Goal: Task Accomplishment & Management: Manage account settings

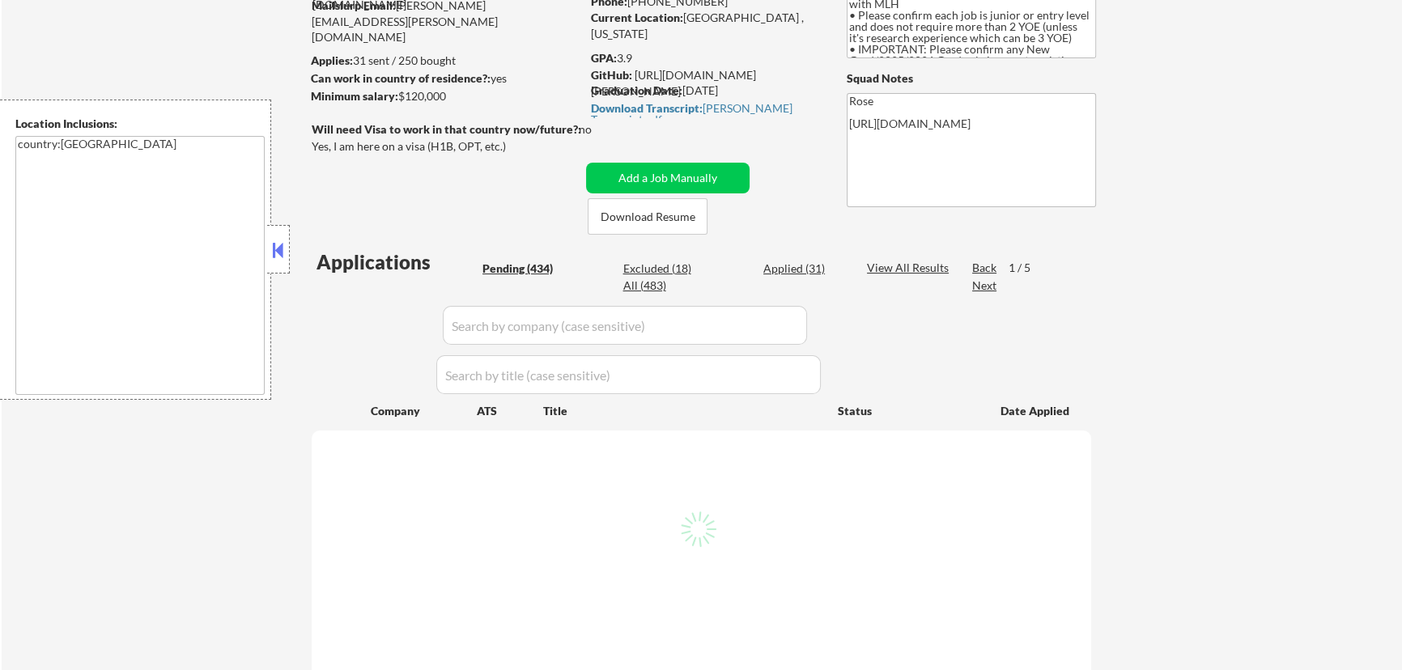
scroll to position [220, 0]
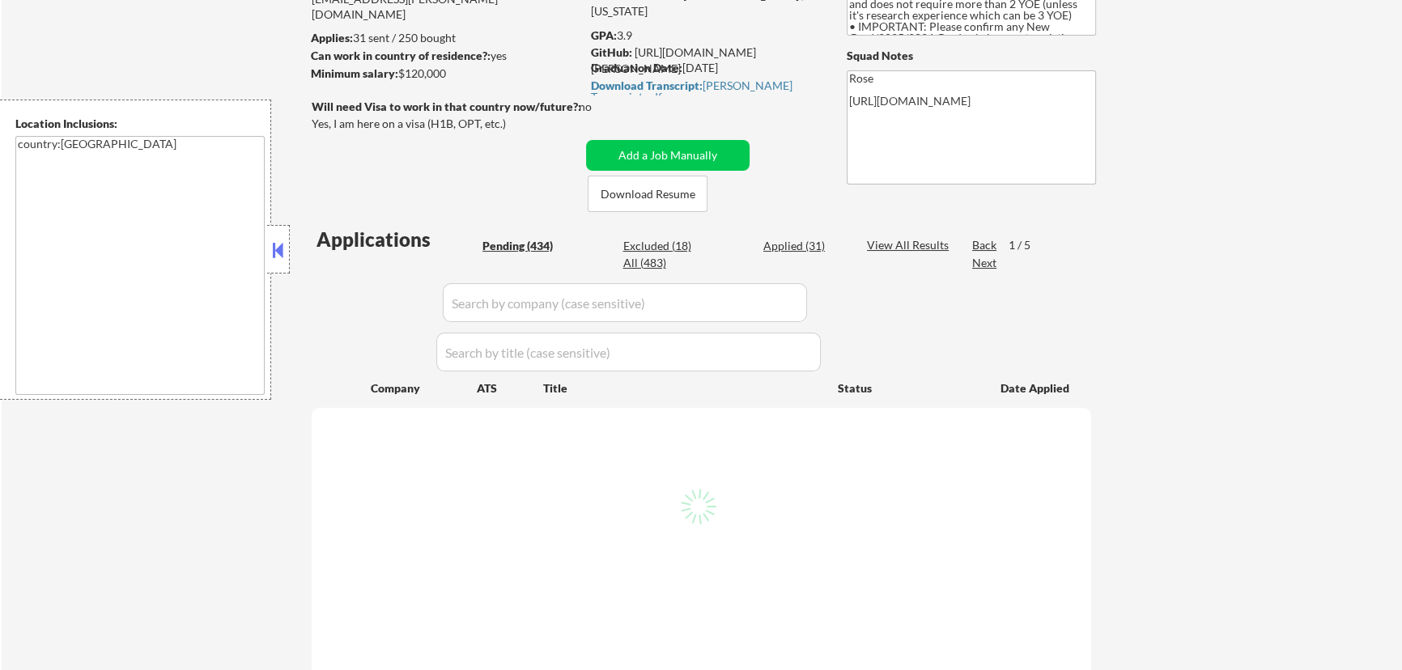
select select ""pending""
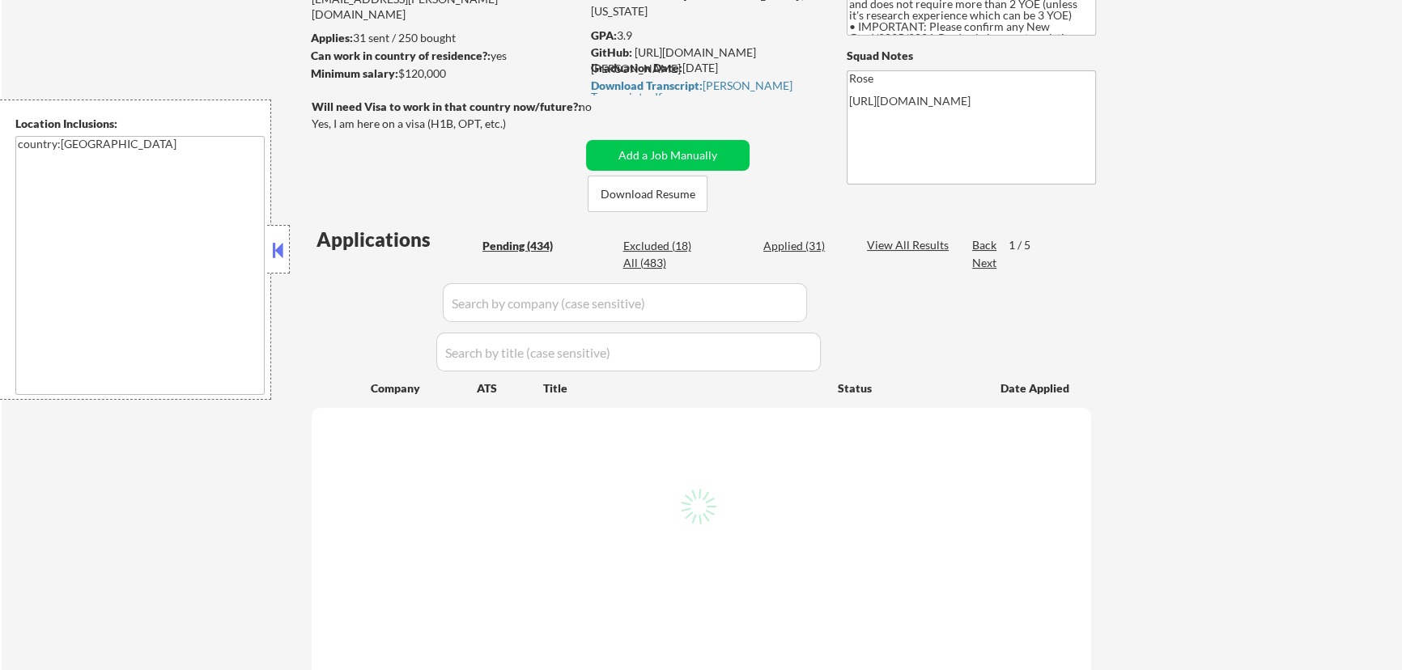
select select ""pending""
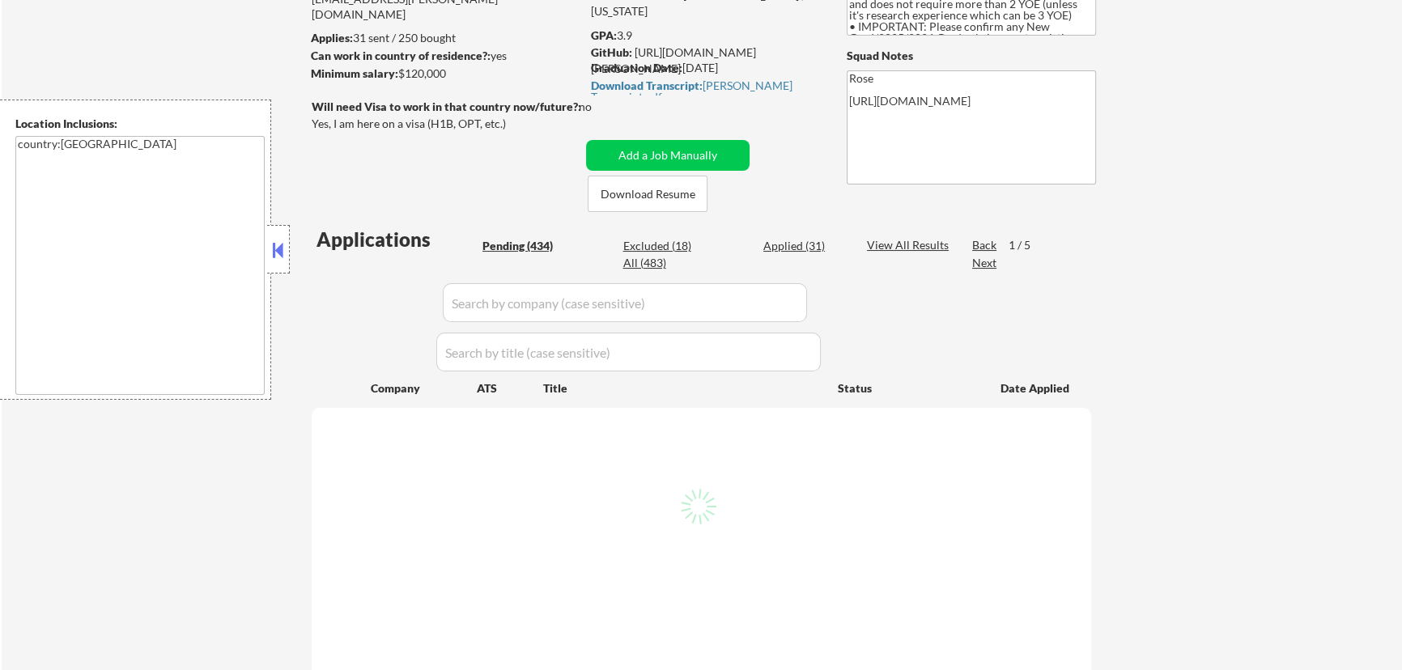
select select ""pending""
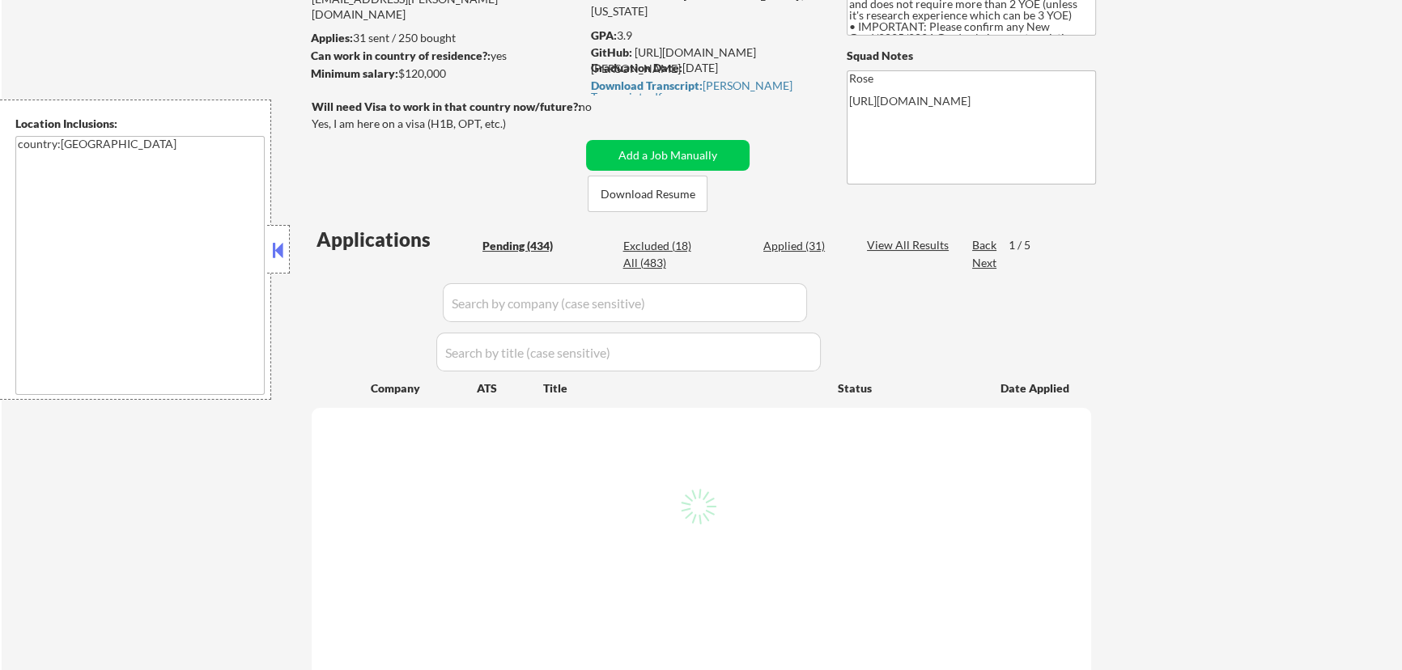
select select ""pending""
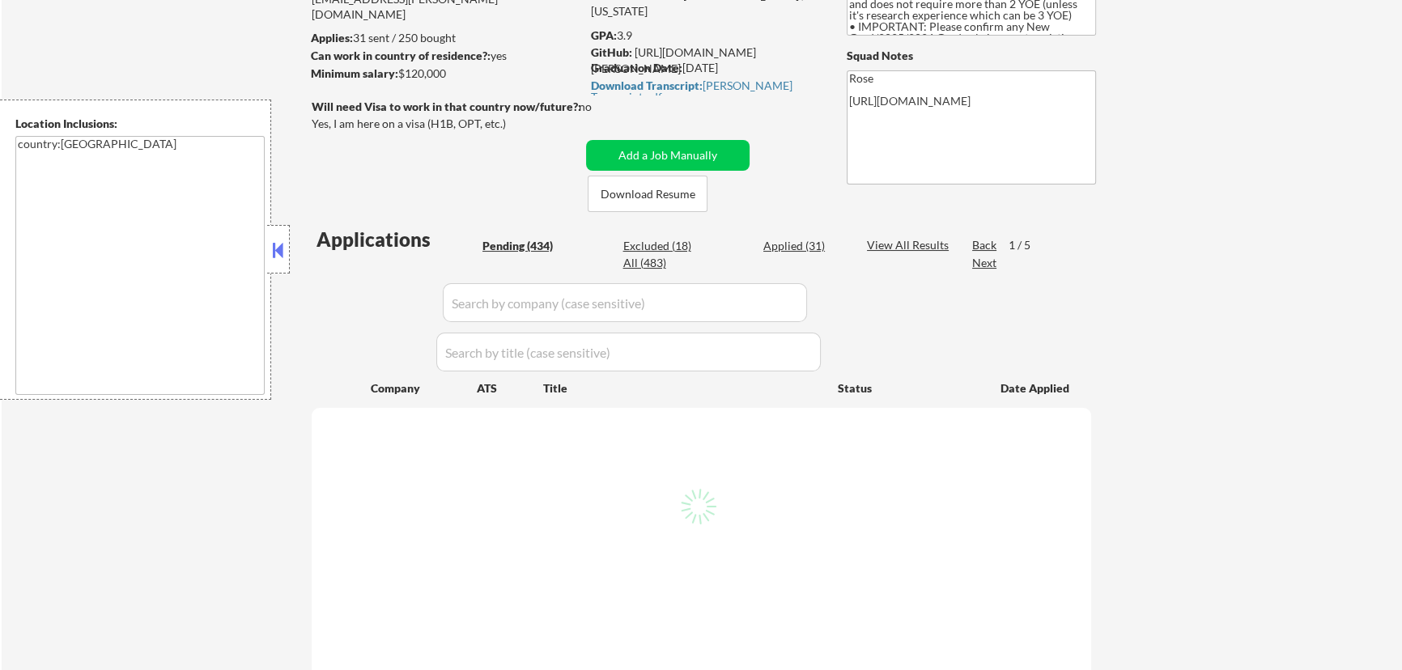
select select ""pending""
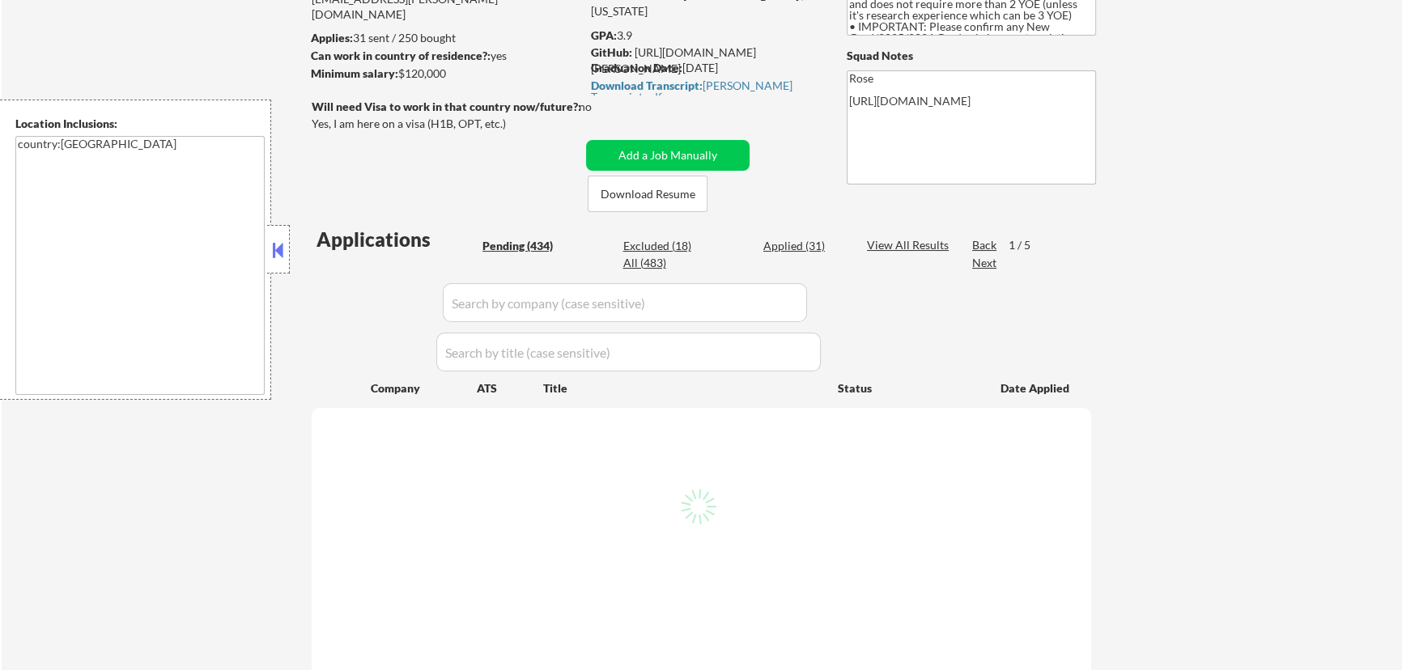
select select ""pending""
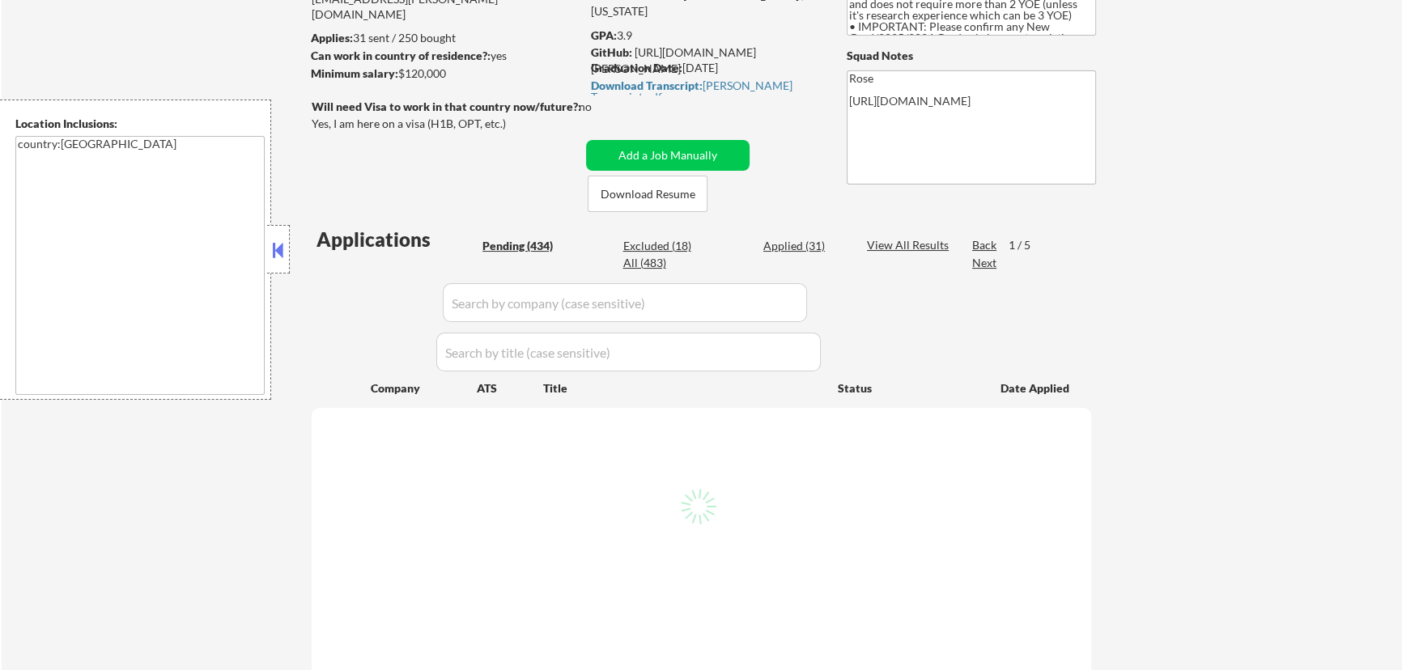
select select ""pending""
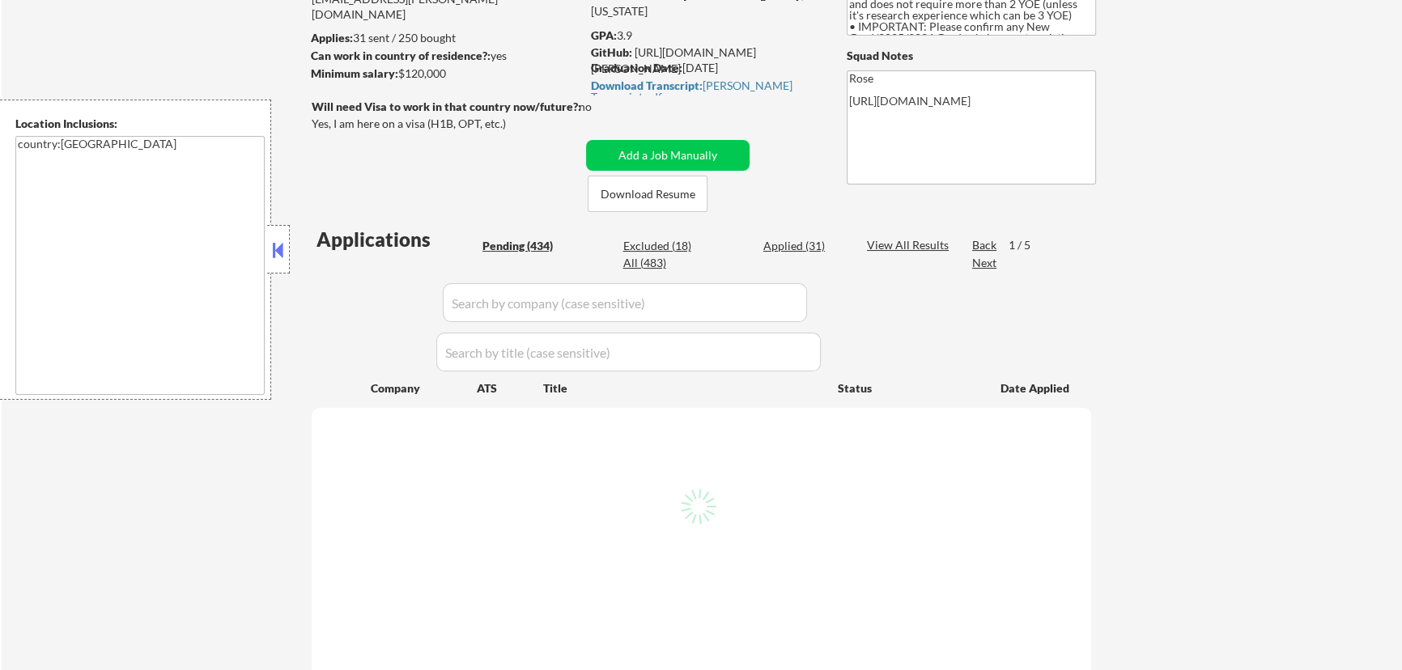
select select ""pending""
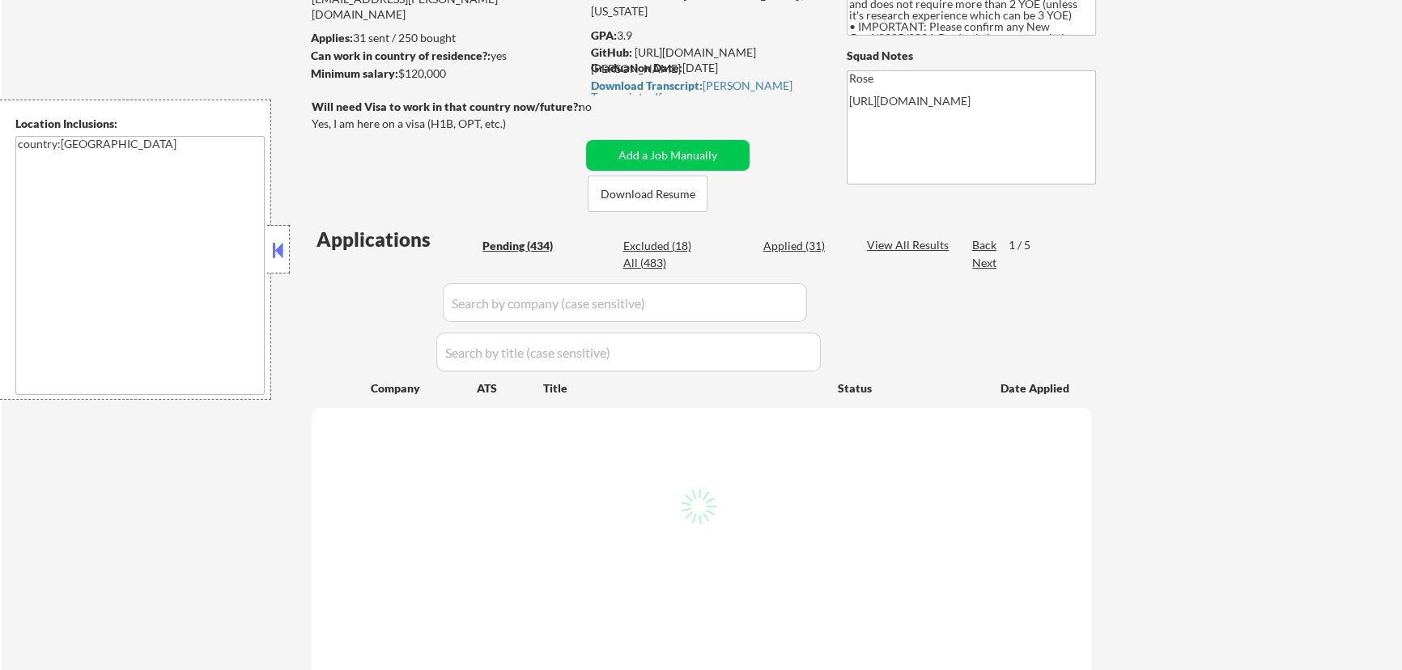
select select ""pending""
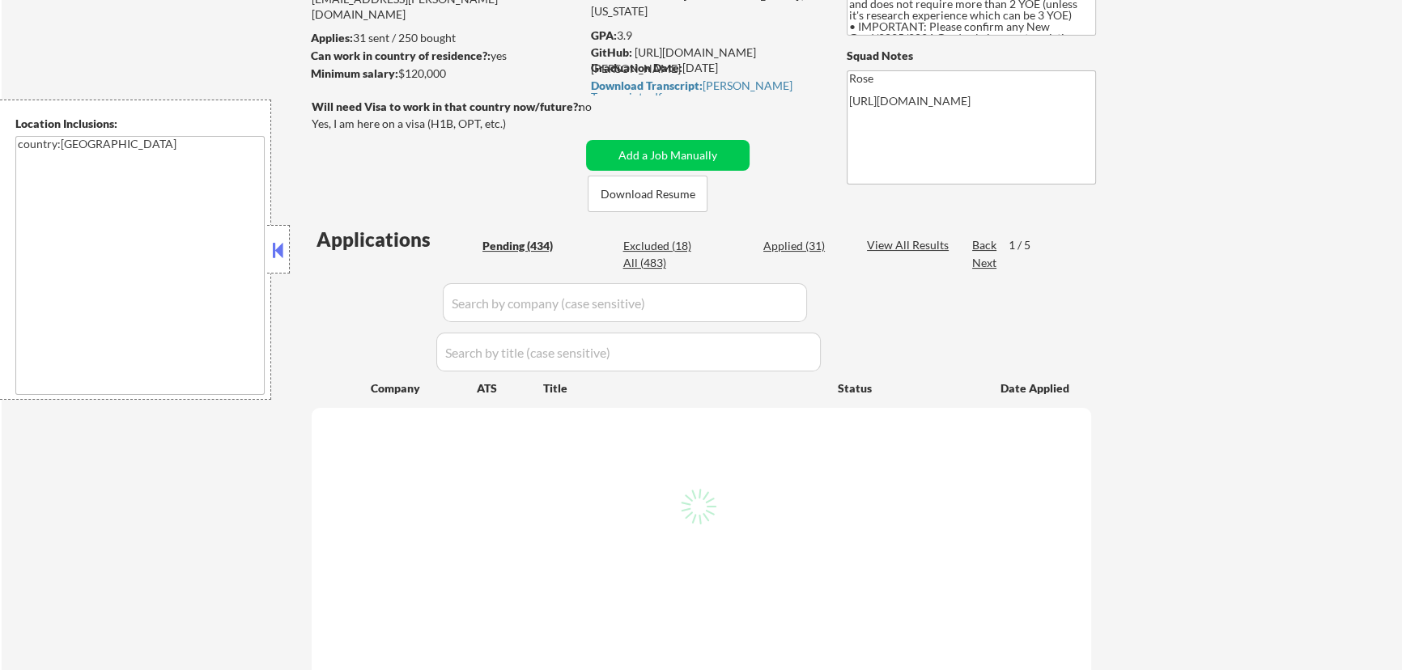
select select ""pending""
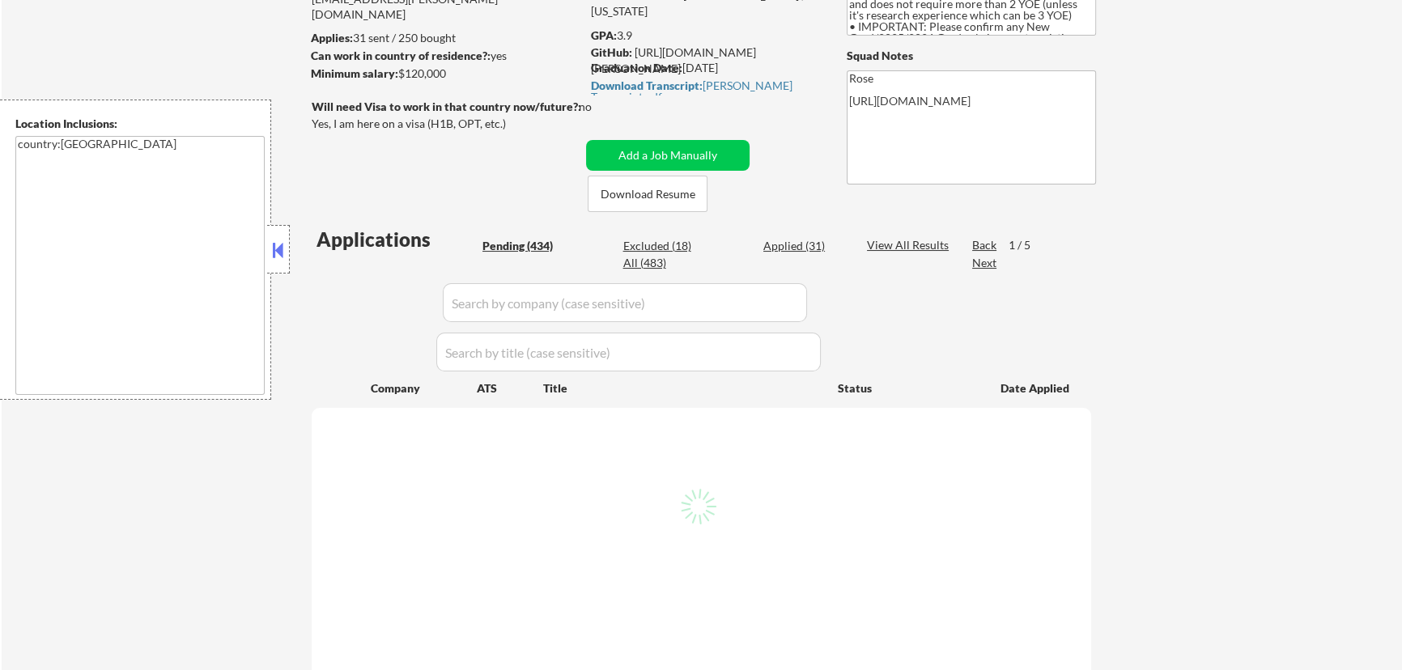
select select ""pending""
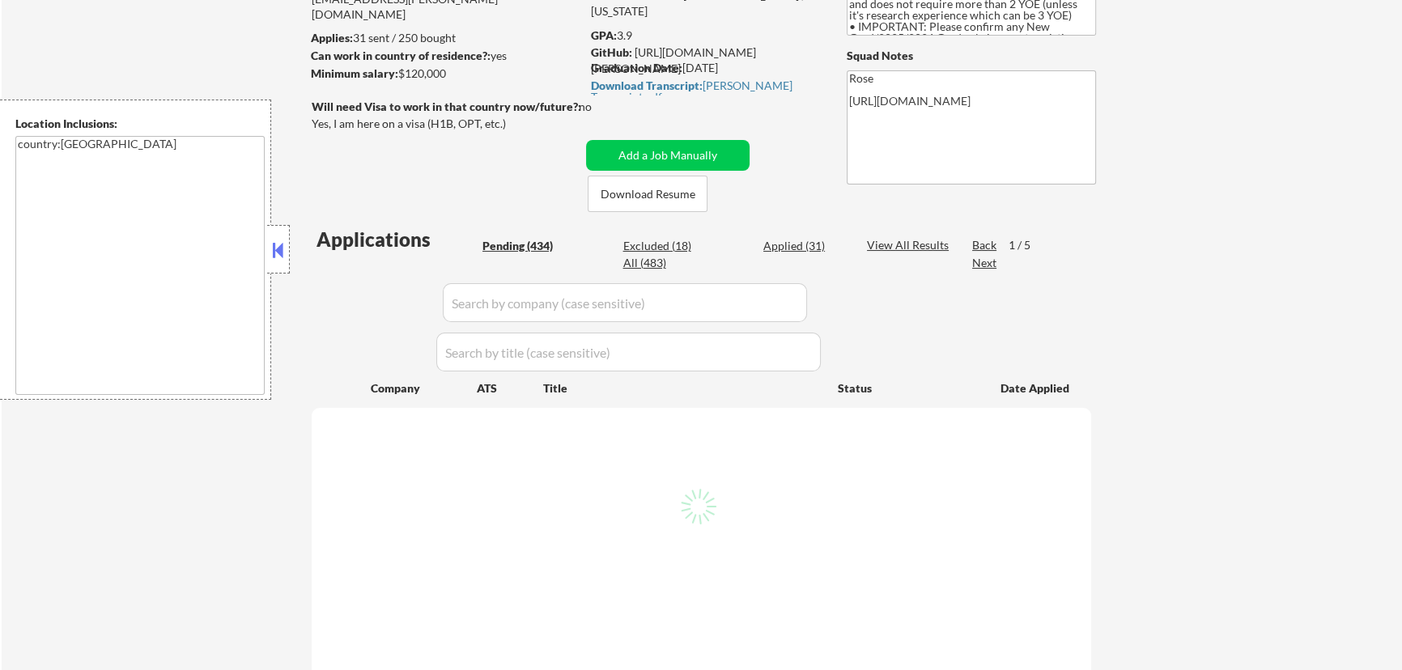
select select ""pending""
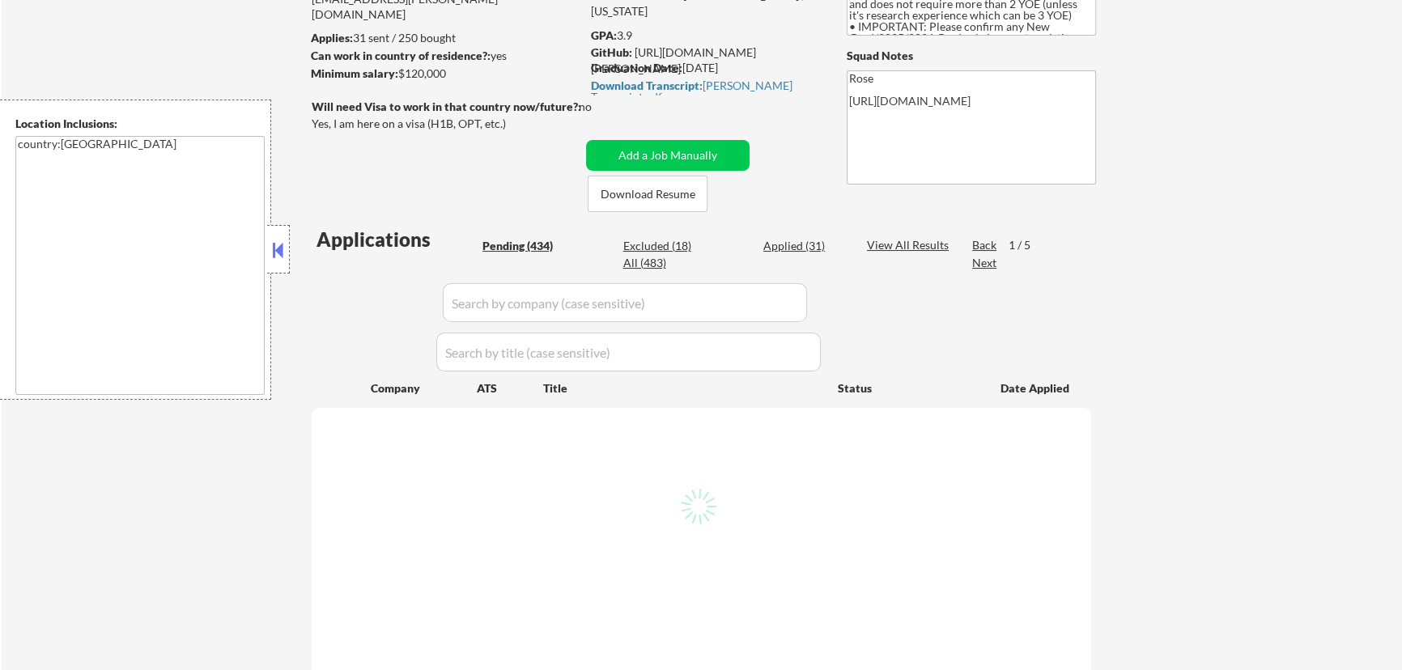
select select ""pending""
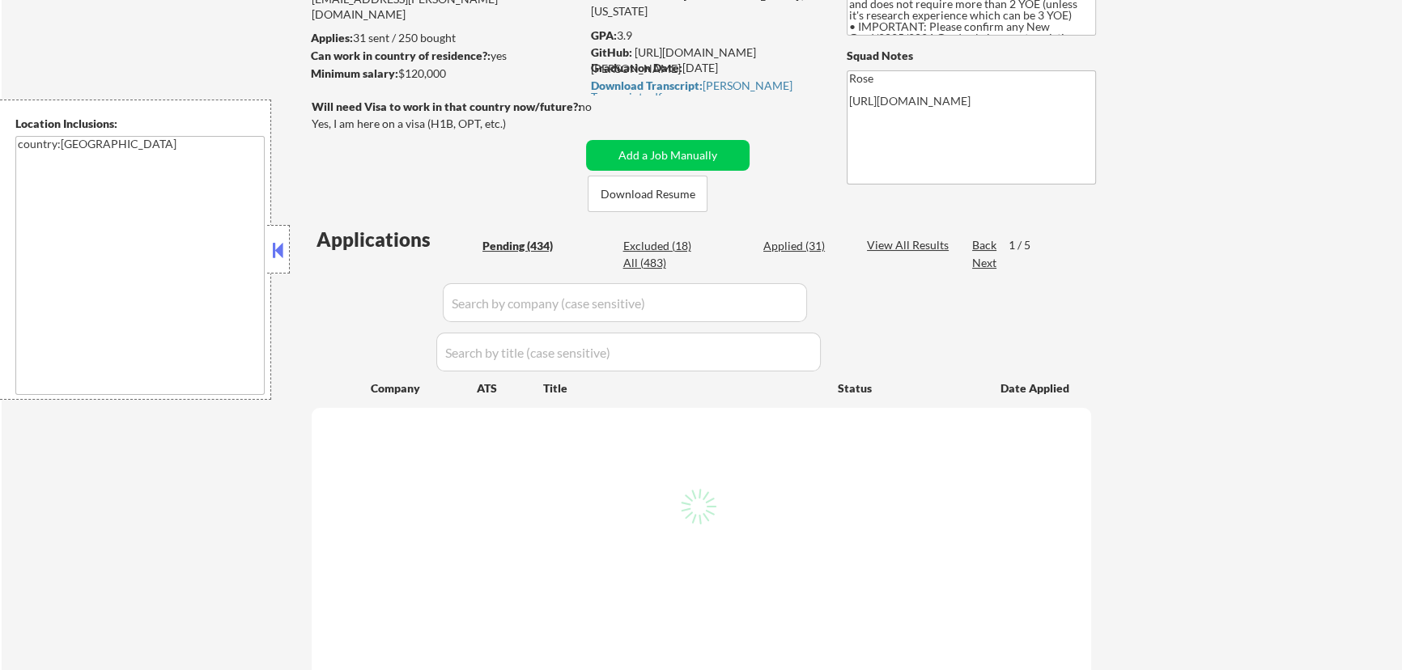
select select ""pending""
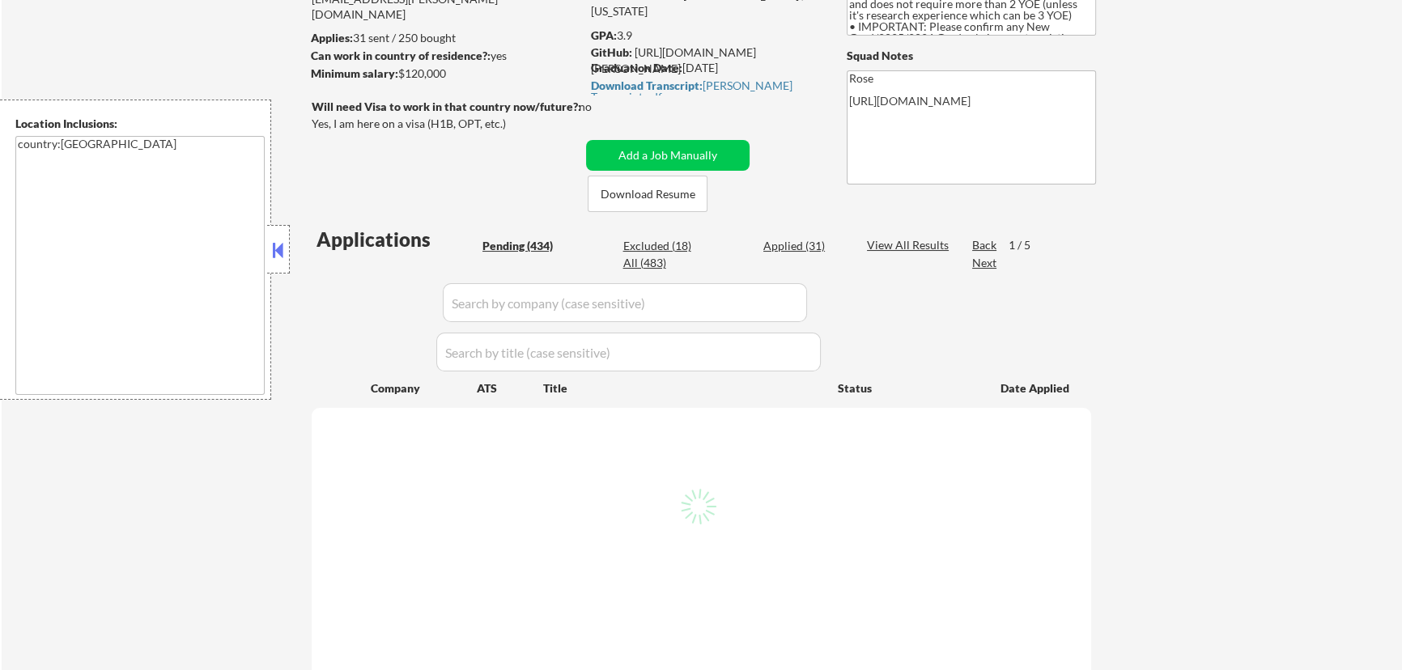
select select ""pending""
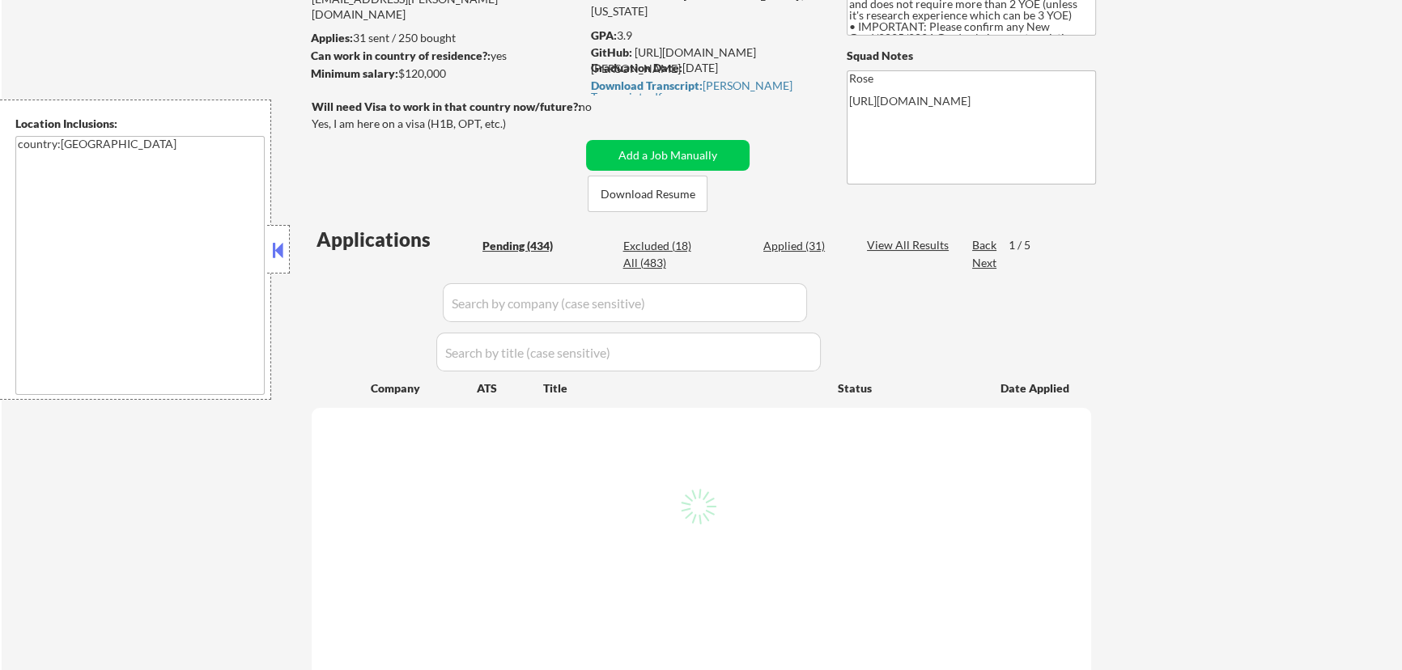
select select ""pending""
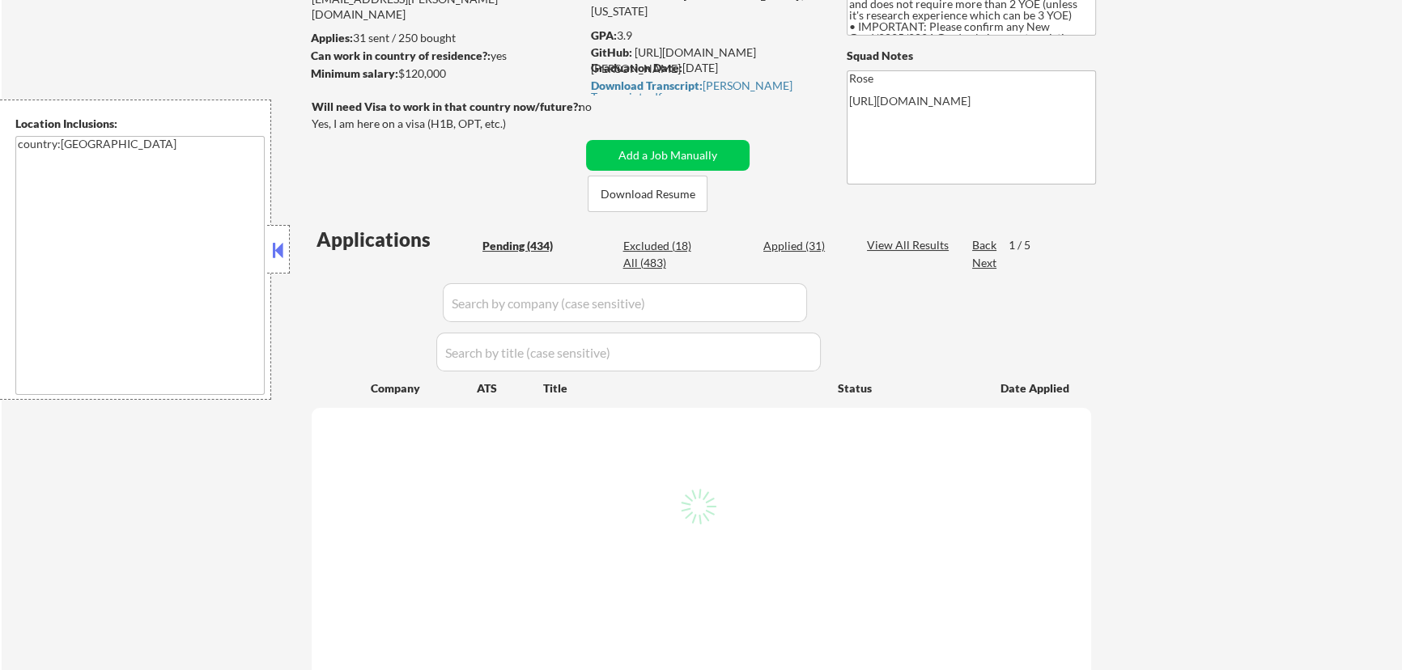
select select ""pending""
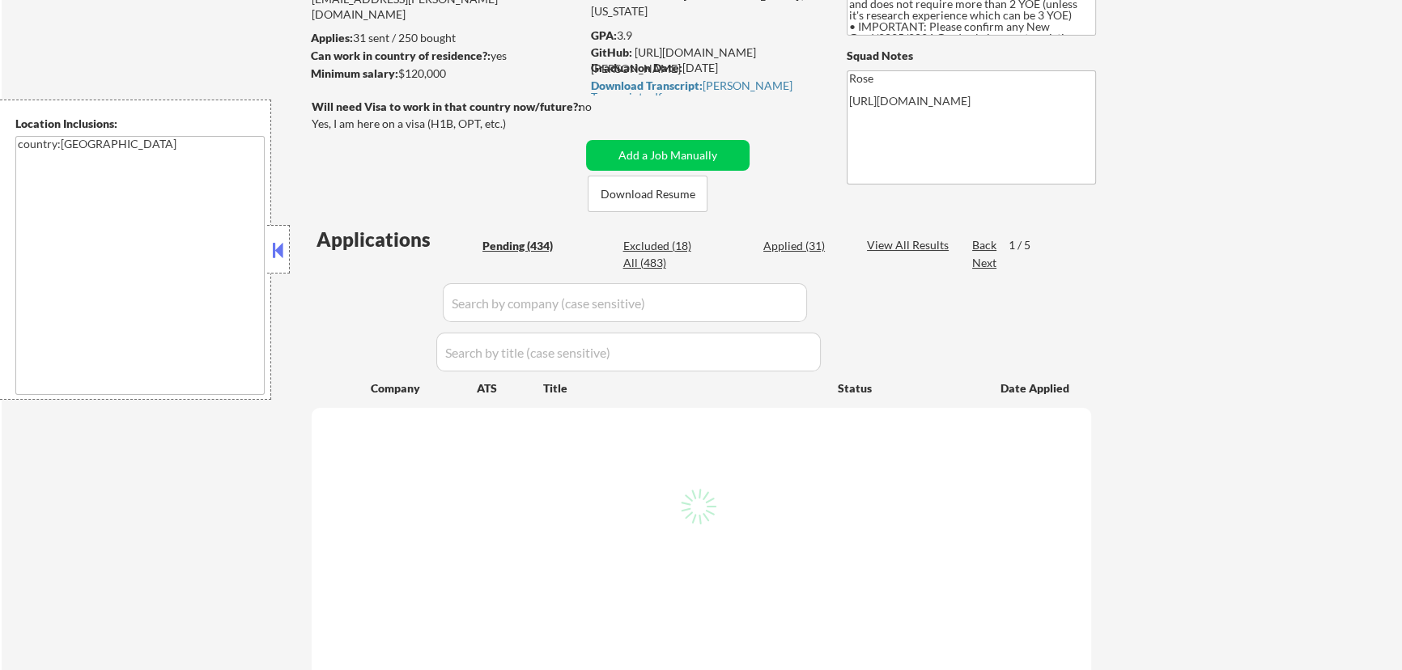
select select ""pending""
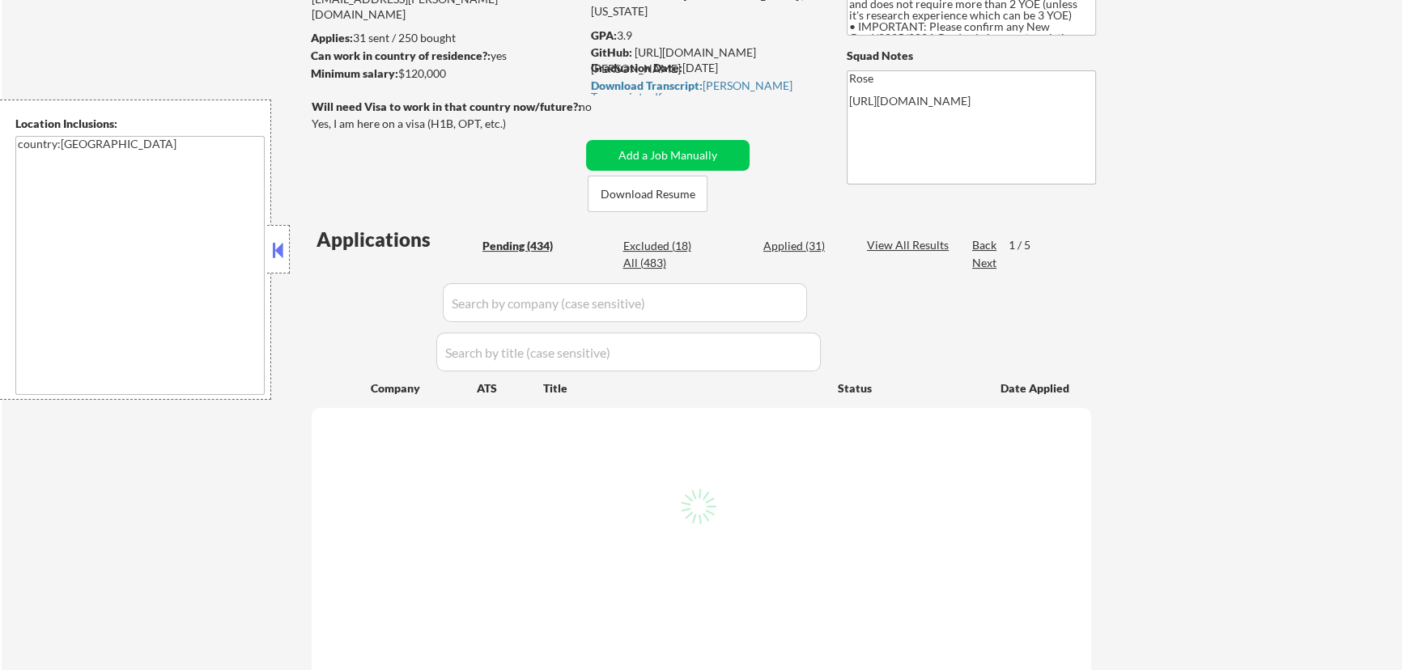
select select ""pending""
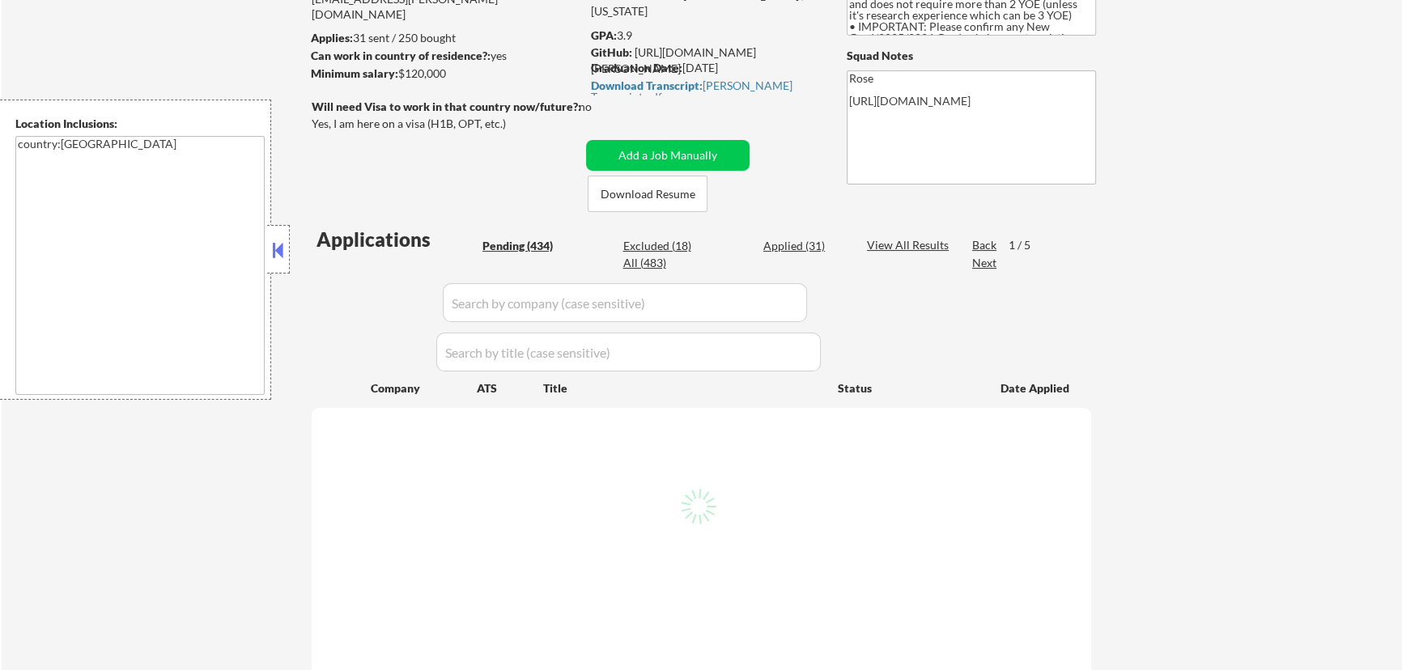
select select ""pending""
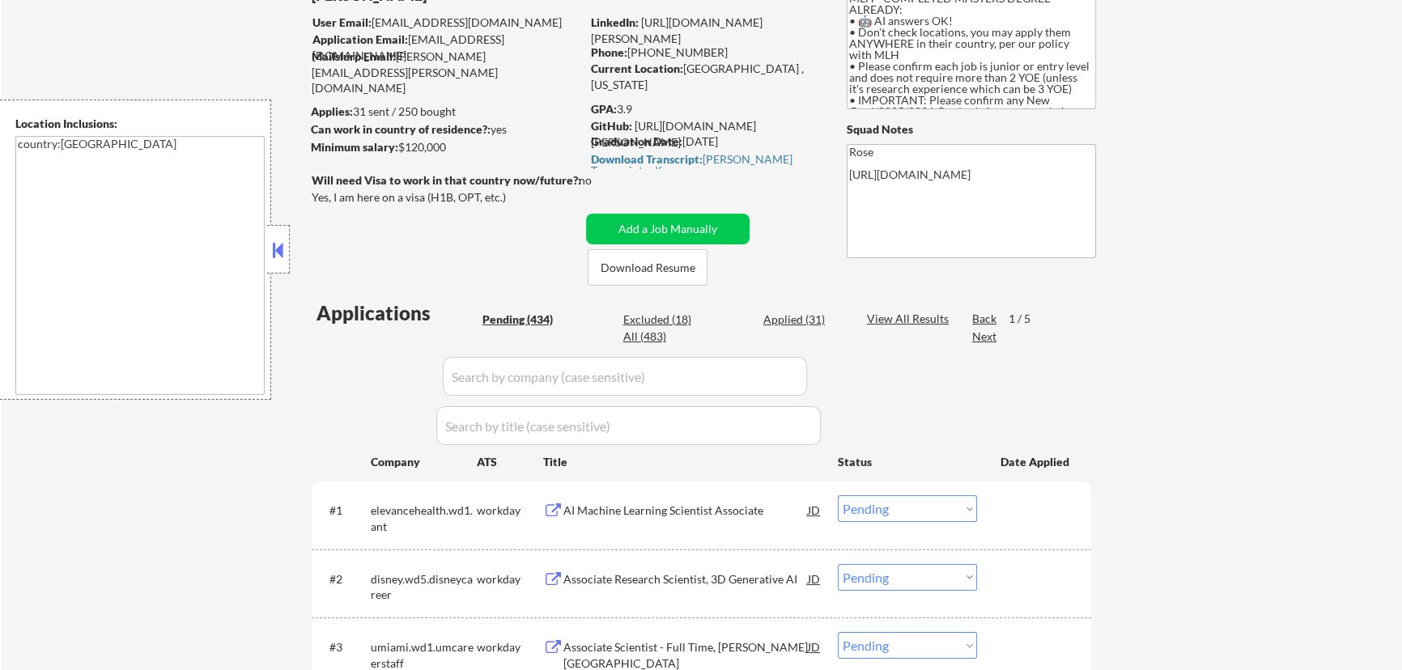
scroll to position [0, 0]
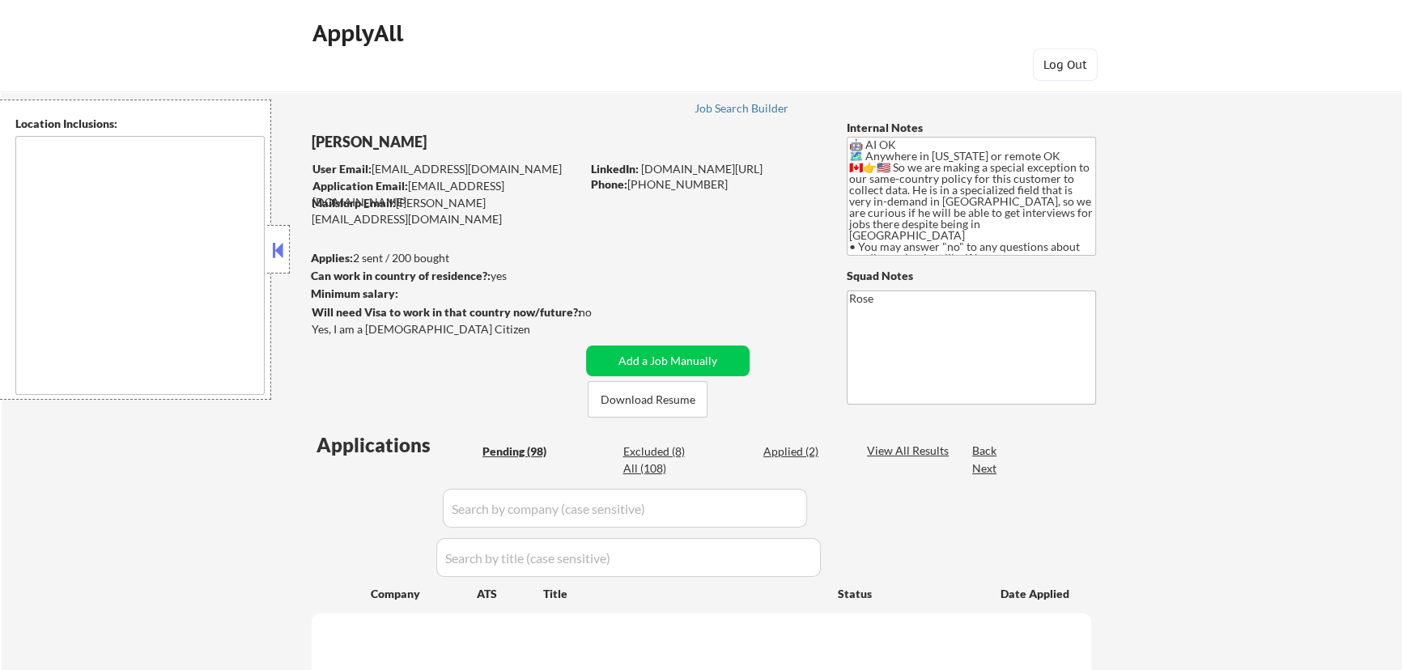
type textarea "Loremip, DO Sitame, CO Adipi Elit, SE Doeiusmo, TE Incidid, UT Laboreetdo, MA A…"
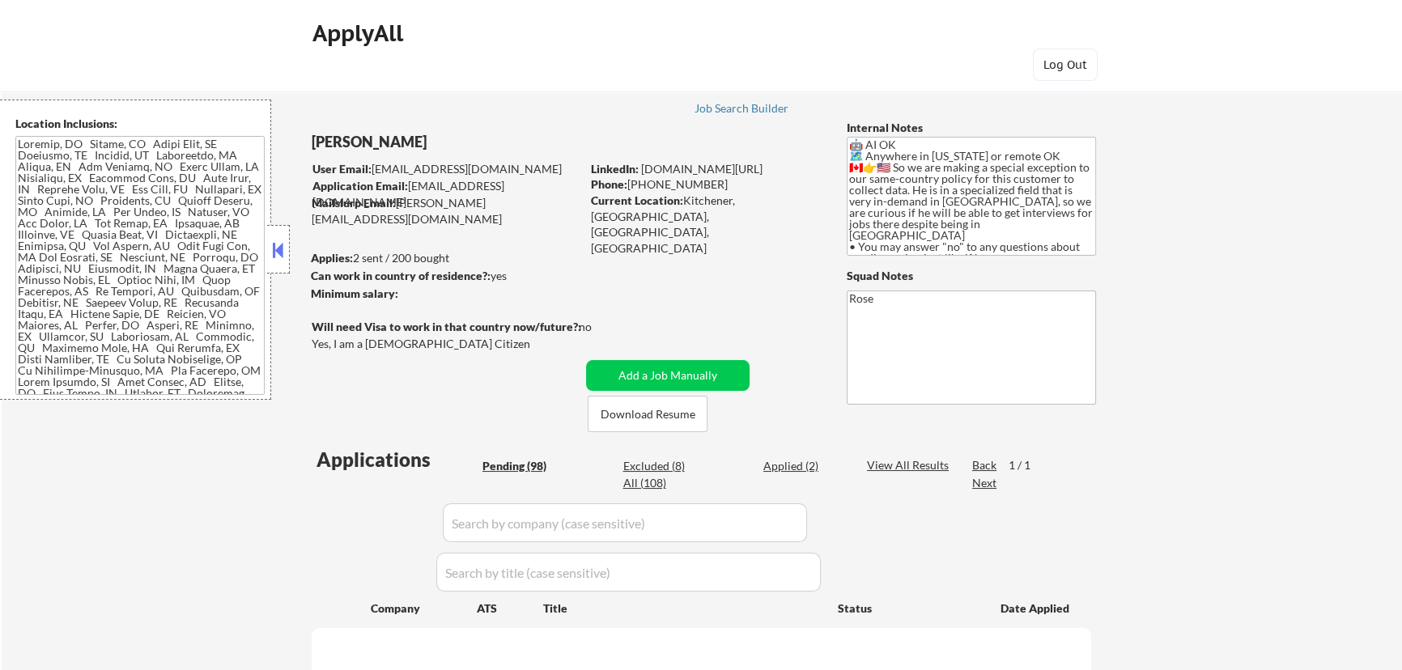
select select ""pending""
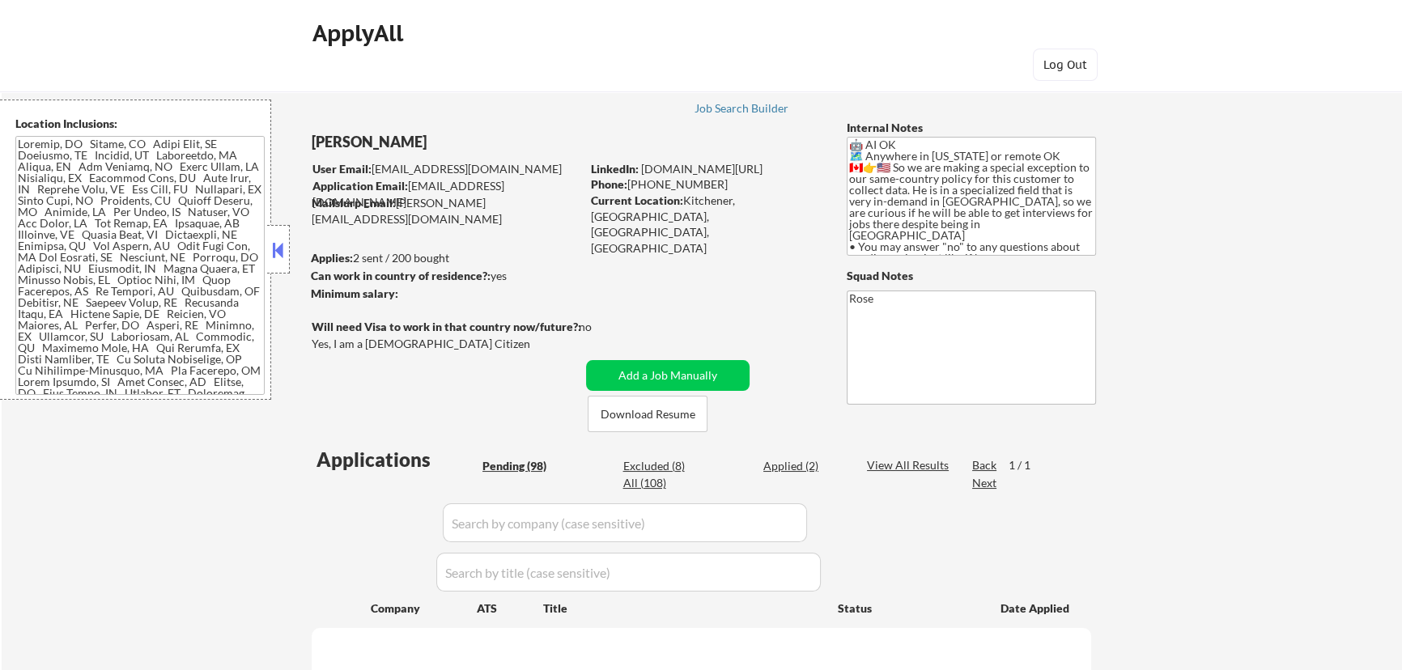
select select ""pending""
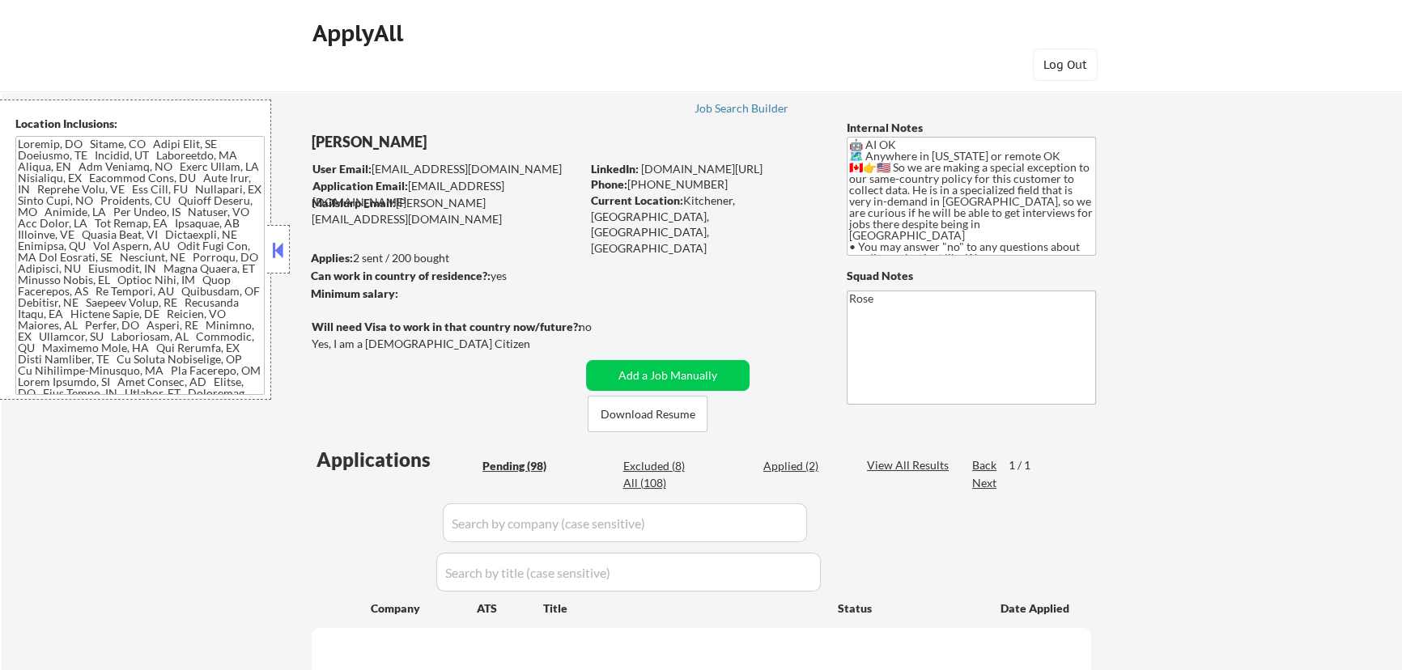
select select ""pending""
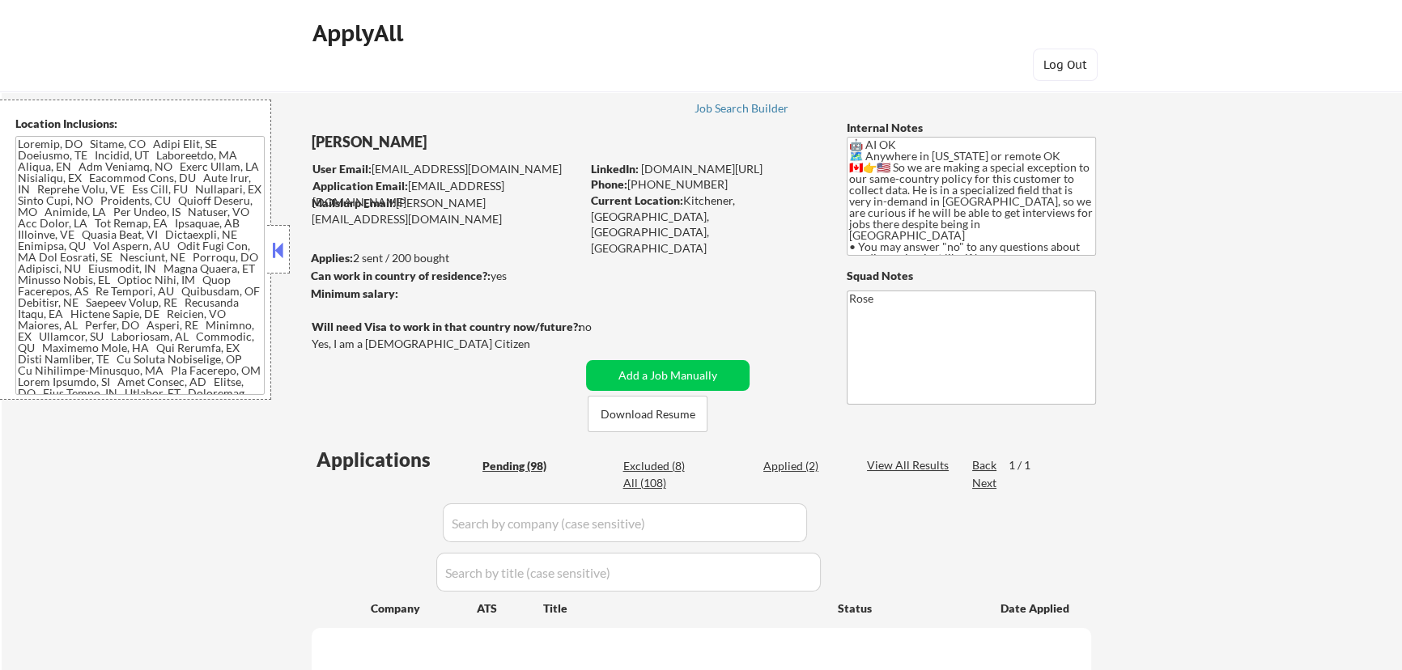
select select ""pending""
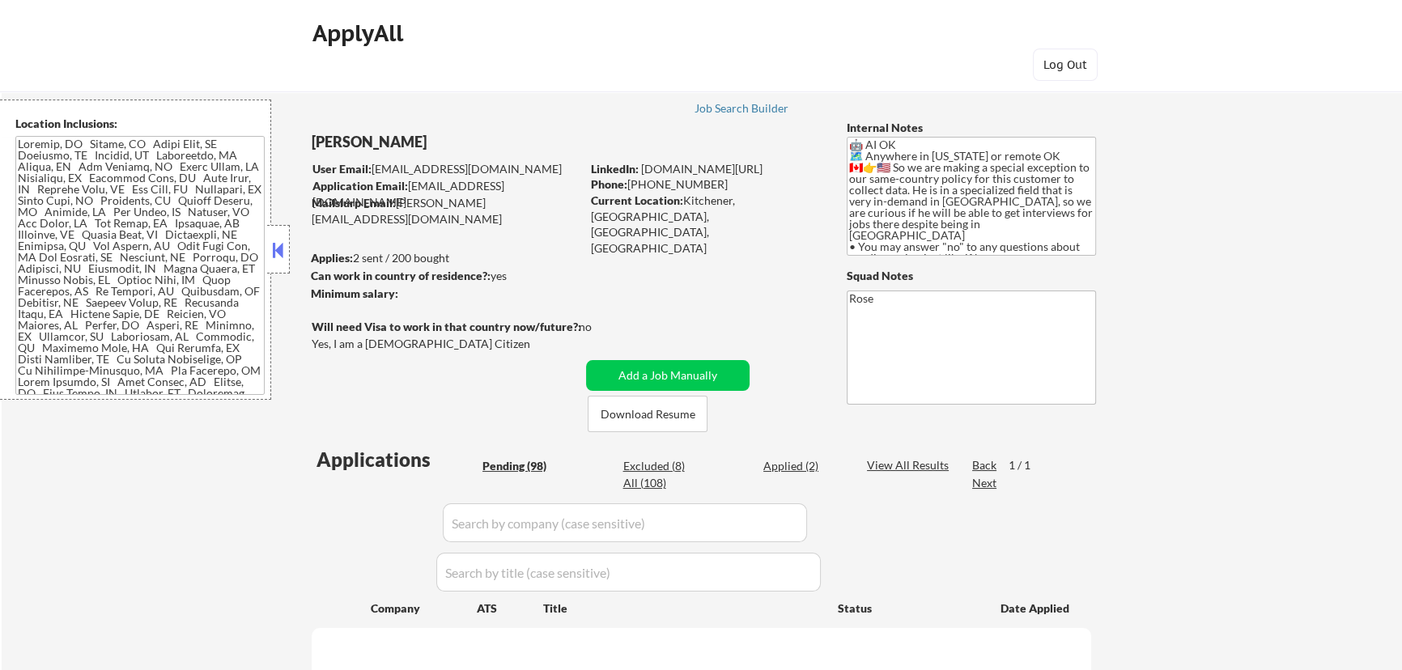
select select ""pending""
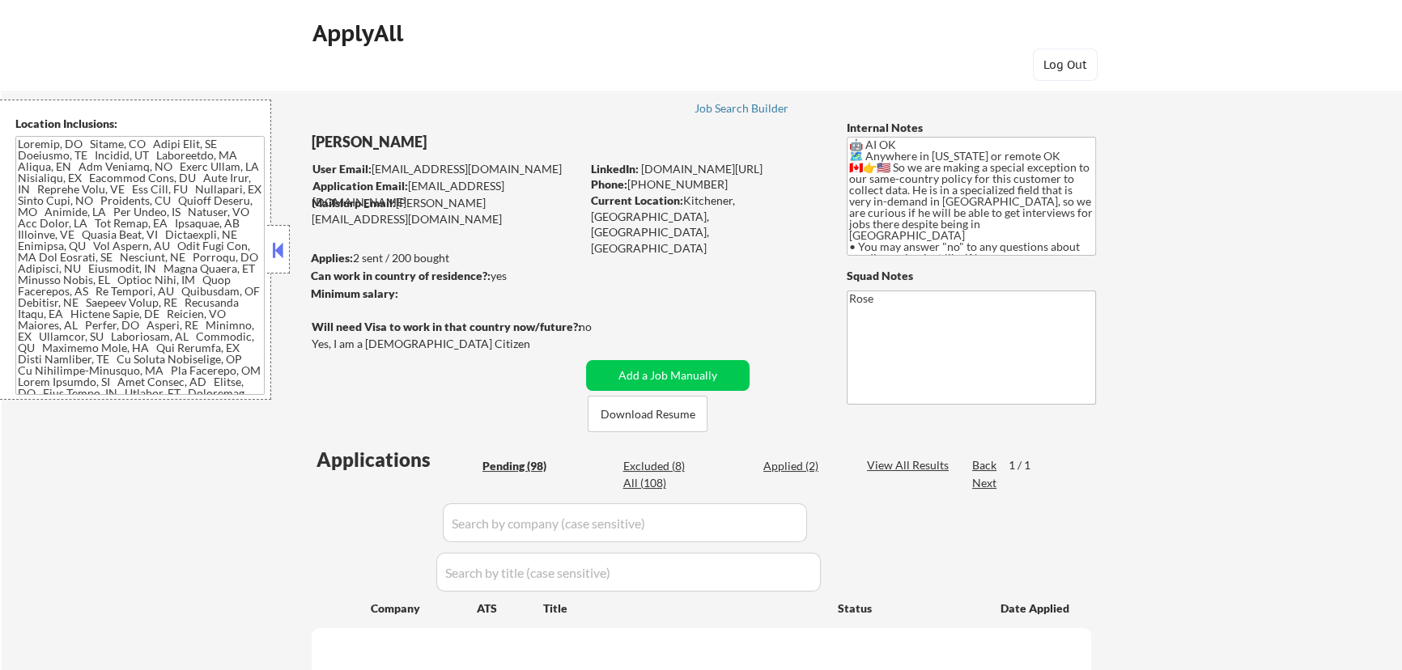
select select ""pending""
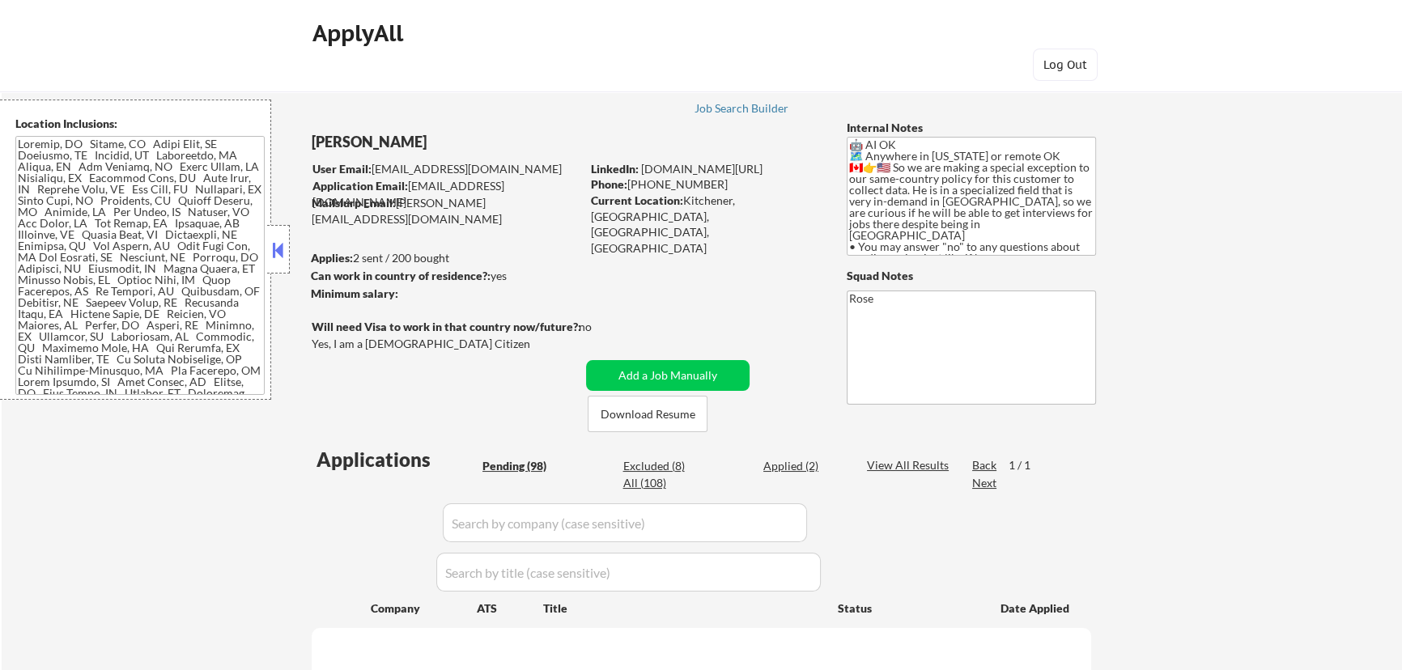
select select ""pending""
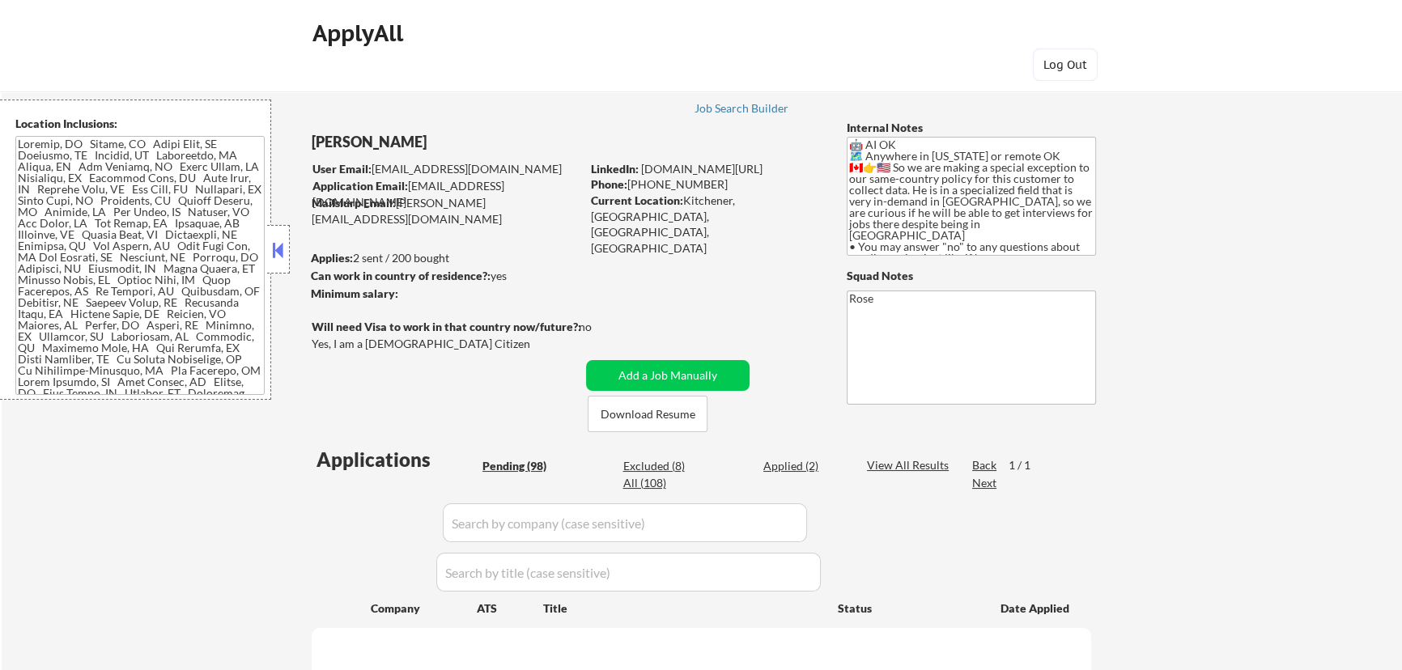
select select ""pending""
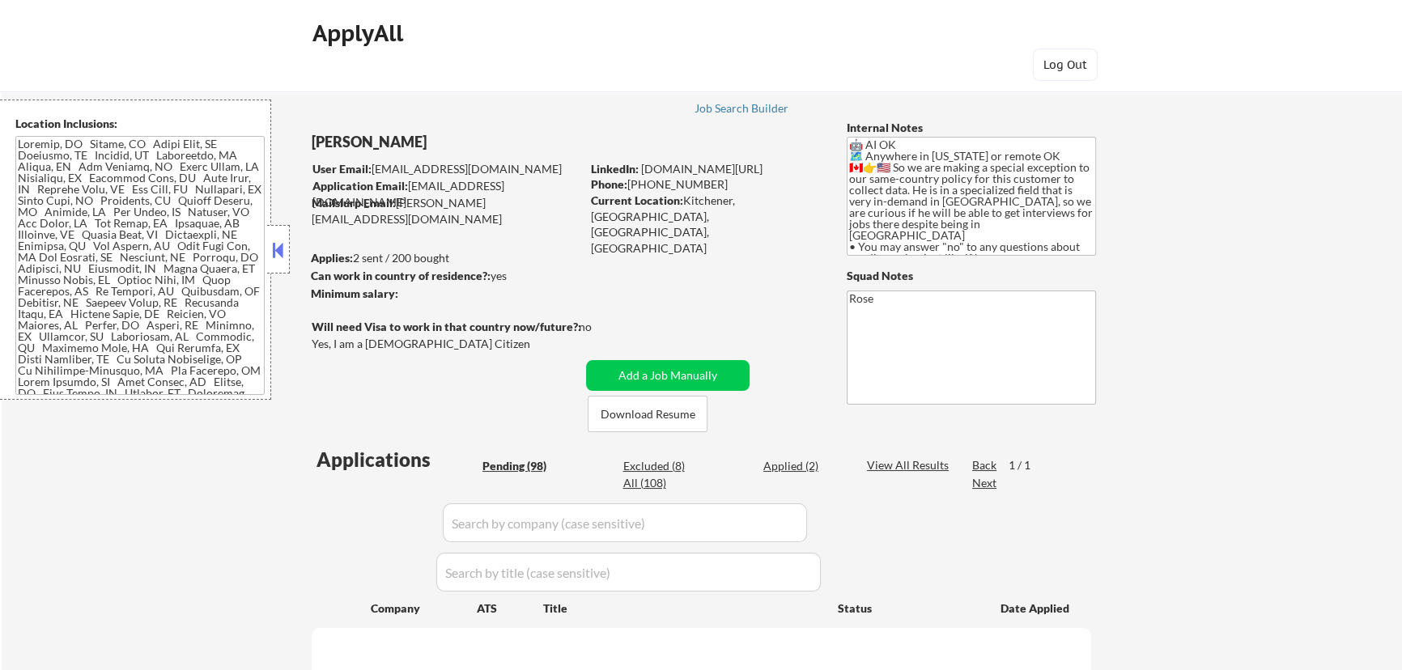
select select ""pending""
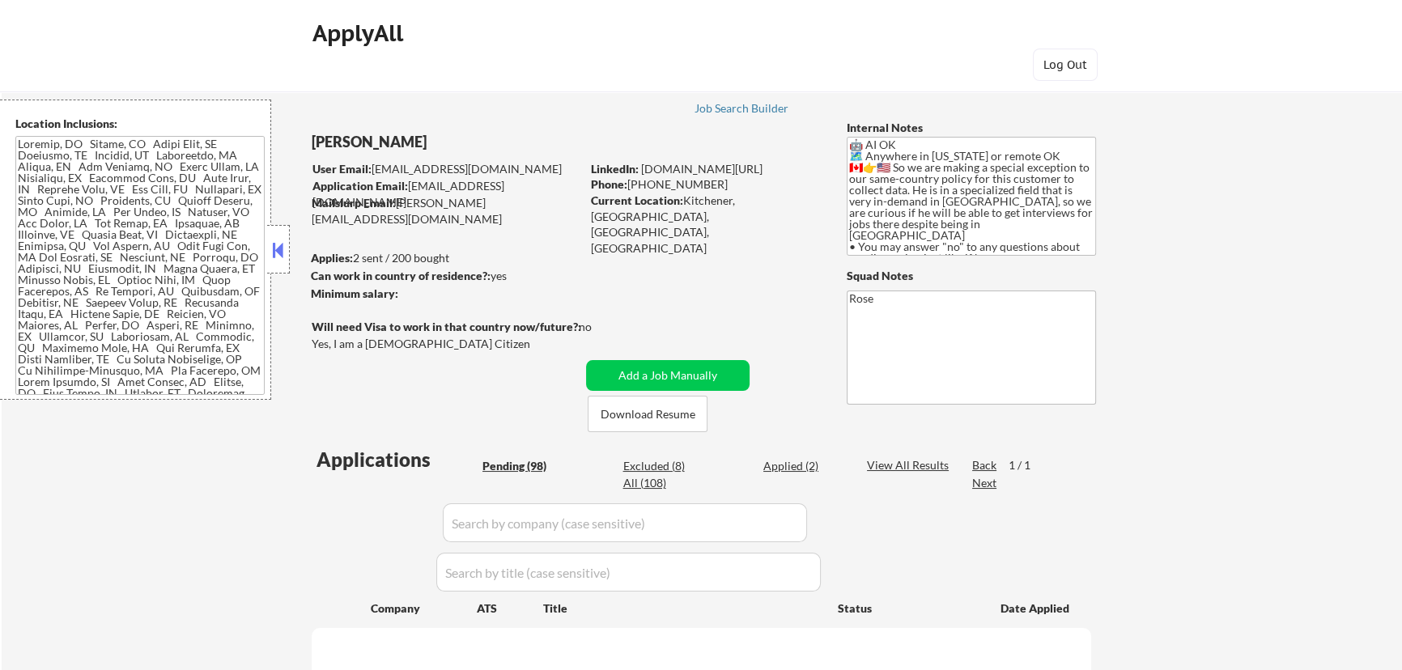
select select ""pending""
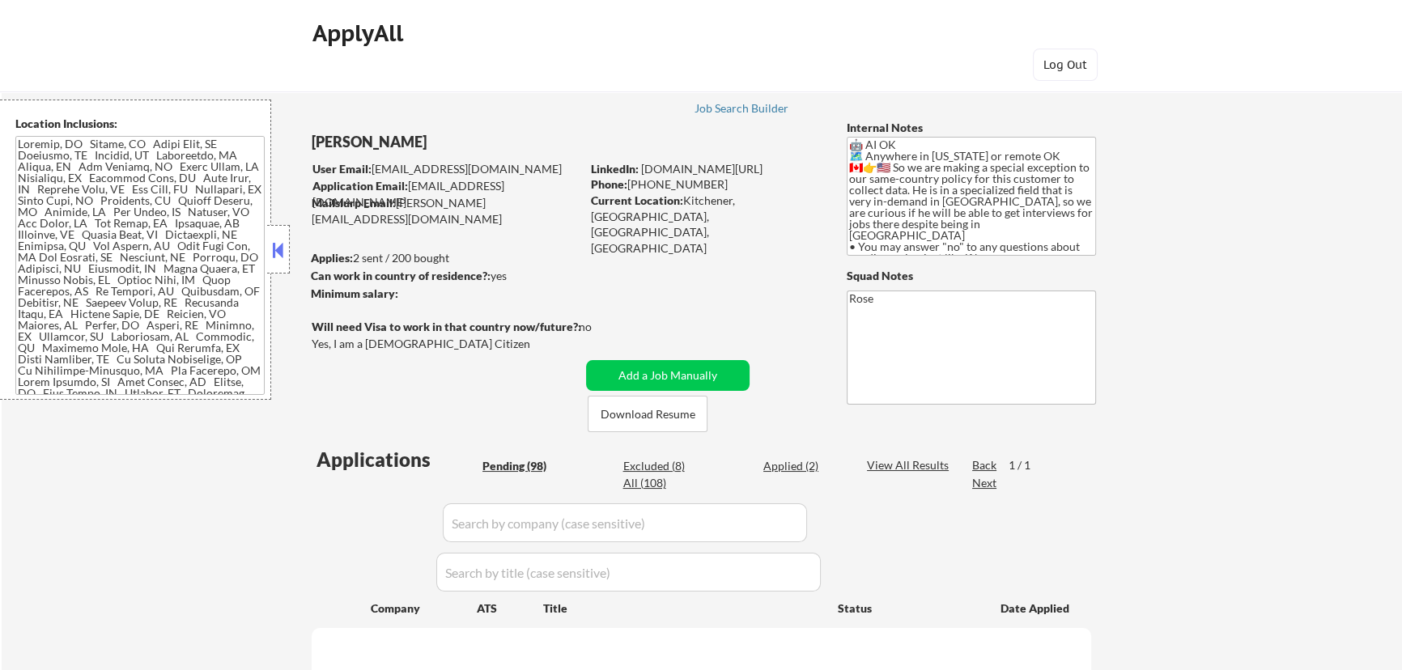
select select ""pending""
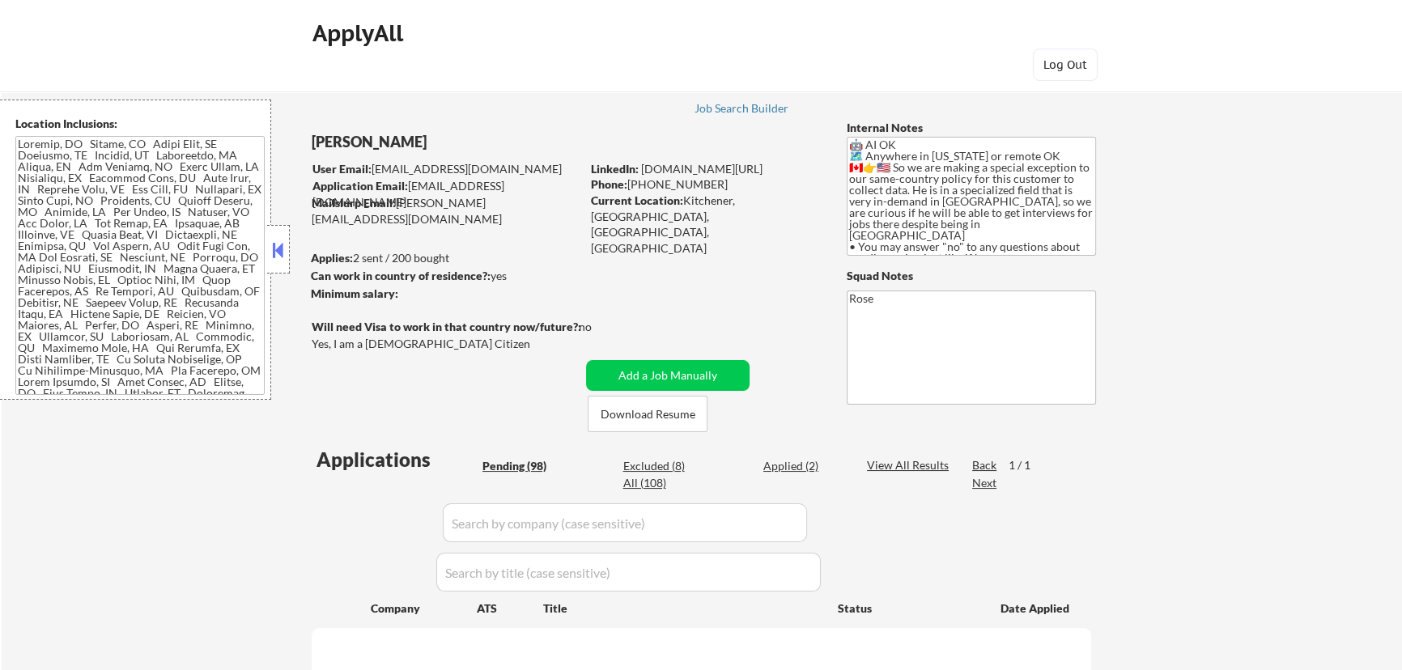
select select ""pending""
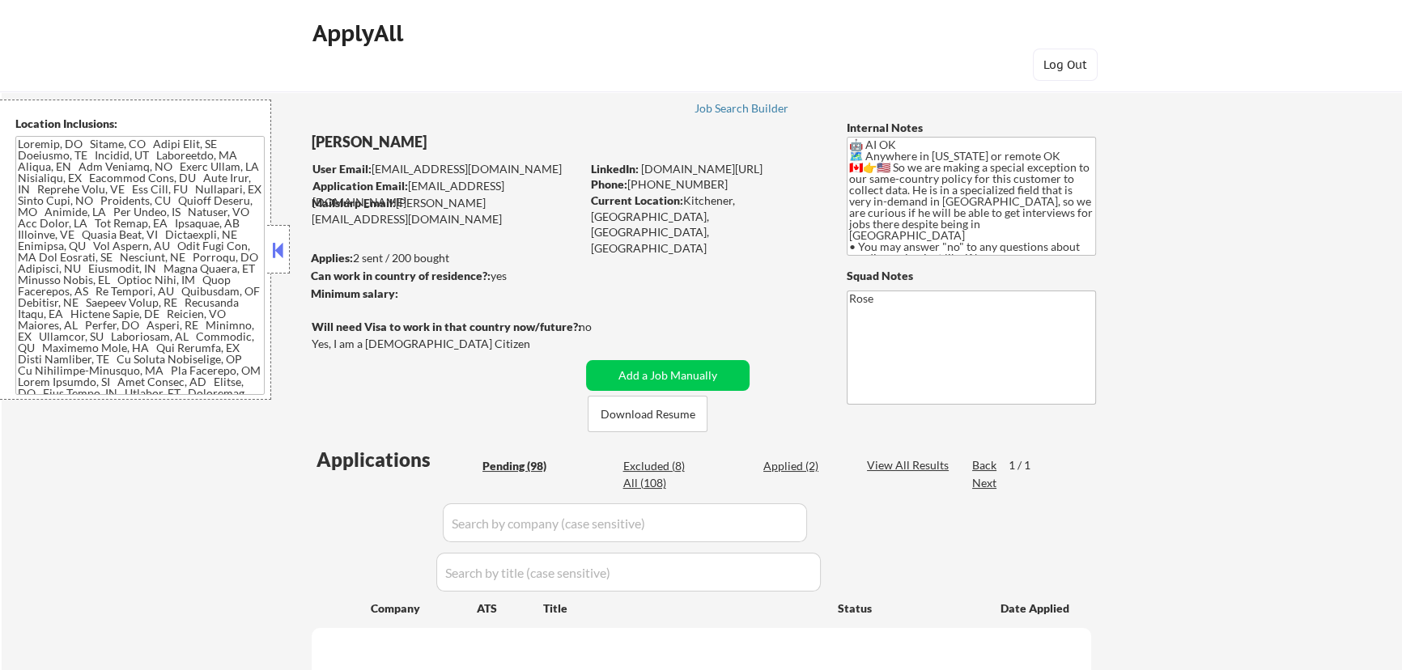
select select ""pending""
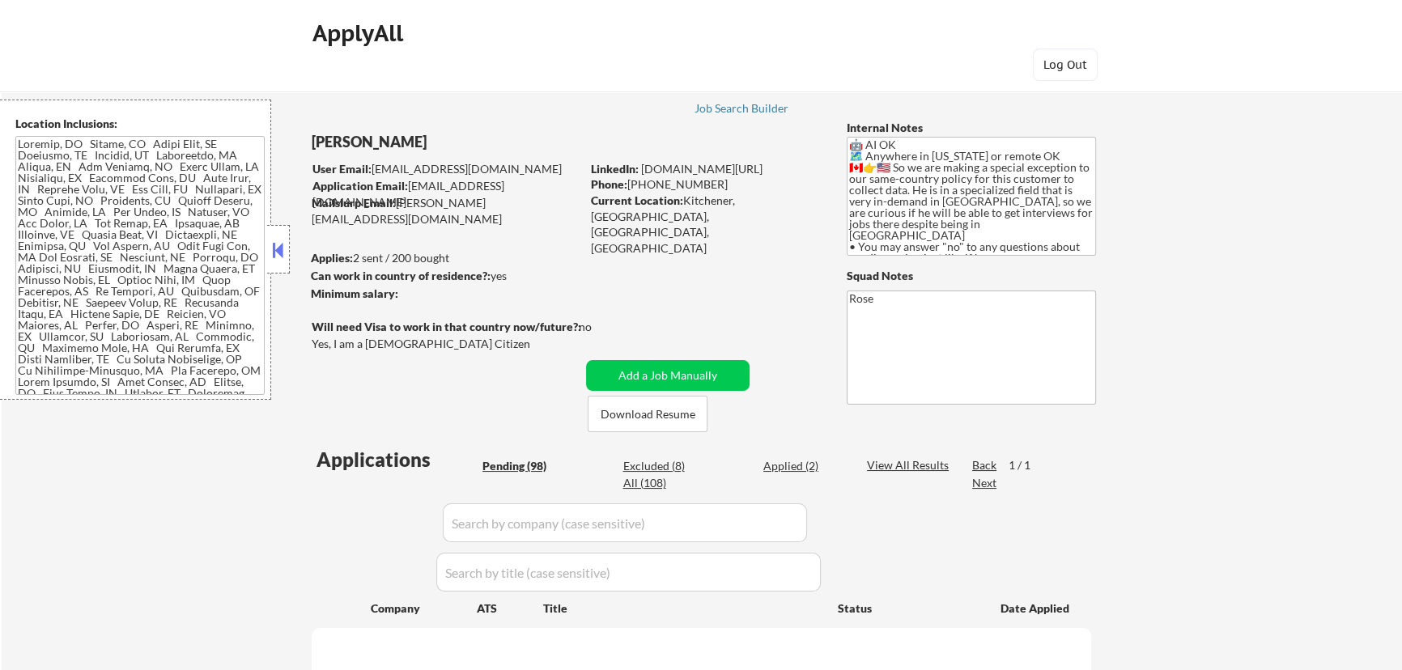
select select ""pending""
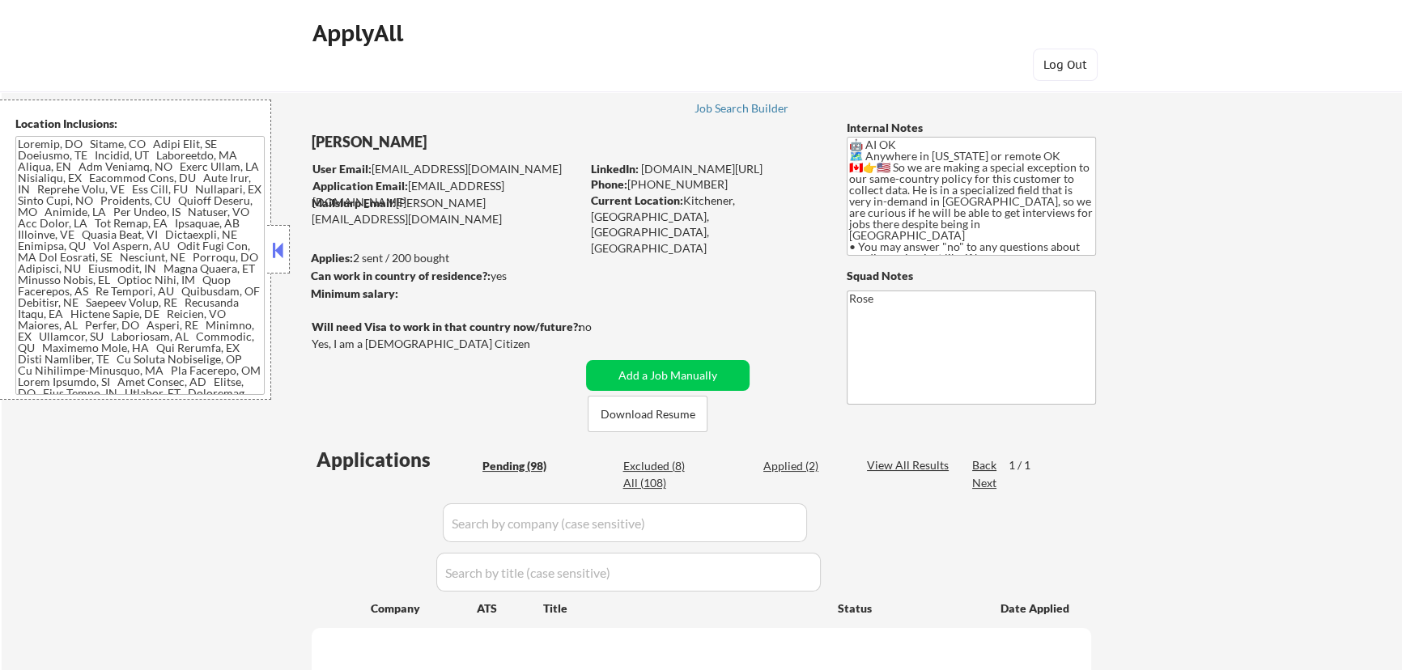
select select ""pending""
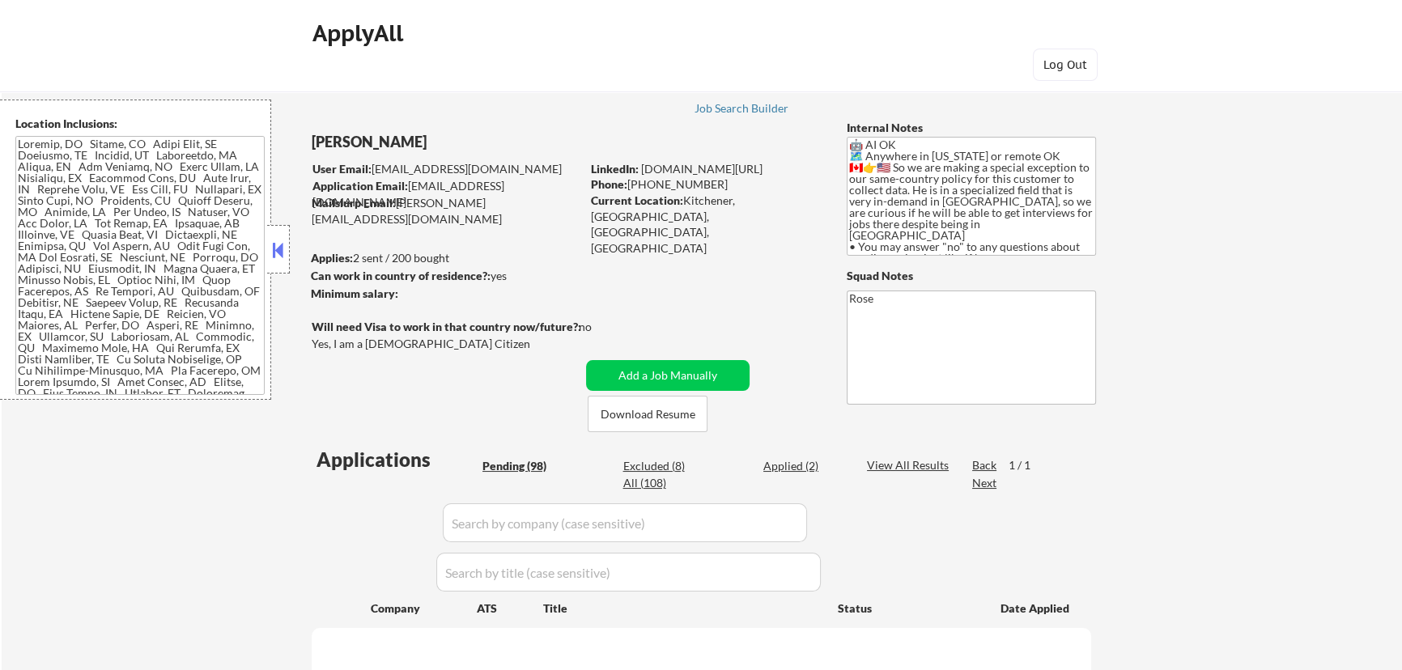
select select ""pending""
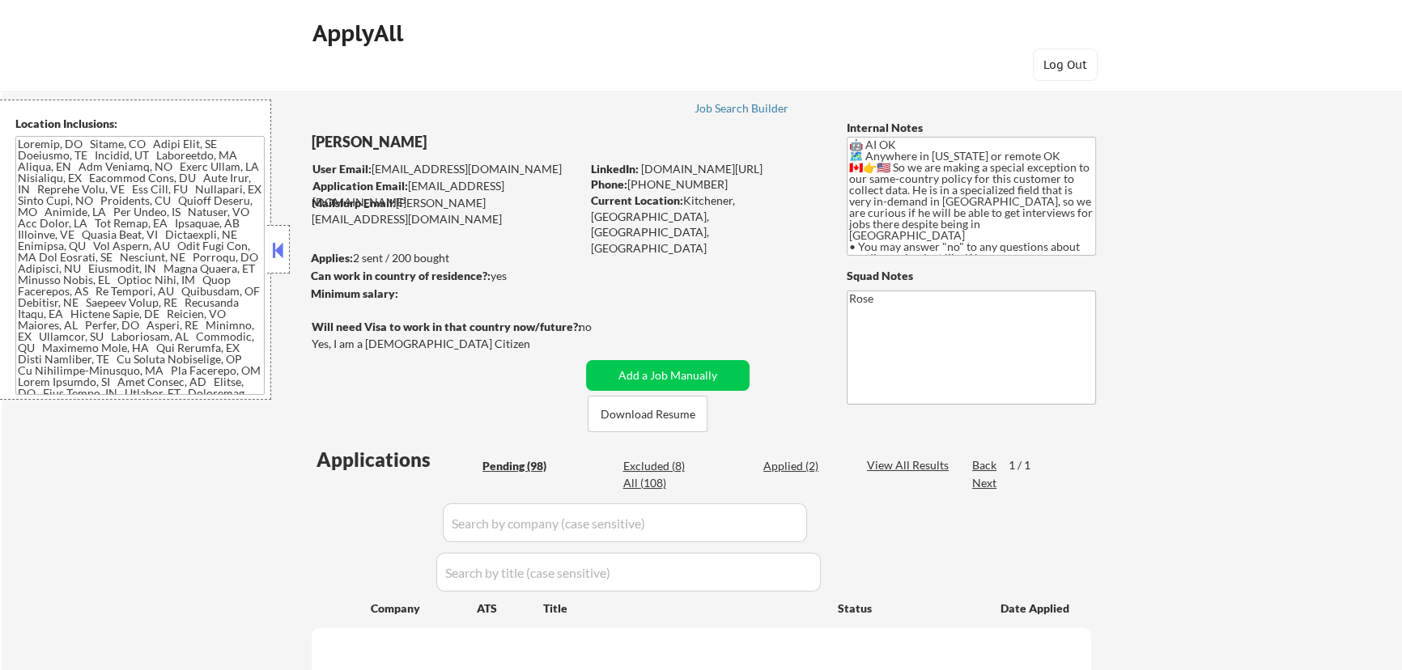
select select ""pending""
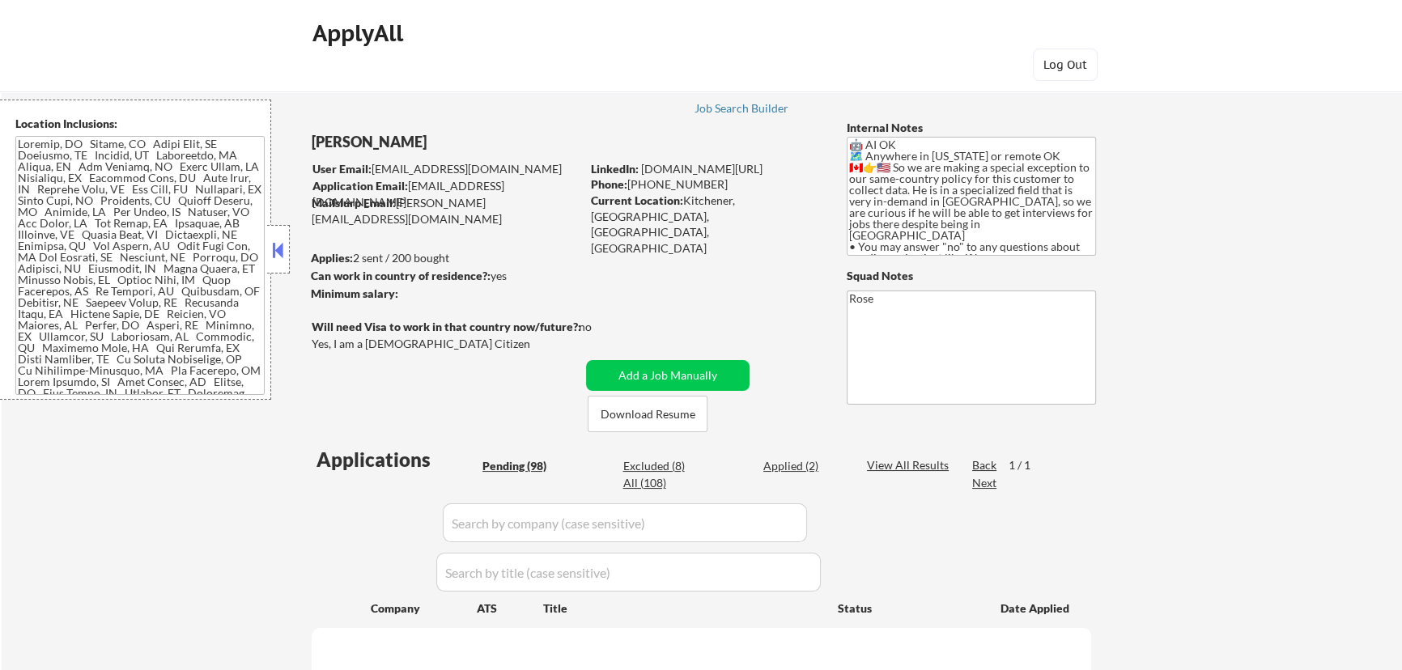
select select ""pending""
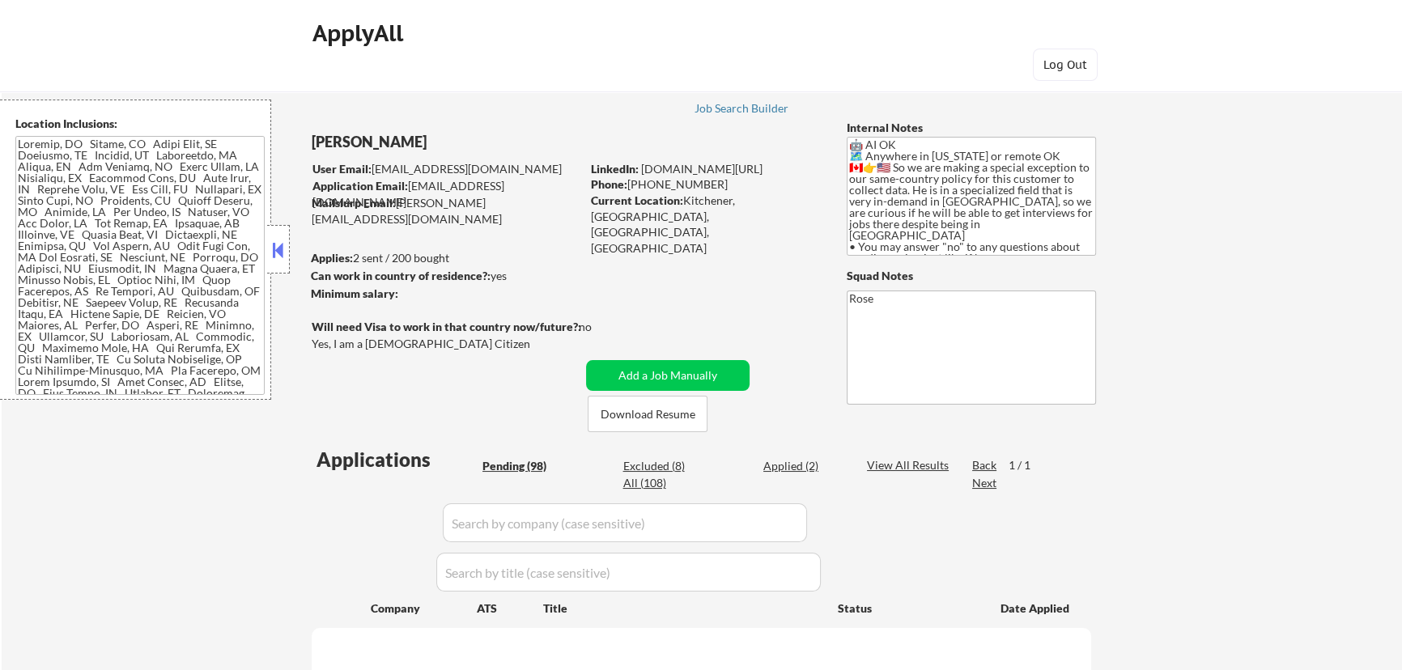
select select ""pending""
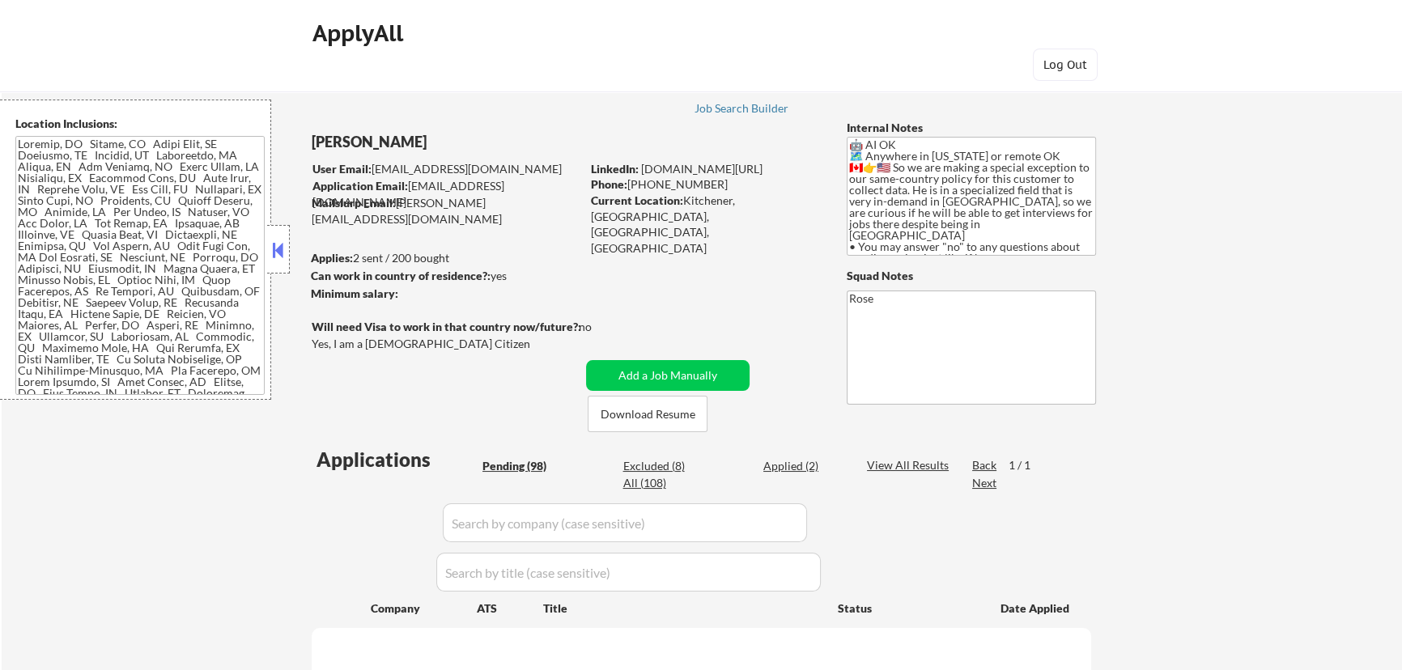
select select ""pending""
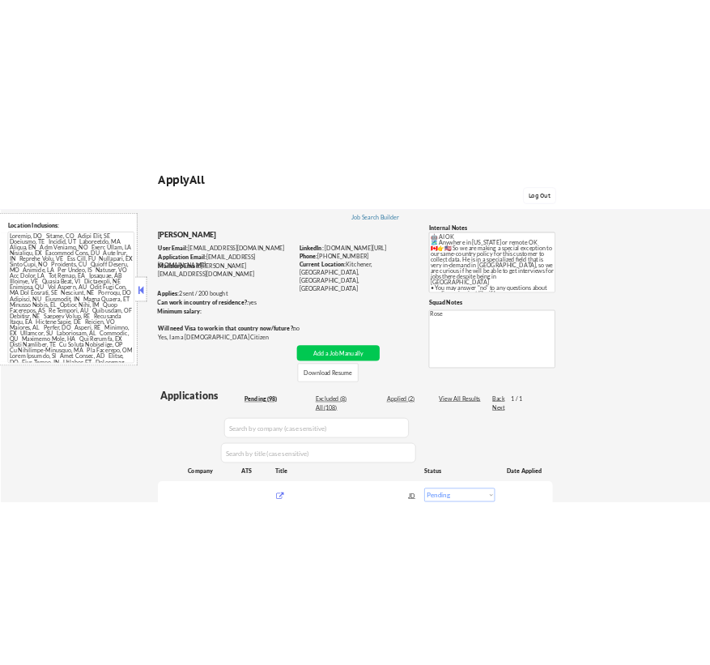
scroll to position [220, 0]
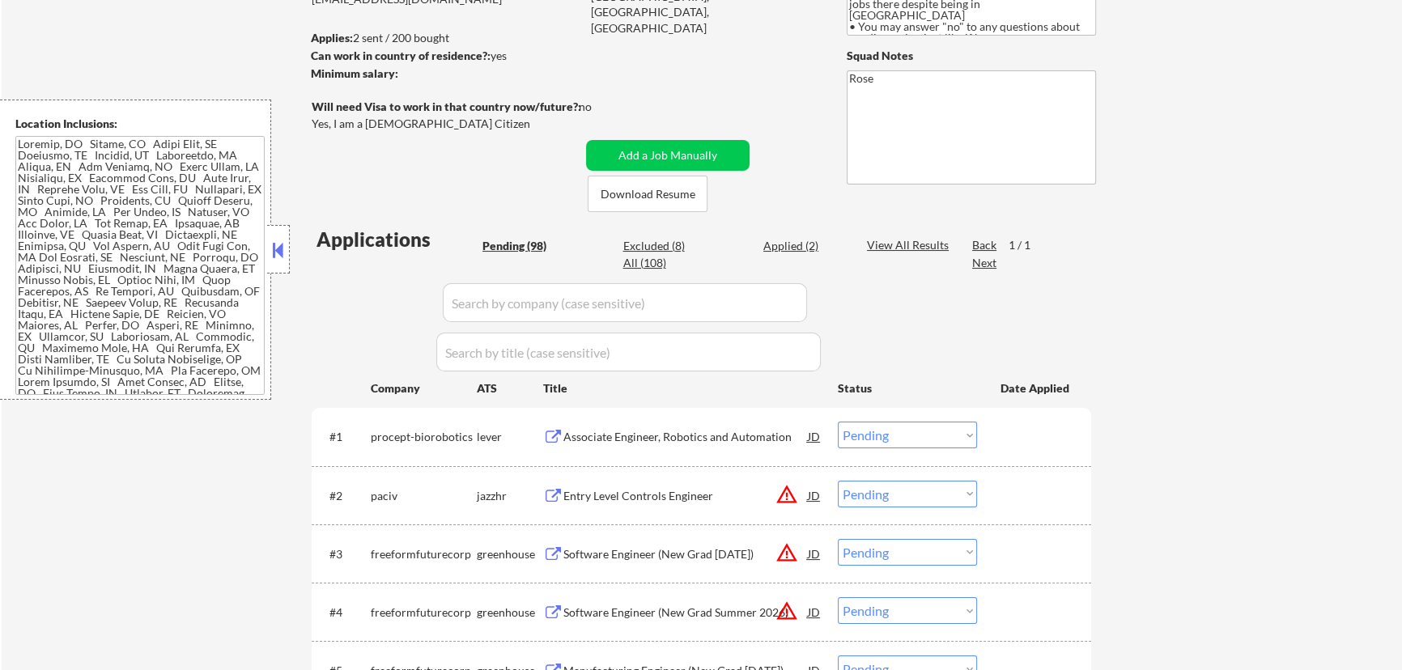
click at [688, 433] on div "Associate Engineer, Robotics and Automation" at bounding box center [685, 437] width 244 height 16
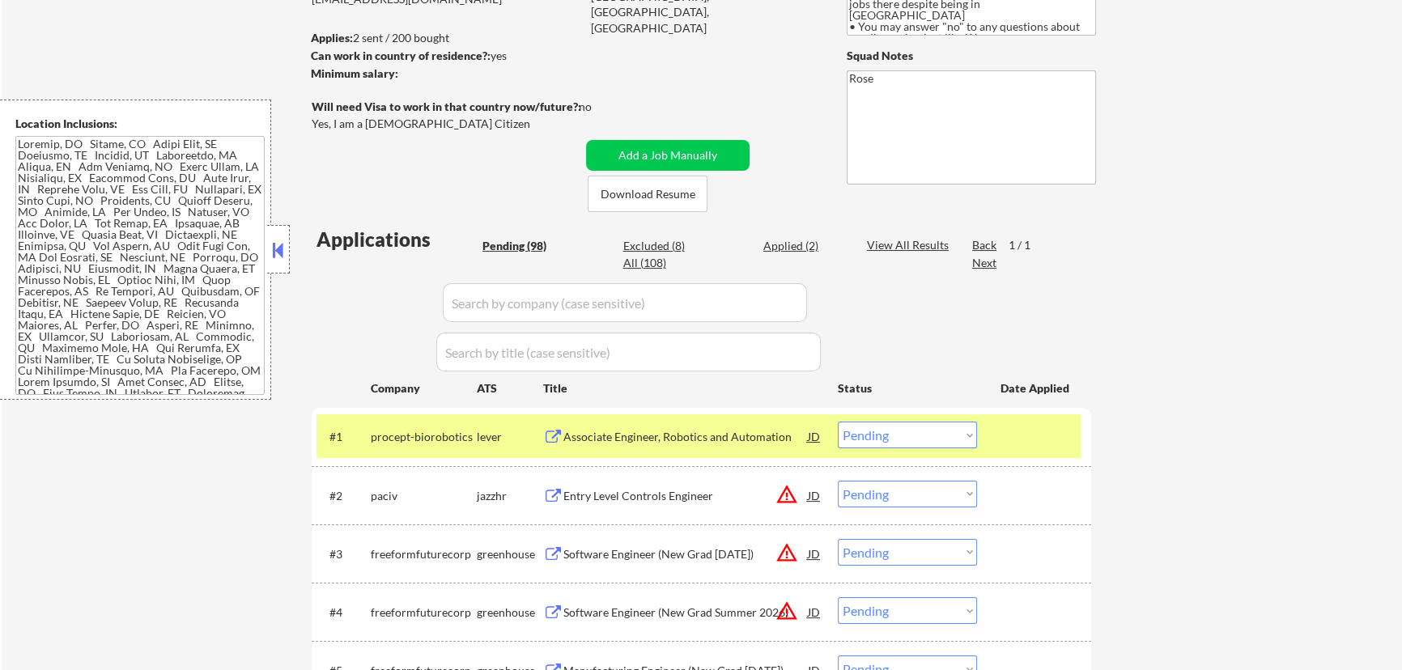
select select ""pending""
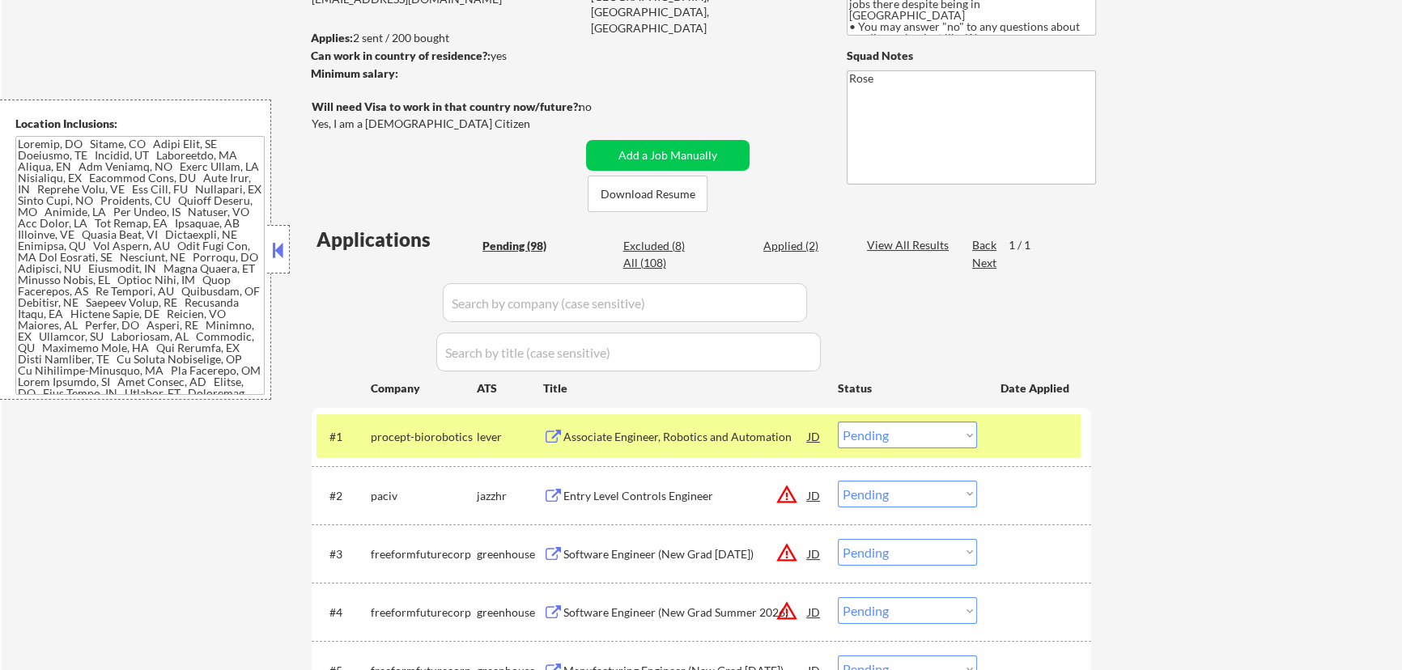
select select ""pending""
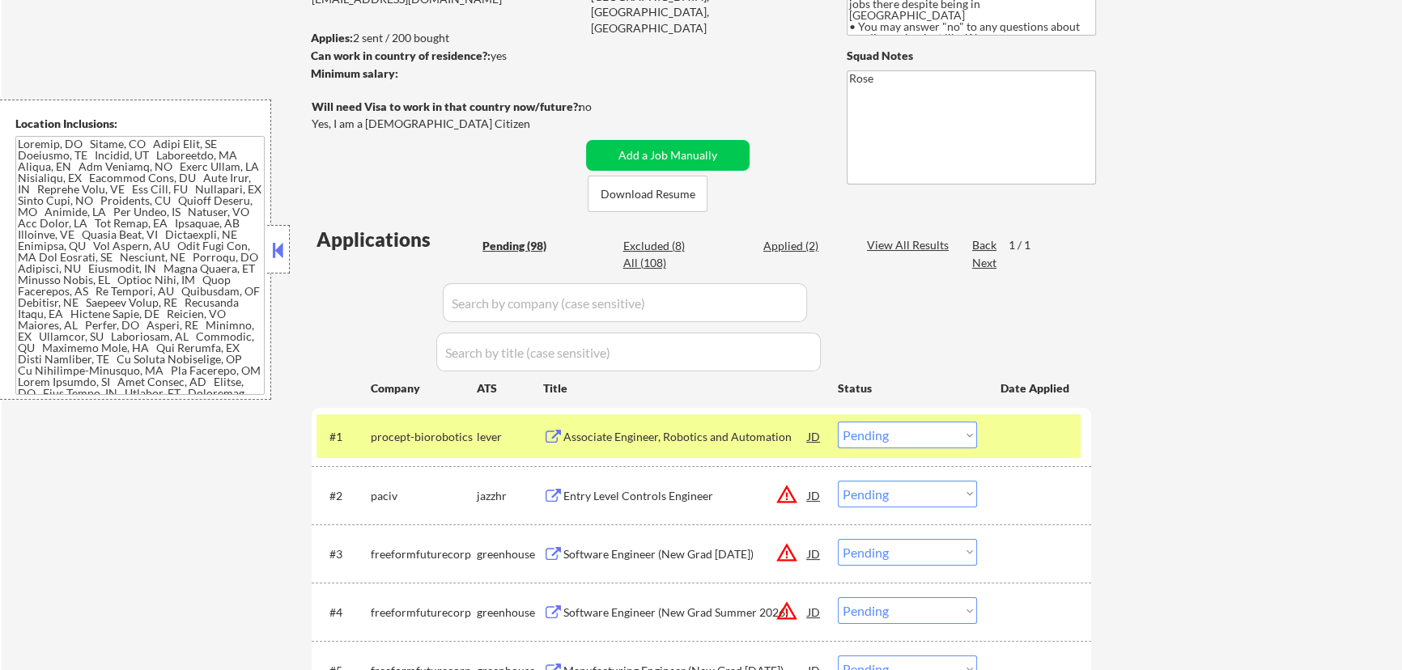
select select ""pending""
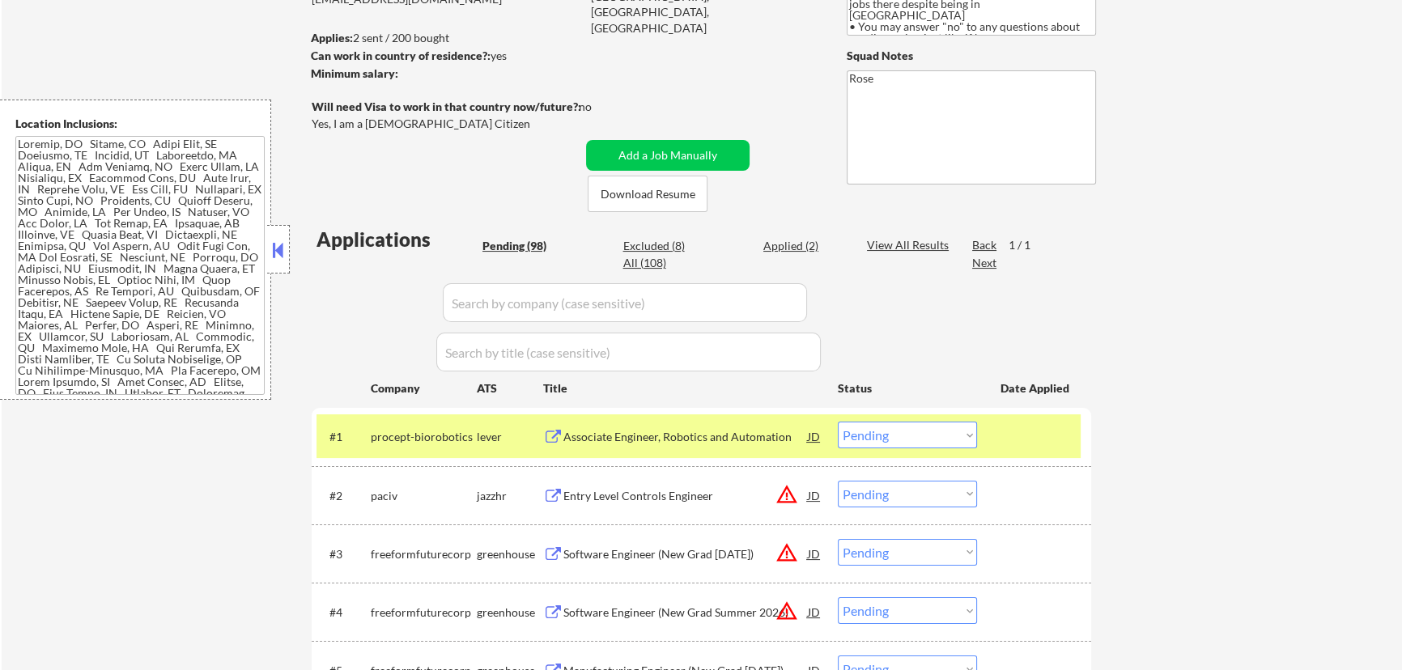
select select ""pending""
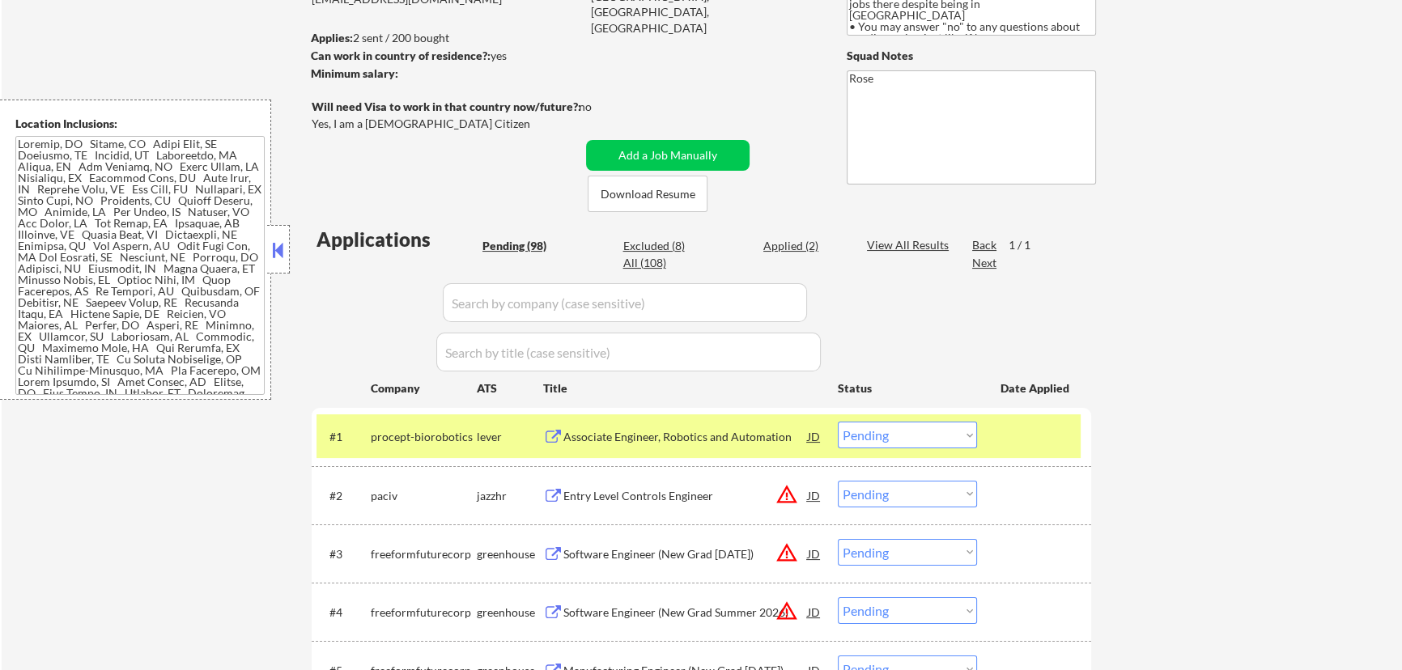
select select ""pending""
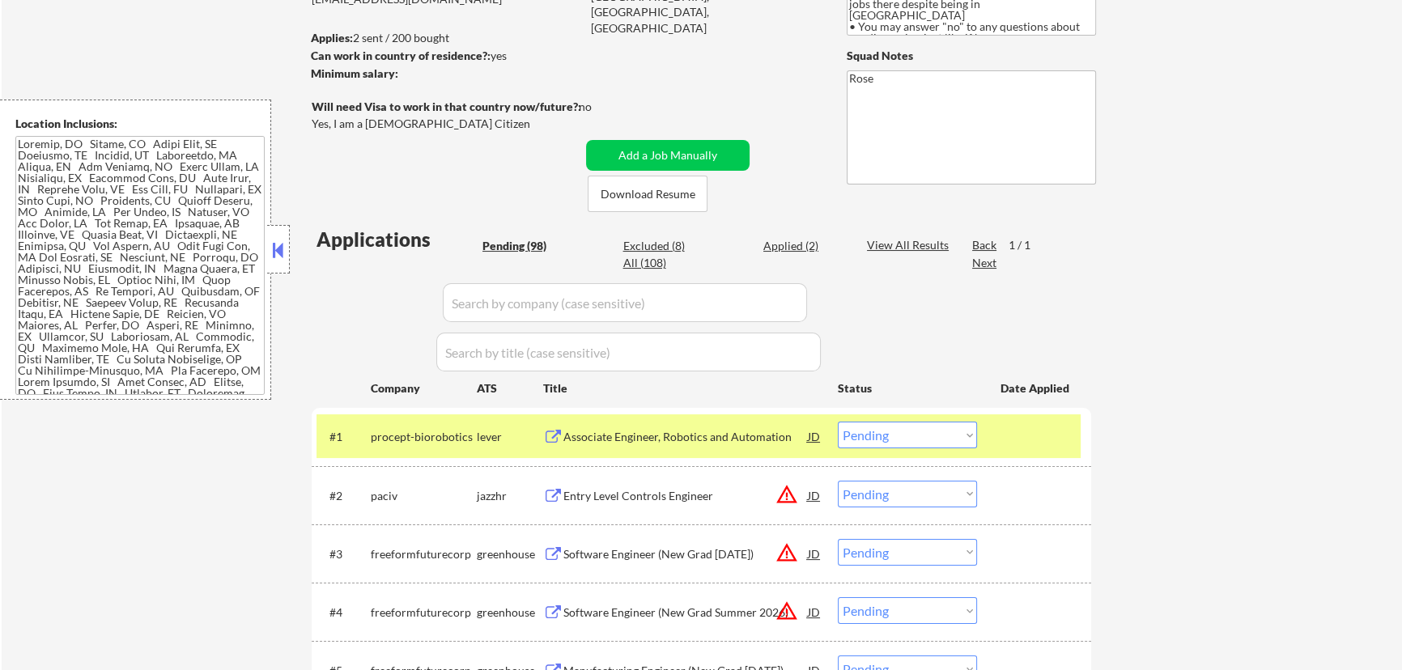
select select ""pending""
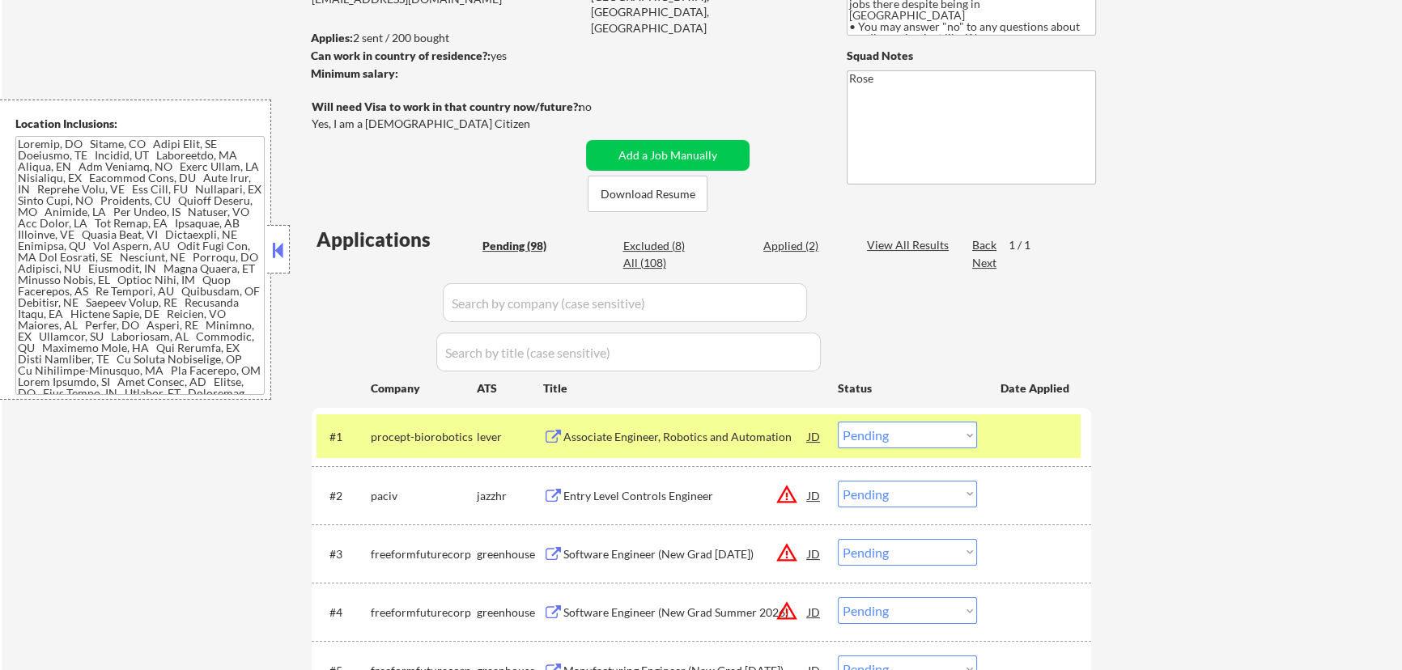
select select ""pending""
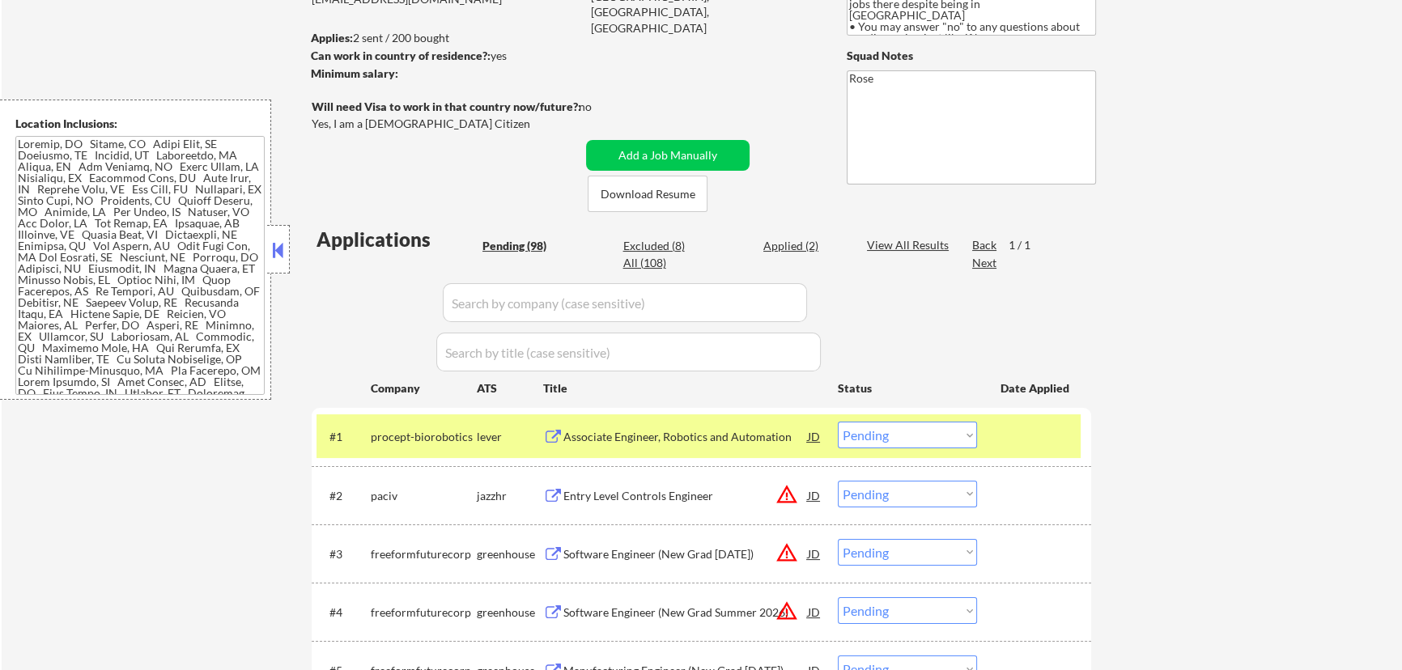
select select ""pending""
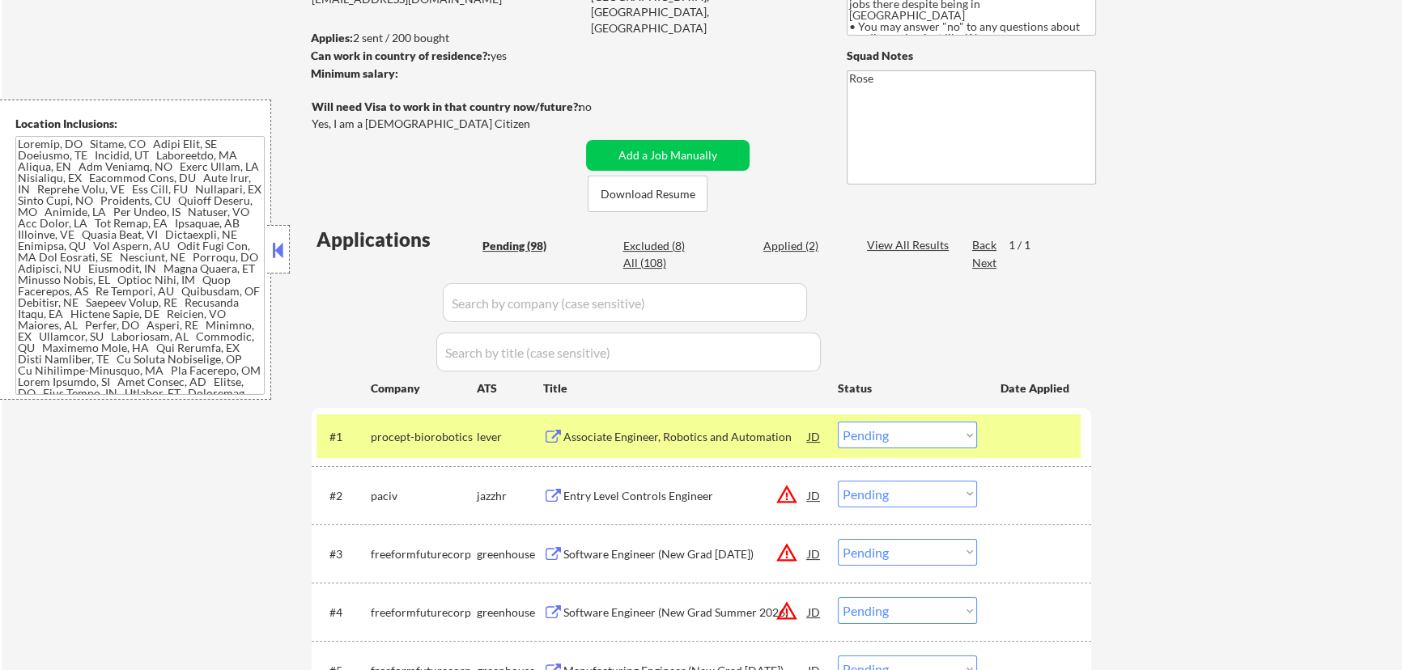
select select ""pending""
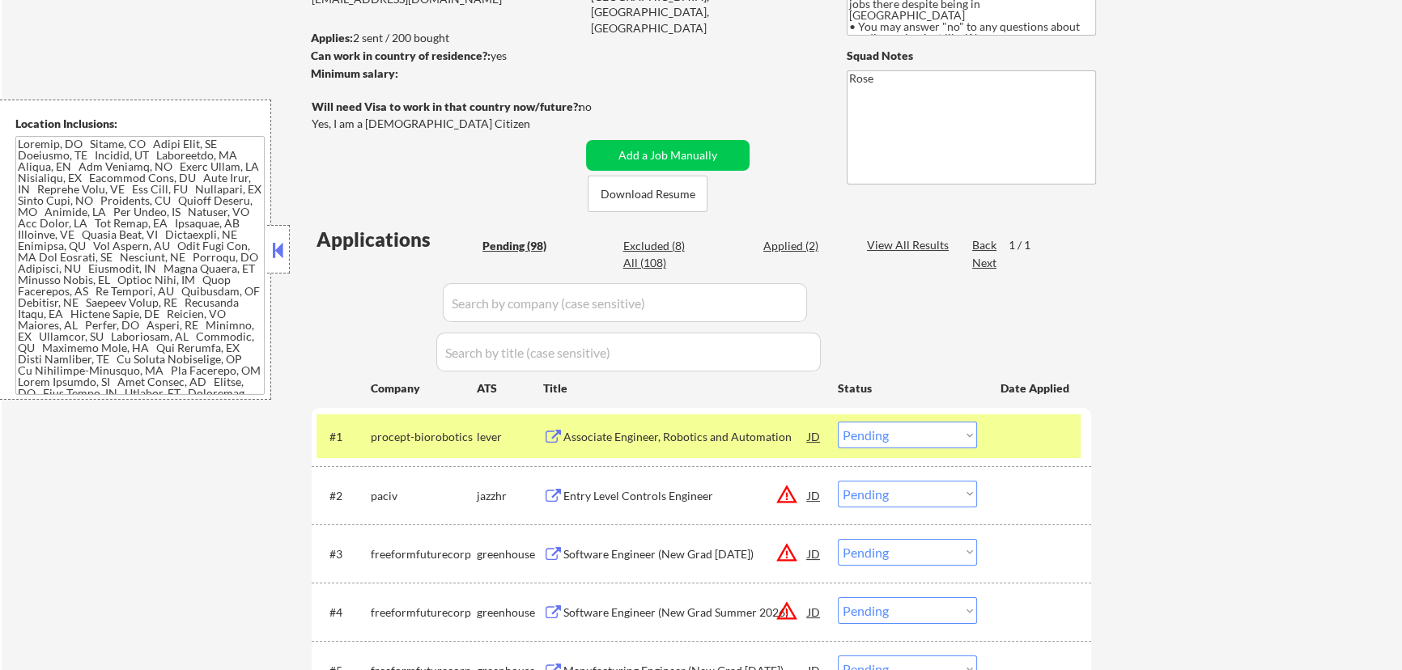
select select ""pending""
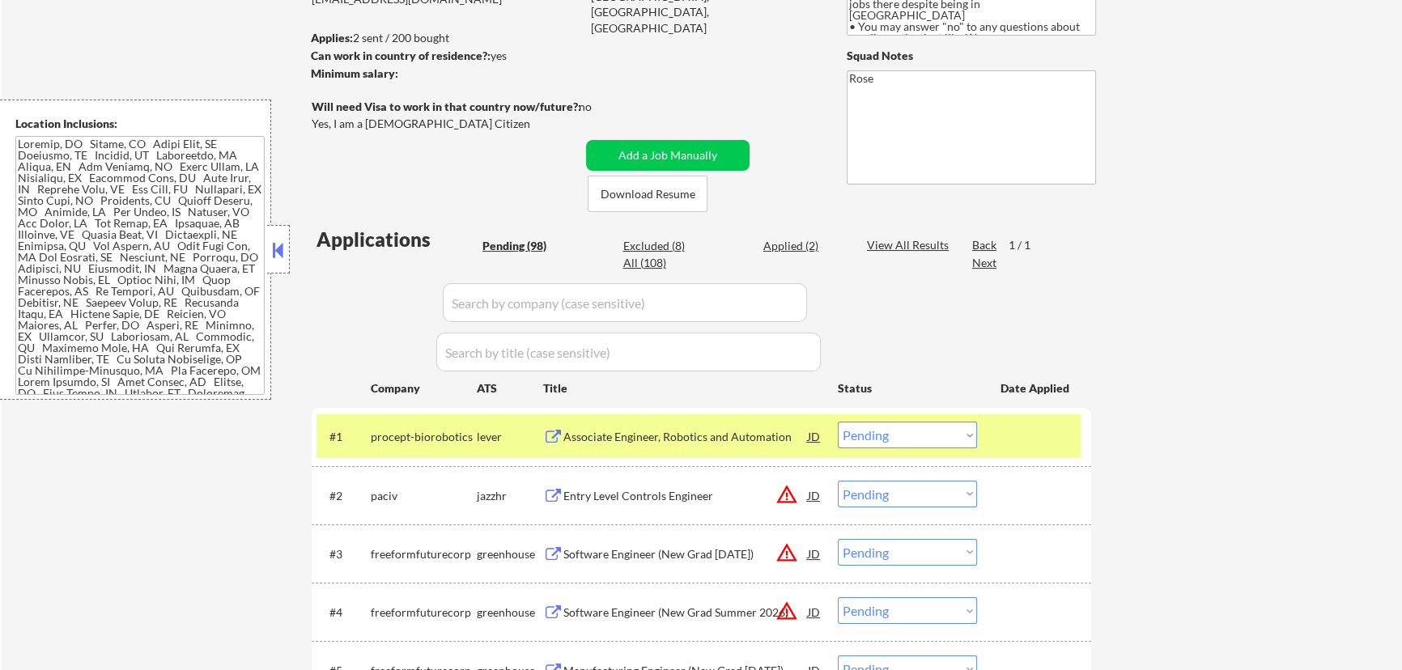
select select ""pending""
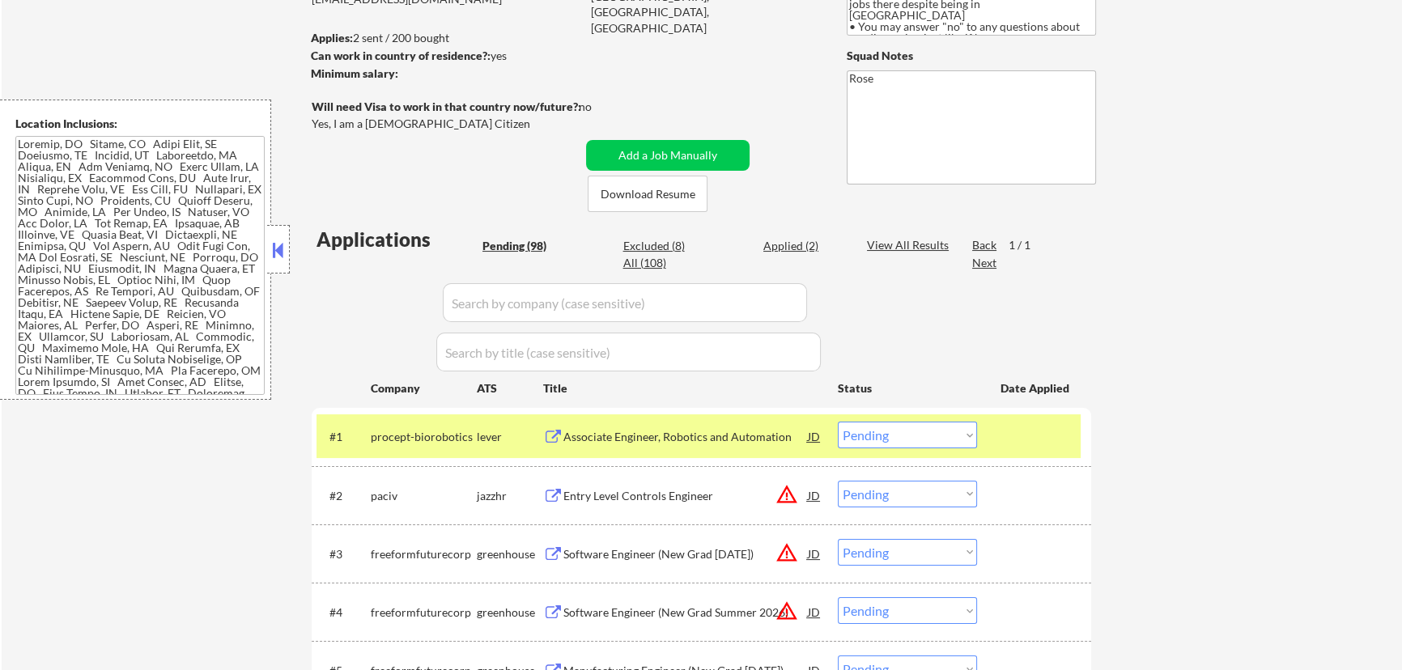
select select ""pending""
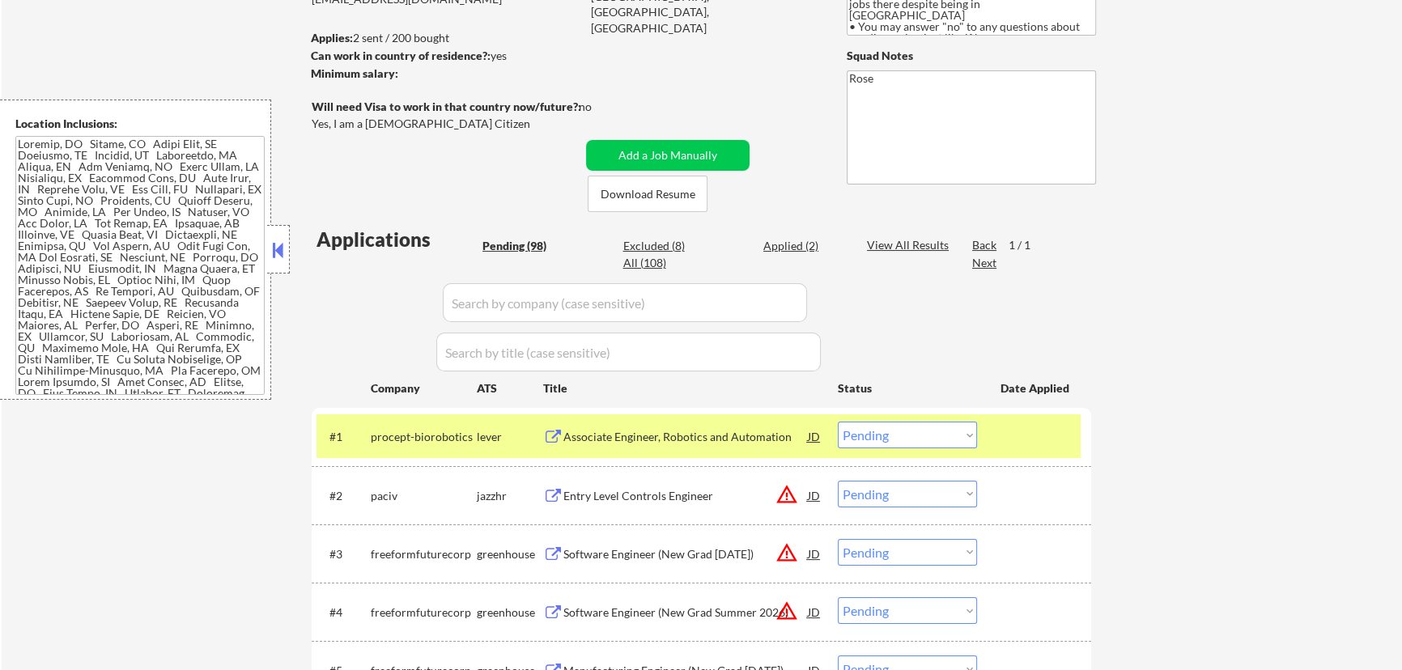
select select ""pending""
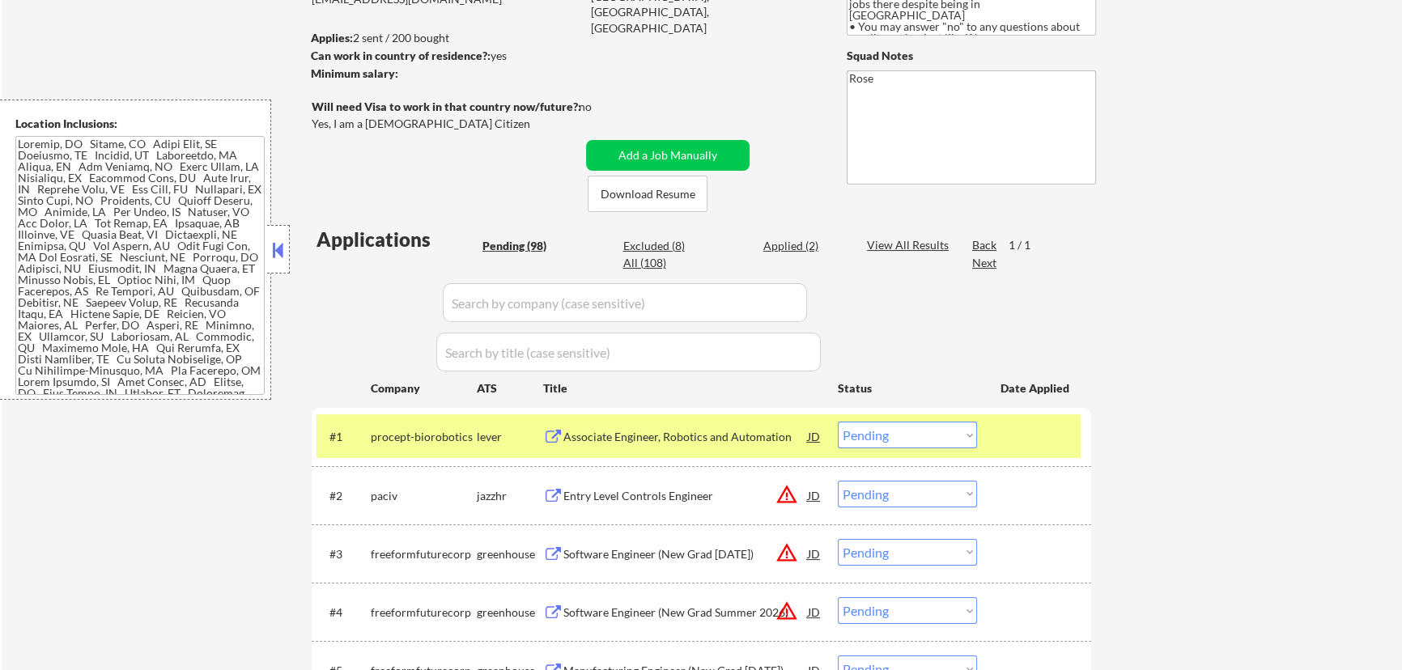
select select ""pending""
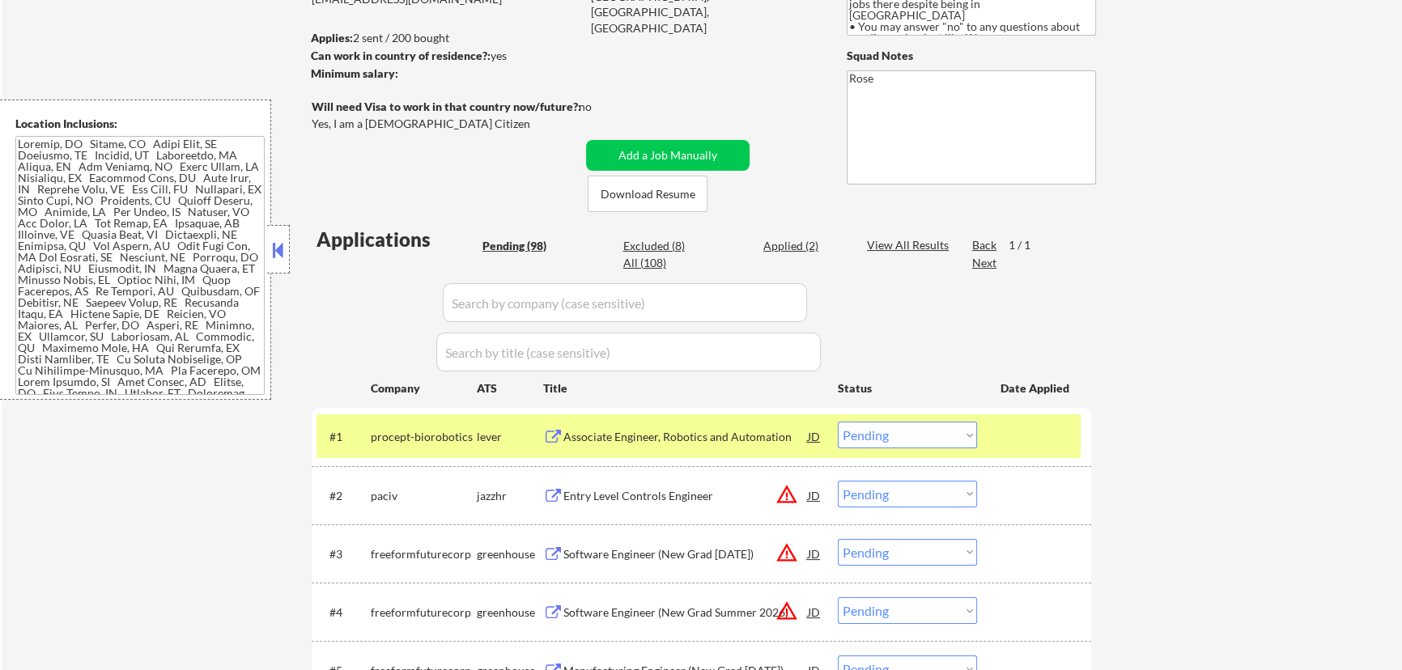
select select ""pending""
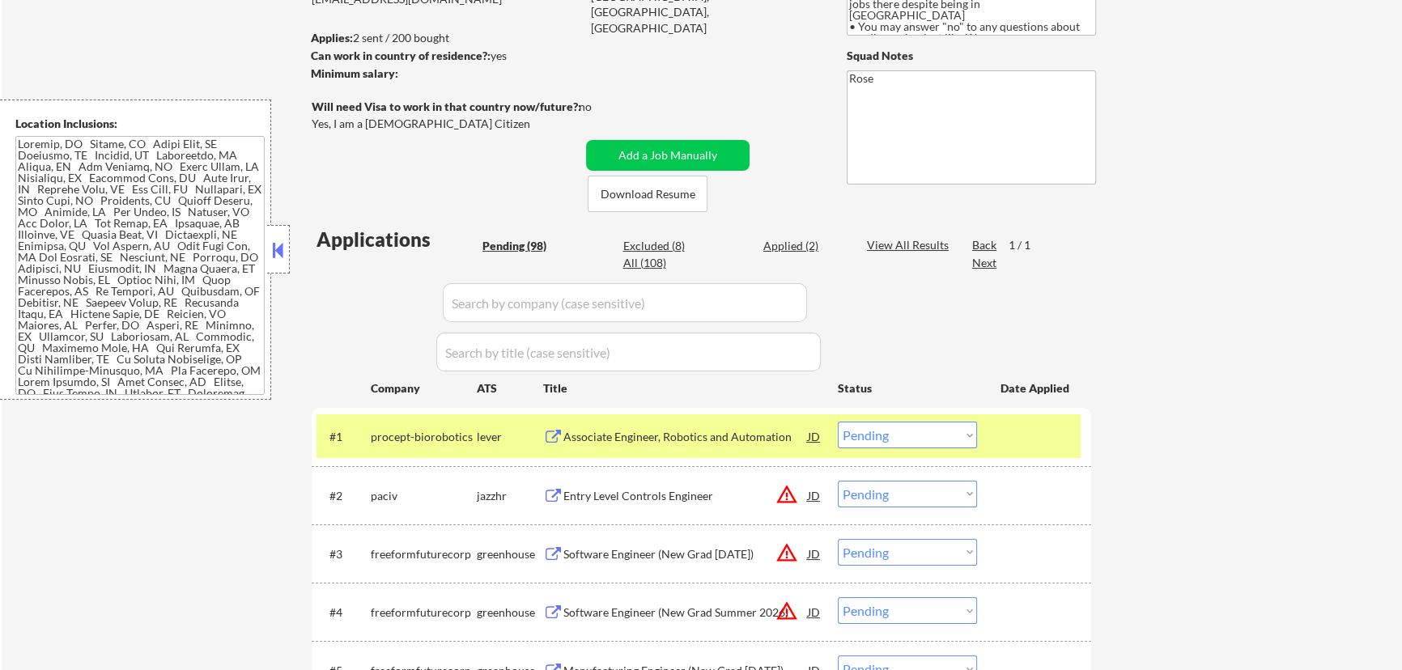
select select ""pending""
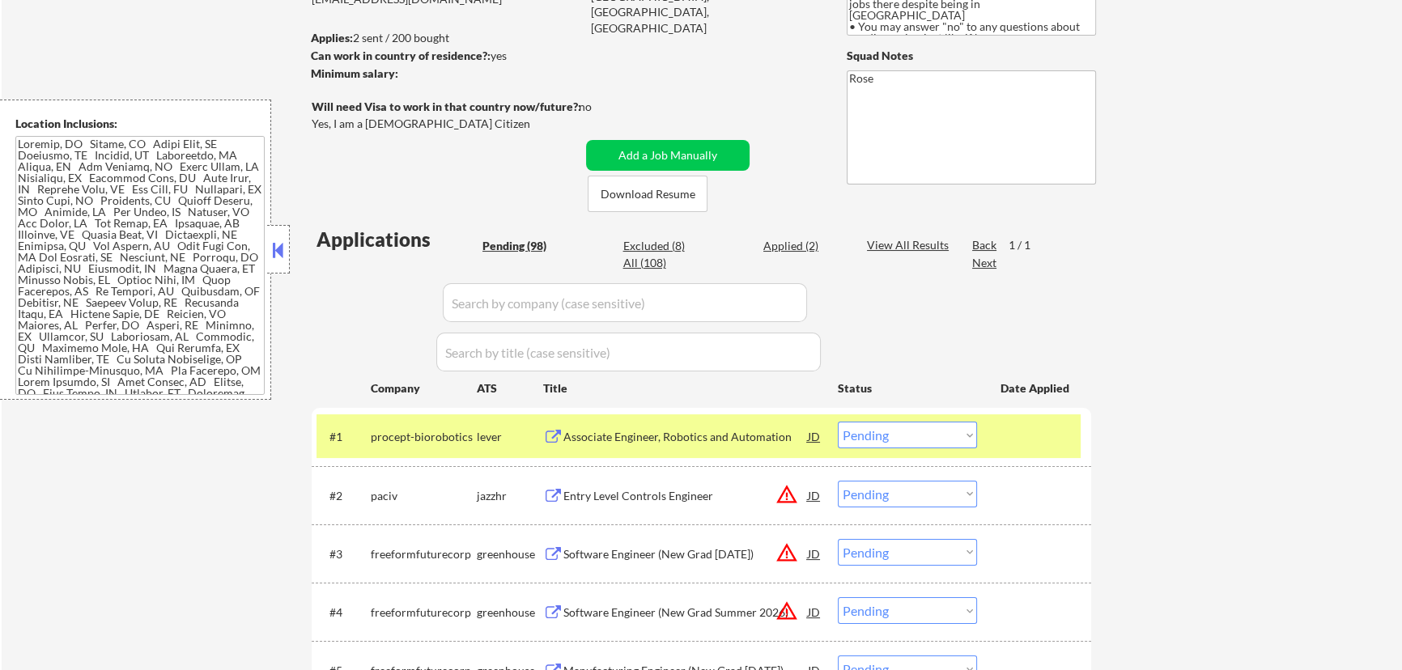
select select ""pending""
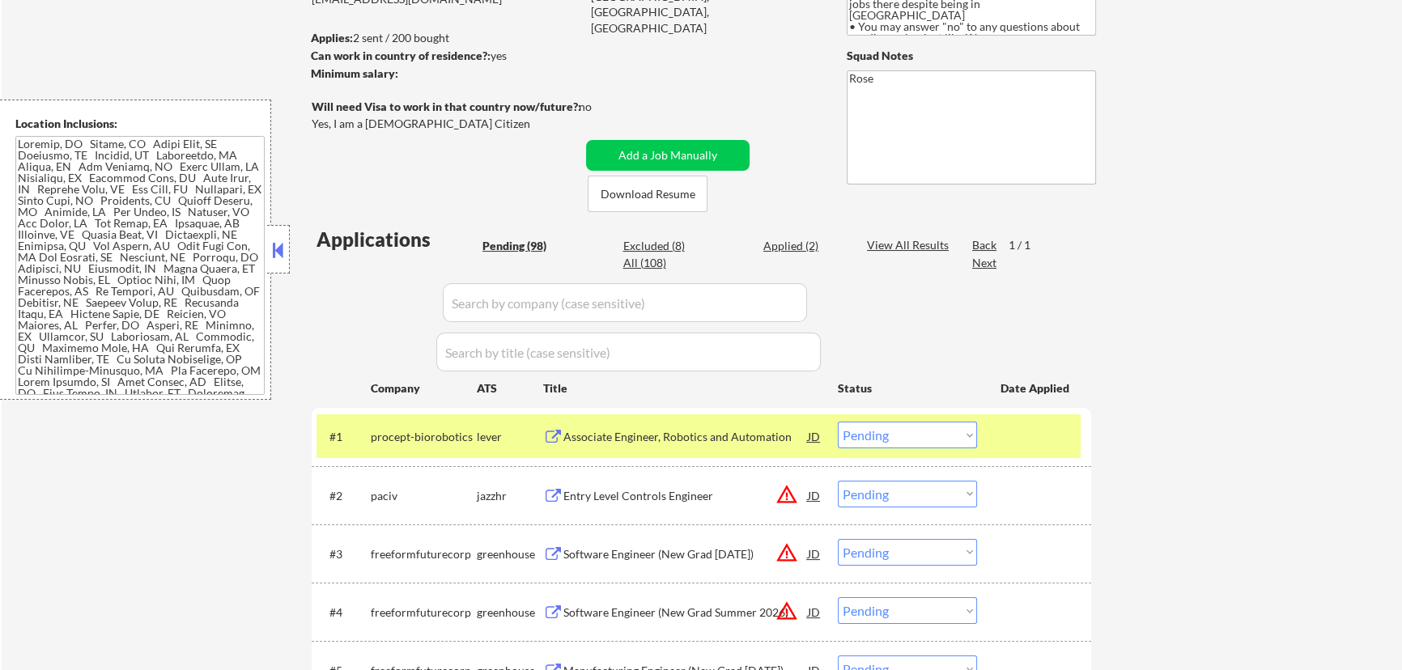
select select ""pending""
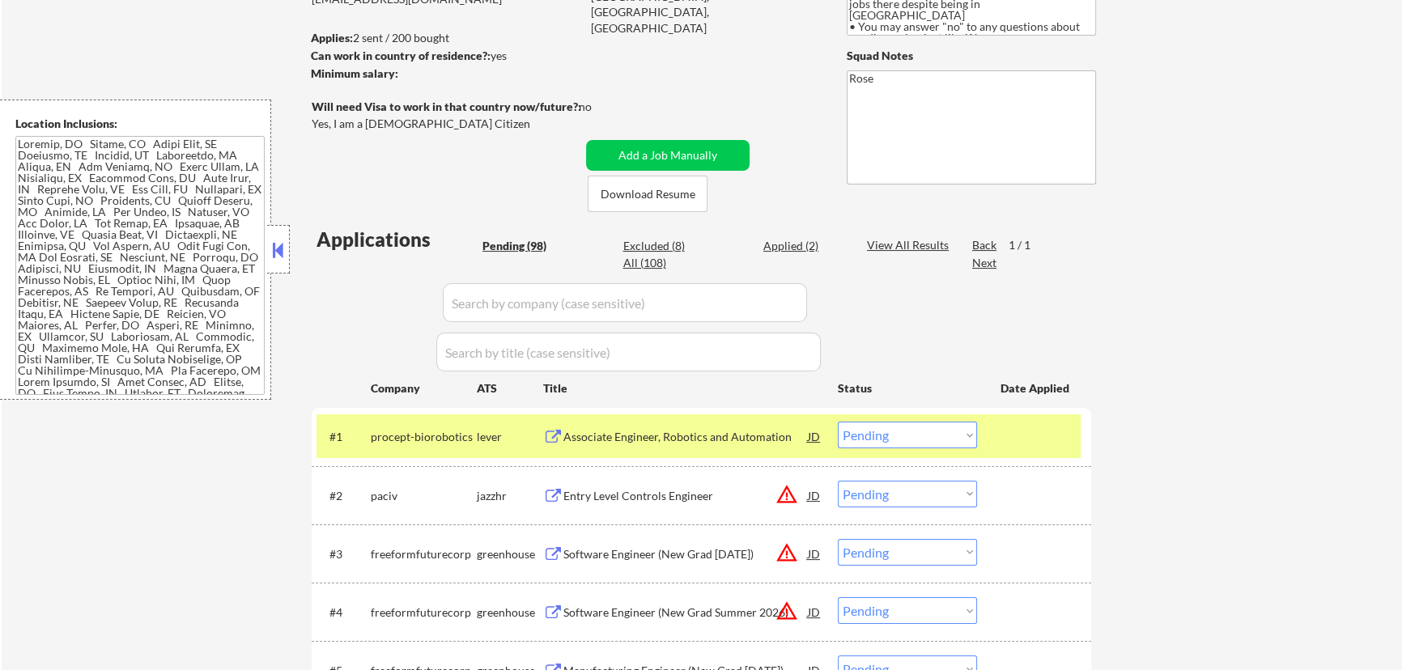
select select ""pending""
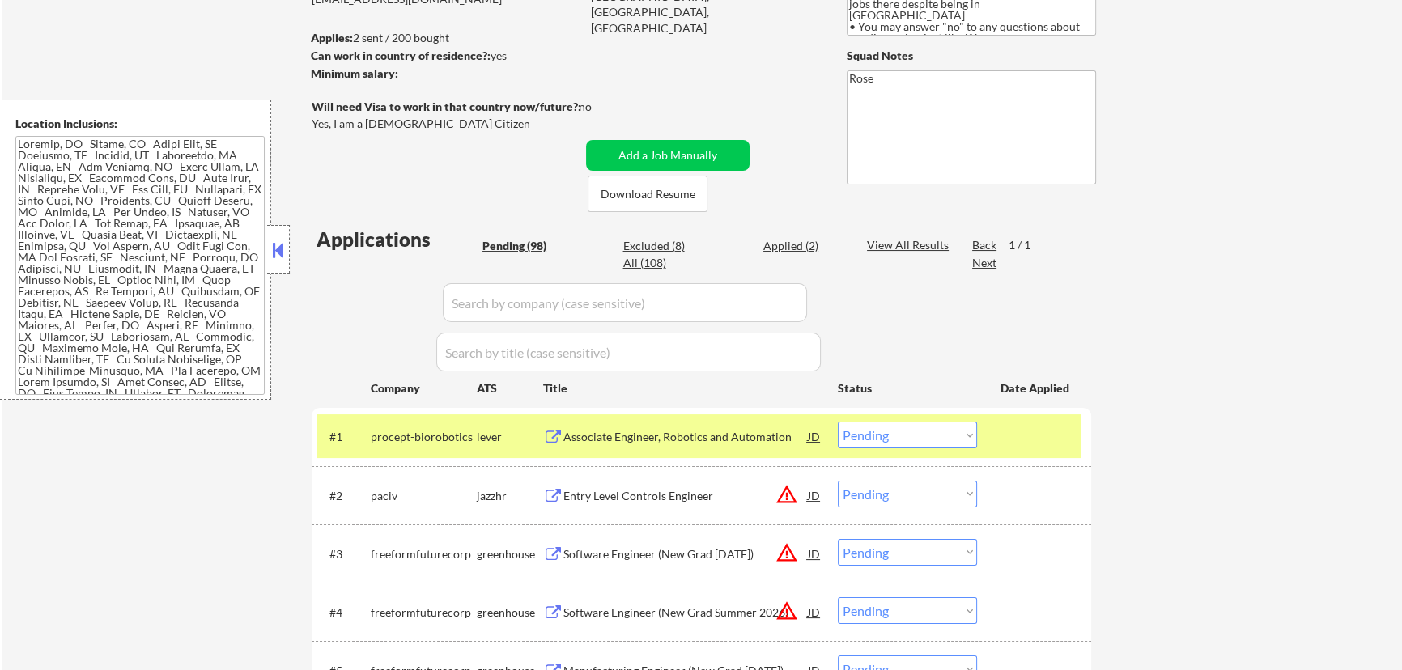
select select ""pending""
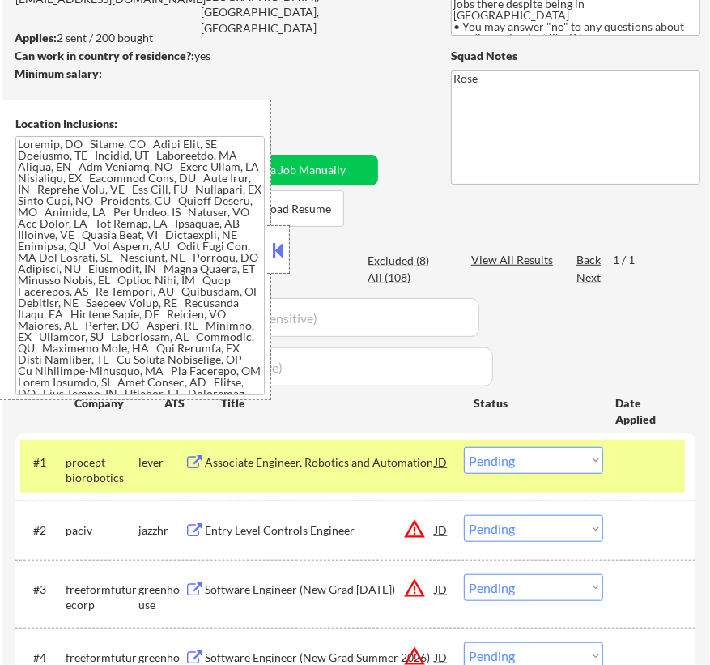
click at [588, 465] on select "Choose an option... Pending Applied Excluded (Questions) Excluded (Expired) Exc…" at bounding box center [533, 460] width 139 height 27
click at [464, 447] on select "Choose an option... Pending Applied Excluded (Questions) Excluded (Expired) Exc…" at bounding box center [533, 460] width 139 height 27
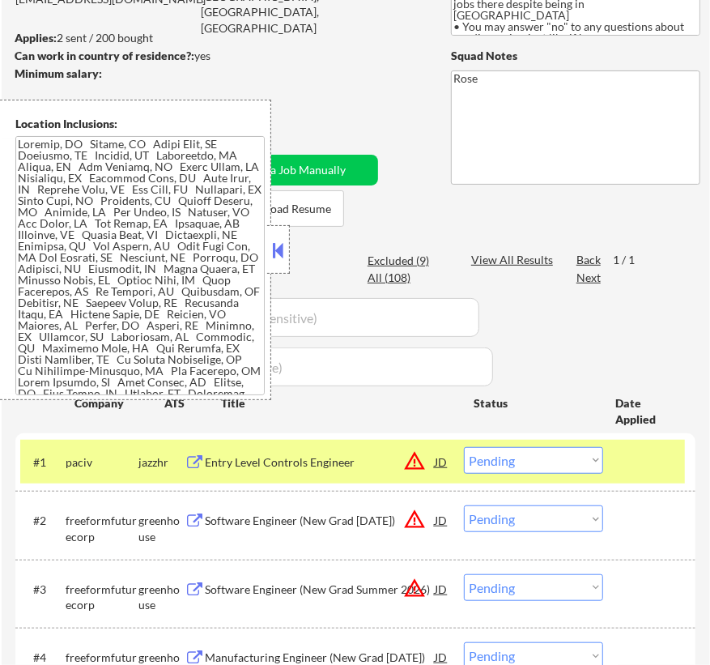
click at [277, 246] on button at bounding box center [279, 250] width 18 height 24
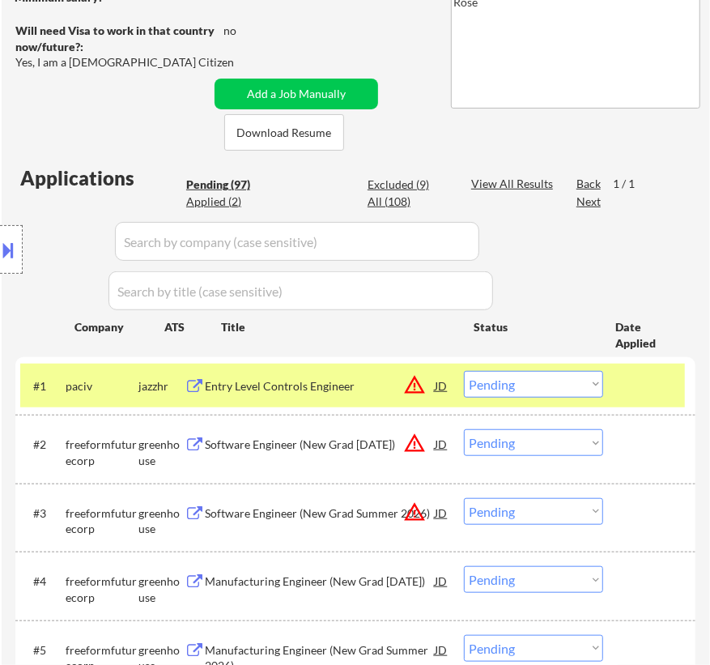
scroll to position [367, 0]
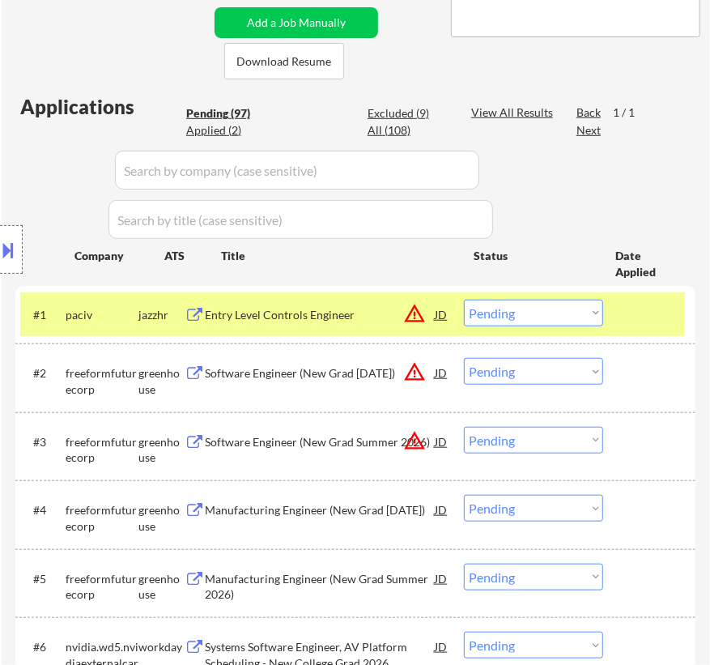
click at [355, 308] on div "Entry Level Controls Engineer" at bounding box center [320, 315] width 230 height 16
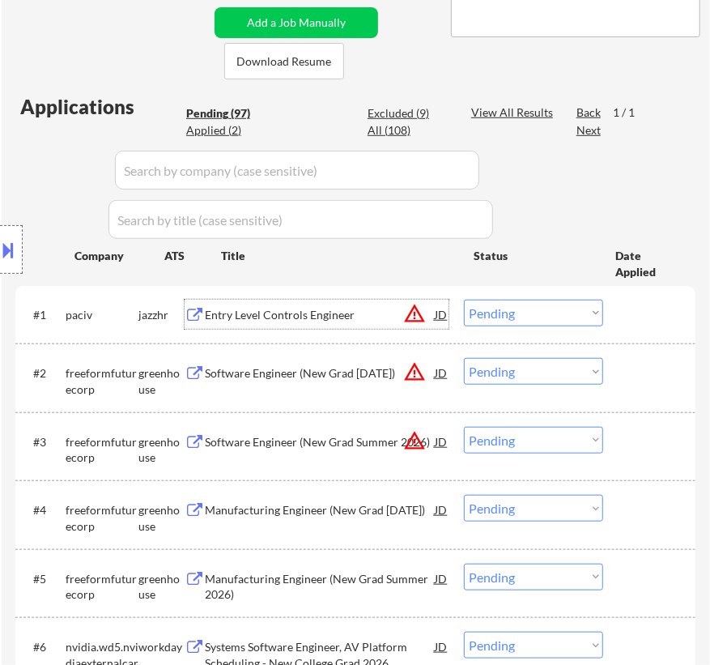
click at [537, 314] on select "Choose an option... Pending Applied Excluded (Questions) Excluded (Expired) Exc…" at bounding box center [533, 312] width 139 height 27
click at [464, 299] on select "Choose an option... Pending Applied Excluded (Questions) Excluded (Expired) Exc…" at bounding box center [533, 312] width 139 height 27
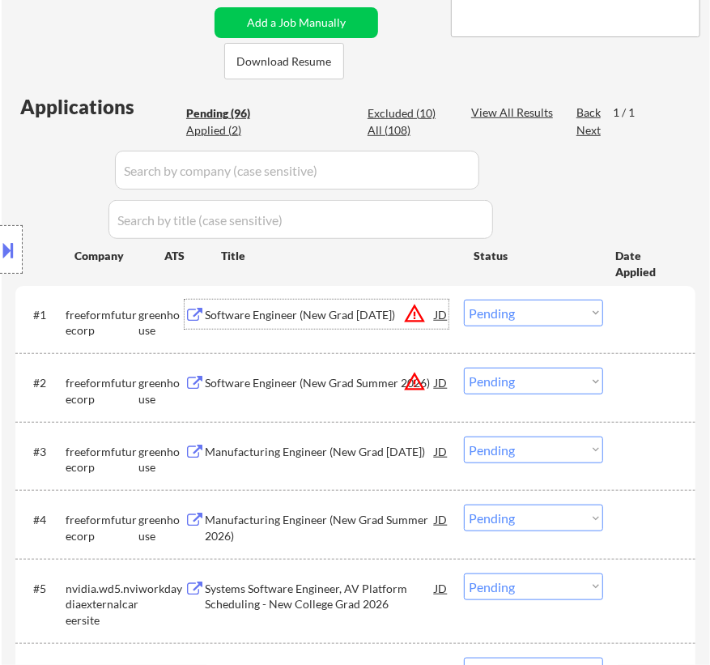
click at [359, 313] on div "Software Engineer (New Grad [DATE])" at bounding box center [320, 315] width 230 height 16
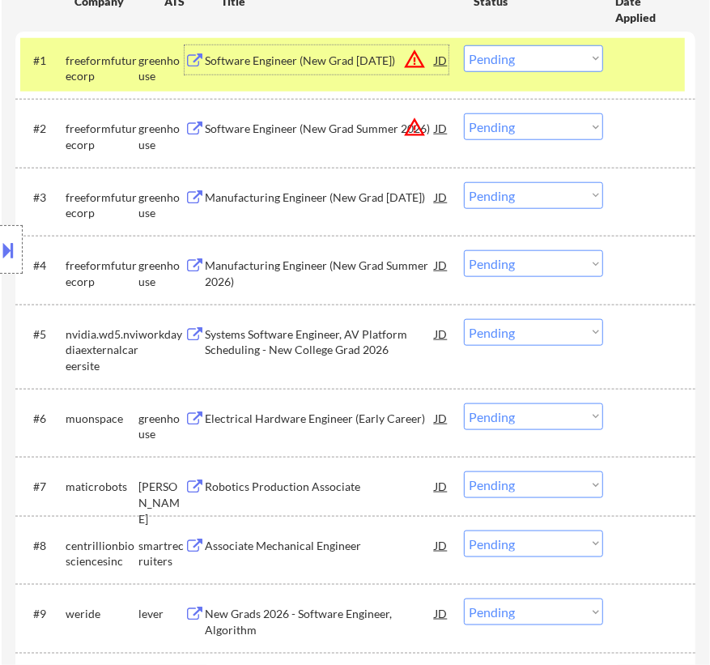
scroll to position [515, 0]
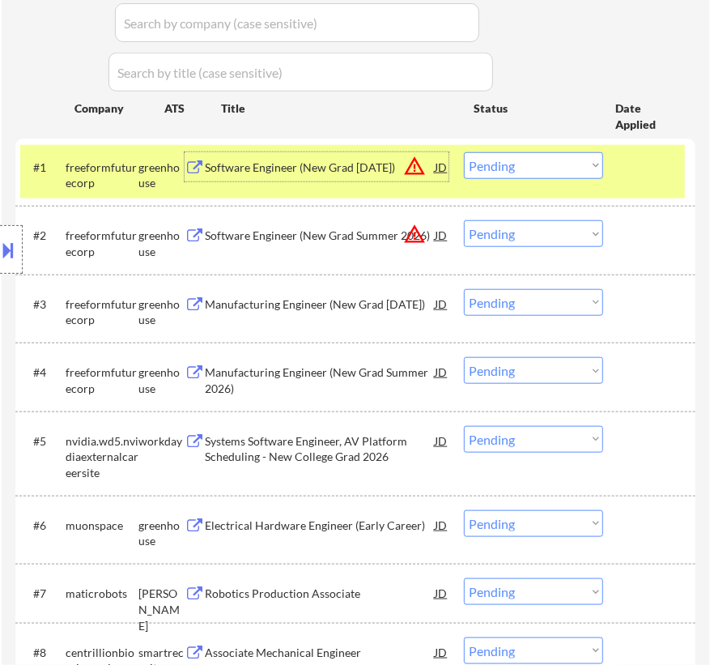
click at [590, 166] on select "Choose an option... Pending Applied Excluded (Questions) Excluded (Expired) Exc…" at bounding box center [533, 165] width 139 height 27
click at [464, 152] on select "Choose an option... Pending Applied Excluded (Questions) Excluded (Expired) Exc…" at bounding box center [533, 165] width 139 height 27
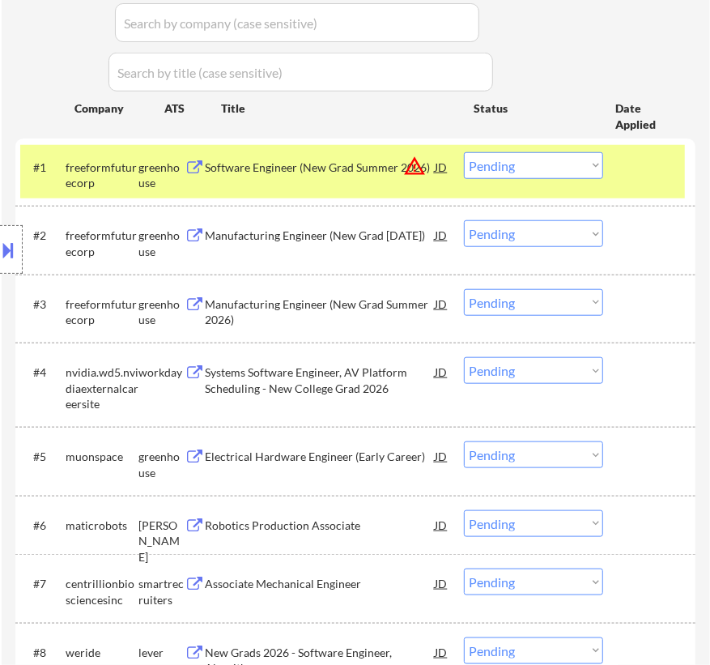
click at [586, 167] on select "Choose an option... Pending Applied Excluded (Questions) Excluded (Expired) Exc…" at bounding box center [533, 165] width 139 height 27
click at [464, 152] on select "Choose an option... Pending Applied Excluded (Questions) Excluded (Expired) Exc…" at bounding box center [533, 165] width 139 height 27
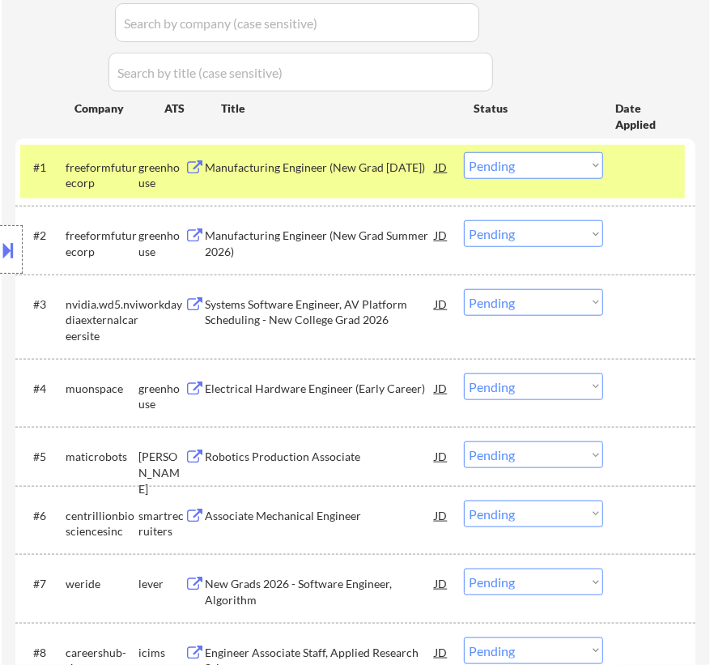
click at [598, 164] on select "Choose an option... Pending Applied Excluded (Questions) Excluded (Expired) Exc…" at bounding box center [533, 165] width 139 height 27
click at [464, 152] on select "Choose an option... Pending Applied Excluded (Questions) Excluded (Expired) Exc…" at bounding box center [533, 165] width 139 height 27
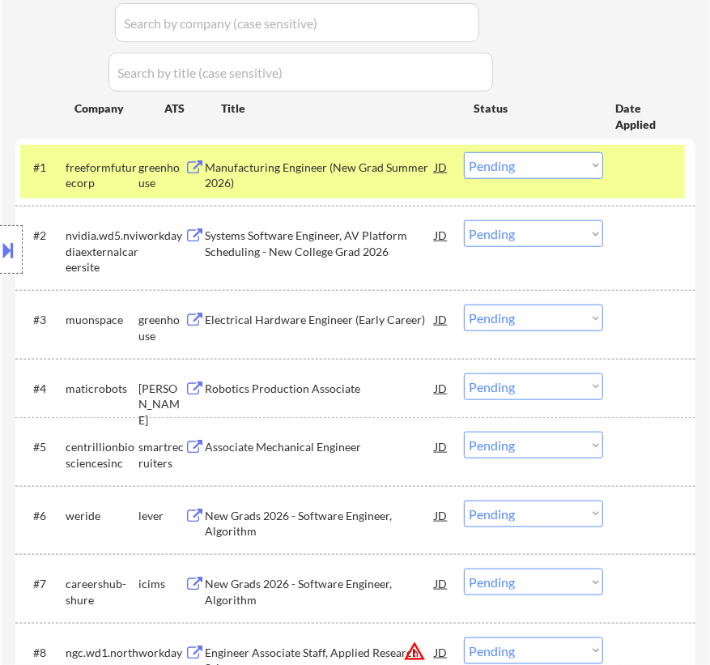
click at [587, 169] on select "Choose an option... Pending Applied Excluded (Questions) Excluded (Expired) Exc…" at bounding box center [533, 165] width 139 height 27
click at [464, 152] on select "Choose an option... Pending Applied Excluded (Questions) Excluded (Expired) Exc…" at bounding box center [533, 165] width 139 height 27
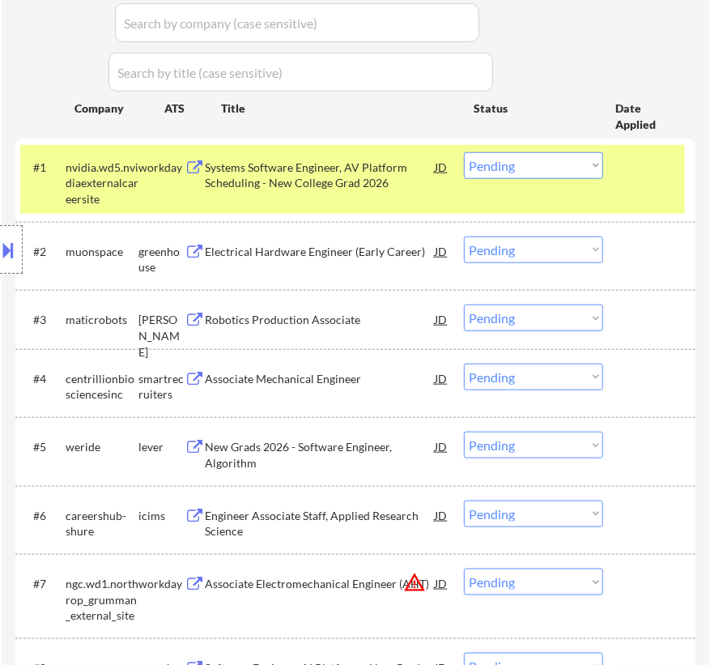
click at [364, 178] on div "Systems Software Engineer, AV Platform Scheduling - New College Grad 2026" at bounding box center [320, 175] width 230 height 32
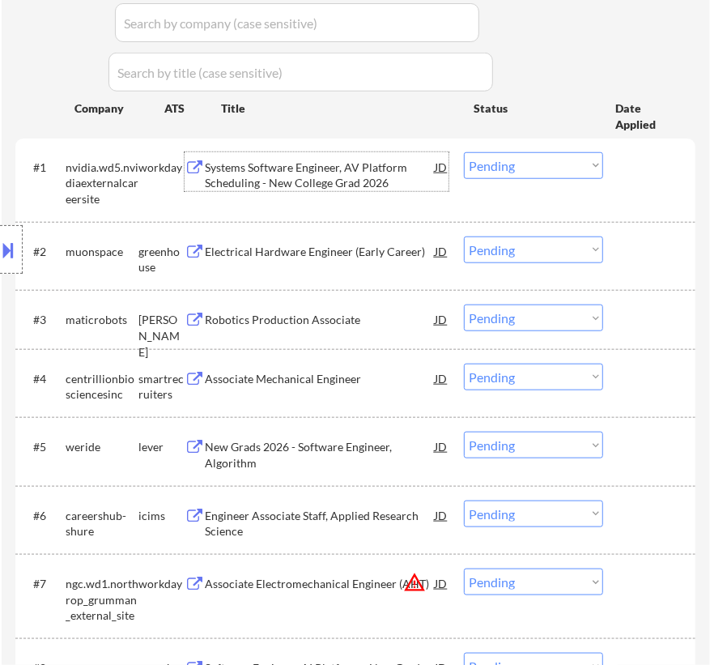
click at [549, 159] on select "Choose an option... Pending Applied Excluded (Questions) Excluded (Expired) Exc…" at bounding box center [533, 165] width 139 height 27
click at [464, 152] on select "Choose an option... Pending Applied Excluded (Questions) Excluded (Expired) Exc…" at bounding box center [533, 165] width 139 height 27
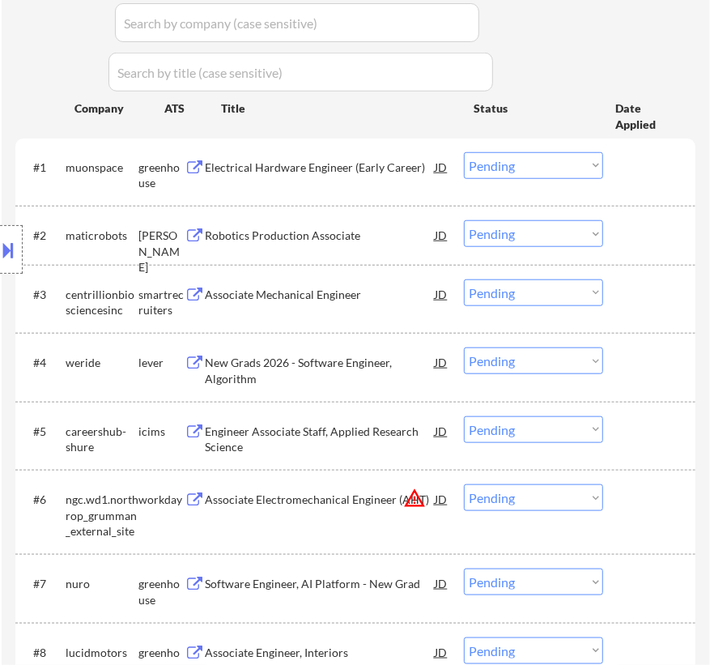
click at [311, 165] on div "Electrical Hardware Engineer (Early Career)" at bounding box center [320, 167] width 230 height 16
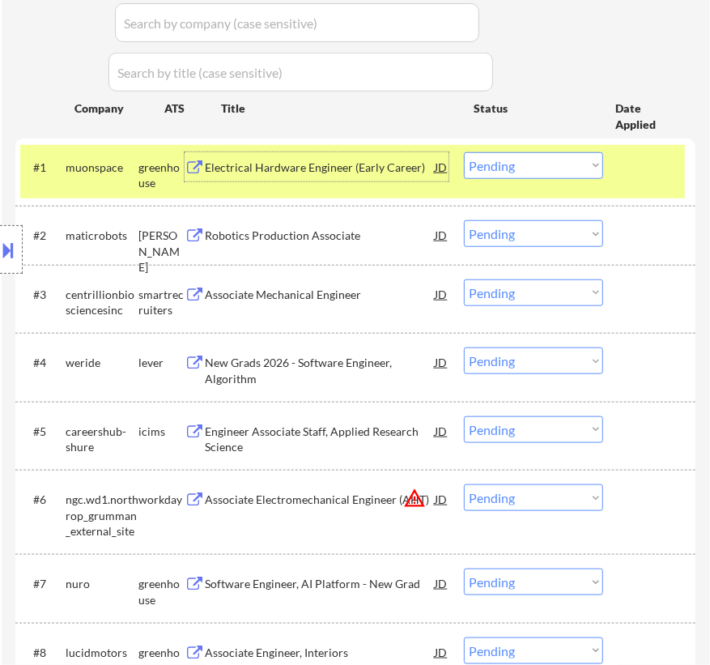
click at [596, 169] on select "Choose an option... Pending Applied Excluded (Questions) Excluded (Expired) Exc…" at bounding box center [533, 165] width 139 height 27
click at [548, 172] on select "Choose an option... Pending Applied Excluded (Questions) Excluded (Expired) Exc…" at bounding box center [533, 165] width 139 height 27
click at [464, 152] on select "Choose an option... Pending Applied Excluded (Questions) Excluded (Expired) Exc…" at bounding box center [533, 165] width 139 height 27
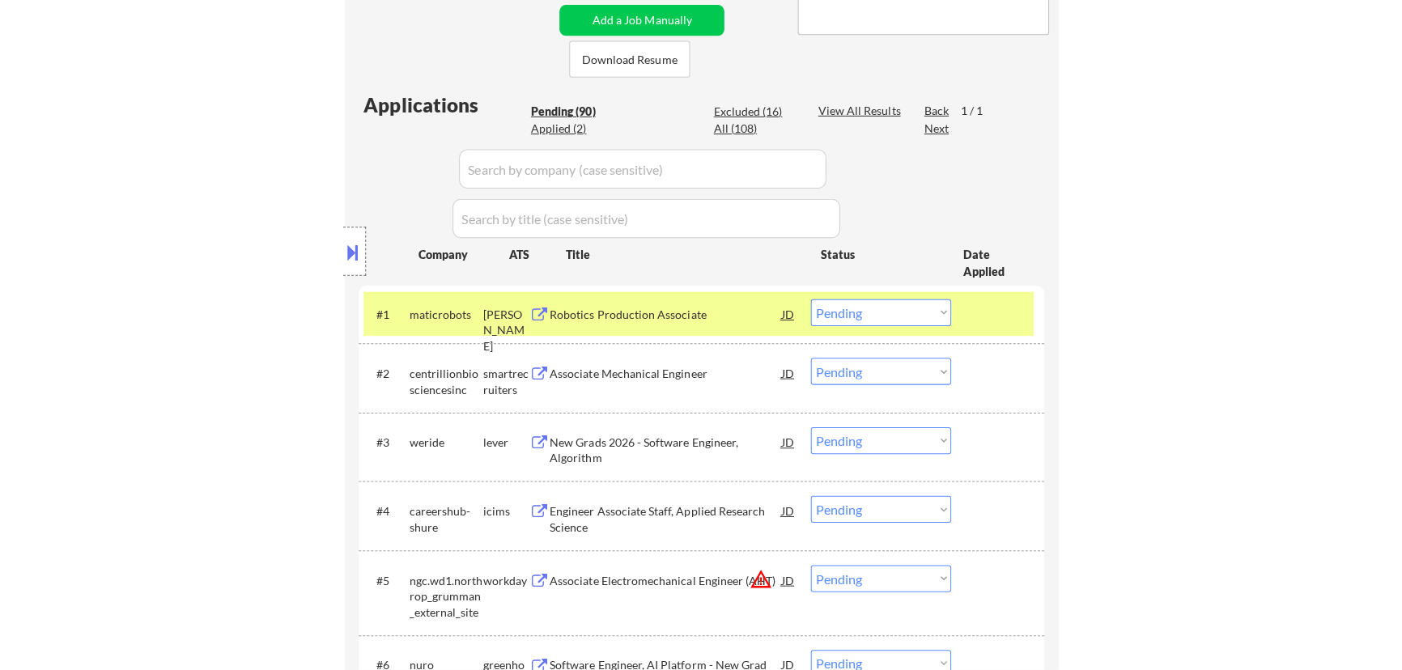
scroll to position [367, 0]
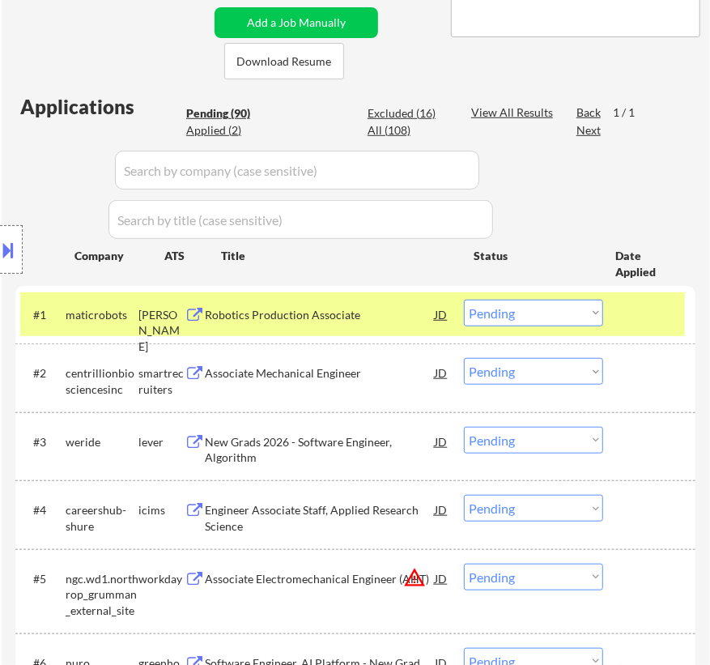
click at [418, 113] on div "Excluded (16)" at bounding box center [407, 113] width 81 height 16
select select ""excluded__expired_""
select select ""excluded__bad_match_""
select select ""excluded""
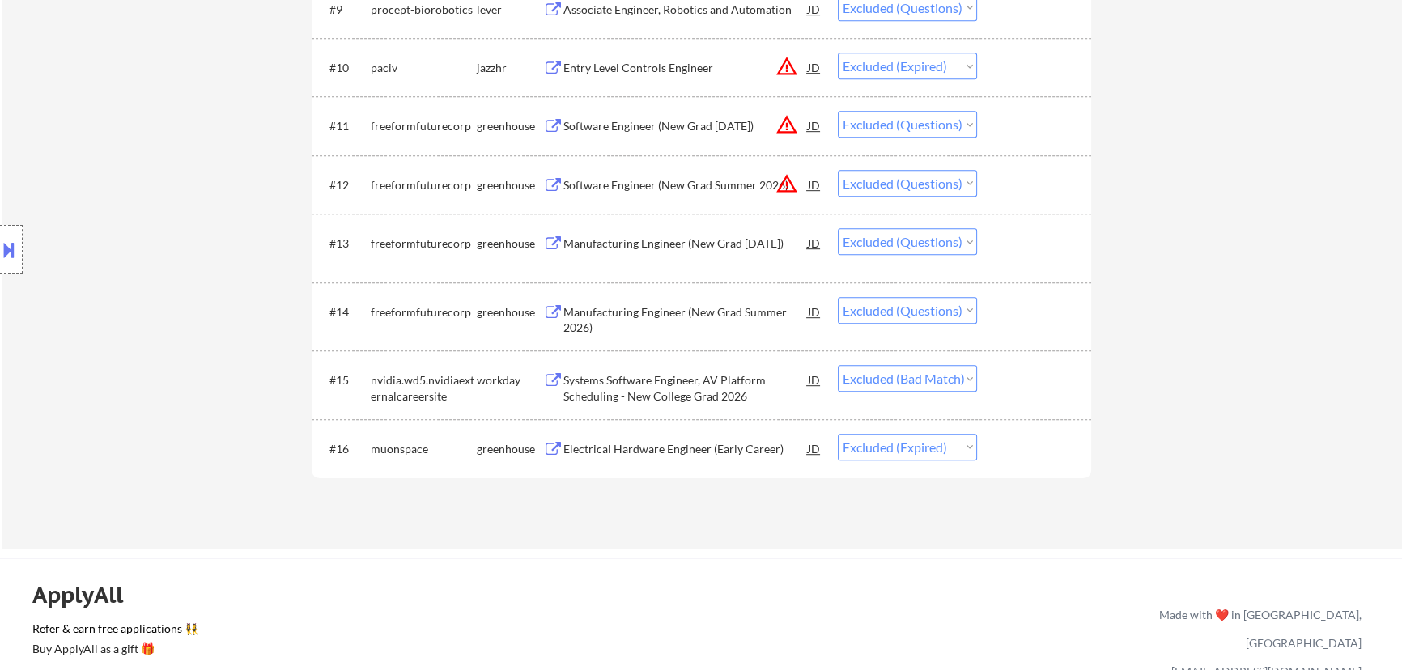
scroll to position [1324, 0]
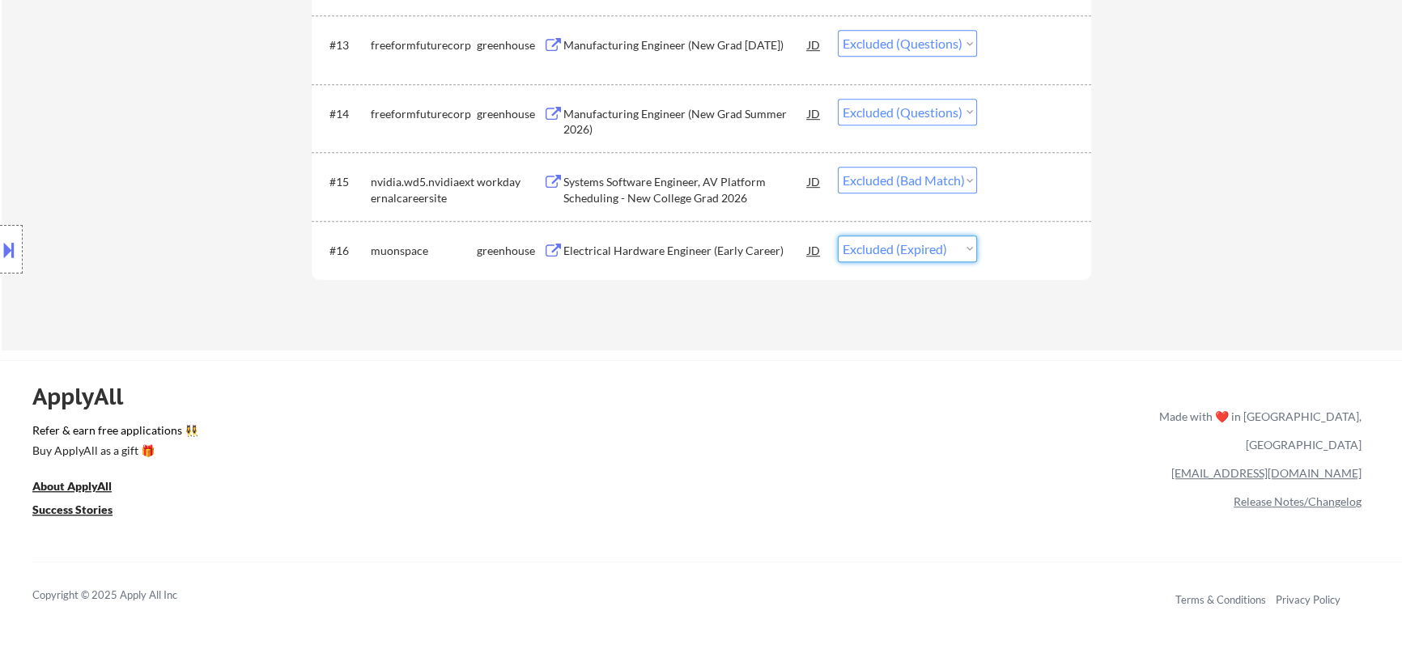
click at [919, 254] on select "Choose an option... Pending Applied Excluded (Questions) Excluded (Expired) Exc…" at bounding box center [907, 249] width 139 height 27
click at [838, 236] on select "Choose an option... Pending Applied Excluded (Questions) Excluded (Expired) Exc…" at bounding box center [907, 249] width 139 height 27
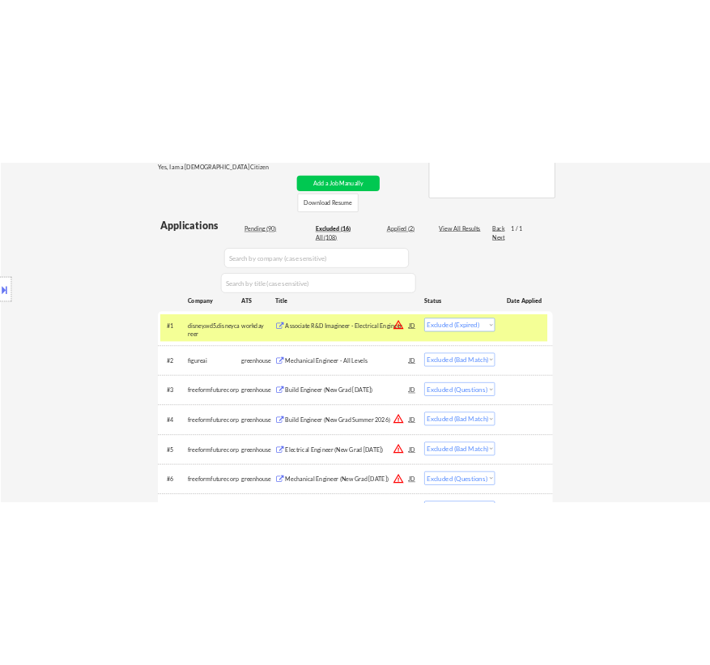
scroll to position [367, 0]
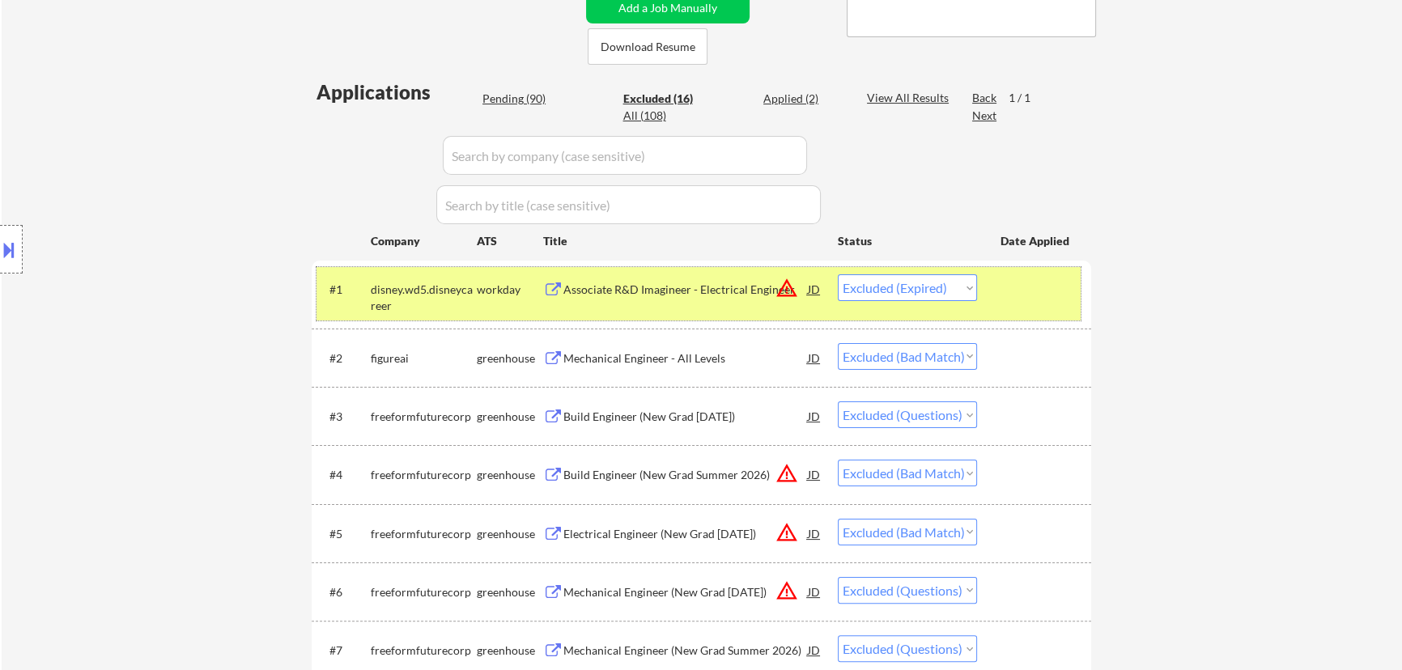
click at [1043, 282] on div at bounding box center [1035, 288] width 71 height 29
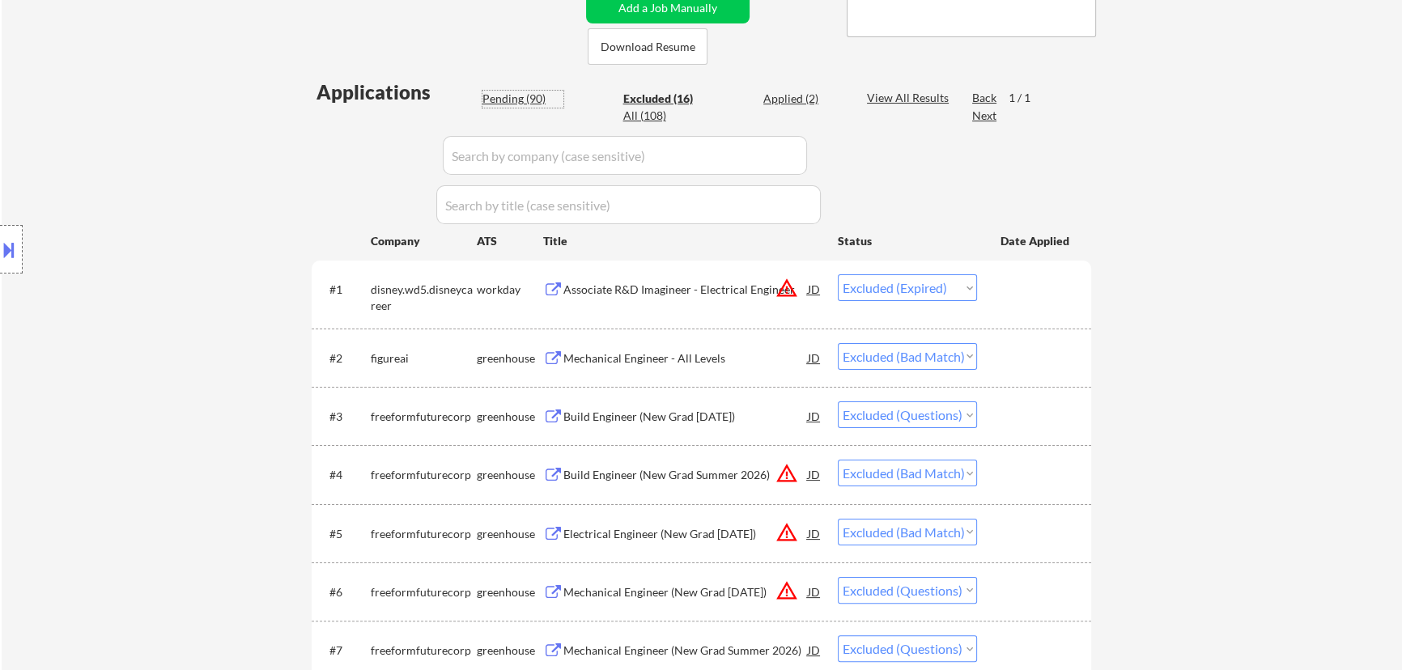
click at [539, 100] on div "Pending (90)" at bounding box center [522, 99] width 81 height 16
click at [511, 96] on div "Pending (90)" at bounding box center [522, 99] width 81 height 16
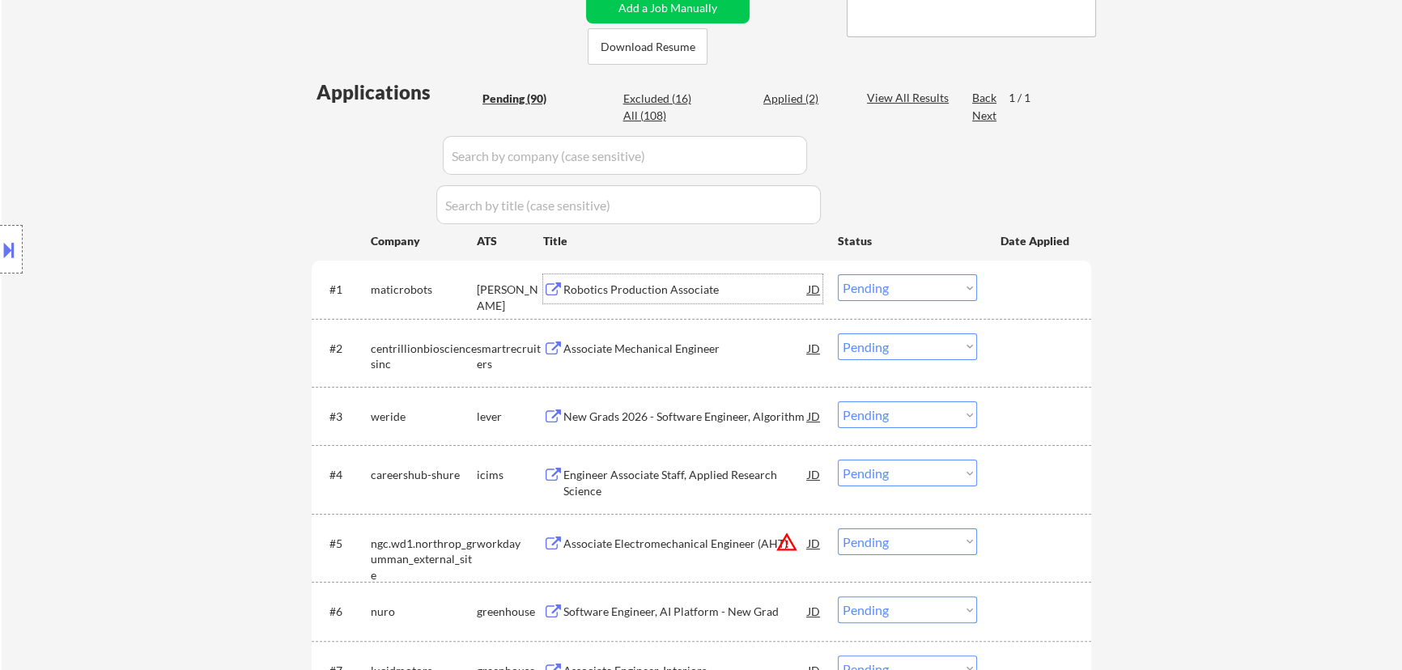
click at [672, 291] on div "Robotics Production Associate" at bounding box center [685, 290] width 244 height 16
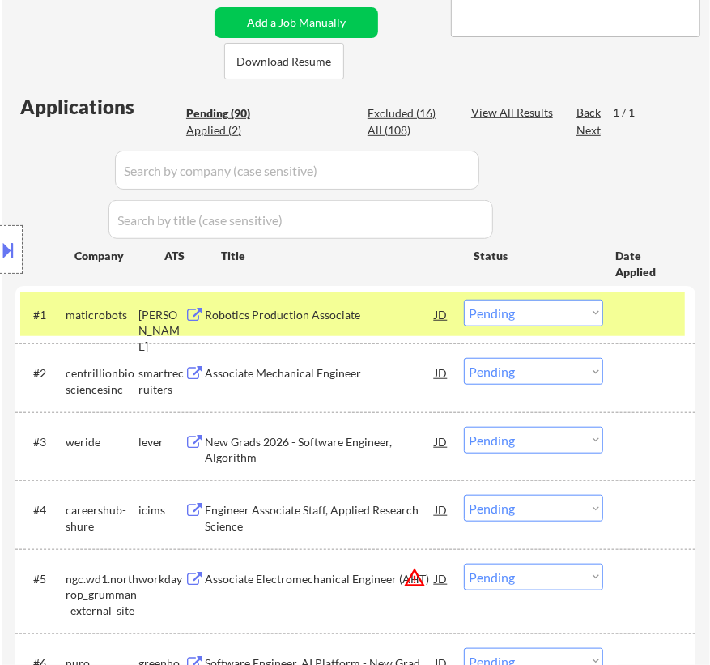
click at [553, 311] on select "Choose an option... Pending Applied Excluded (Questions) Excluded (Expired) Exc…" at bounding box center [533, 312] width 139 height 27
click at [464, 299] on select "Choose an option... Pending Applied Excluded (Questions) Excluded (Expired) Exc…" at bounding box center [533, 312] width 139 height 27
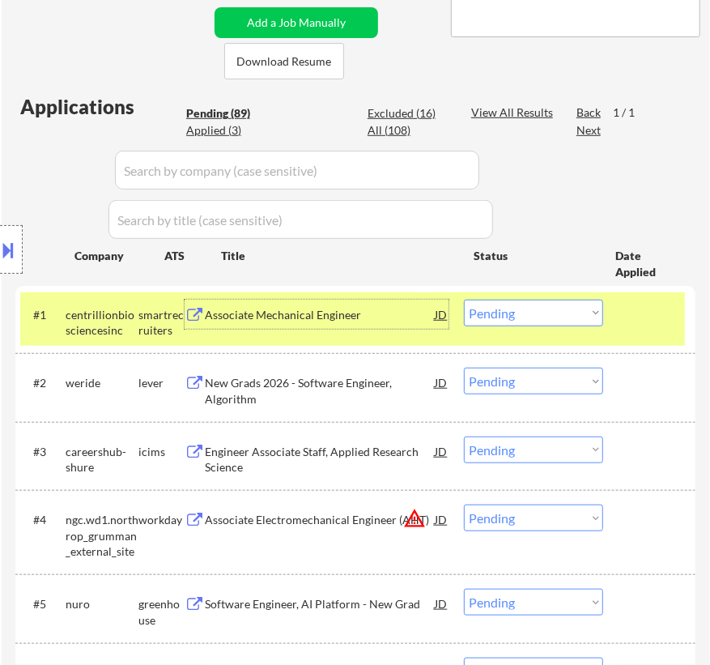
click at [372, 312] on div "Associate Mechanical Engineer" at bounding box center [320, 315] width 230 height 16
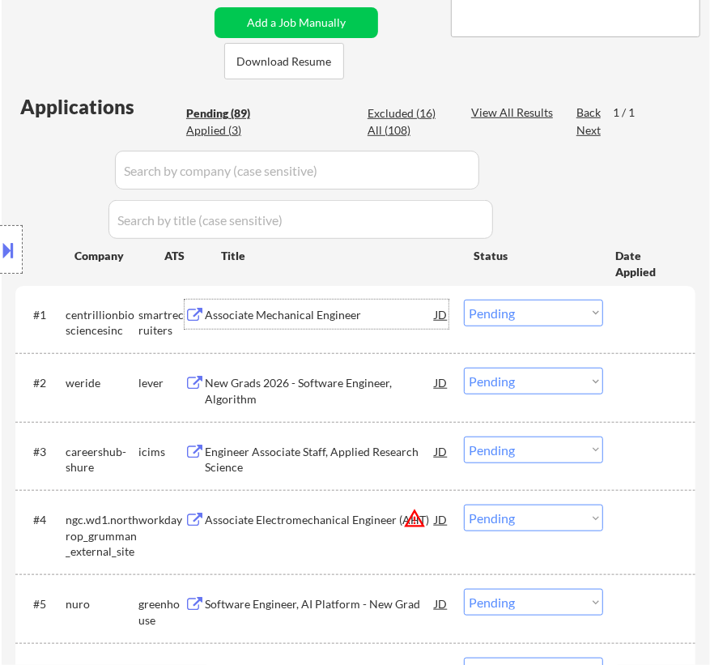
click at [535, 309] on select "Choose an option... Pending Applied Excluded (Questions) Excluded (Expired) Exc…" at bounding box center [533, 312] width 139 height 27
click at [464, 299] on select "Choose an option... Pending Applied Excluded (Questions) Excluded (Expired) Exc…" at bounding box center [533, 312] width 139 height 27
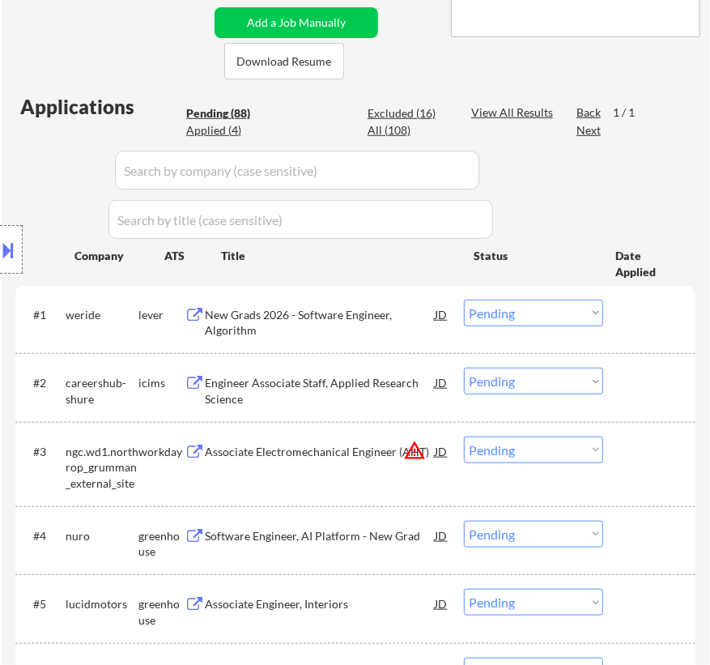
click at [329, 309] on div "New Grads 2026 - Software Engineer, Algorithm" at bounding box center [320, 323] width 230 height 32
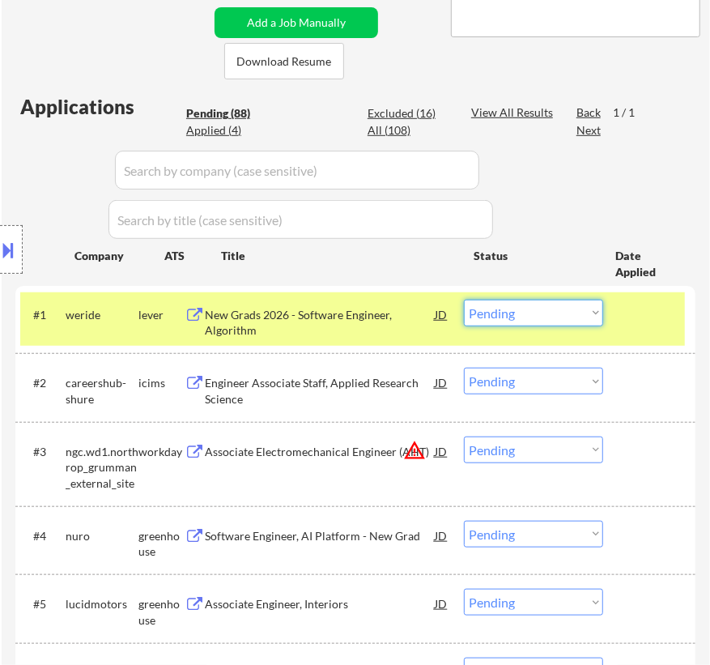
click at [510, 313] on select "Choose an option... Pending Applied Excluded (Questions) Excluded (Expired) Exc…" at bounding box center [533, 312] width 139 height 27
click at [464, 299] on select "Choose an option... Pending Applied Excluded (Questions) Excluded (Expired) Exc…" at bounding box center [533, 312] width 139 height 27
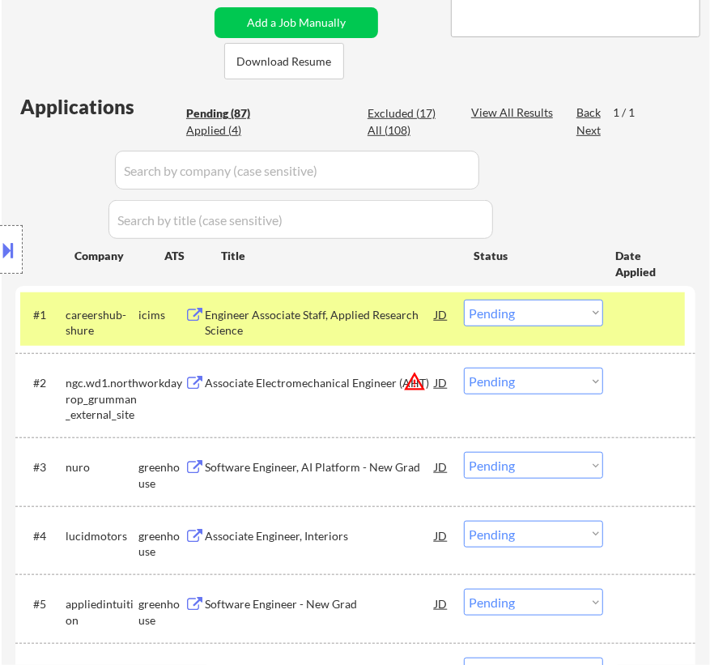
click at [351, 329] on div "Engineer Associate Staff, Applied Research Science" at bounding box center [320, 323] width 230 height 32
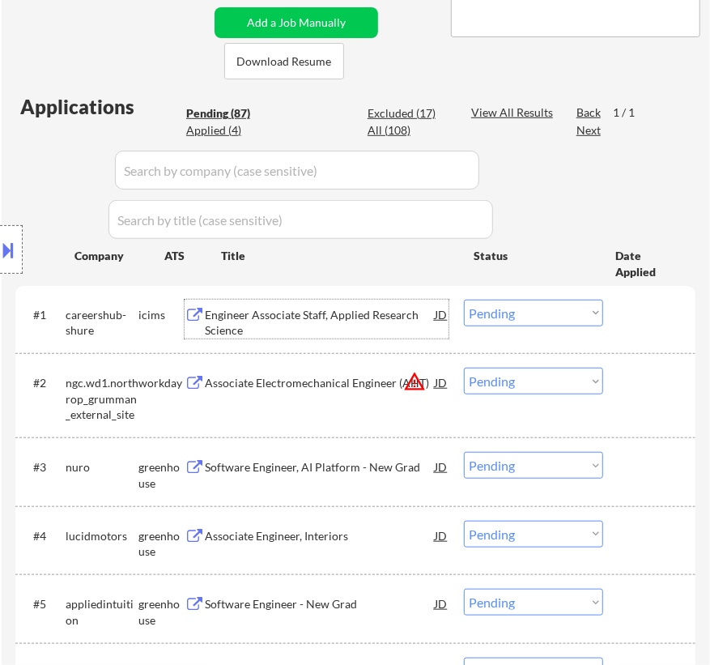
click at [563, 317] on select "Choose an option... Pending Applied Excluded (Questions) Excluded (Expired) Exc…" at bounding box center [533, 312] width 139 height 27
click at [464, 299] on select "Choose an option... Pending Applied Excluded (Questions) Excluded (Expired) Exc…" at bounding box center [533, 312] width 139 height 27
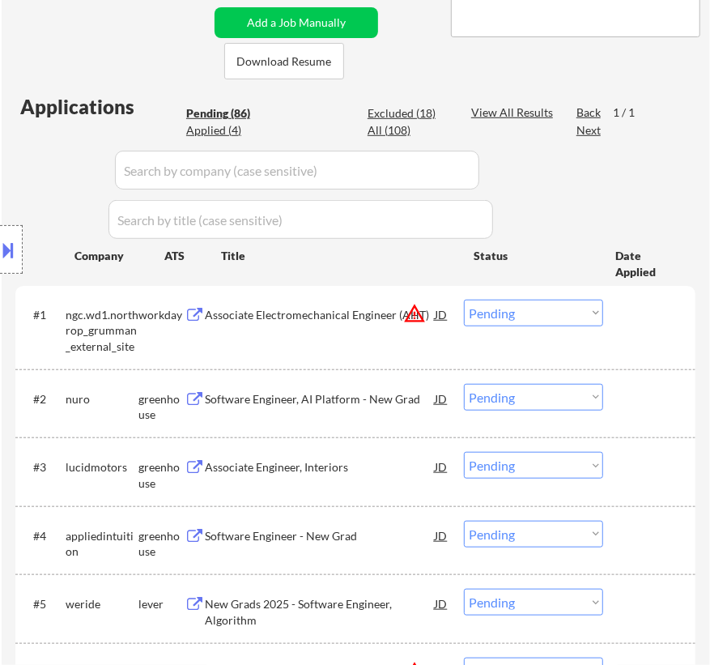
click at [355, 312] on div "Associate Electromechanical Engineer (AHT)" at bounding box center [320, 315] width 230 height 16
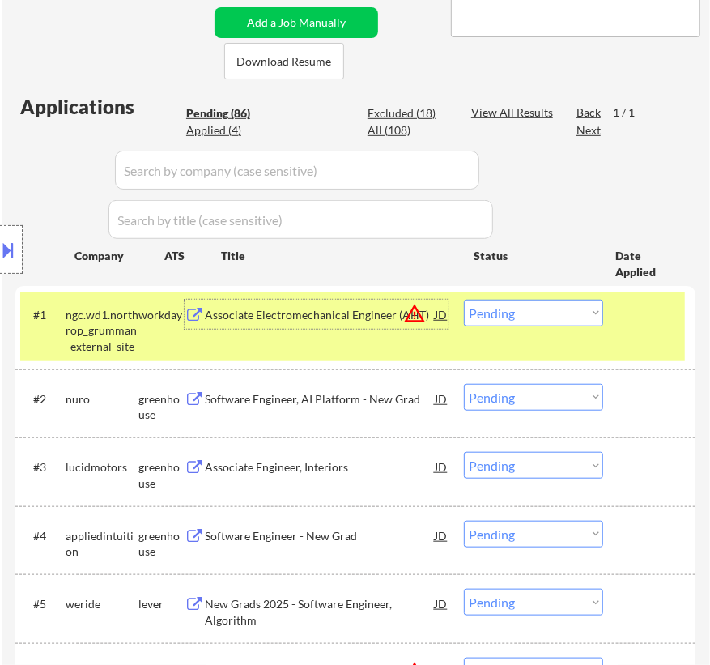
click at [563, 320] on select "Choose an option... Pending Applied Excluded (Questions) Excluded (Expired) Exc…" at bounding box center [533, 312] width 139 height 27
click at [464, 299] on select "Choose an option... Pending Applied Excluded (Questions) Excluded (Expired) Exc…" at bounding box center [533, 312] width 139 height 27
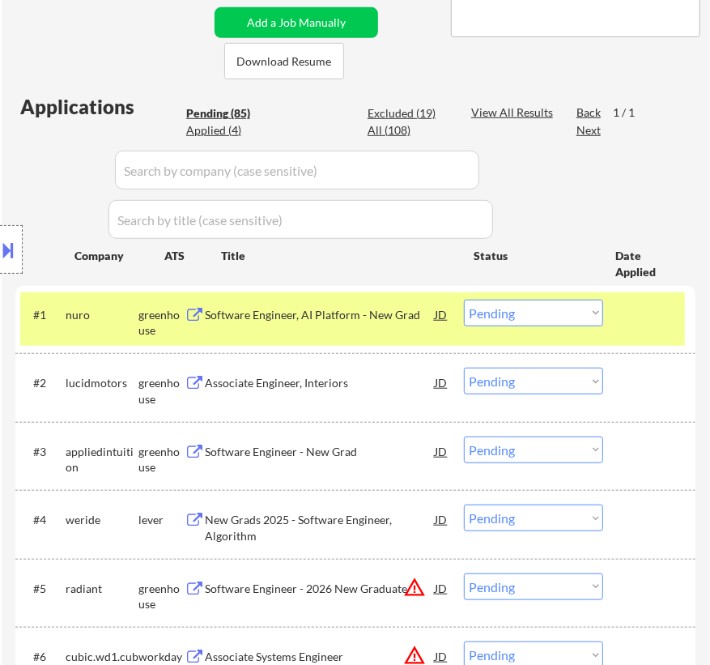
click at [359, 312] on div "Software Engineer, AI Platform - New Grad" at bounding box center [320, 315] width 230 height 16
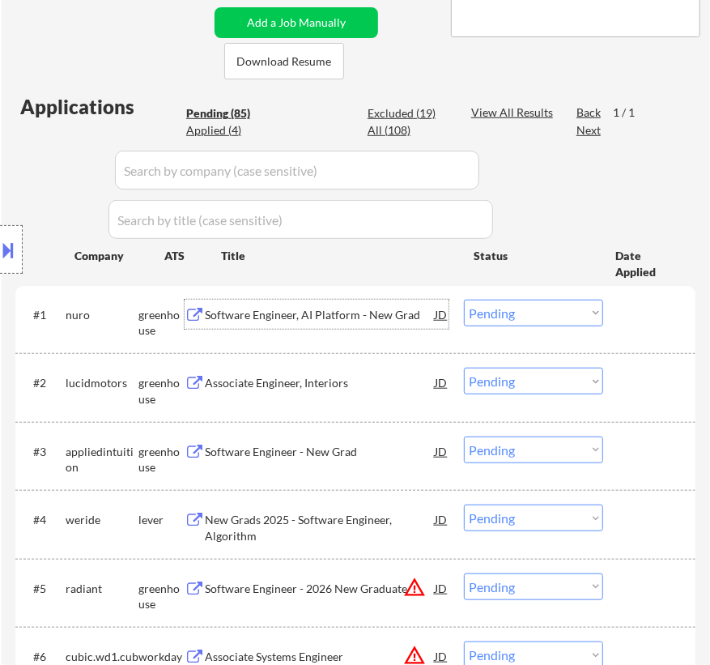
click at [593, 311] on select "Choose an option... Pending Applied Excluded (Questions) Excluded (Expired) Exc…" at bounding box center [533, 312] width 139 height 27
click at [464, 299] on select "Choose an option... Pending Applied Excluded (Questions) Excluded (Expired) Exc…" at bounding box center [533, 312] width 139 height 27
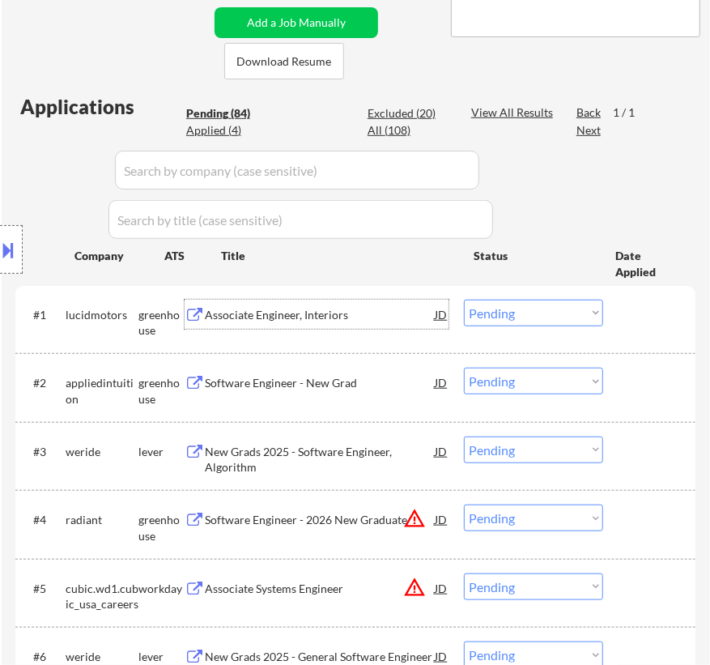
click at [382, 319] on div "Associate Engineer, Interiors" at bounding box center [320, 315] width 230 height 16
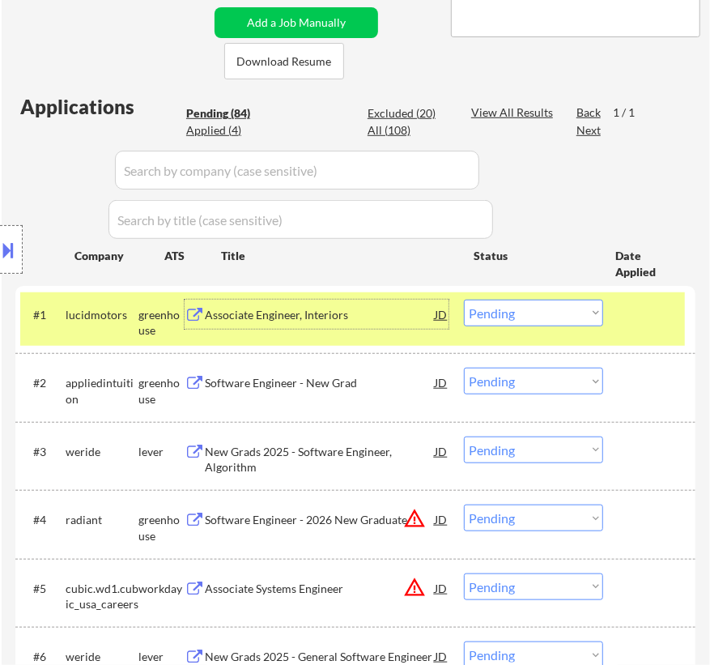
click at [567, 308] on select "Choose an option... Pending Applied Excluded (Questions) Excluded (Expired) Exc…" at bounding box center [533, 312] width 139 height 27
click at [464, 299] on select "Choose an option... Pending Applied Excluded (Questions) Excluded (Expired) Exc…" at bounding box center [533, 312] width 139 height 27
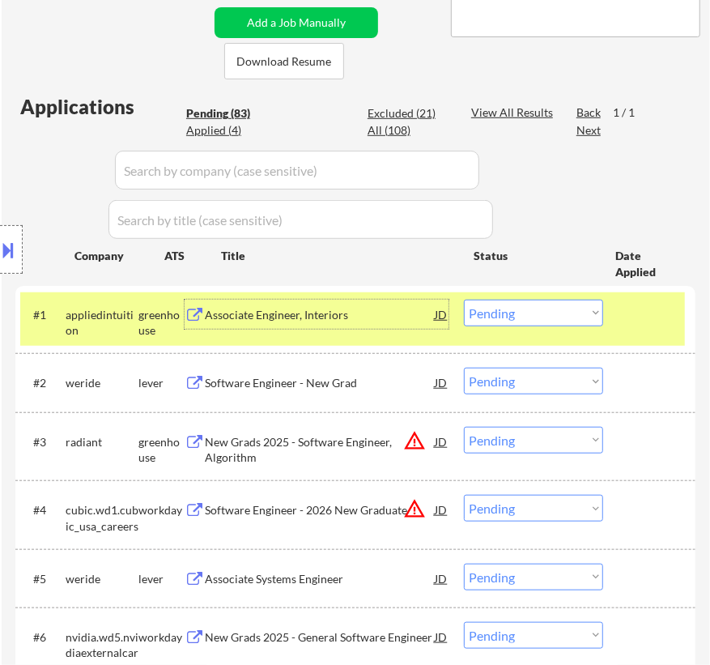
click at [376, 312] on div "Associate Engineer, Interiors" at bounding box center [320, 315] width 230 height 16
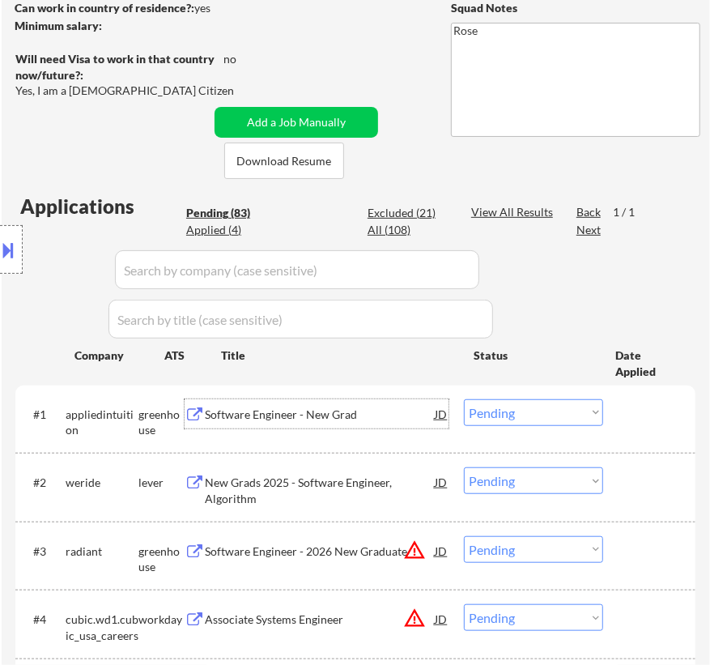
scroll to position [294, 0]
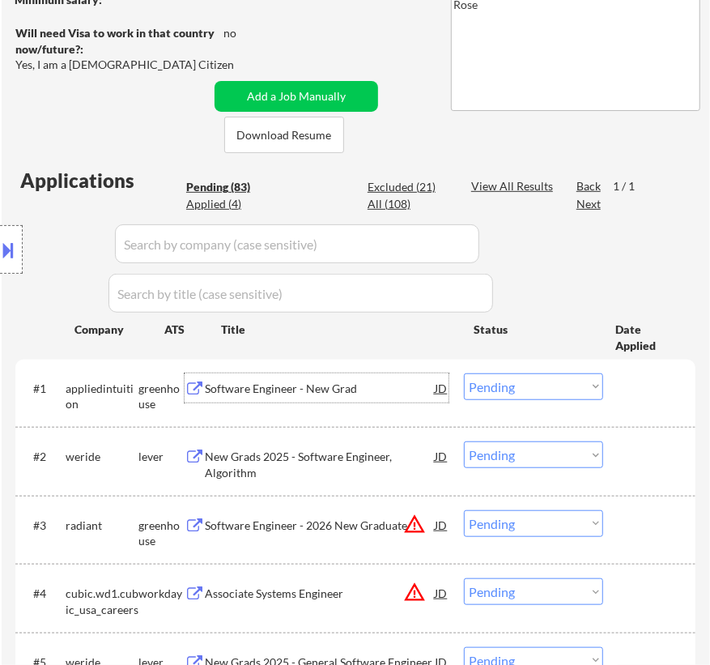
click at [591, 384] on select "Choose an option... Pending Applied Excluded (Questions) Excluded (Expired) Exc…" at bounding box center [533, 386] width 139 height 27
click at [464, 373] on select "Choose an option... Pending Applied Excluded (Questions) Excluded (Expired) Exc…" at bounding box center [533, 386] width 139 height 27
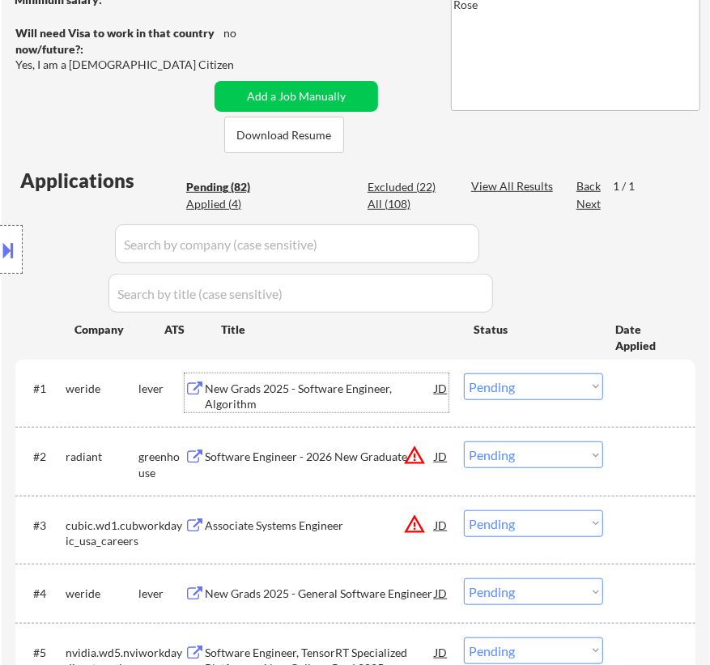
click at [390, 385] on div "New Grads 2025 - Software Engineer, Algorithm" at bounding box center [320, 396] width 230 height 32
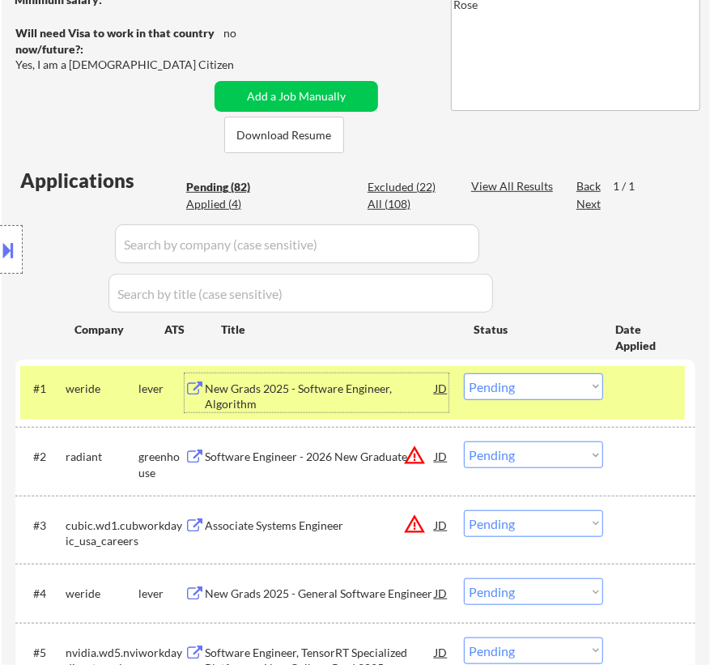
click at [575, 376] on select "Choose an option... Pending Applied Excluded (Questions) Excluded (Expired) Exc…" at bounding box center [533, 386] width 139 height 27
click at [464, 373] on select "Choose an option... Pending Applied Excluded (Questions) Excluded (Expired) Exc…" at bounding box center [533, 386] width 139 height 27
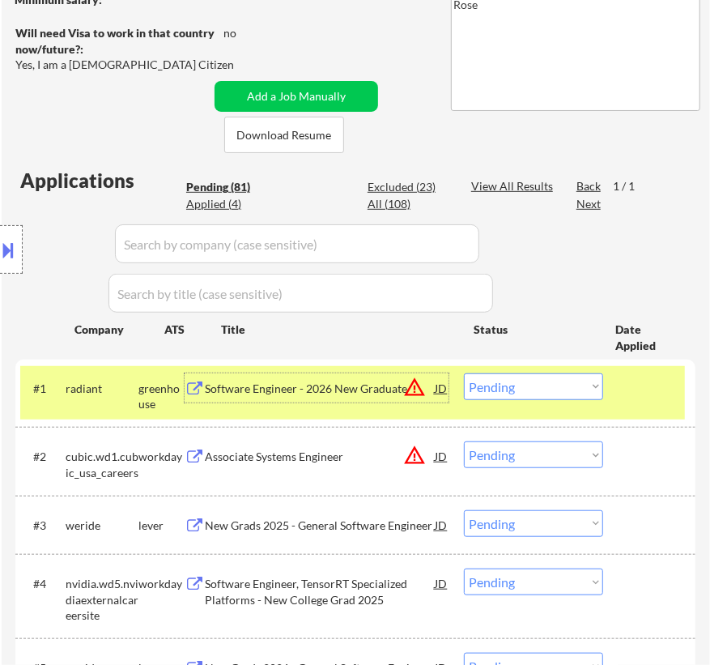
click at [376, 387] on div "Software Engineer - 2026 New Graduate" at bounding box center [320, 388] width 230 height 16
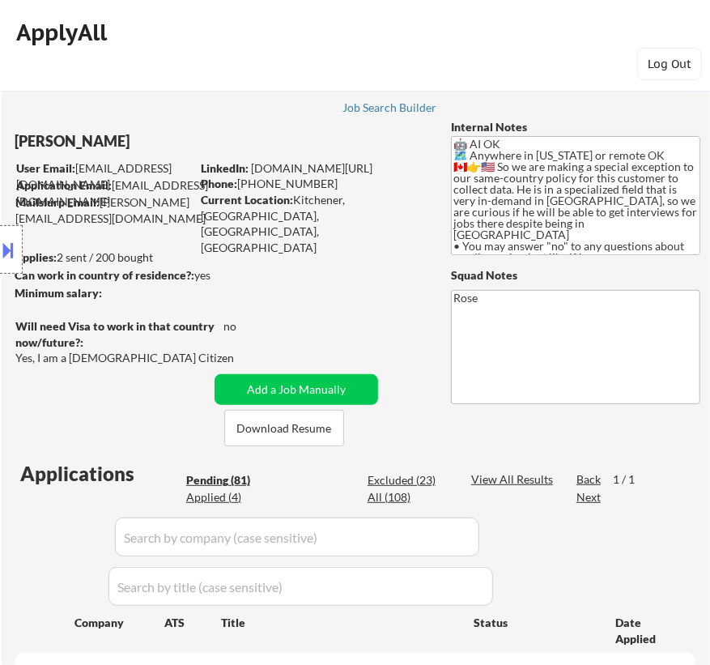
scroll to position [0, 0]
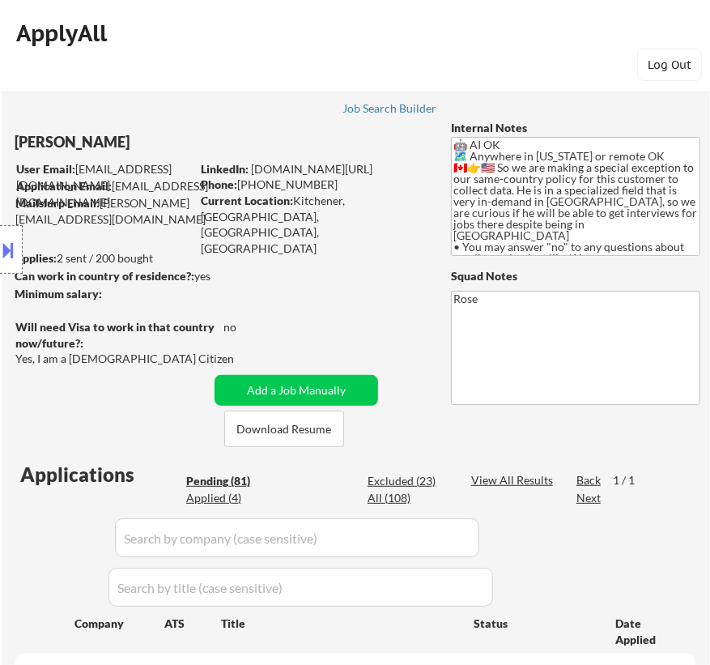
drag, startPoint x: 84, startPoint y: 138, endPoint x: 5, endPoint y: 142, distance: 79.4
click at [5, 142] on div "Location Inclusions:" at bounding box center [145, 250] width 290 height 300
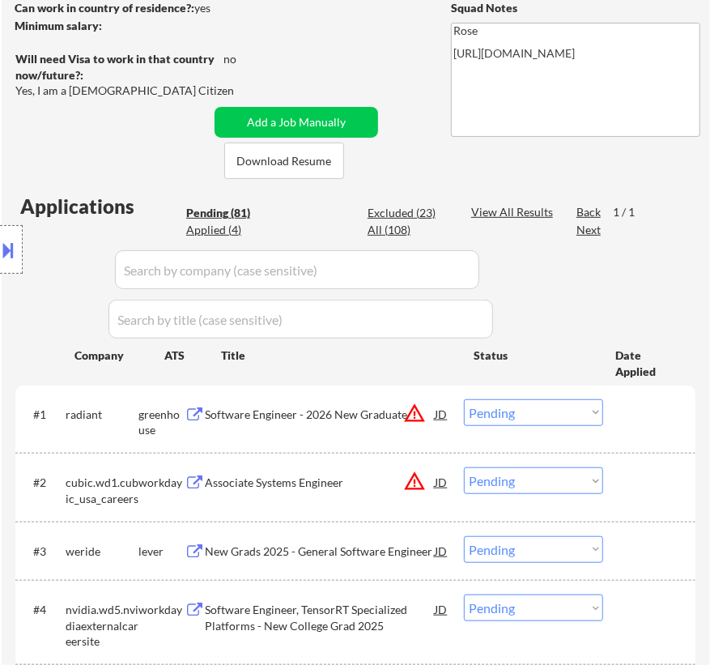
scroll to position [294, 0]
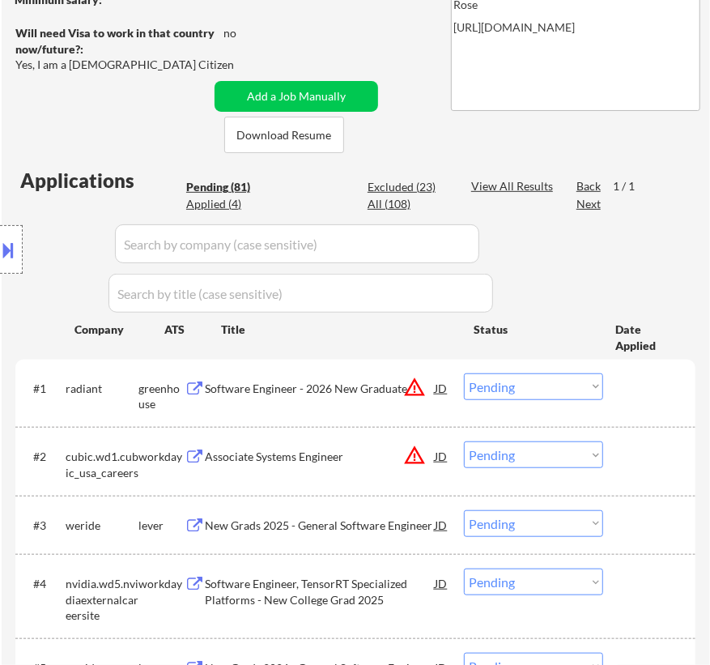
click at [566, 383] on select "Choose an option... Pending Applied Excluded (Questions) Excluded (Expired) Exc…" at bounding box center [533, 386] width 139 height 27
click at [464, 373] on select "Choose an option... Pending Applied Excluded (Questions) Excluded (Expired) Exc…" at bounding box center [533, 386] width 139 height 27
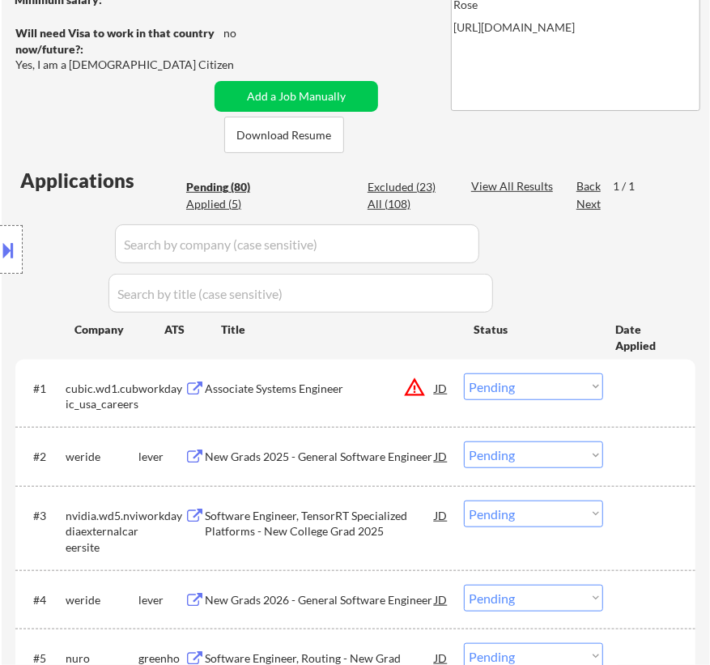
click at [350, 383] on div "Associate Systems Engineer" at bounding box center [320, 388] width 230 height 16
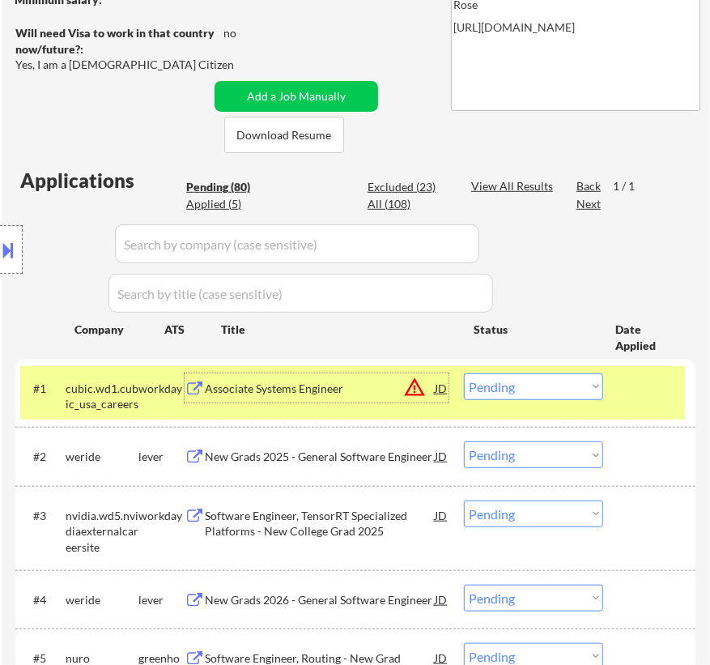
click at [541, 379] on select "Choose an option... Pending Applied Excluded (Questions) Excluded (Expired) Exc…" at bounding box center [533, 386] width 139 height 27
click at [464, 373] on select "Choose an option... Pending Applied Excluded (Questions) Excluded (Expired) Exc…" at bounding box center [533, 386] width 139 height 27
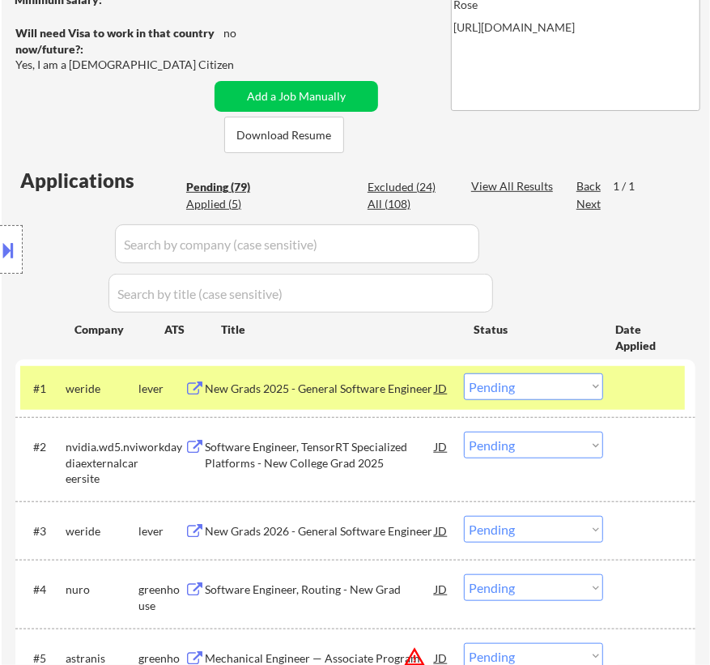
click at [353, 387] on div "New Grads 2025 - General Software Engineer" at bounding box center [320, 388] width 230 height 16
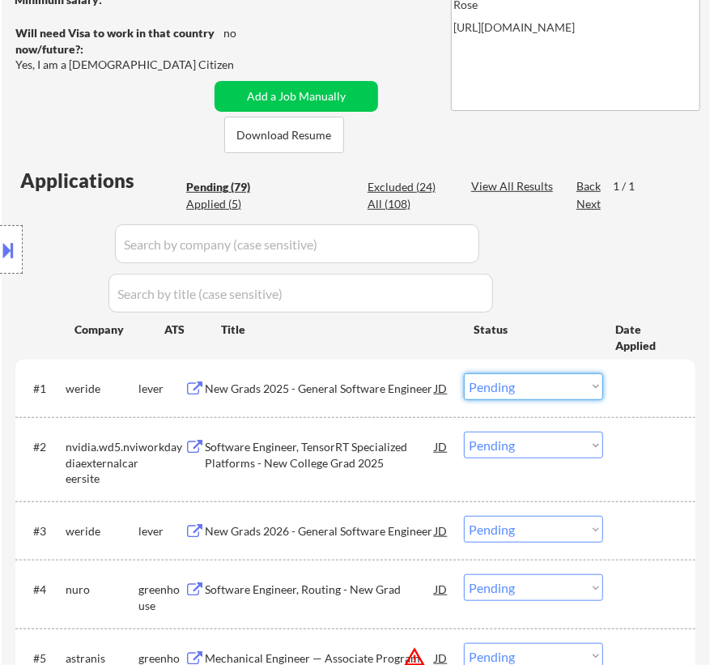
click at [556, 387] on select "Choose an option... Pending Applied Excluded (Questions) Excluded (Expired) Exc…" at bounding box center [533, 386] width 139 height 27
click at [464, 373] on select "Choose an option... Pending Applied Excluded (Questions) Excluded (Expired) Exc…" at bounding box center [533, 386] width 139 height 27
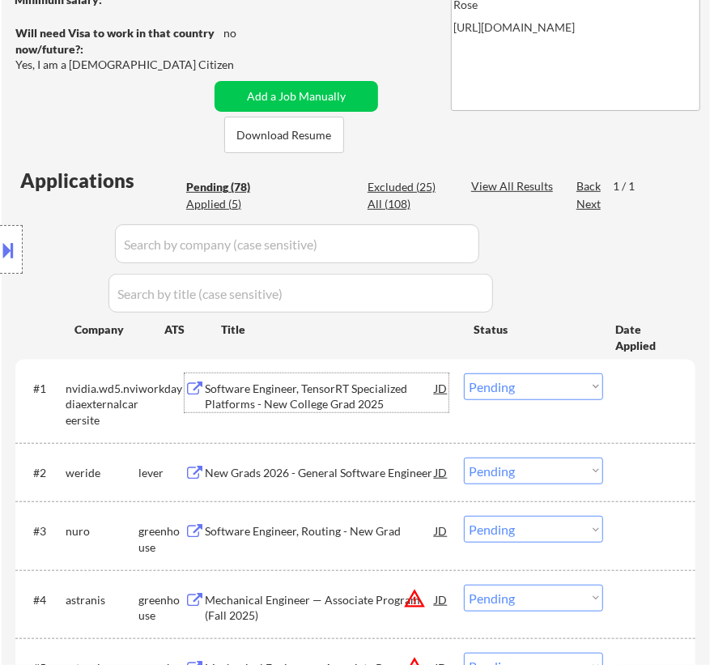
click at [386, 384] on div "Software Engineer, TensorRT Specialized Platforms - New College Grad 2025" at bounding box center [320, 396] width 230 height 32
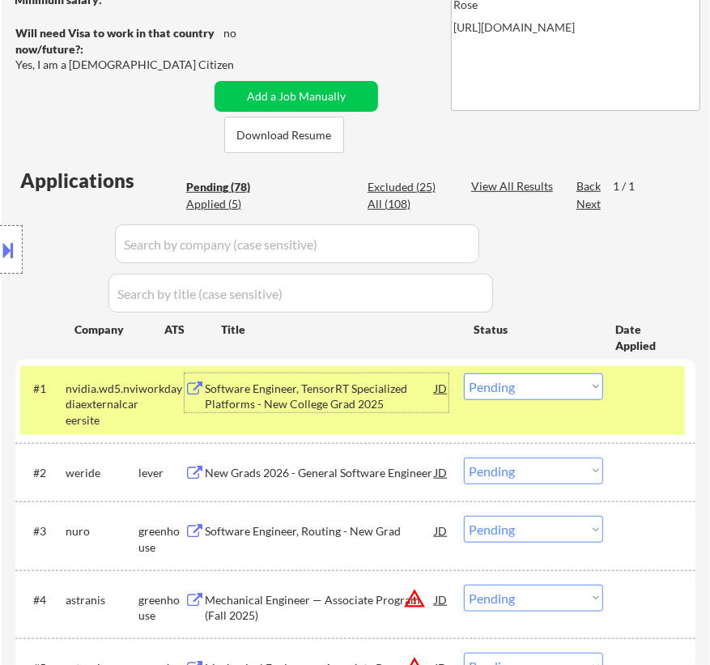
click at [575, 388] on select "Choose an option... Pending Applied Excluded (Questions) Excluded (Expired) Exc…" at bounding box center [533, 386] width 139 height 27
click at [464, 373] on select "Choose an option... Pending Applied Excluded (Questions) Excluded (Expired) Exc…" at bounding box center [533, 386] width 139 height 27
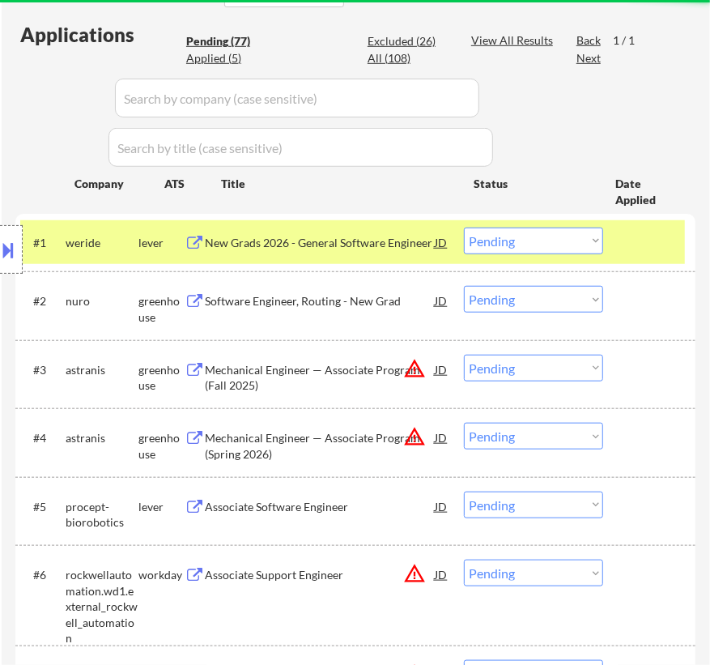
scroll to position [441, 0]
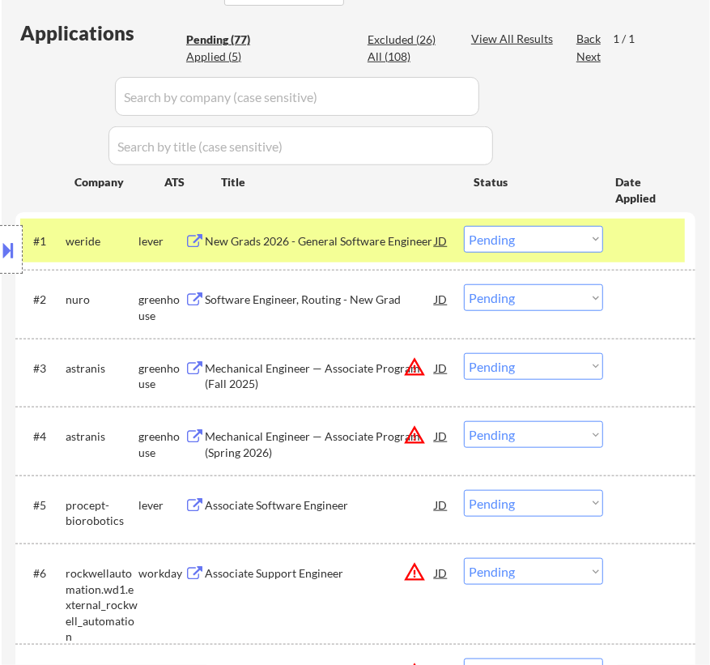
click at [355, 237] on div "New Grads 2026 - General Software Engineer" at bounding box center [320, 241] width 230 height 16
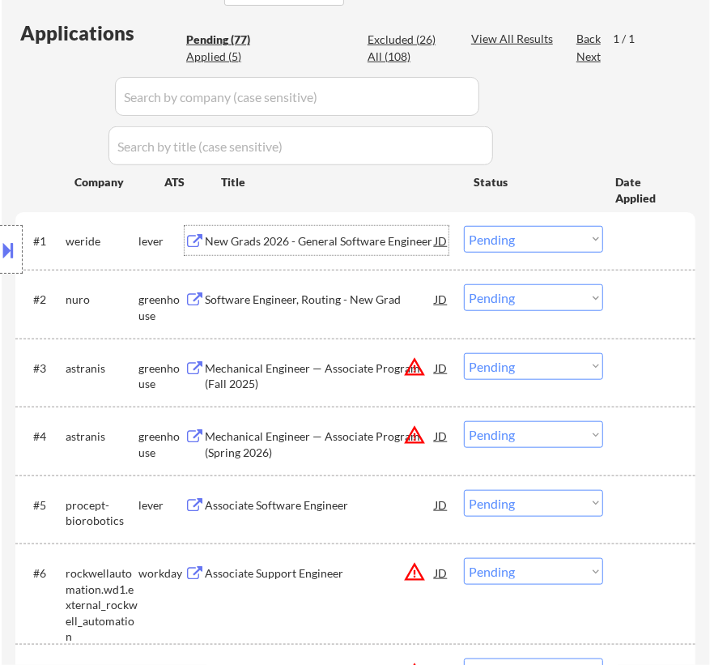
click at [565, 237] on select "Choose an option... Pending Applied Excluded (Questions) Excluded (Expired) Exc…" at bounding box center [533, 239] width 139 height 27
click at [464, 226] on select "Choose an option... Pending Applied Excluded (Questions) Excluded (Expired) Exc…" at bounding box center [533, 239] width 139 height 27
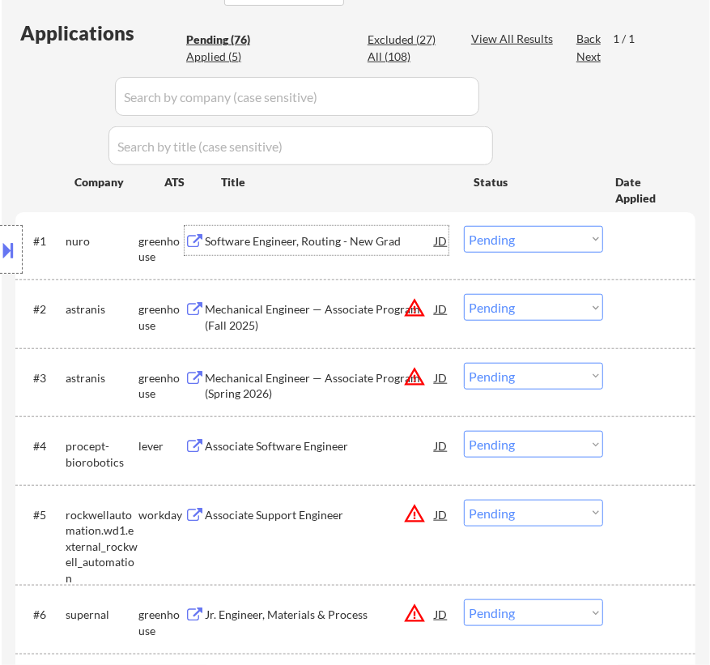
click at [352, 239] on div "Software Engineer, Routing - New Grad" at bounding box center [320, 241] width 230 height 16
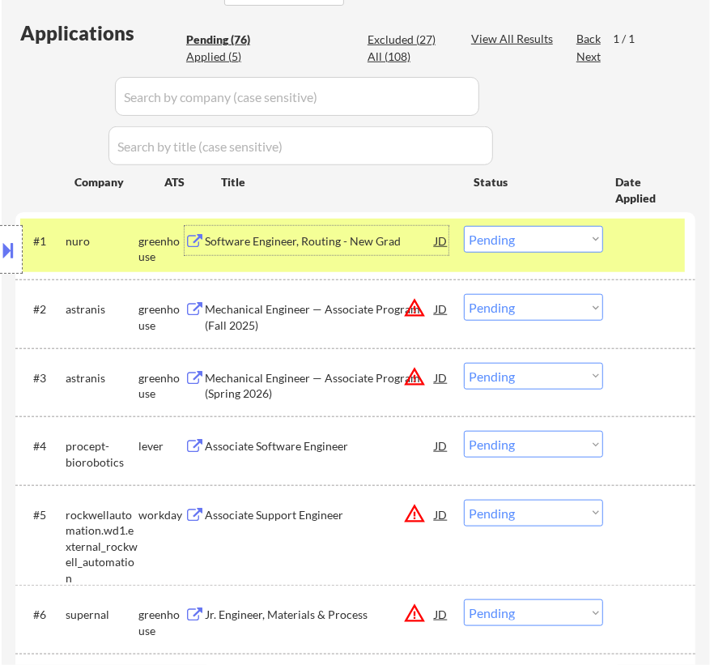
click at [542, 235] on select "Choose an option... Pending Applied Excluded (Questions) Excluded (Expired) Exc…" at bounding box center [533, 239] width 139 height 27
click at [464, 226] on select "Choose an option... Pending Applied Excluded (Questions) Excluded (Expired) Exc…" at bounding box center [533, 239] width 139 height 27
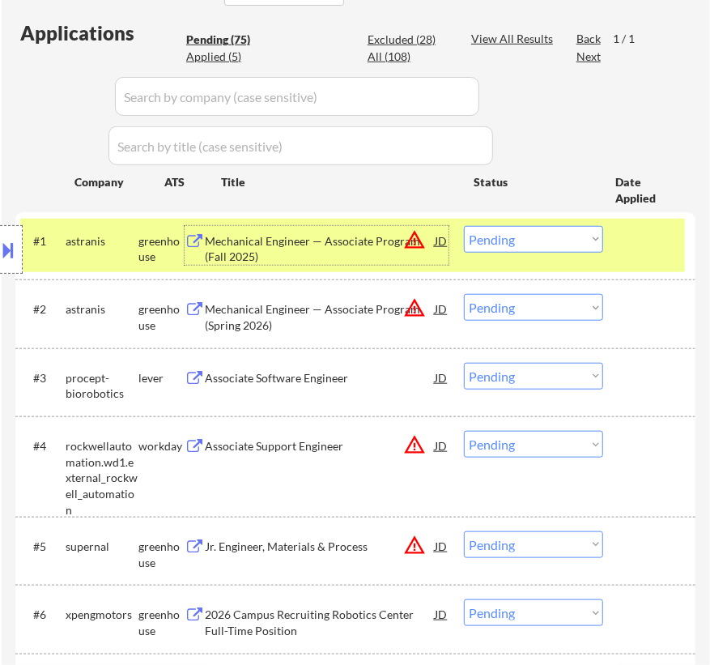
click at [335, 250] on div "Mechanical Engineer — Associate Program (Fall 2025)" at bounding box center [320, 249] width 230 height 32
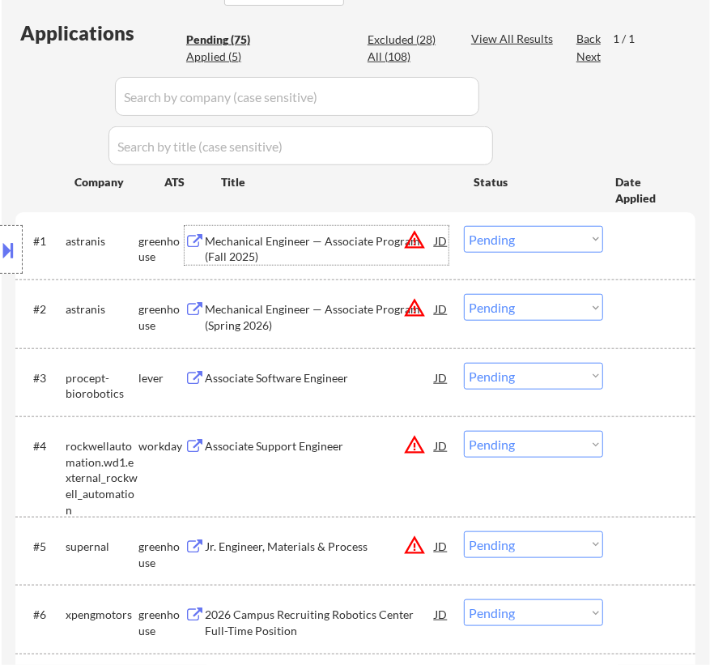
click at [529, 243] on select "Choose an option... Pending Applied Excluded (Questions) Excluded (Expired) Exc…" at bounding box center [533, 239] width 139 height 27
click at [464, 226] on select "Choose an option... Pending Applied Excluded (Questions) Excluded (Expired) Exc…" at bounding box center [533, 239] width 139 height 27
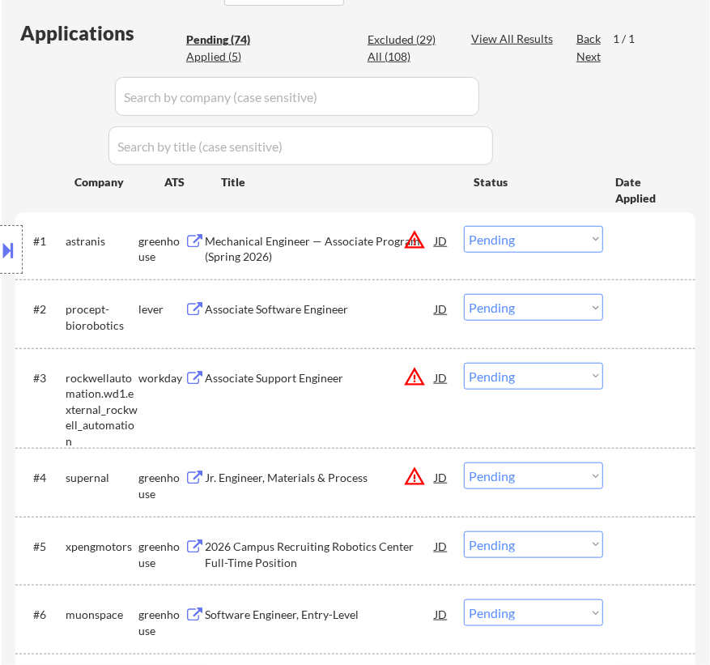
click at [362, 248] on div "Mechanical Engineer — Associate Program (Spring 2026)" at bounding box center [320, 249] width 230 height 32
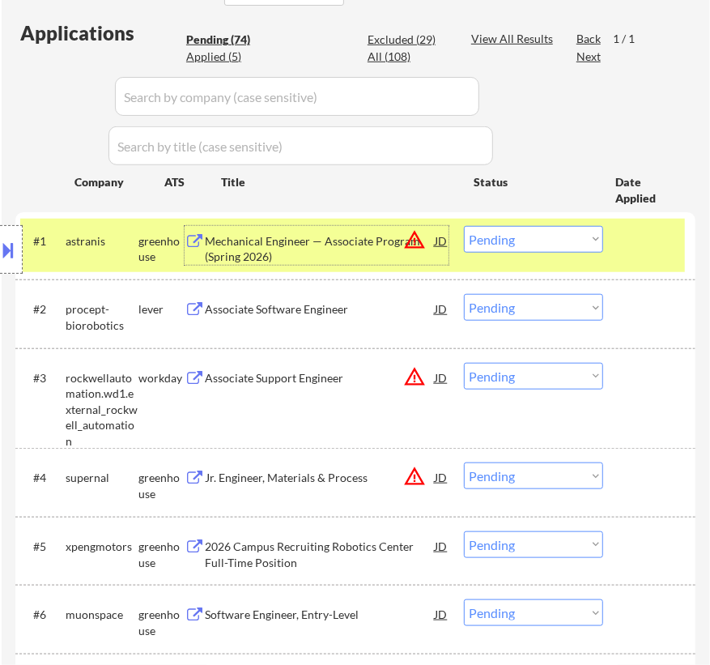
click at [551, 236] on select "Choose an option... Pending Applied Excluded (Questions) Excluded (Expired) Exc…" at bounding box center [533, 239] width 139 height 27
click at [464, 226] on select "Choose an option... Pending Applied Excluded (Questions) Excluded (Expired) Exc…" at bounding box center [533, 239] width 139 height 27
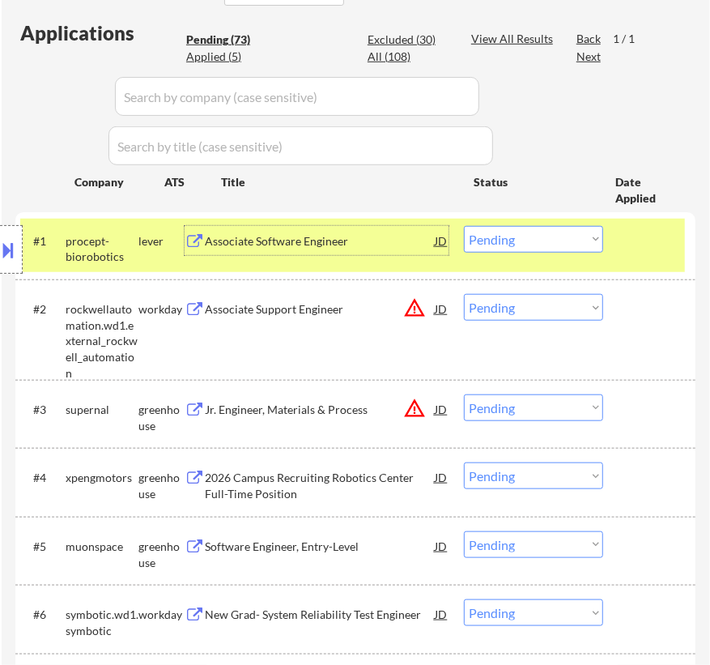
click at [382, 241] on div "Associate Software Engineer" at bounding box center [320, 241] width 230 height 16
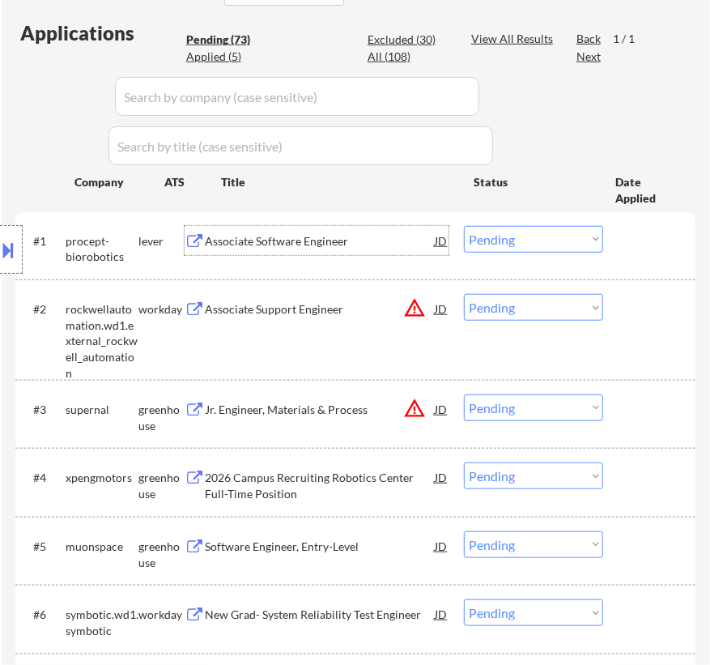
click at [387, 243] on div "Associate Software Engineer" at bounding box center [320, 241] width 230 height 16
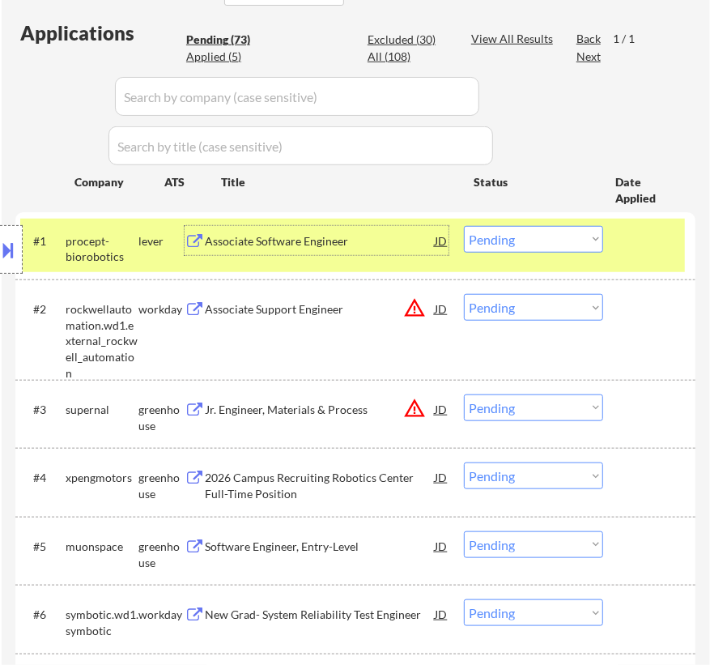
click at [494, 240] on select "Choose an option... Pending Applied Excluded (Questions) Excluded (Expired) Exc…" at bounding box center [533, 239] width 139 height 27
click at [464, 226] on select "Choose an option... Pending Applied Excluded (Questions) Excluded (Expired) Exc…" at bounding box center [533, 239] width 139 height 27
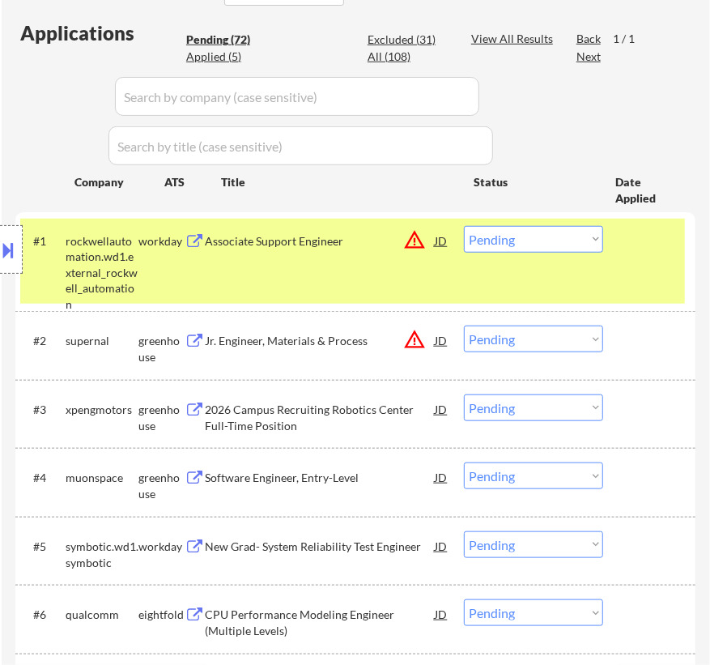
click at [342, 238] on div "Associate Support Engineer" at bounding box center [320, 241] width 230 height 16
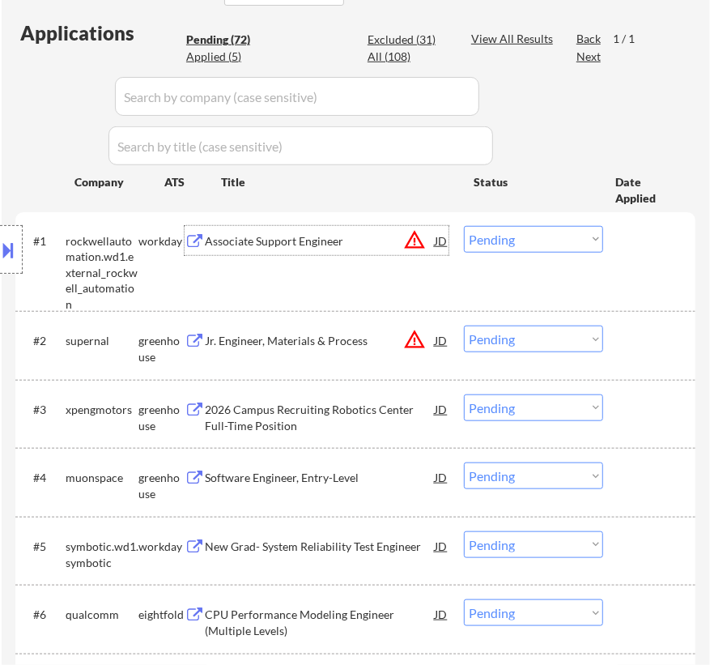
click at [528, 236] on select "Choose an option... Pending Applied Excluded (Questions) Excluded (Expired) Exc…" at bounding box center [533, 239] width 139 height 27
click at [464, 226] on select "Choose an option... Pending Applied Excluded (Questions) Excluded (Expired) Exc…" at bounding box center [533, 239] width 139 height 27
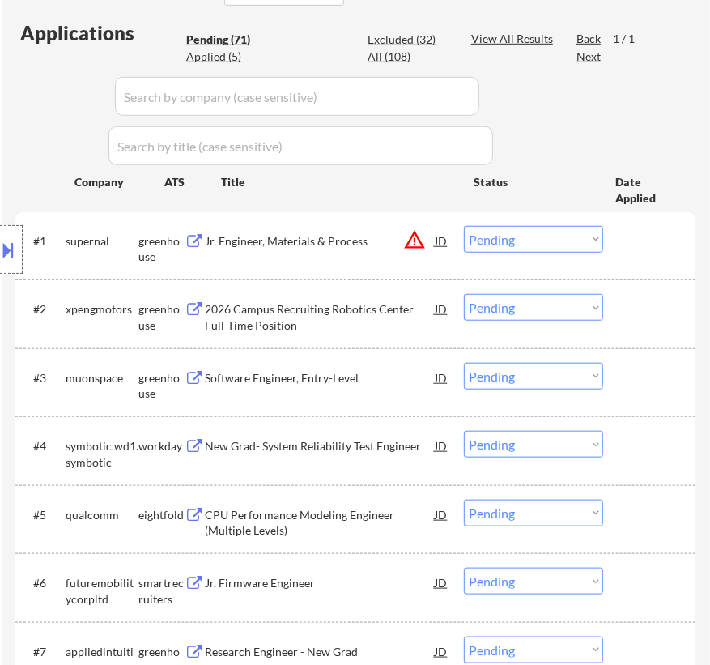
click at [323, 235] on div "Jr. Engineer, Materials & Process" at bounding box center [320, 241] width 230 height 16
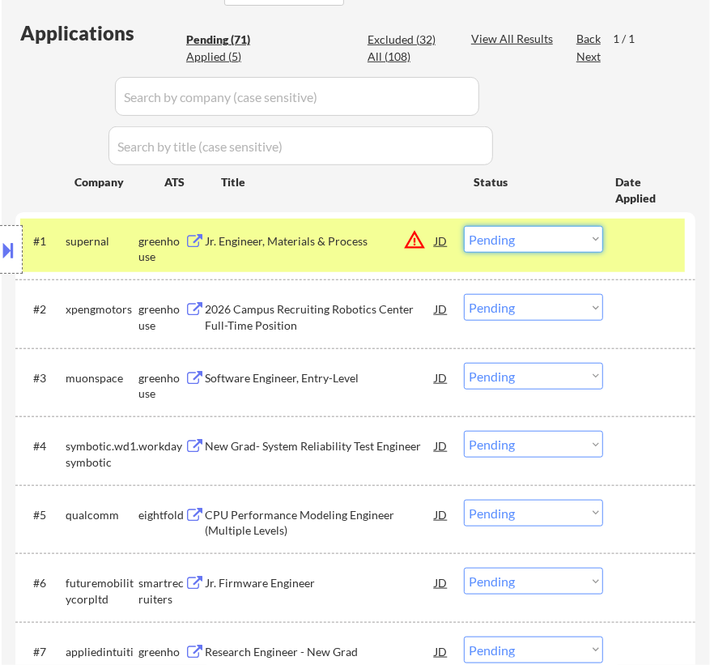
click at [542, 231] on select "Choose an option... Pending Applied Excluded (Questions) Excluded (Expired) Exc…" at bounding box center [533, 239] width 139 height 27
click at [464, 226] on select "Choose an option... Pending Applied Excluded (Questions) Excluded (Expired) Exc…" at bounding box center [533, 239] width 139 height 27
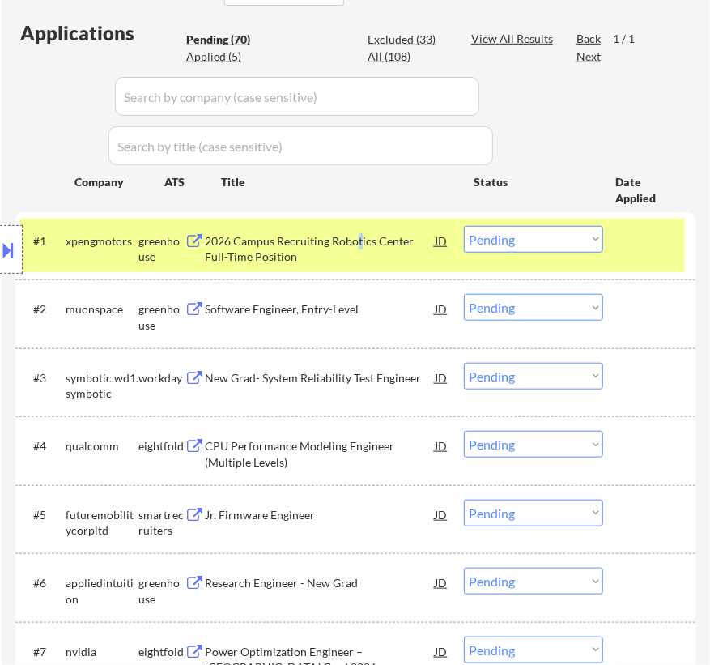
click at [358, 236] on div "2026 Campus Recruiting Robotics Center Full-Time Position" at bounding box center [320, 249] width 230 height 32
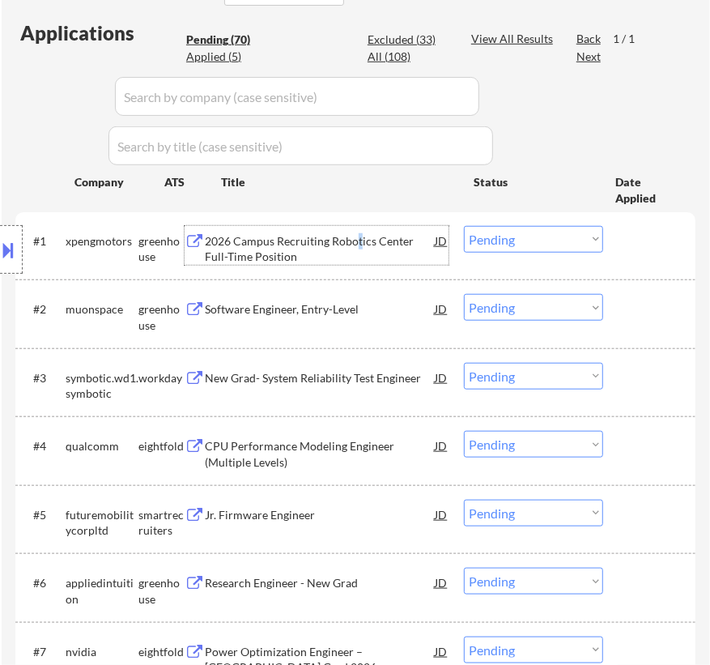
click at [547, 232] on select "Choose an option... Pending Applied Excluded (Questions) Excluded (Expired) Exc…" at bounding box center [533, 239] width 139 height 27
click at [464, 226] on select "Choose an option... Pending Applied Excluded (Questions) Excluded (Expired) Exc…" at bounding box center [533, 239] width 139 height 27
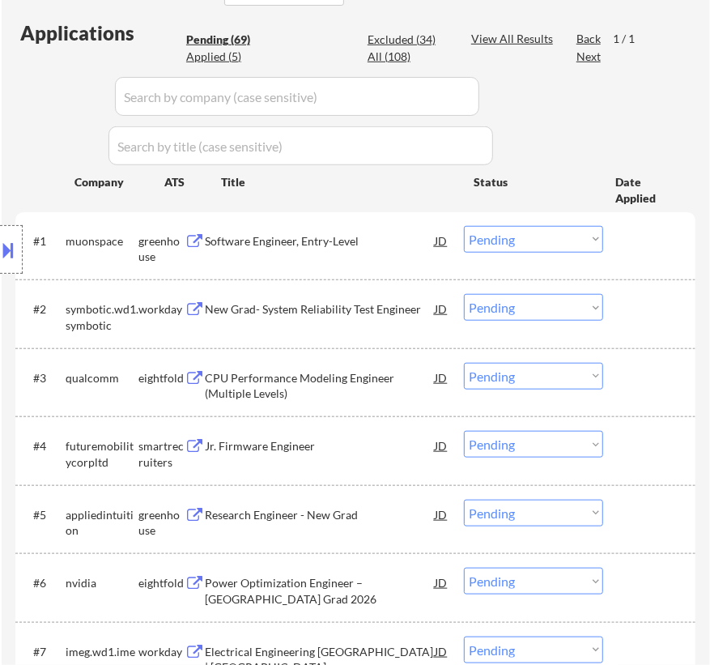
click at [360, 240] on div "Software Engineer, Entry-Level" at bounding box center [320, 241] width 230 height 16
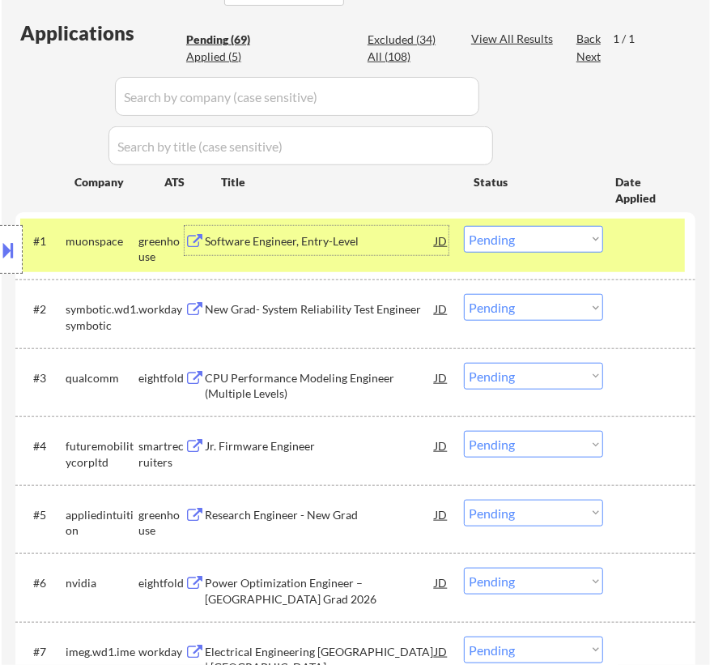
click at [575, 240] on select "Choose an option... Pending Applied Excluded (Questions) Excluded (Expired) Exc…" at bounding box center [533, 239] width 139 height 27
click at [464, 226] on select "Choose an option... Pending Applied Excluded (Questions) Excluded (Expired) Exc…" at bounding box center [533, 239] width 139 height 27
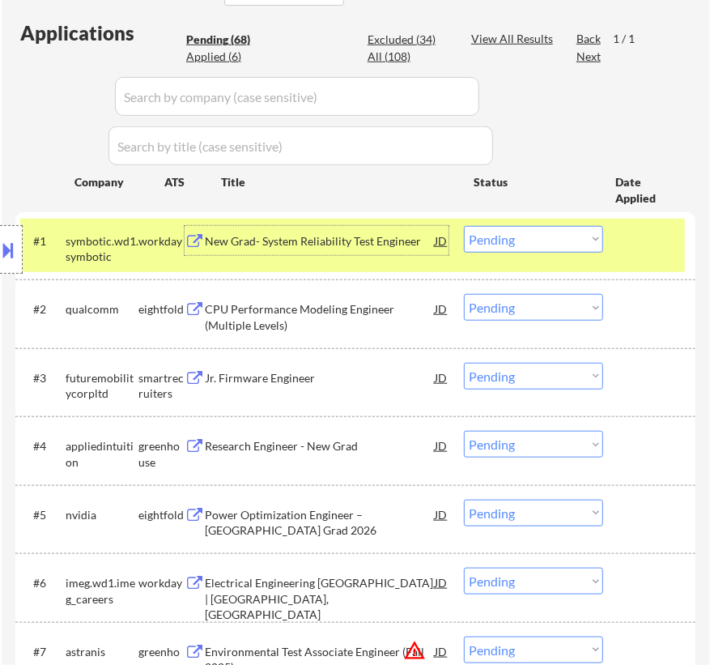
click at [338, 241] on div "New Grad- System Reliability Test Engineer" at bounding box center [320, 241] width 230 height 16
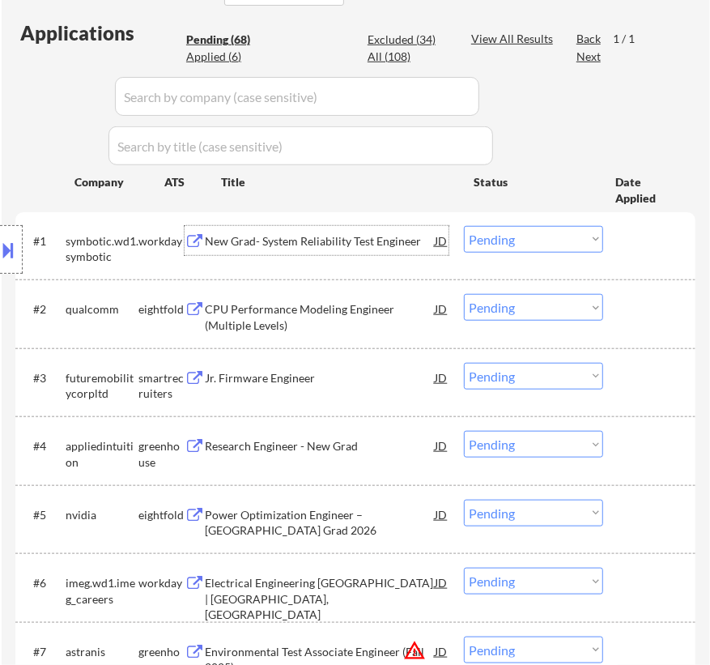
click at [4, 253] on button at bounding box center [9, 249] width 18 height 27
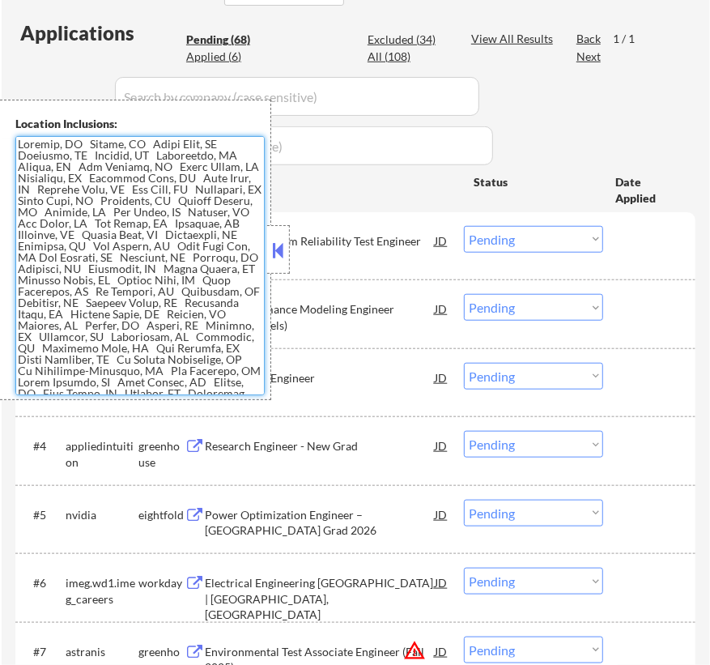
drag, startPoint x: 76, startPoint y: 145, endPoint x: 16, endPoint y: 144, distance: 59.9
click at [16, 145] on textarea at bounding box center [139, 265] width 249 height 259
click at [88, 161] on textarea at bounding box center [139, 265] width 249 height 259
drag, startPoint x: 77, startPoint y: 145, endPoint x: 15, endPoint y: 149, distance: 62.5
click at [15, 149] on textarea at bounding box center [139, 265] width 249 height 259
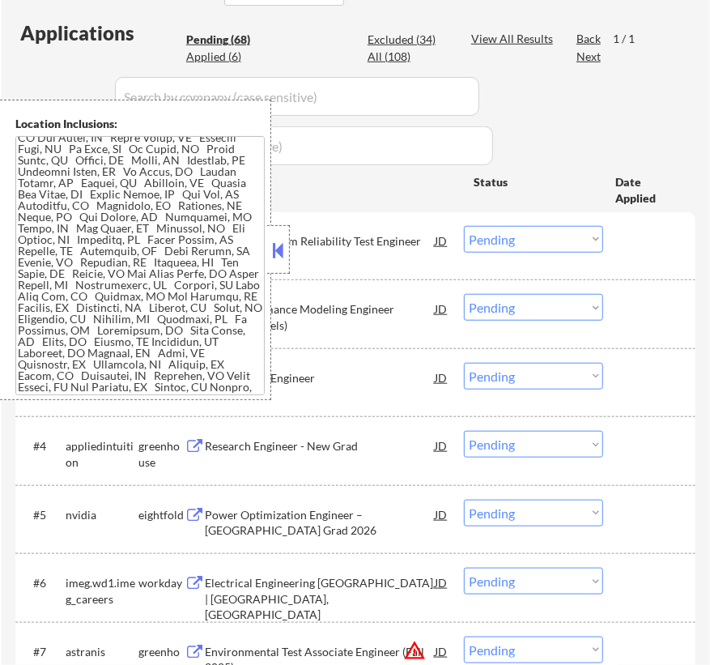
scroll to position [631, 0]
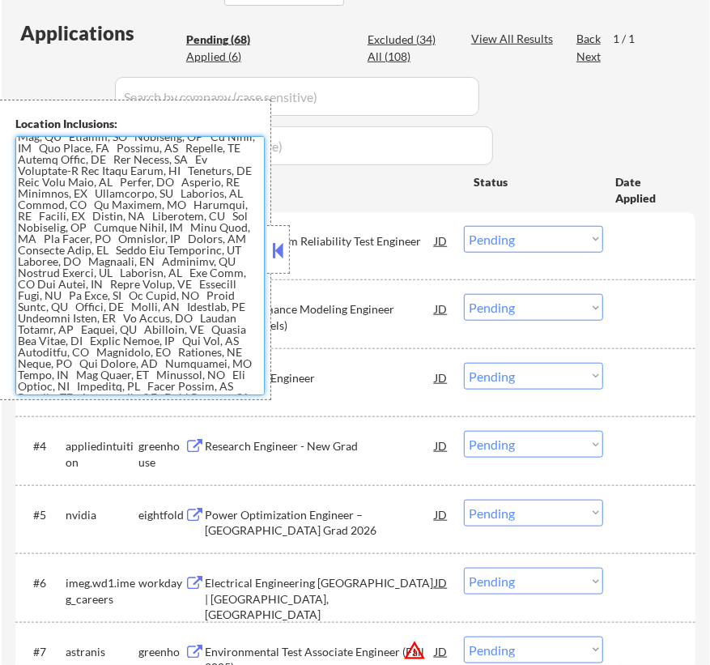
click at [283, 249] on button at bounding box center [279, 250] width 18 height 24
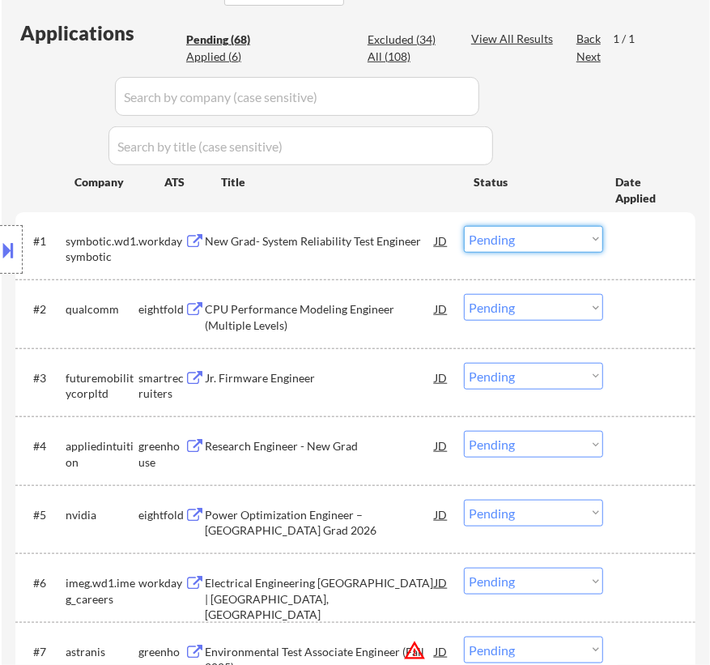
click at [587, 242] on select "Choose an option... Pending Applied Excluded (Questions) Excluded (Expired) Exc…" at bounding box center [533, 239] width 139 height 27
click at [464, 226] on select "Choose an option... Pending Applied Excluded (Questions) Excluded (Expired) Exc…" at bounding box center [533, 239] width 139 height 27
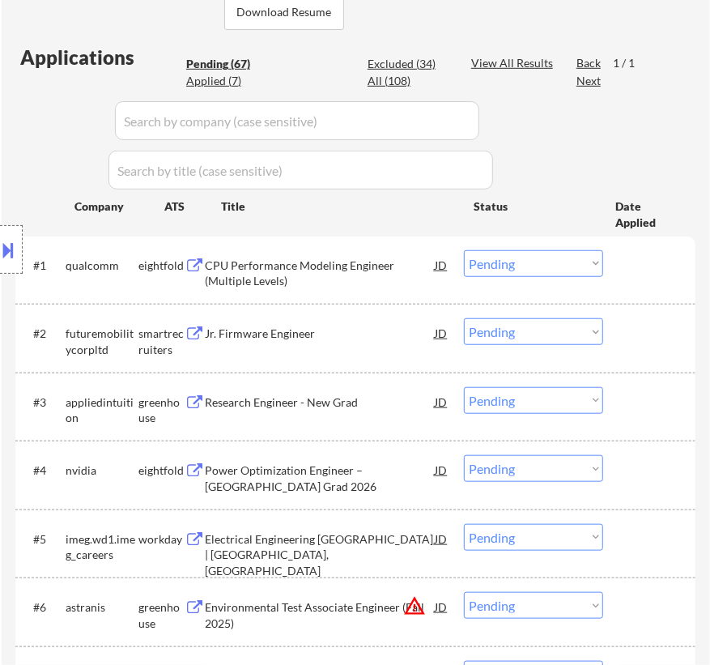
scroll to position [441, 0]
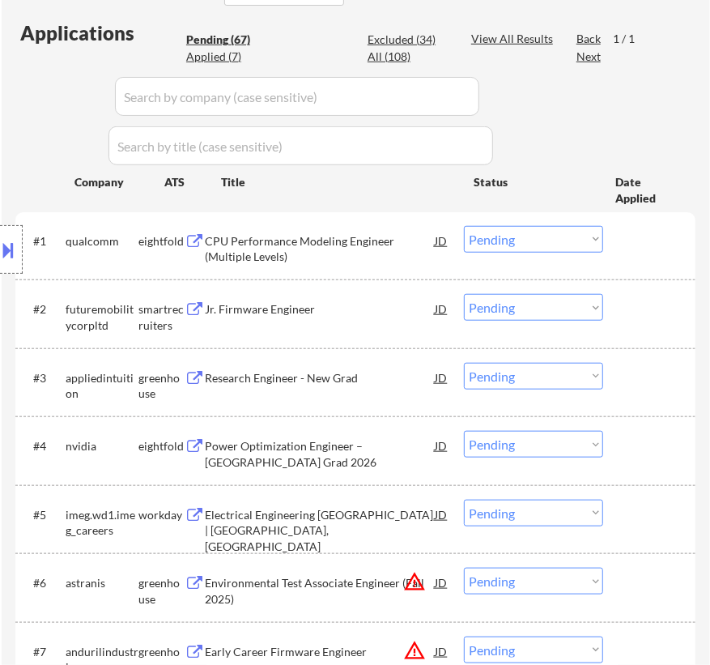
click at [338, 316] on div "Jr. Firmware Engineer" at bounding box center [320, 309] width 230 height 16
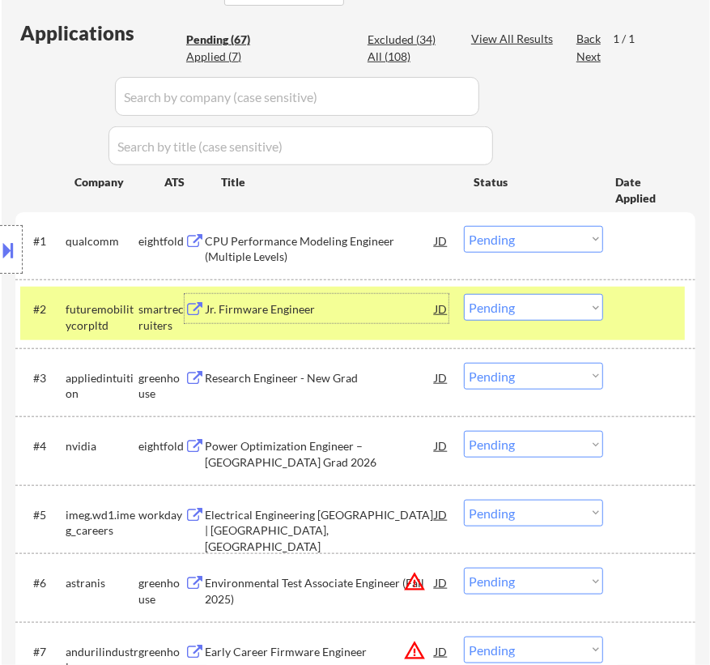
click at [538, 305] on select "Choose an option... Pending Applied Excluded (Questions) Excluded (Expired) Exc…" at bounding box center [533, 307] width 139 height 27
click at [464, 294] on select "Choose an option... Pending Applied Excluded (Questions) Excluded (Expired) Exc…" at bounding box center [533, 307] width 139 height 27
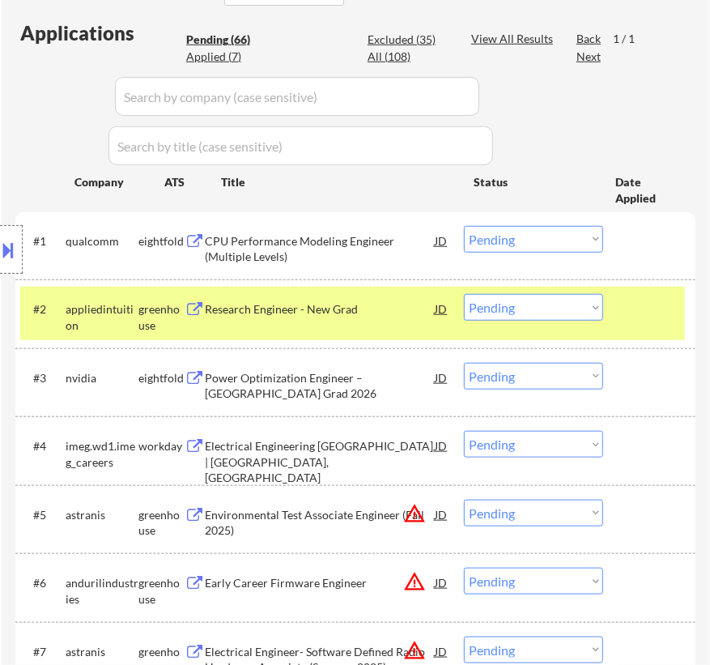
click at [345, 308] on div "Research Engineer - New Grad" at bounding box center [320, 309] width 230 height 16
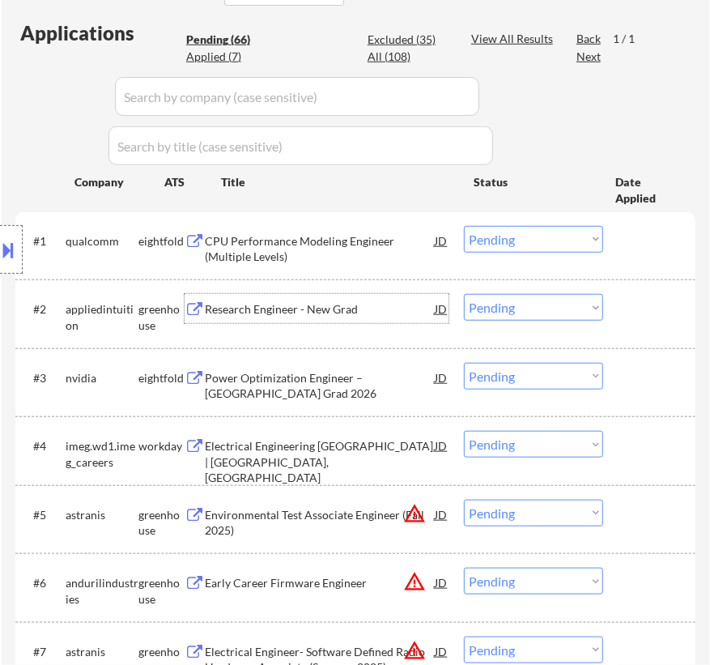
click at [532, 303] on select "Choose an option... Pending Applied Excluded (Questions) Excluded (Expired) Exc…" at bounding box center [533, 307] width 139 height 27
click at [464, 294] on select "Choose an option... Pending Applied Excluded (Questions) Excluded (Expired) Exc…" at bounding box center [533, 307] width 139 height 27
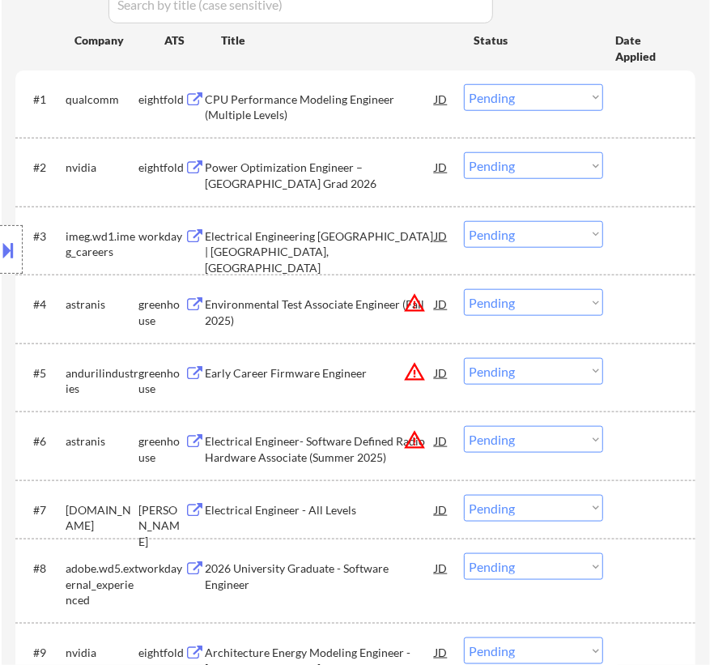
scroll to position [588, 0]
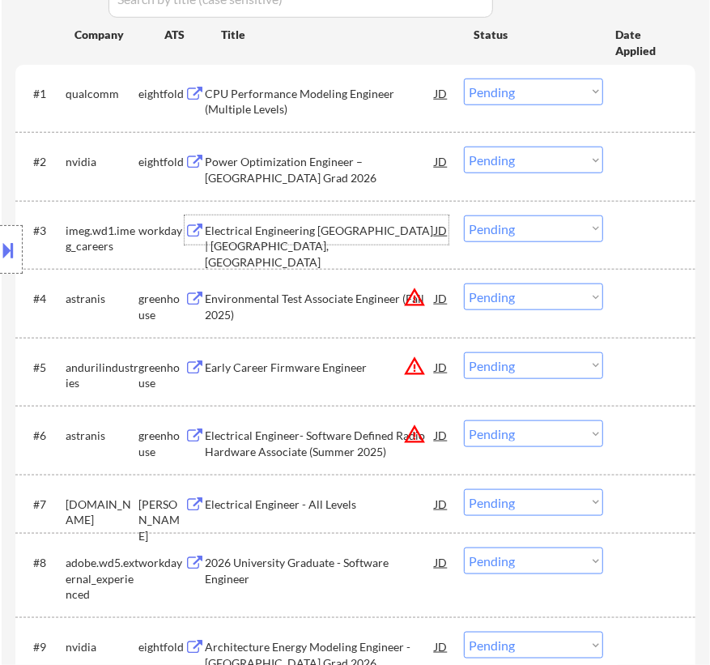
click at [312, 232] on div "Electrical Engineering [GEOGRAPHIC_DATA] | [GEOGRAPHIC_DATA], [GEOGRAPHIC_DATA]" at bounding box center [320, 247] width 230 height 48
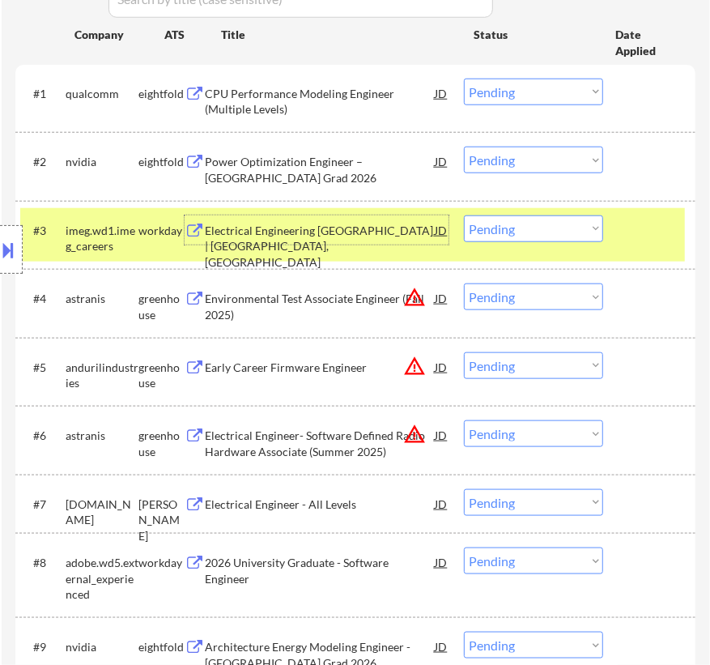
click at [566, 235] on select "Choose an option... Pending Applied Excluded (Questions) Excluded (Expired) Exc…" at bounding box center [533, 228] width 139 height 27
click at [464, 215] on select "Choose an option... Pending Applied Excluded (Questions) Excluded (Expired) Exc…" at bounding box center [533, 228] width 139 height 27
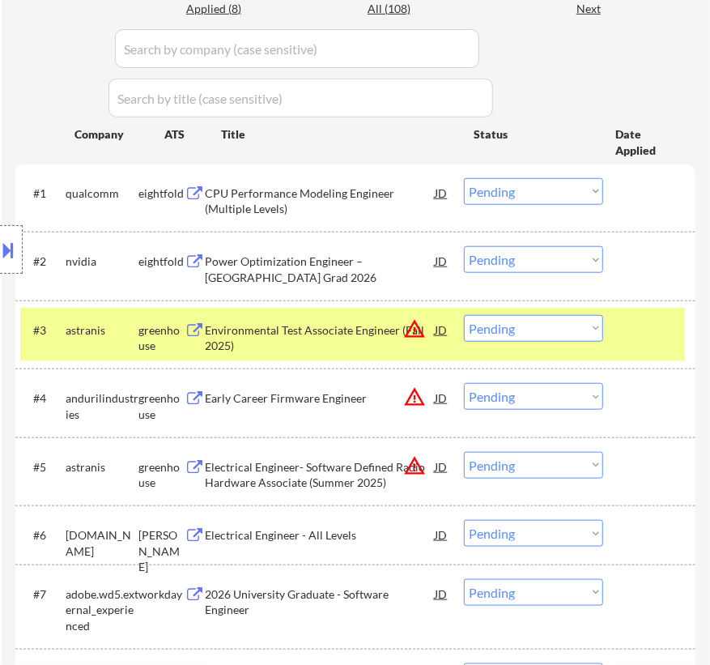
scroll to position [515, 0]
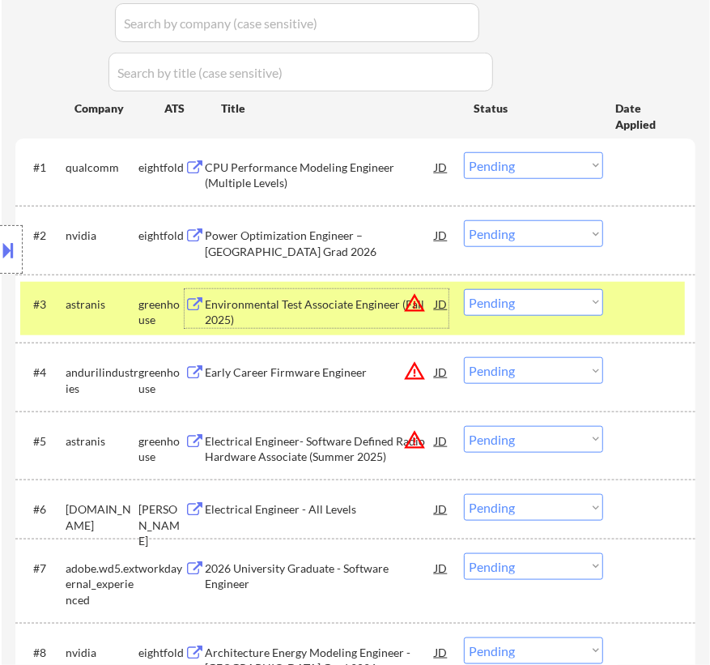
click at [312, 301] on div "Environmental Test Associate Engineer (Fall 2025)" at bounding box center [320, 312] width 230 height 32
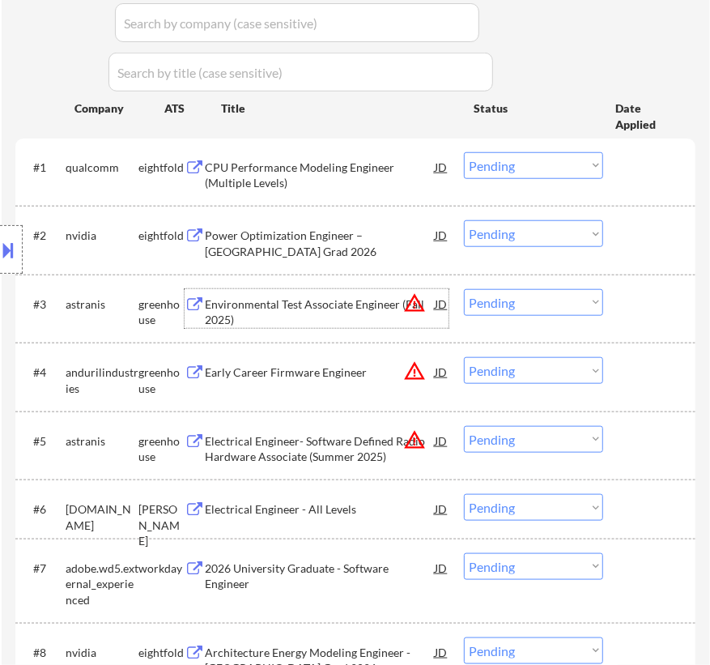
click at [546, 301] on select "Choose an option... Pending Applied Excluded (Questions) Excluded (Expired) Exc…" at bounding box center [533, 302] width 139 height 27
click at [464, 289] on select "Choose an option... Pending Applied Excluded (Questions) Excluded (Expired) Exc…" at bounding box center [533, 302] width 139 height 27
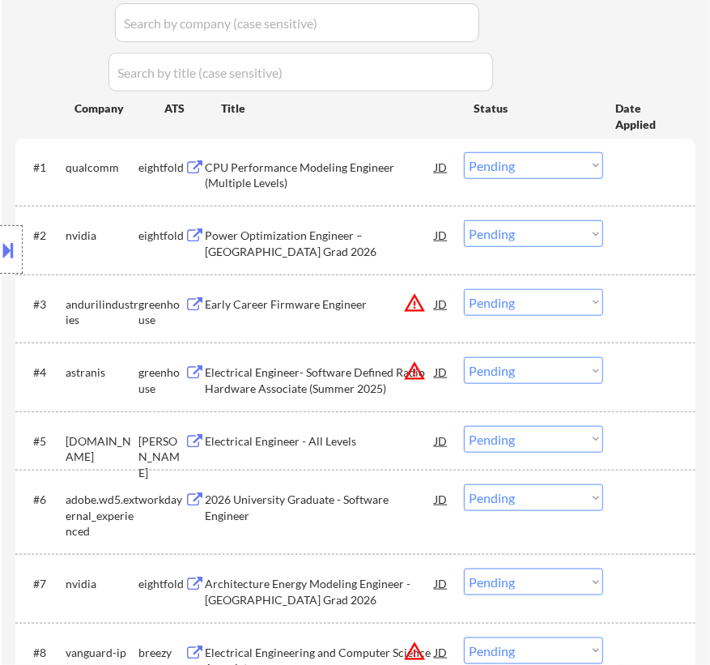
click at [340, 302] on div "Early Career Firmware Engineer" at bounding box center [320, 304] width 230 height 16
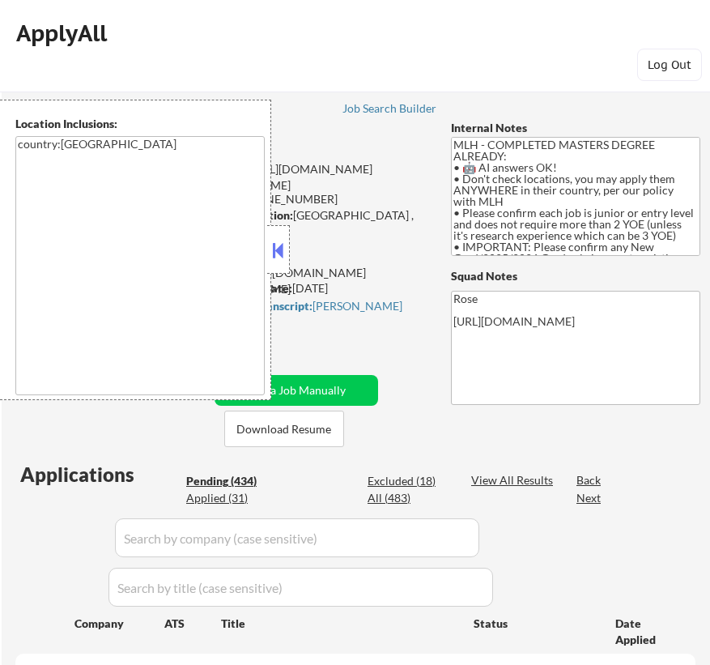
click at [278, 243] on button at bounding box center [279, 250] width 18 height 24
select select ""pending""
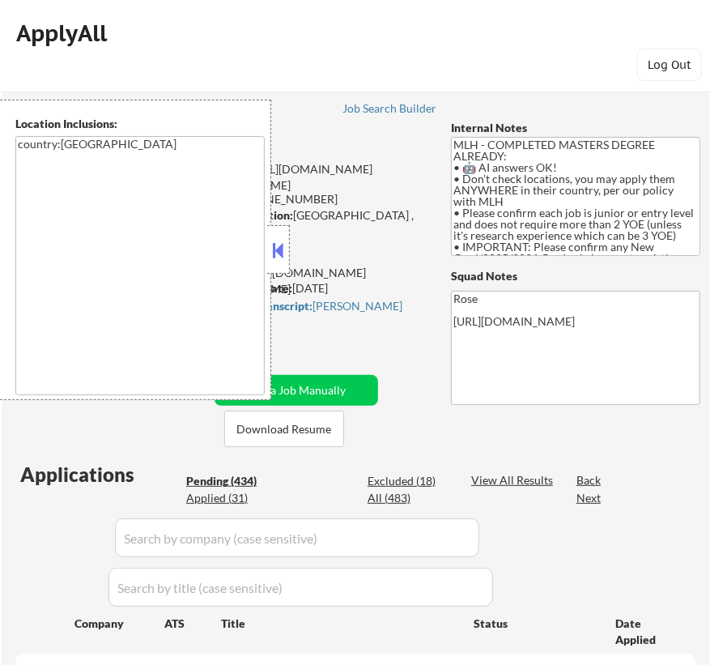
select select ""pending""
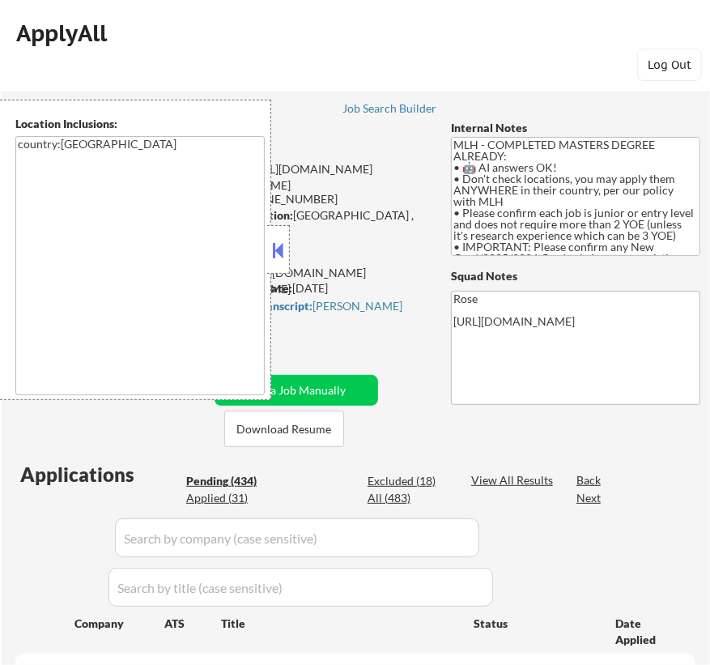
select select ""pending""
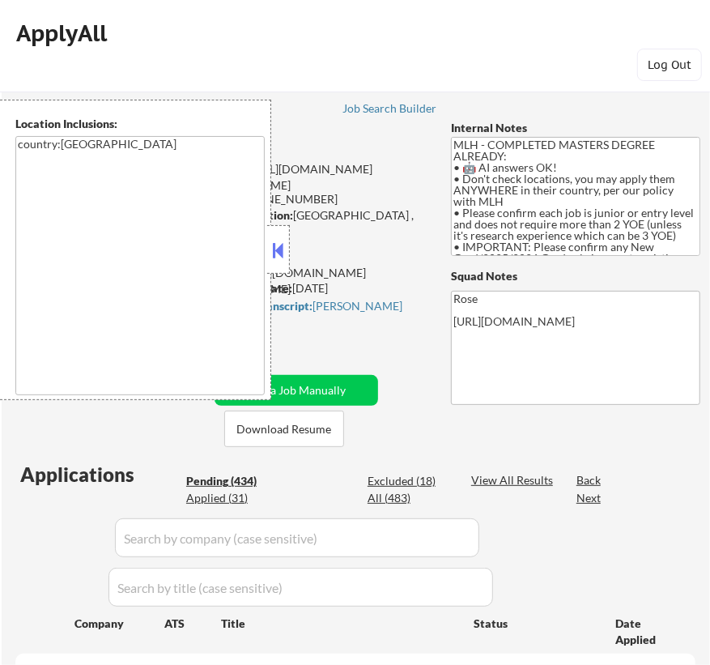
select select ""pending""
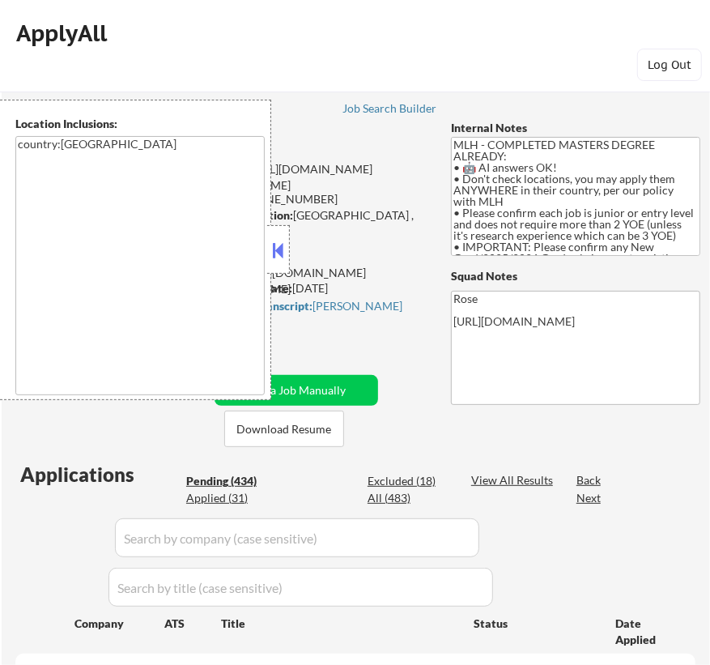
select select ""pending""
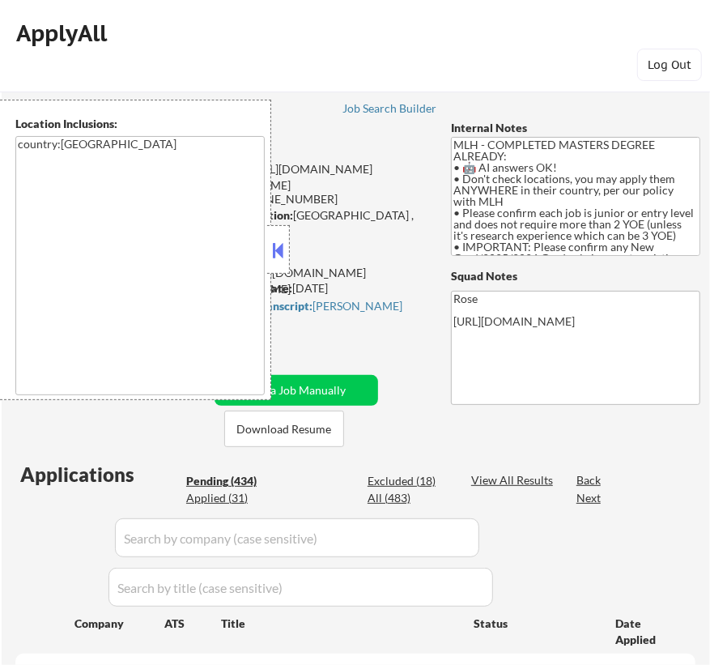
select select ""pending""
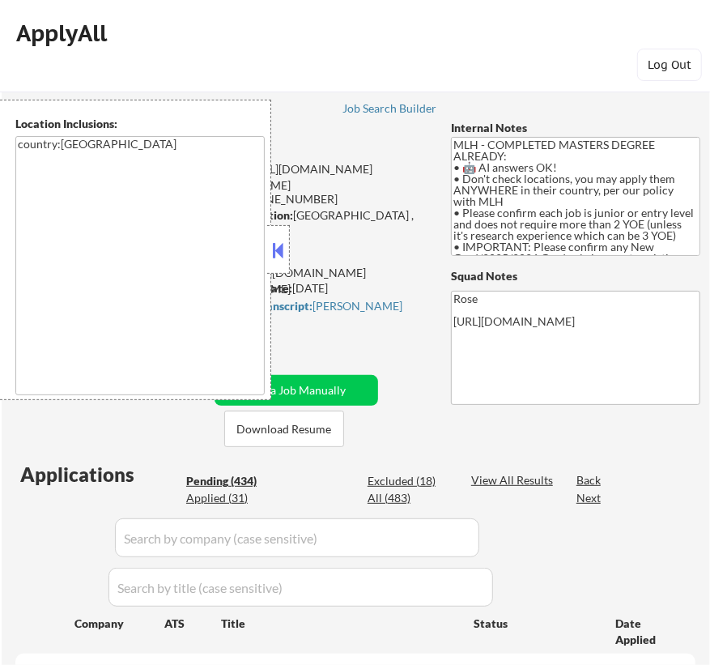
select select ""pending""
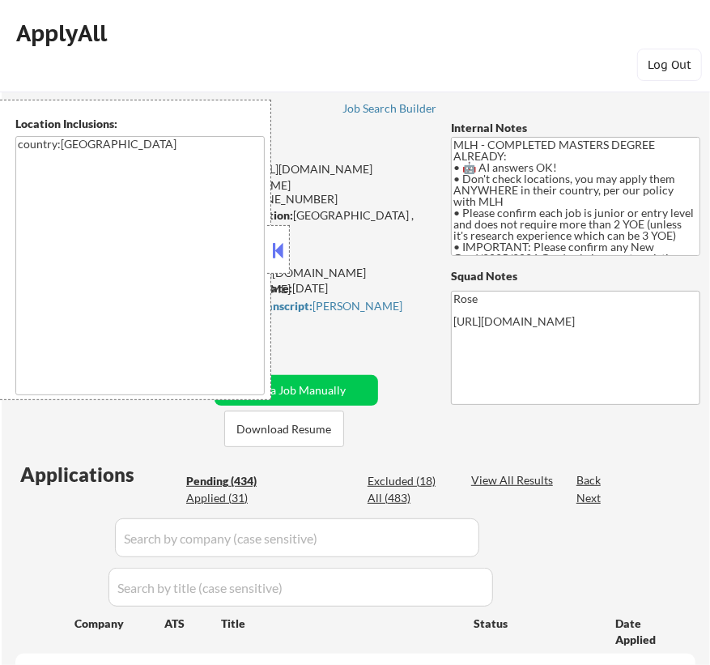
select select ""pending""
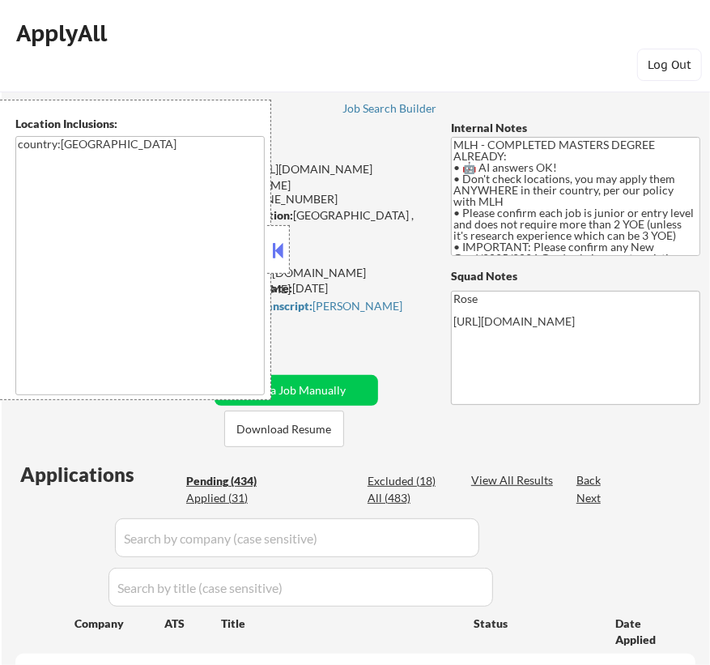
select select ""pending""
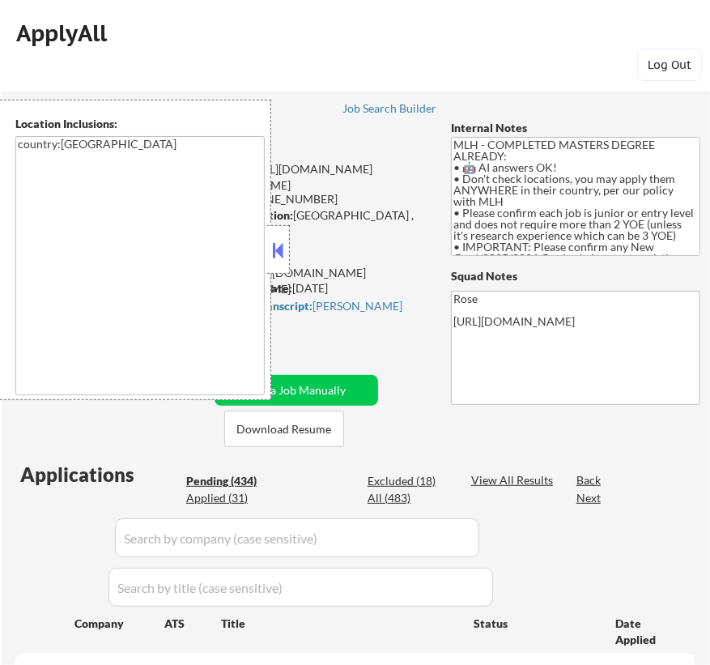
select select ""pending""
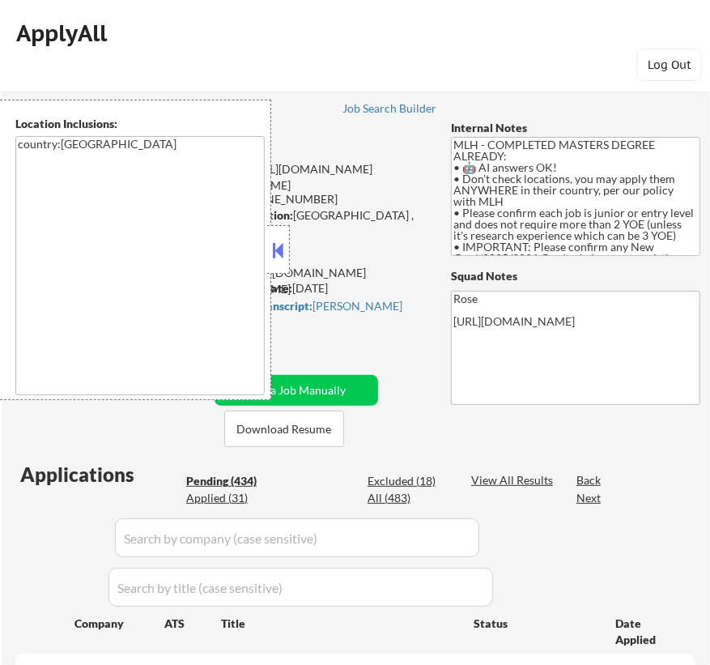
select select ""pending""
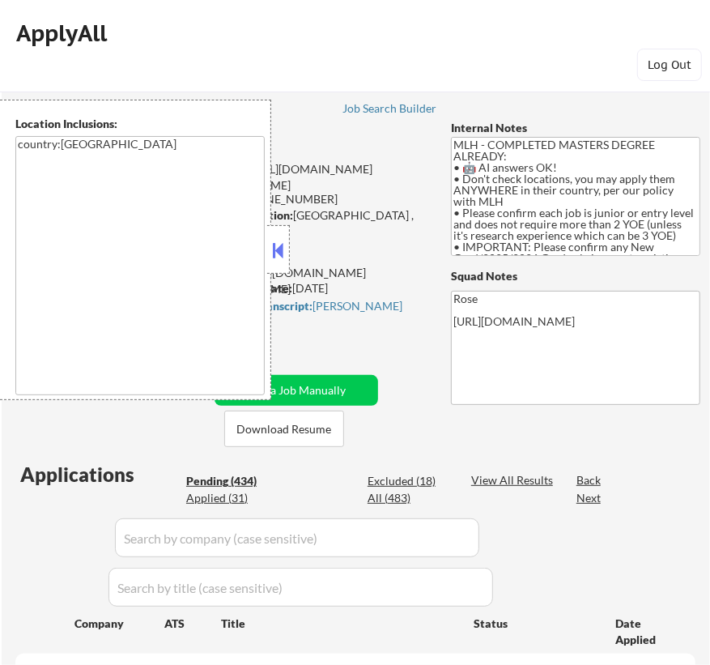
select select ""pending""
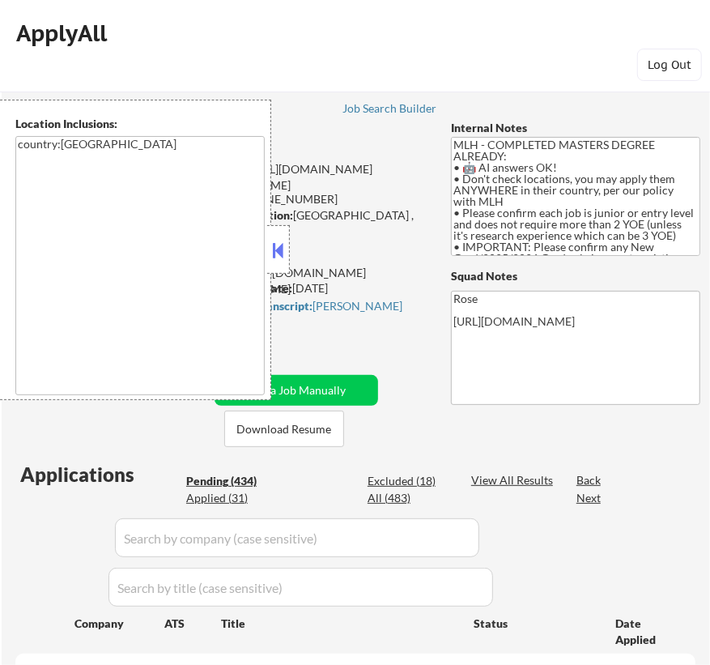
select select ""pending""
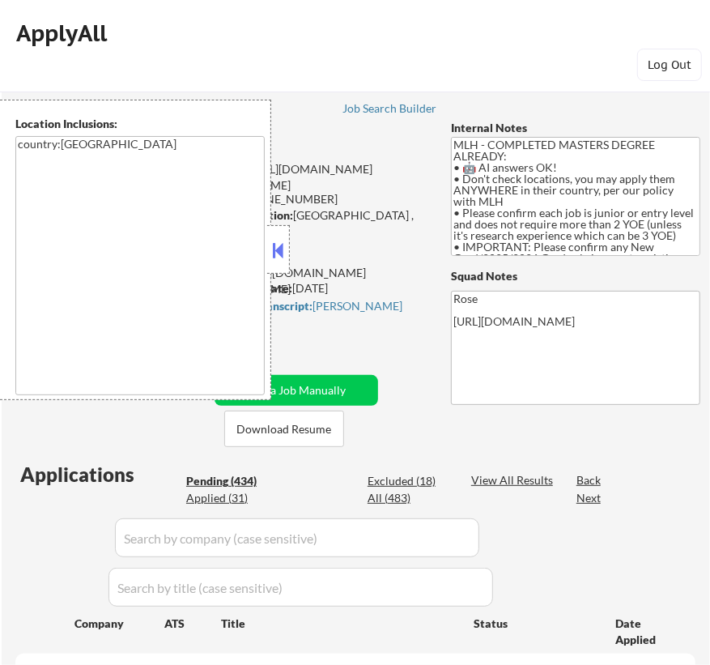
select select ""pending""
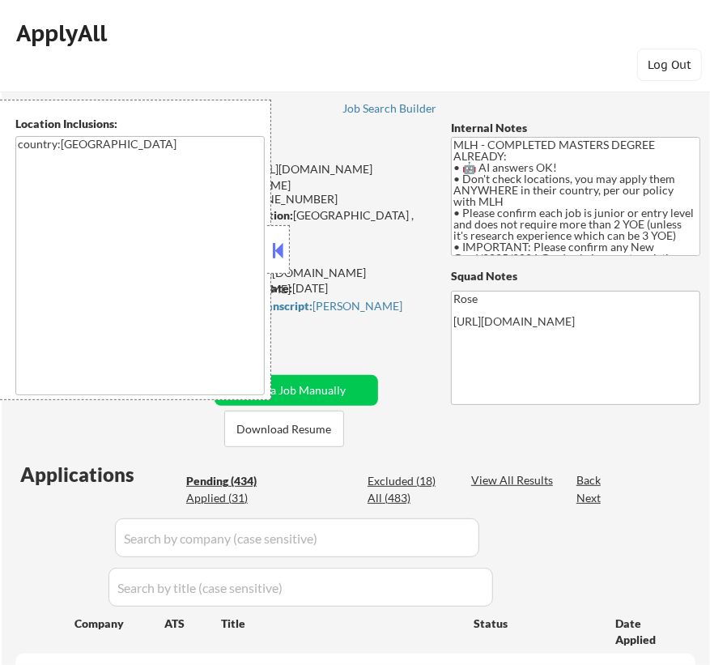
select select ""pending""
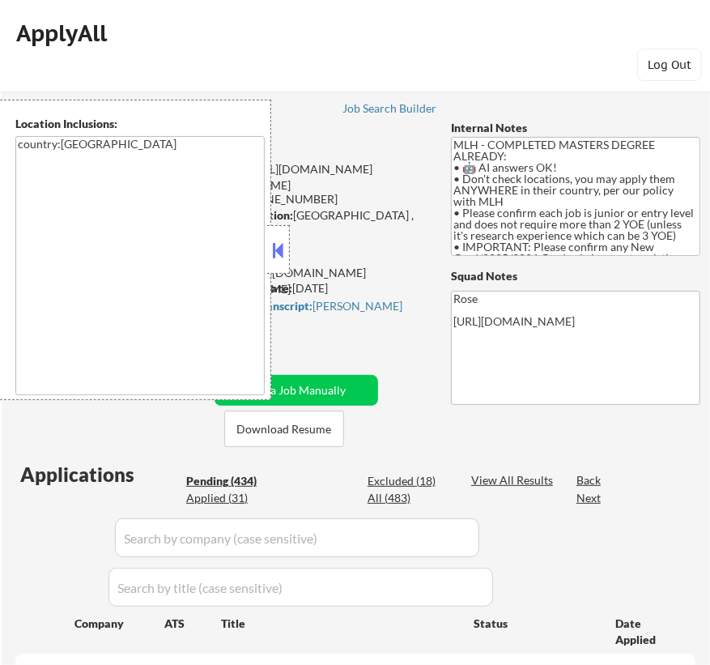
select select ""pending""
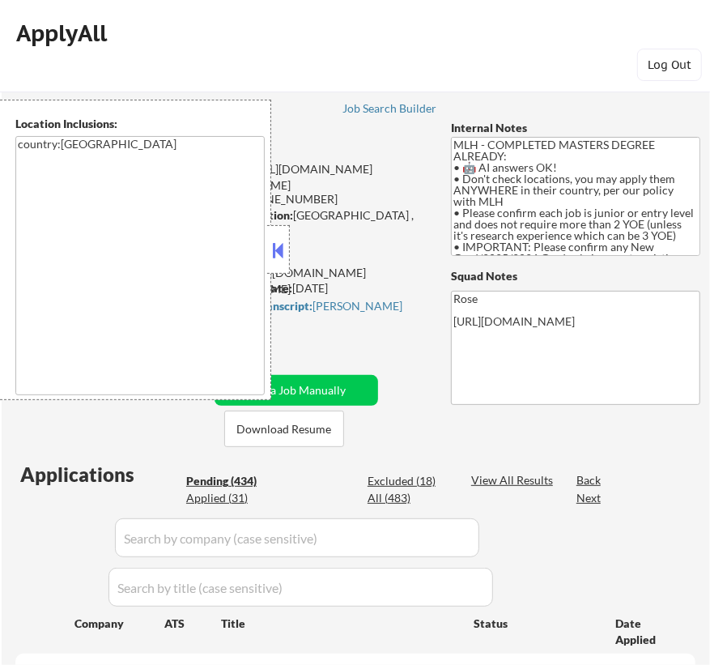
select select ""pending""
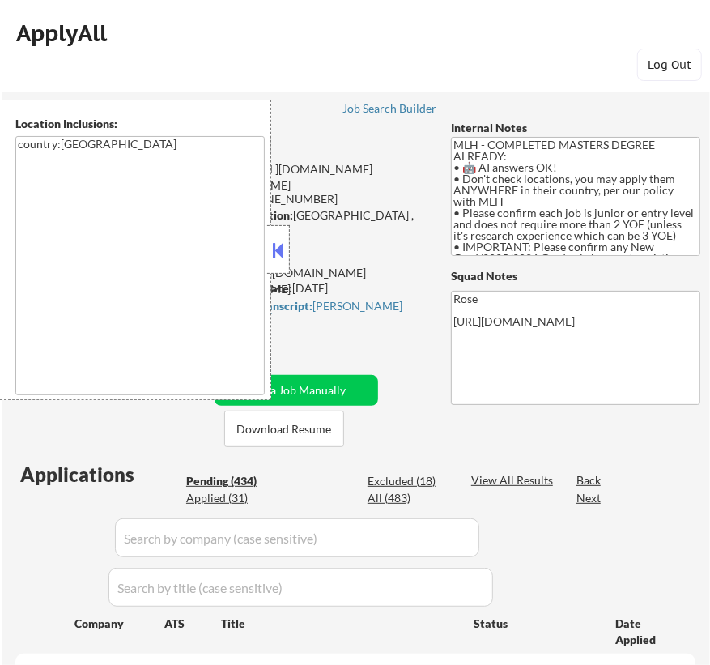
select select ""pending""
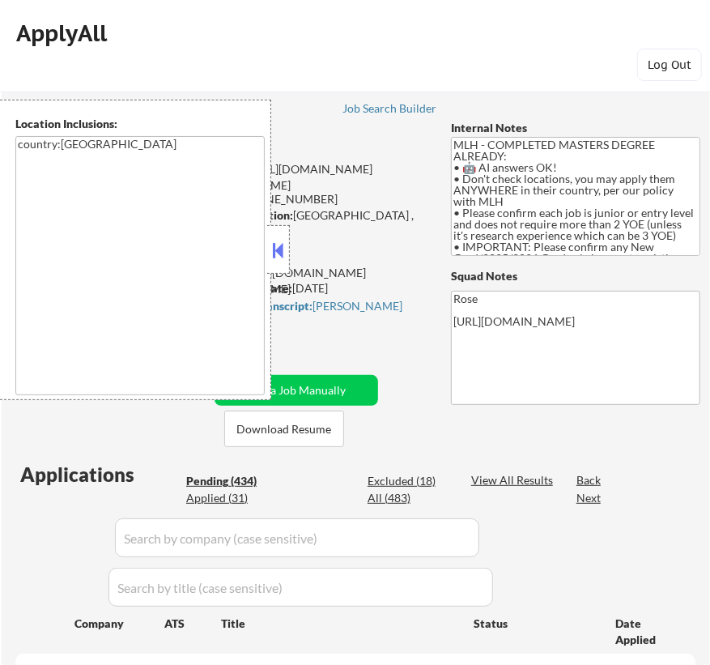
select select ""pending""
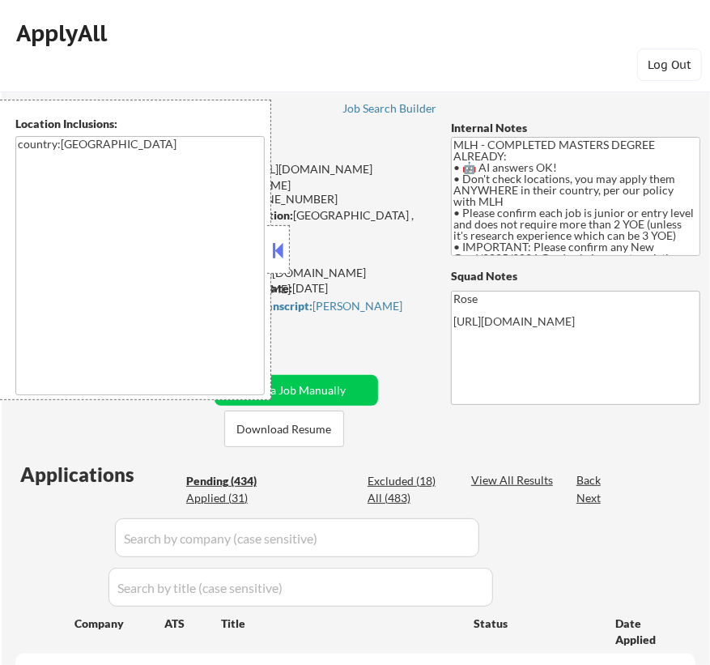
select select ""pending""
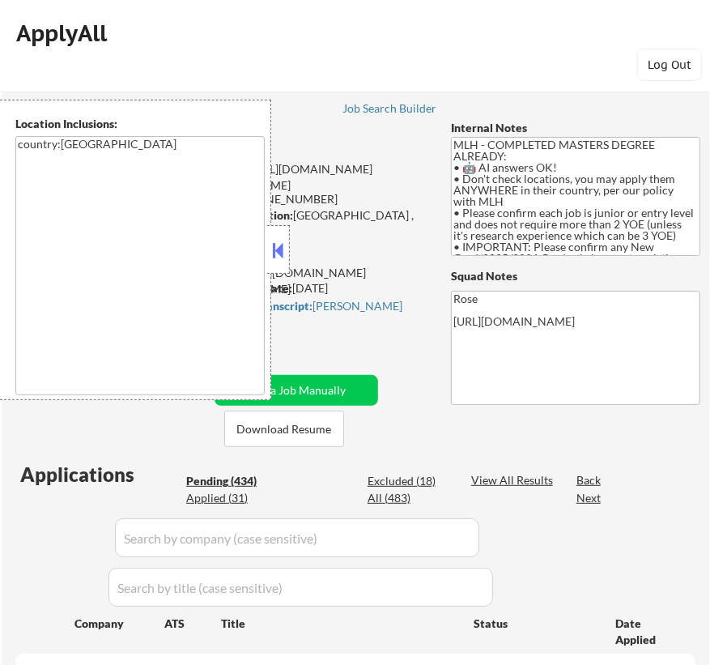
select select ""pending""
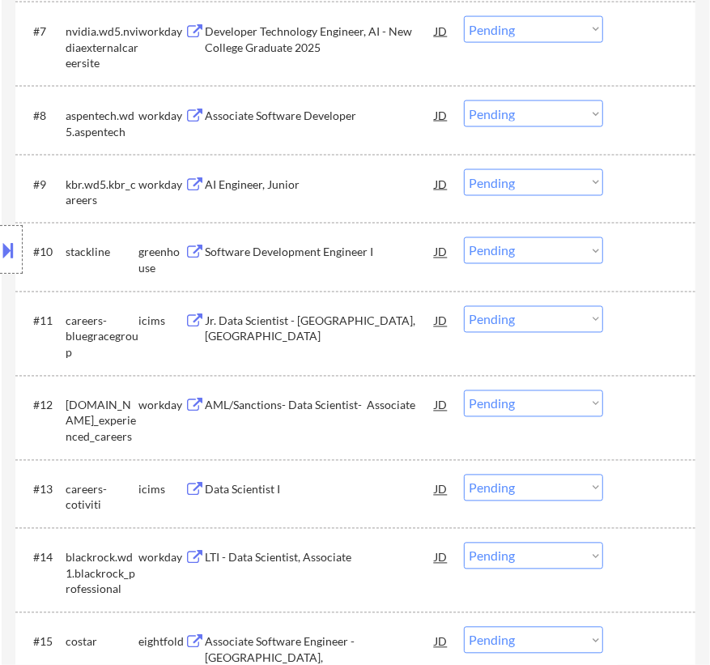
scroll to position [1177, 0]
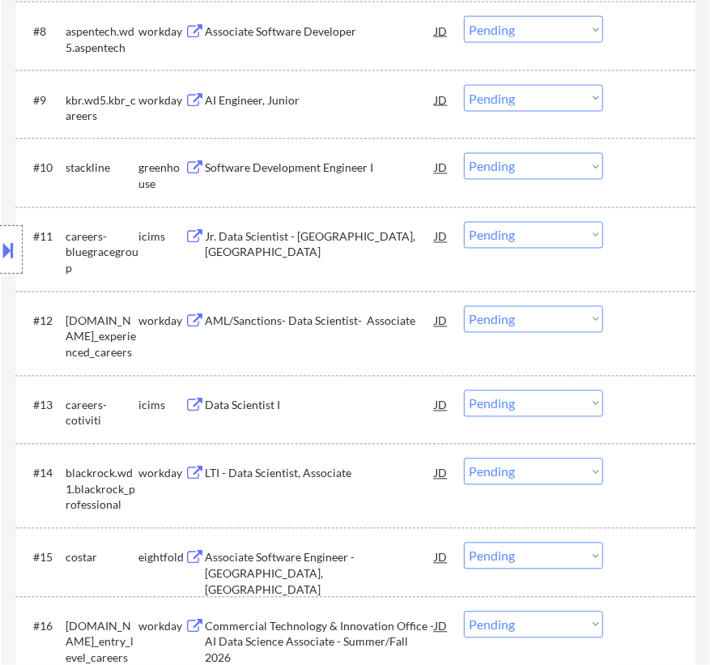
click at [333, 165] on div "Software Development Engineer I" at bounding box center [320, 168] width 230 height 16
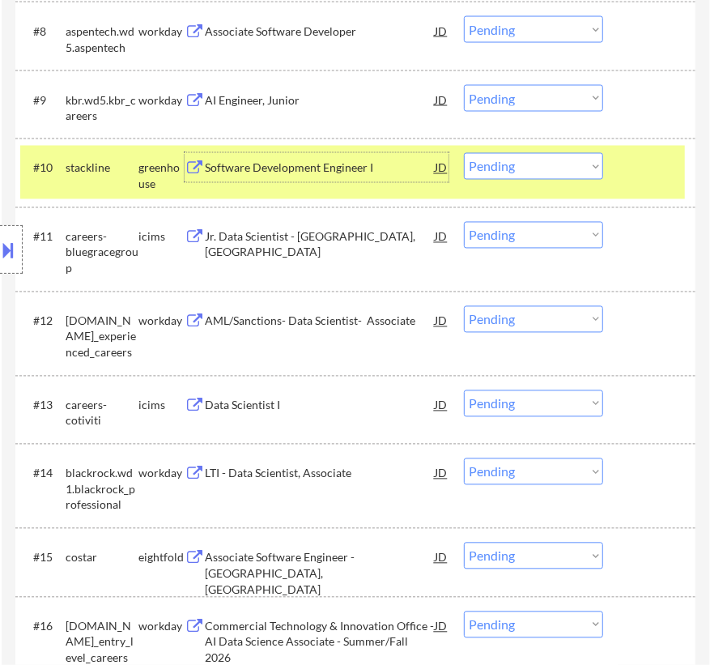
click at [542, 168] on select "Choose an option... Pending Applied Excluded (Questions) Excluded (Expired) Exc…" at bounding box center [533, 166] width 139 height 27
click at [464, 153] on select "Choose an option... Pending Applied Excluded (Questions) Excluded (Expired) Exc…" at bounding box center [533, 166] width 139 height 27
select select ""pending""
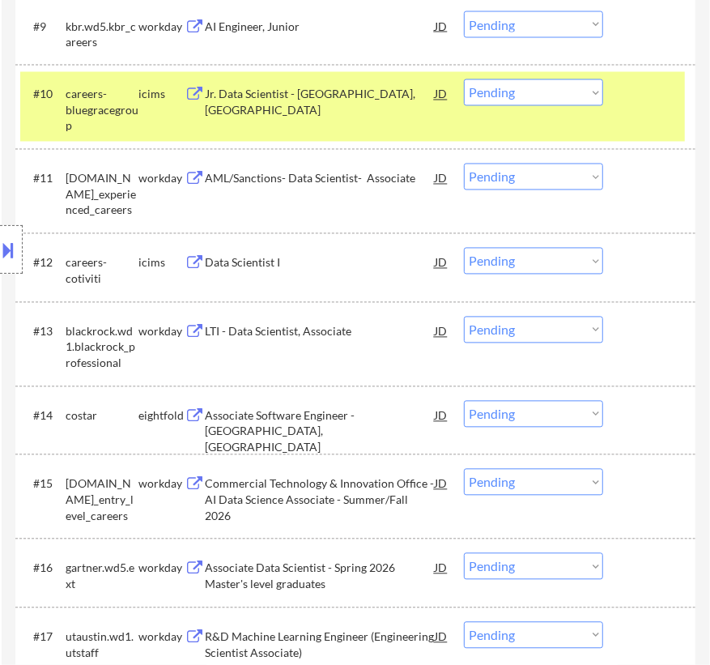
click at [627, 114] on div "#10 careers-bluegracegroup icims Jr. Data Scientist - Riverview, FL JD Choose a…" at bounding box center [352, 107] width 665 height 70
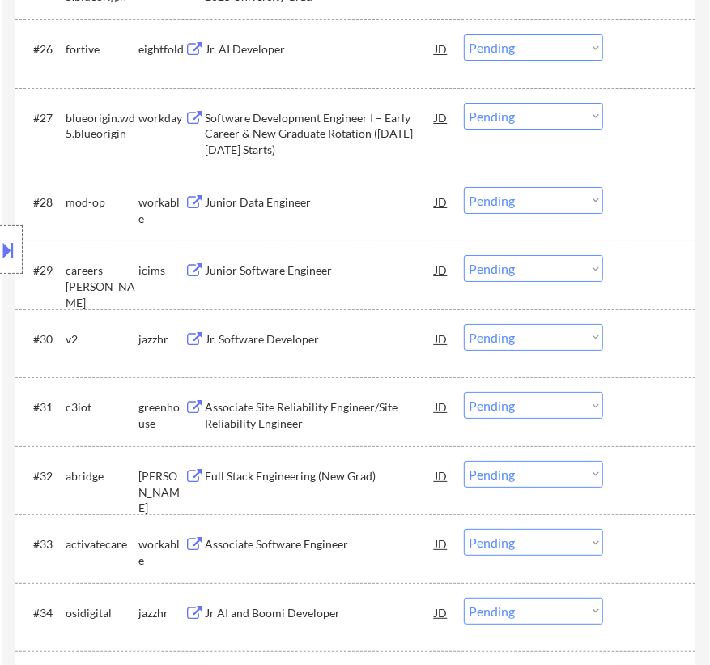
scroll to position [2575, 0]
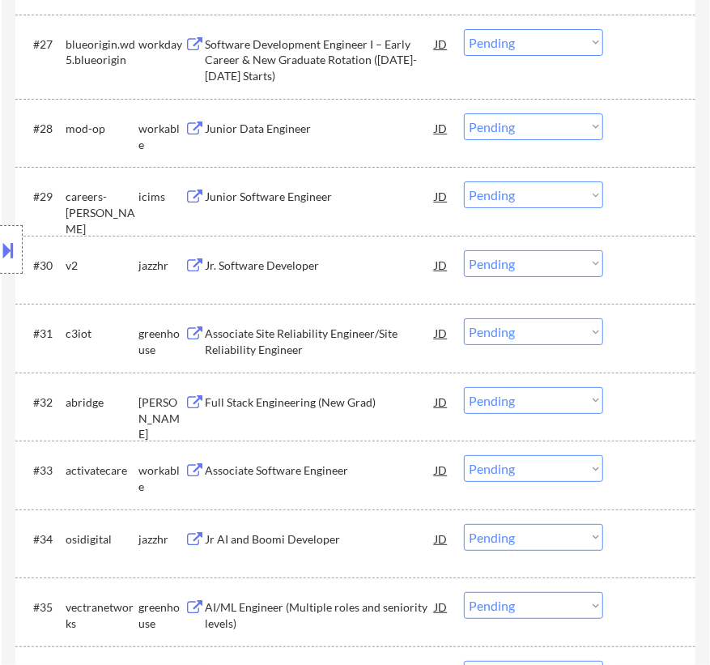
click at [320, 124] on div "Junior Data Engineer" at bounding box center [320, 129] width 230 height 16
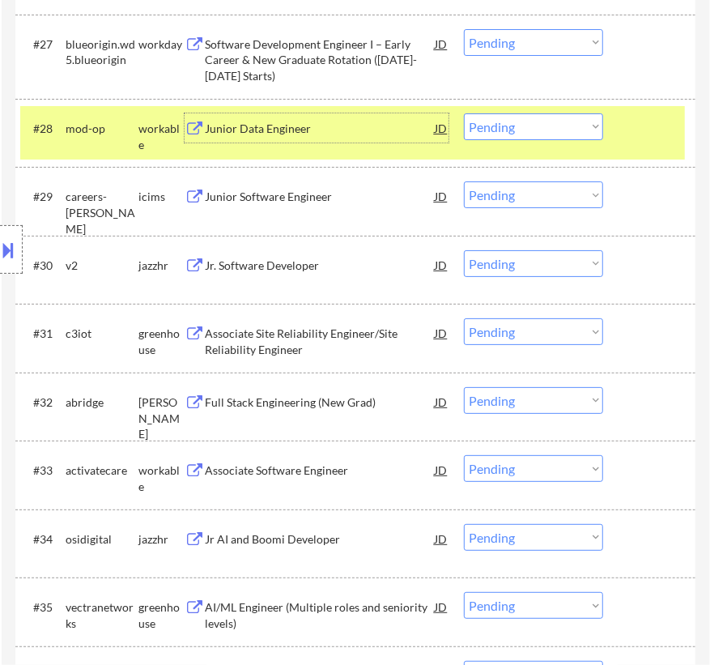
click at [570, 120] on select "Choose an option... Pending Applied Excluded (Questions) Excluded (Expired) Exc…" at bounding box center [533, 126] width 139 height 27
click at [464, 113] on select "Choose an option... Pending Applied Excluded (Questions) Excluded (Expired) Exc…" at bounding box center [533, 126] width 139 height 27
select select ""pending""
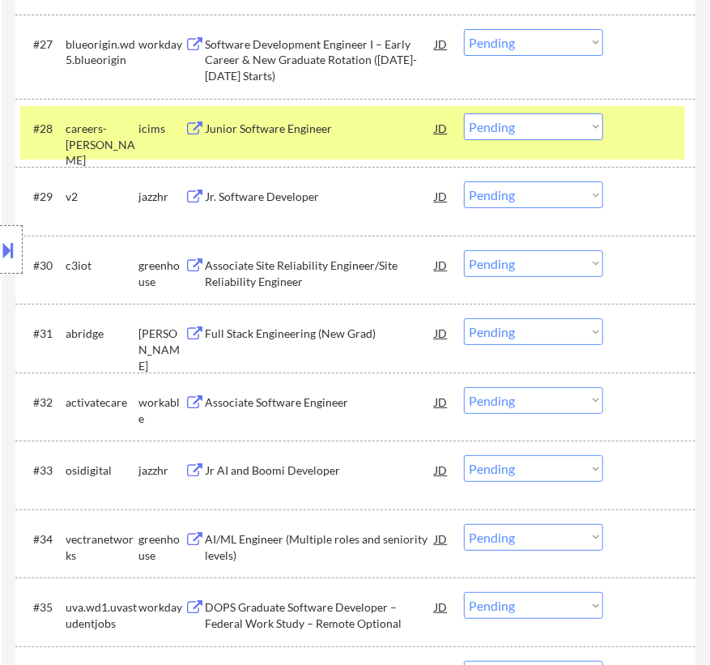
click at [678, 123] on div "#28 careers-sargentlundy icims Junior Software Engineer JD Choose an option... …" at bounding box center [352, 132] width 665 height 53
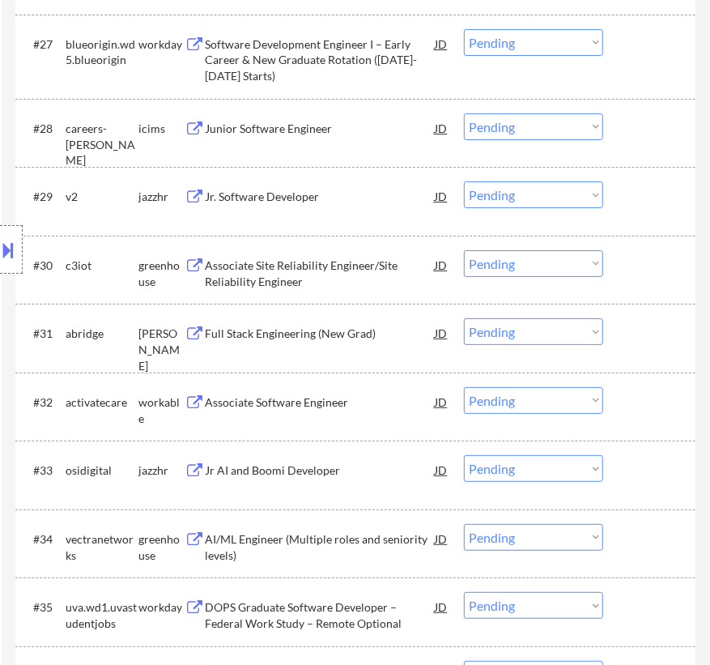
click at [328, 206] on div "Jr. Software Developer" at bounding box center [320, 195] width 230 height 29
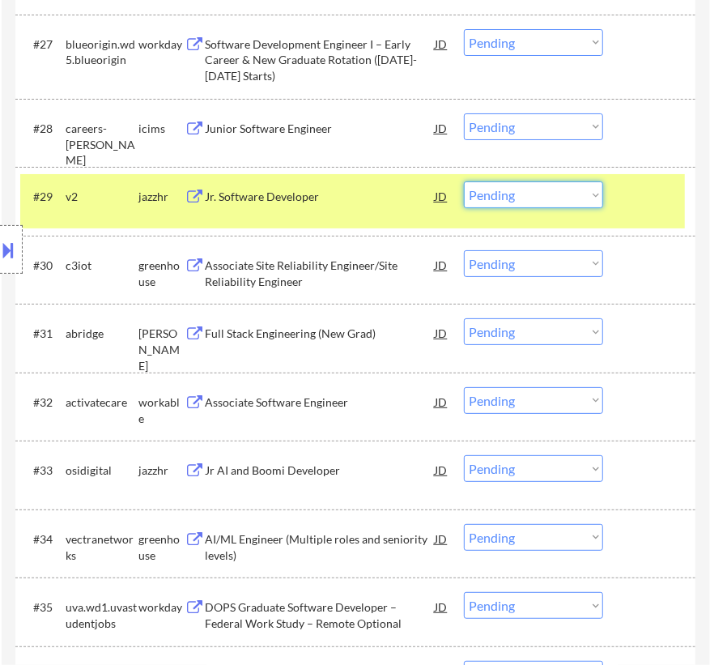
click at [584, 202] on select "Choose an option... Pending Applied Excluded (Questions) Excluded (Expired) Exc…" at bounding box center [533, 194] width 139 height 27
click at [464, 181] on select "Choose an option... Pending Applied Excluded (Questions) Excluded (Expired) Exc…" at bounding box center [533, 194] width 139 height 27
select select ""pending""
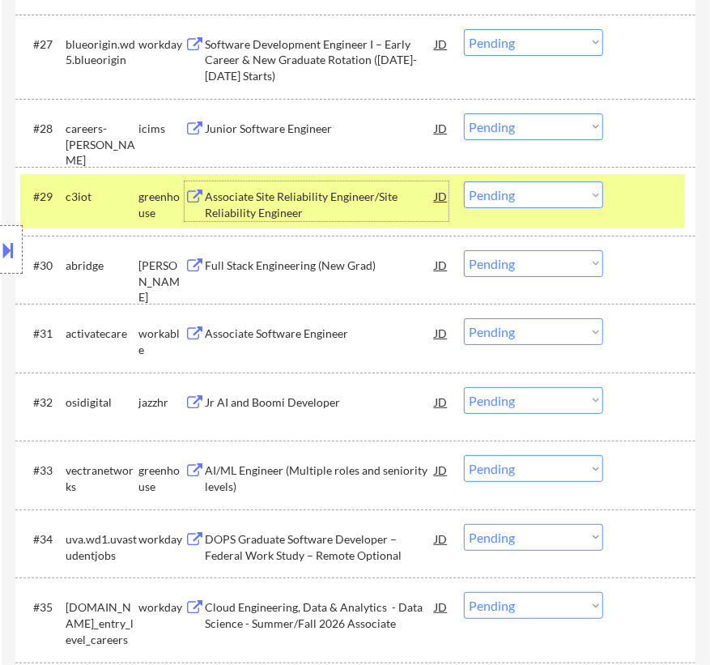
click at [304, 193] on div "Associate Site Reliability Engineer/Site Reliability Engineer" at bounding box center [320, 205] width 230 height 32
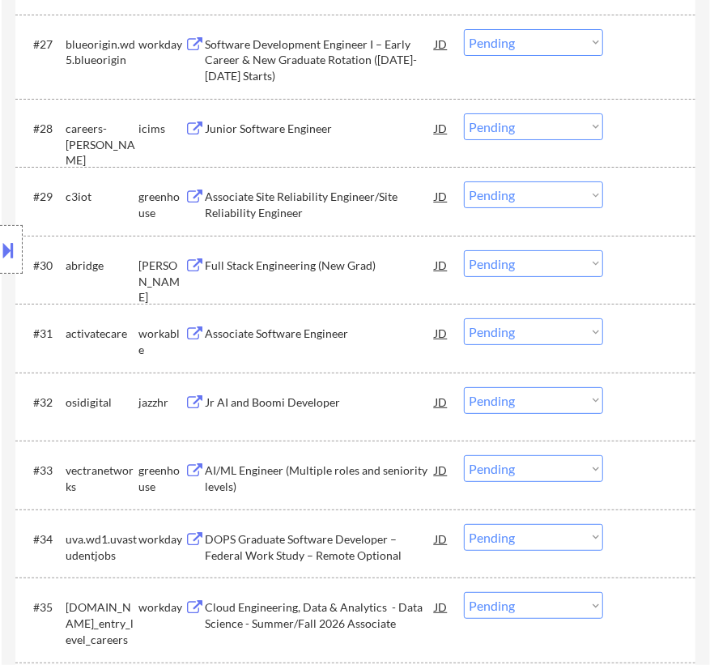
select select ""pending""
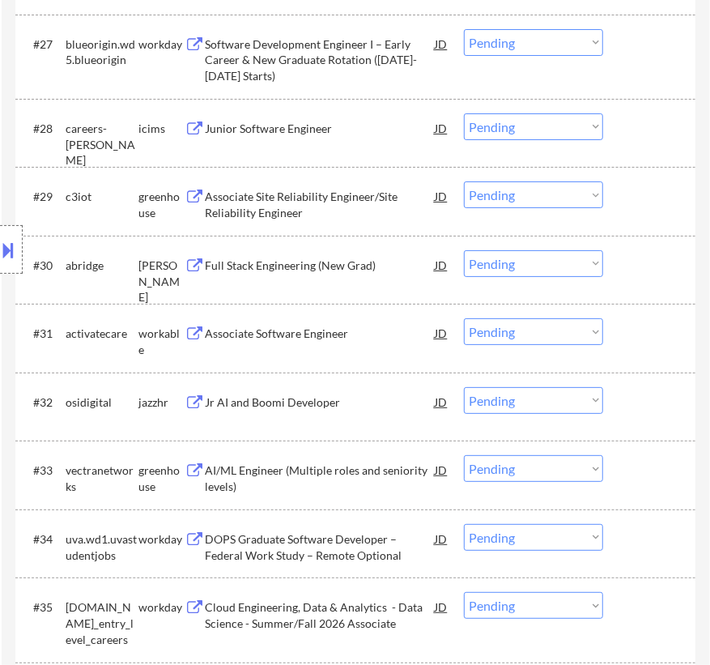
select select ""pending""
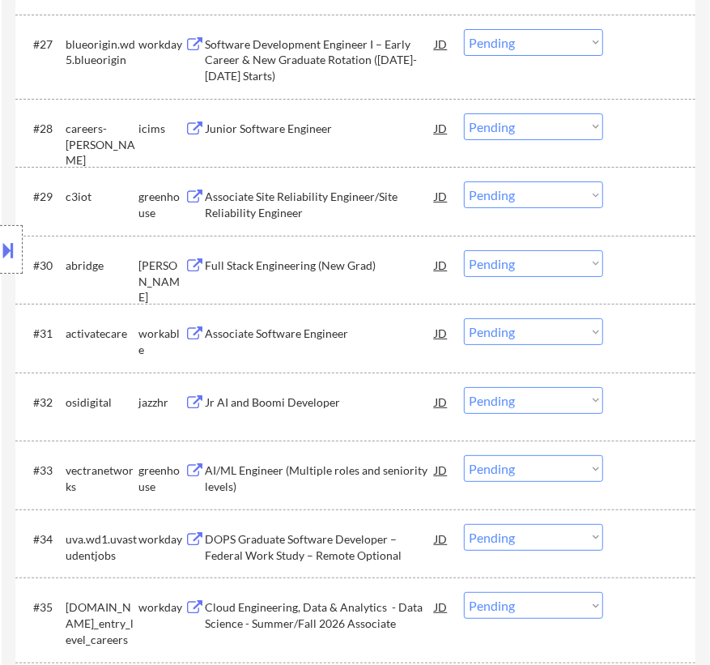
select select ""pending""
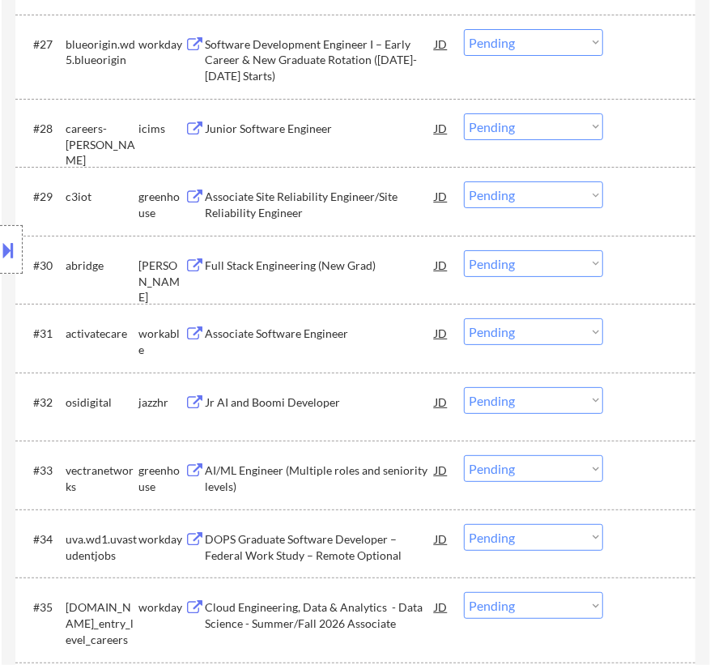
select select ""pending""
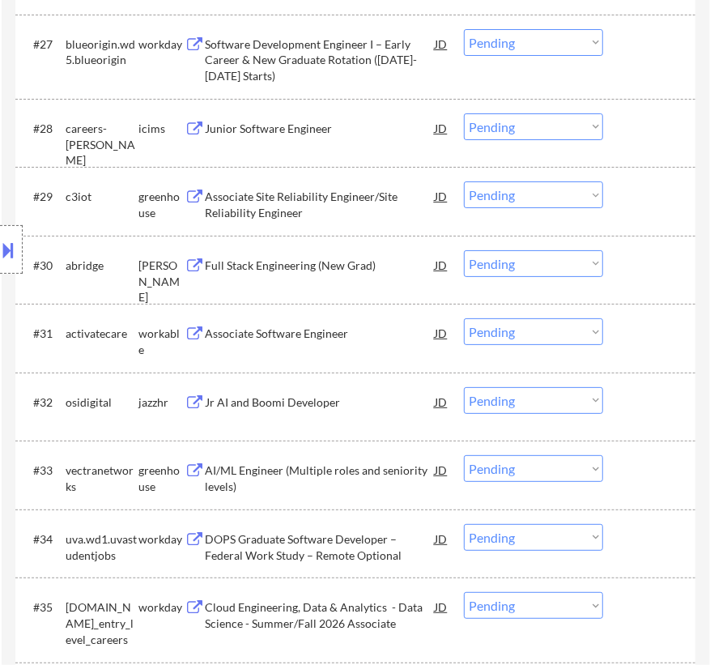
select select ""pending""
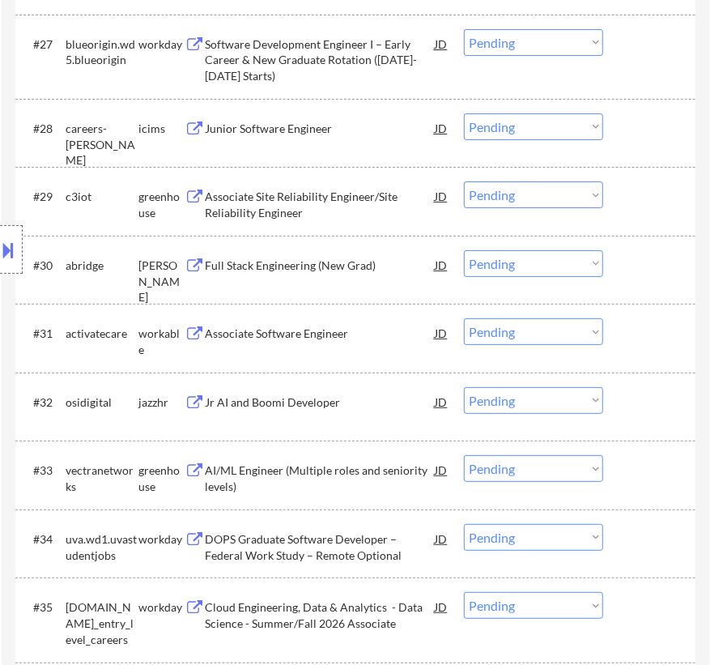
select select ""pending""
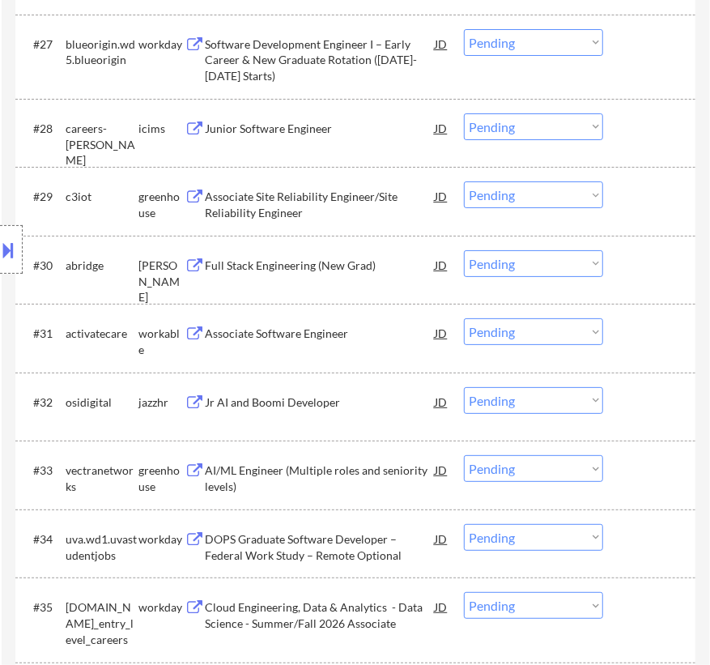
select select ""pending""
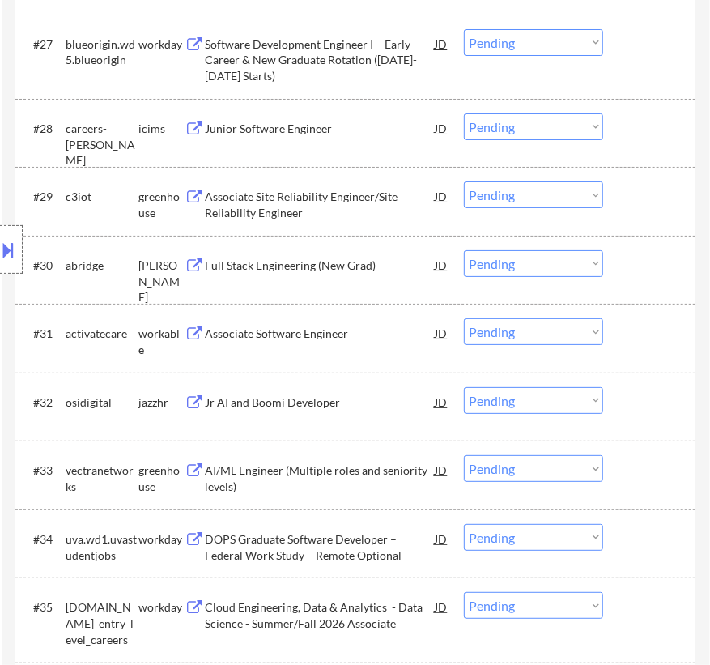
select select ""pending""
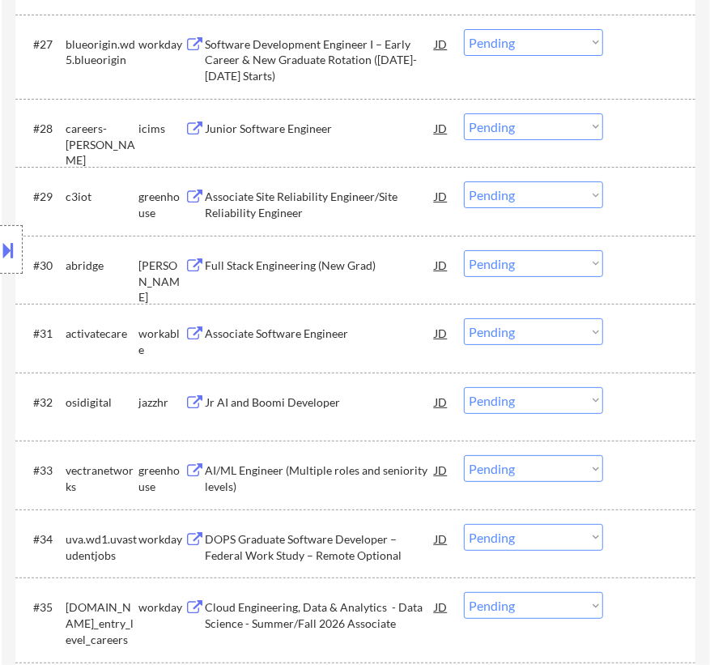
select select ""pending""
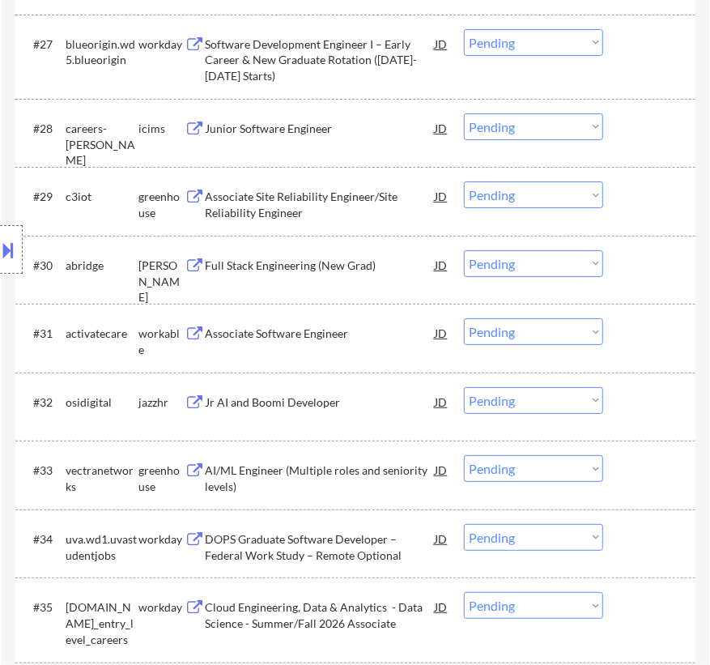
select select ""pending""
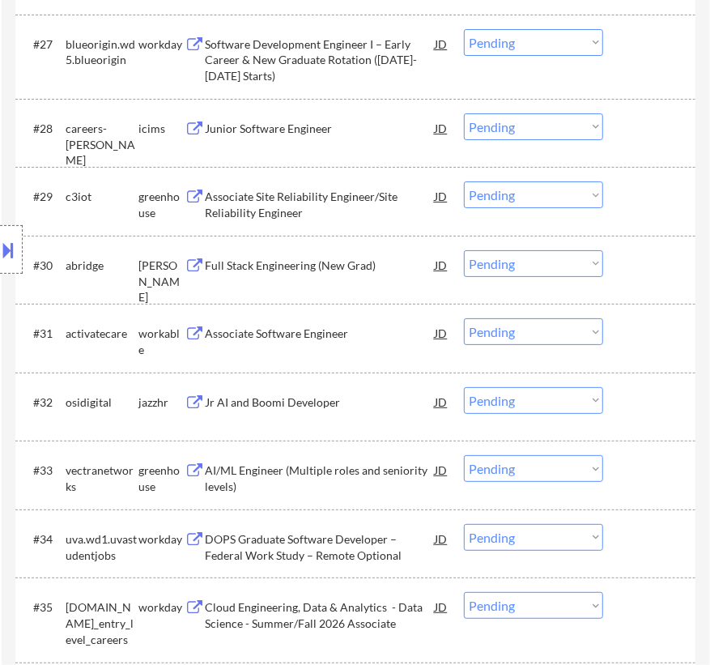
select select ""pending""
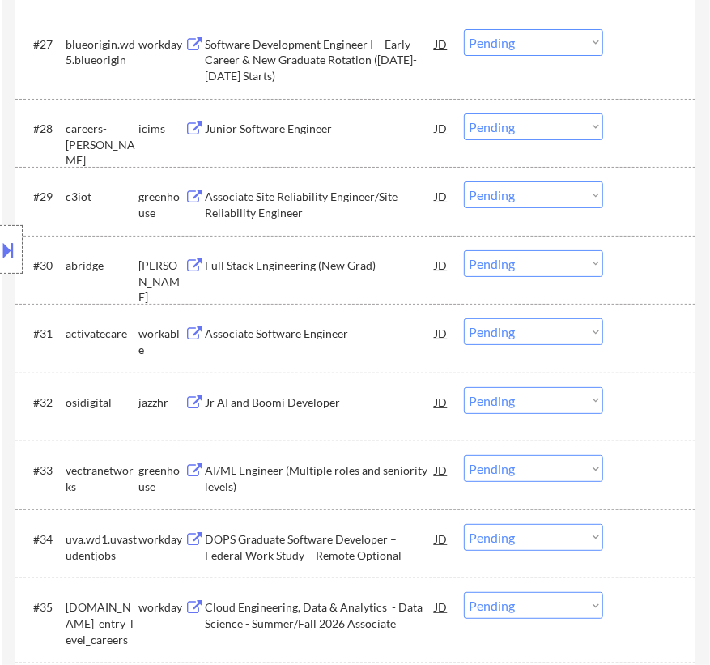
select select ""pending""
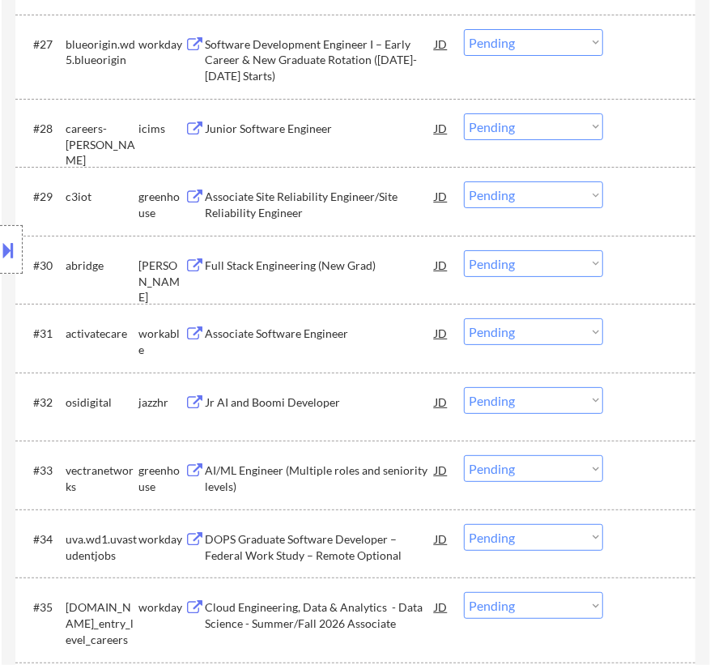
select select ""pending""
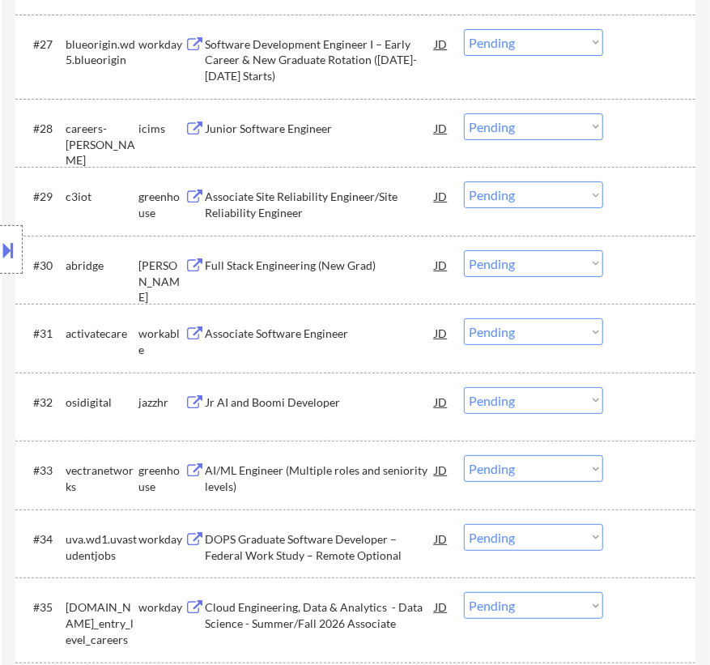
select select ""pending""
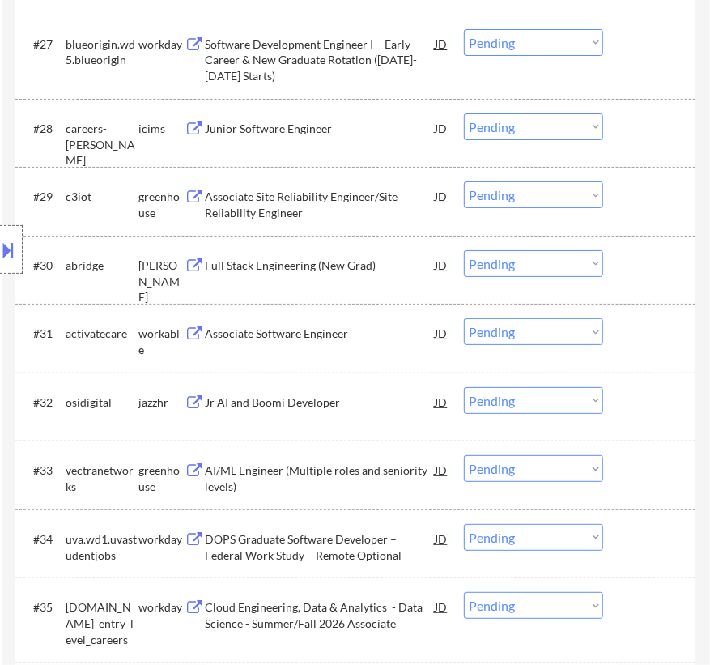
select select ""pending""
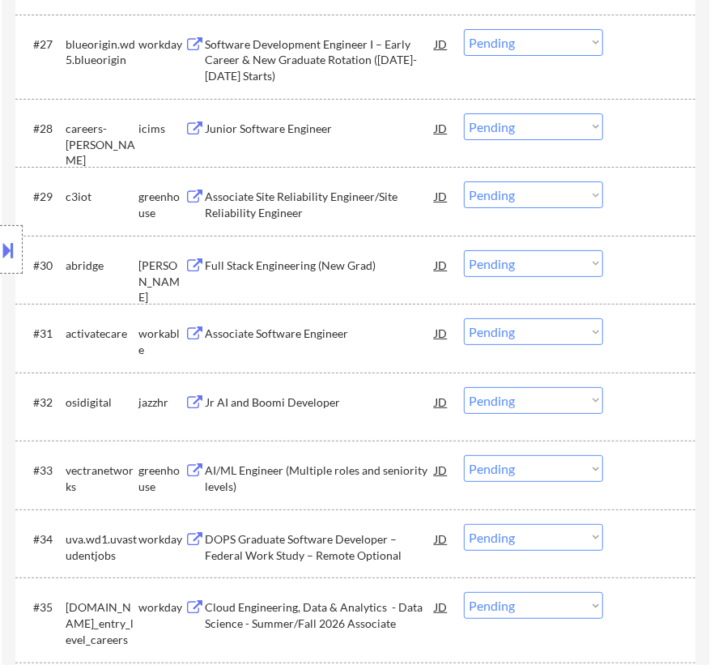
select select ""pending""
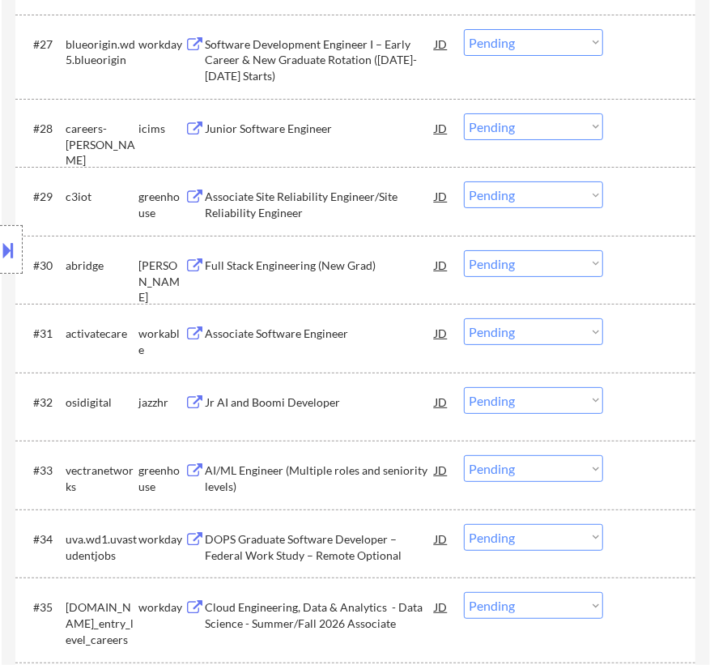
select select ""pending""
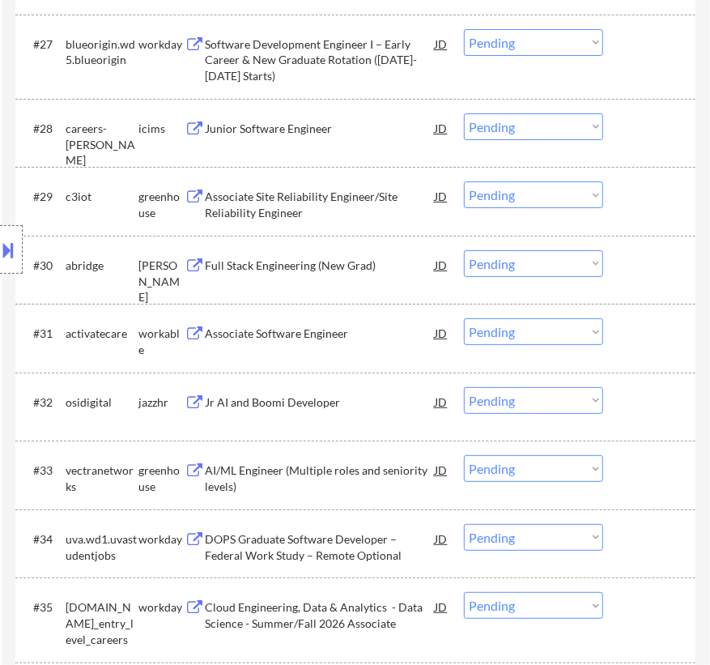
select select ""pending""
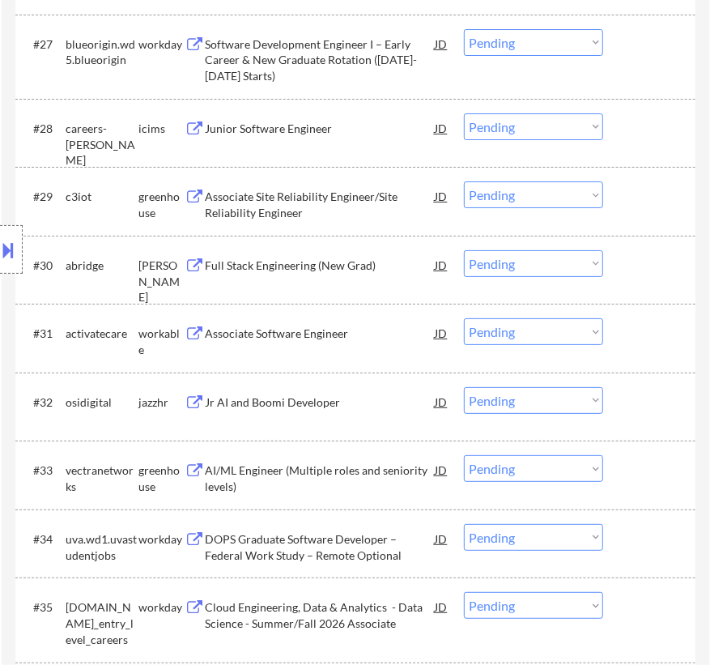
select select ""pending""
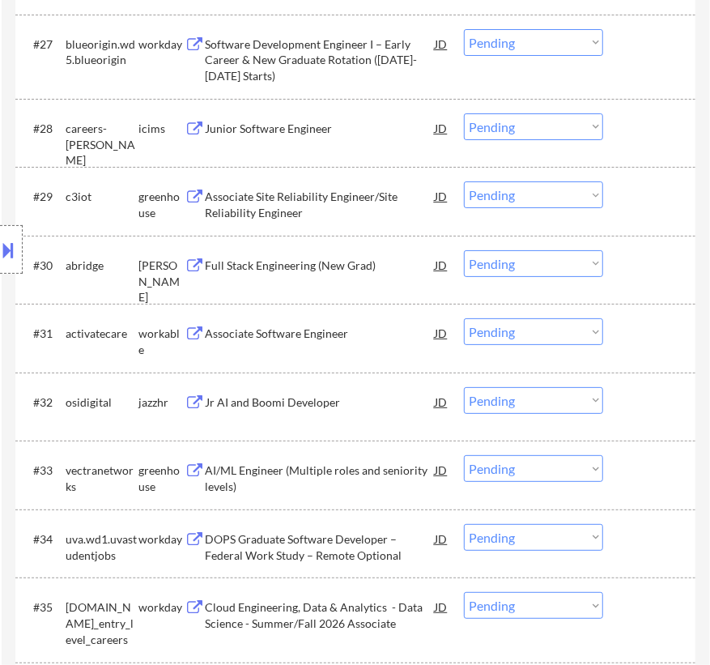
select select ""pending""
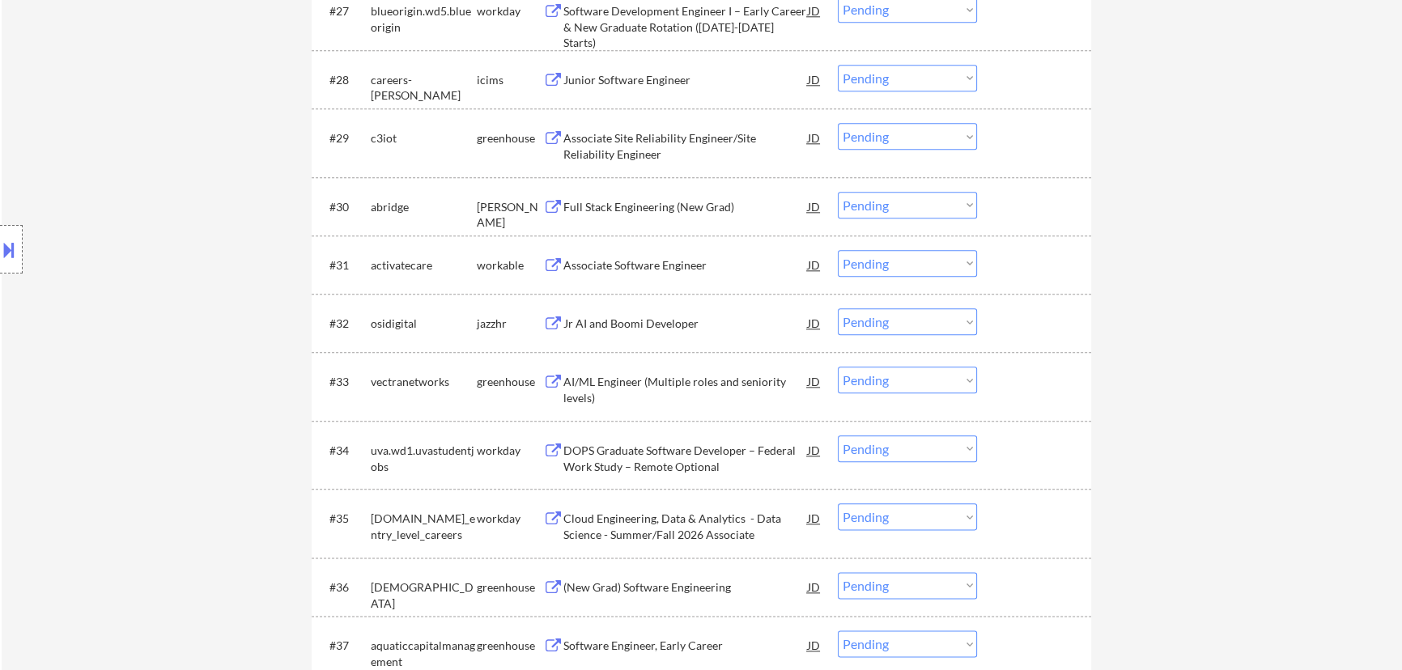
scroll to position [2281, 0]
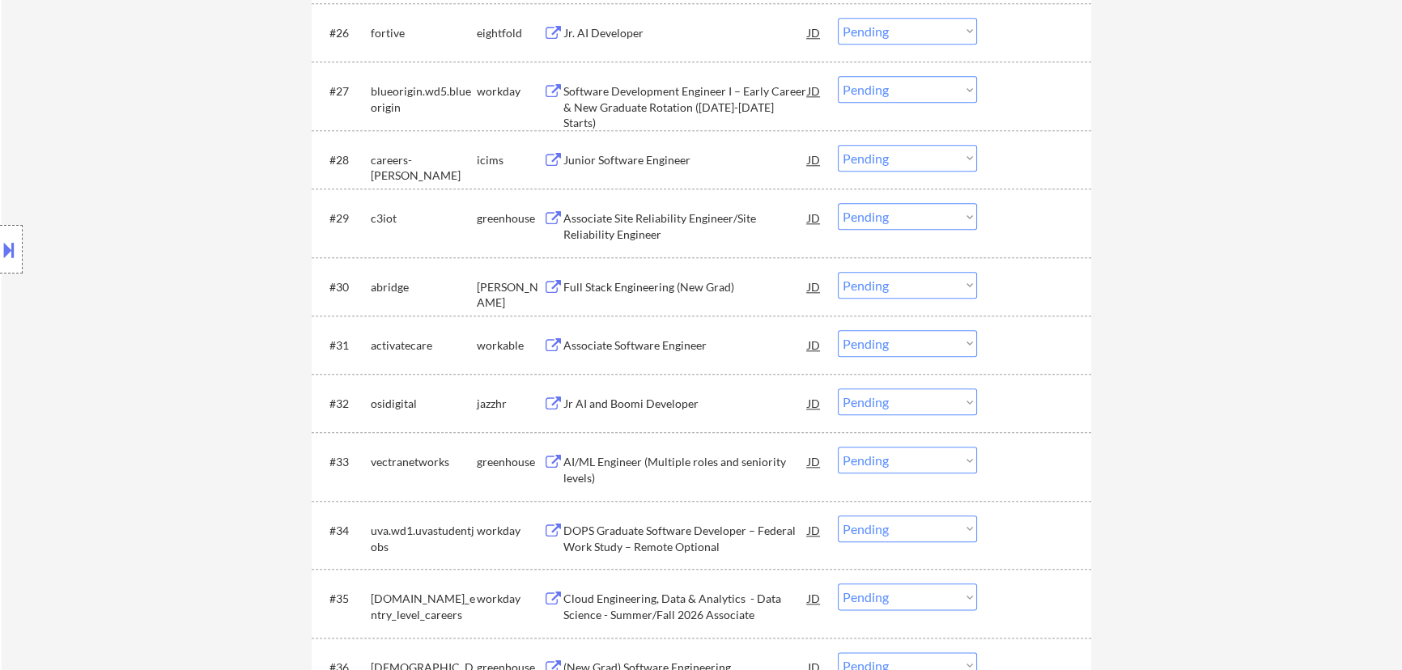
click at [709, 205] on select "Choose an option... Pending Applied Excluded (Questions) Excluded (Expired) Exc…" at bounding box center [907, 216] width 139 height 27
click at [709, 203] on select "Choose an option... Pending Applied Excluded (Questions) Excluded (Expired) Exc…" at bounding box center [907, 216] width 139 height 27
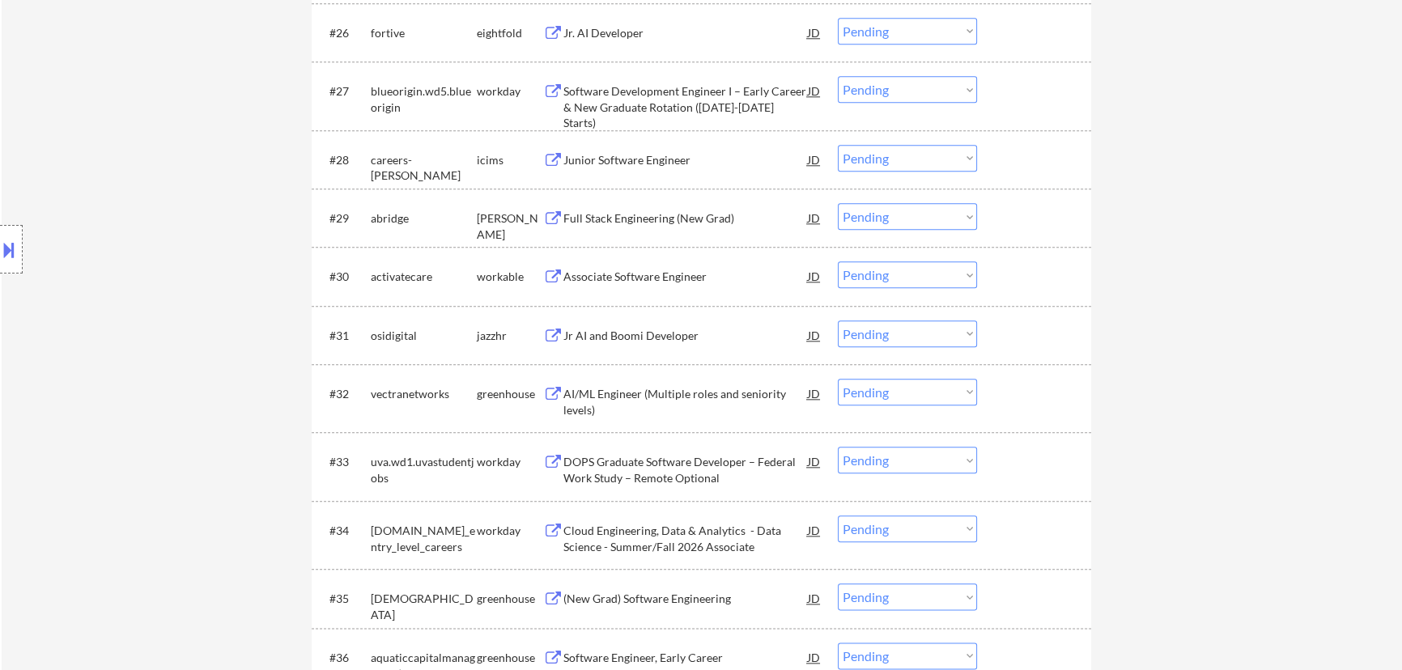
click at [709, 219] on div "Full Stack Engineering (New Grad)" at bounding box center [685, 218] width 244 height 16
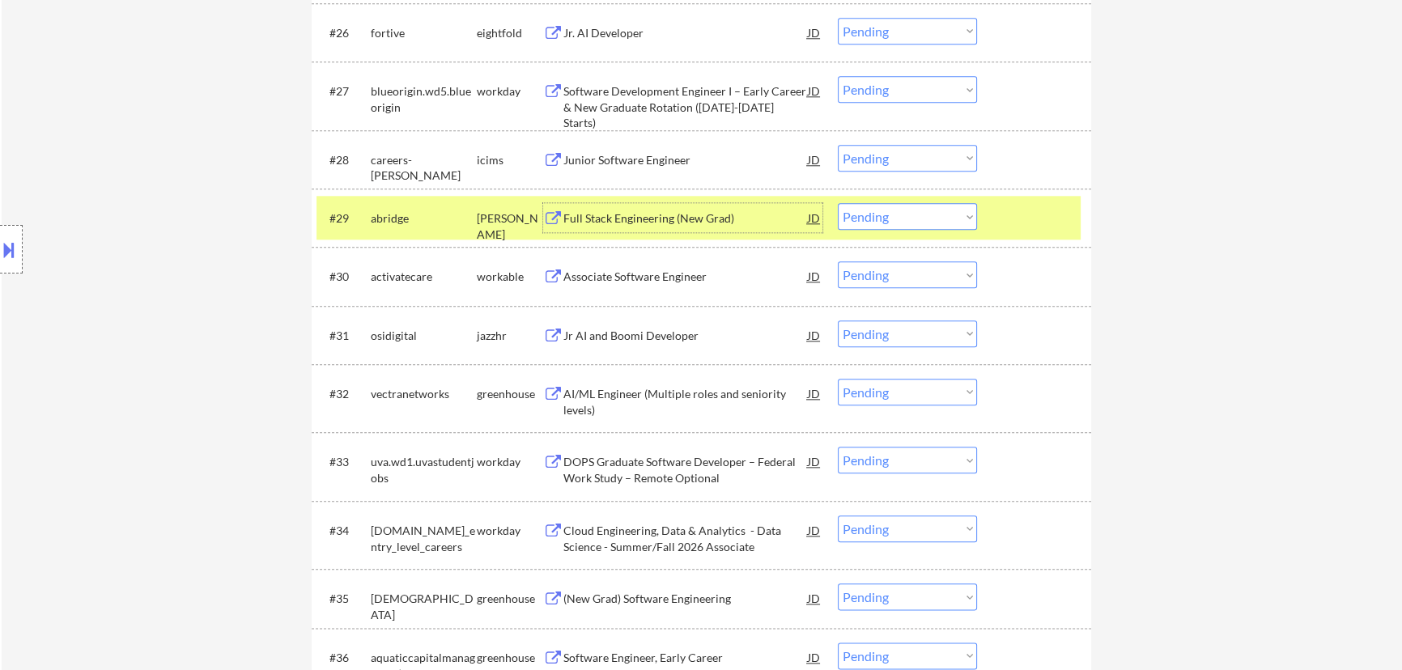
click at [709, 205] on select "Choose an option... Pending Applied Excluded (Questions) Excluded (Expired) Exc…" at bounding box center [907, 216] width 139 height 27
click at [709, 203] on select "Choose an option... Pending Applied Excluded (Questions) Excluded (Expired) Exc…" at bounding box center [907, 216] width 139 height 27
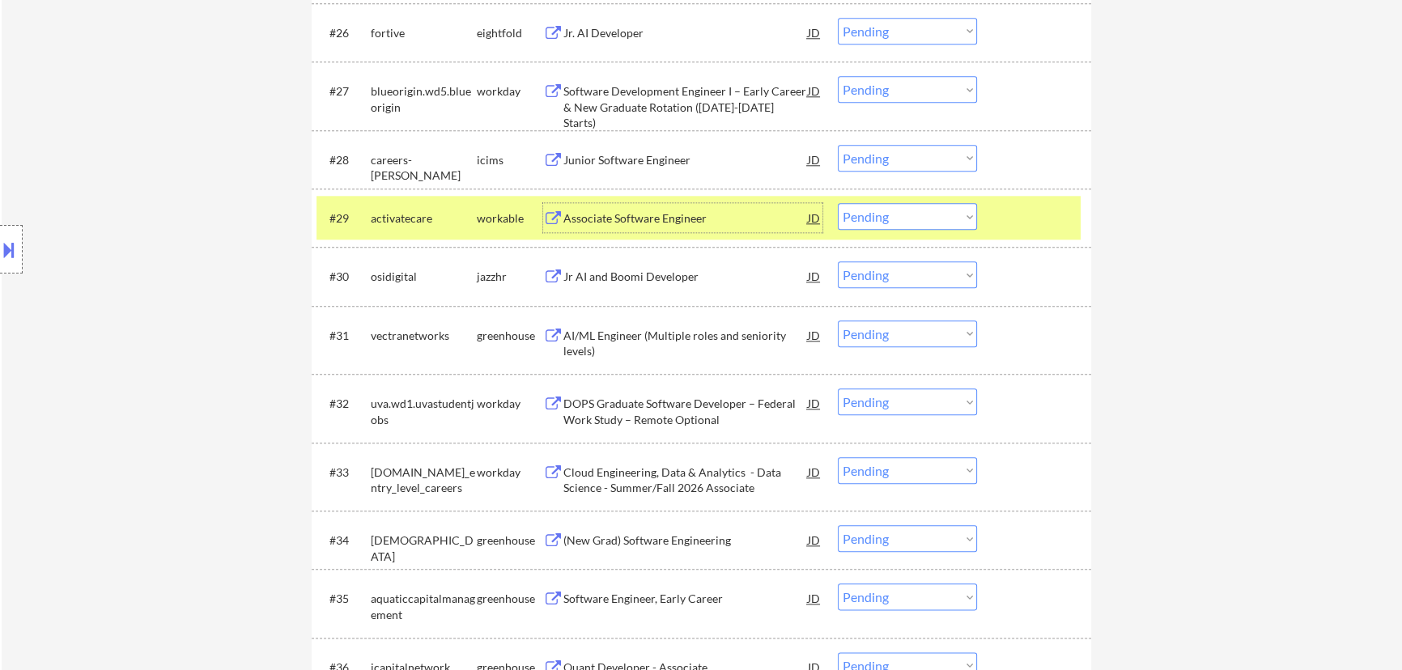
click at [709, 219] on div "Associate Software Engineer" at bounding box center [685, 218] width 244 height 16
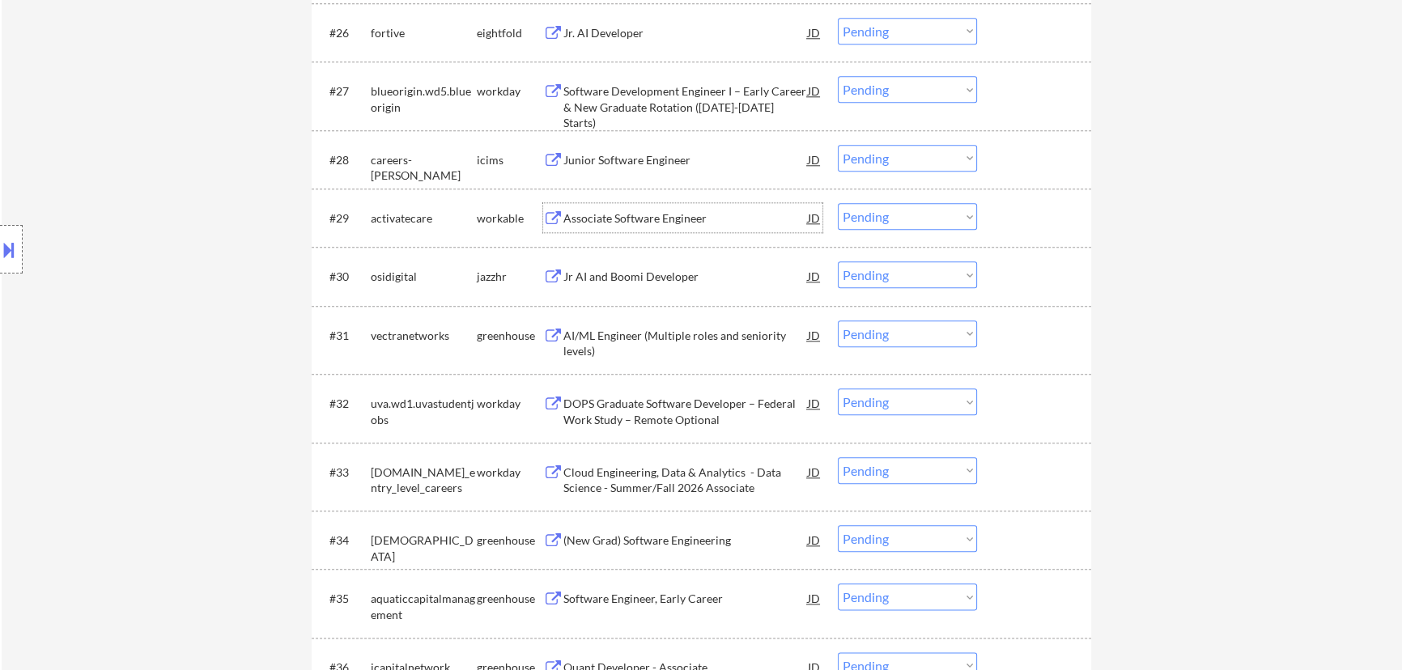
click at [709, 211] on select "Choose an option... Pending Applied Excluded (Questions) Excluded (Expired) Exc…" at bounding box center [907, 216] width 139 height 27
click at [709, 203] on select "Choose an option... Pending Applied Excluded (Questions) Excluded (Expired) Exc…" at bounding box center [907, 216] width 139 height 27
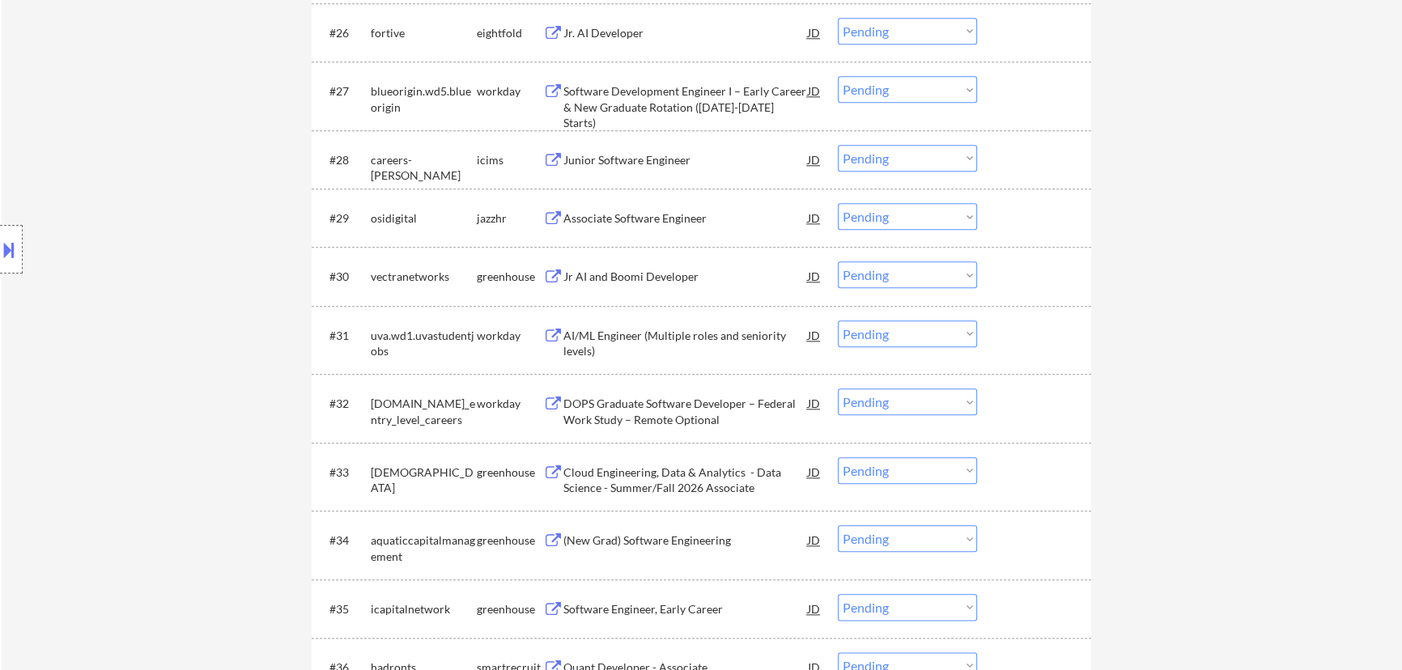
click at [680, 210] on div "Associate Software Engineer" at bounding box center [685, 218] width 244 height 16
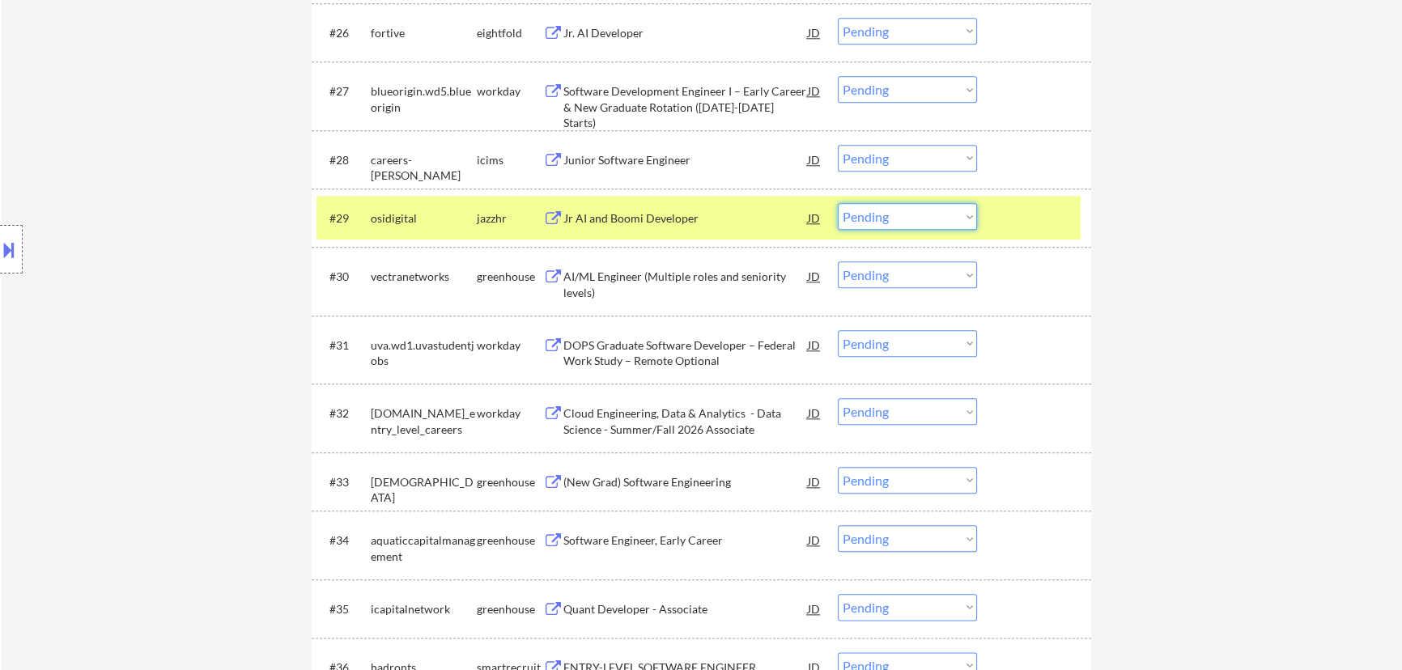
click at [709, 215] on select "Choose an option... Pending Applied Excluded (Questions) Excluded (Expired) Exc…" at bounding box center [907, 216] width 139 height 27
click at [709, 203] on select "Choose an option... Pending Applied Excluded (Questions) Excluded (Expired) Exc…" at bounding box center [907, 216] width 139 height 27
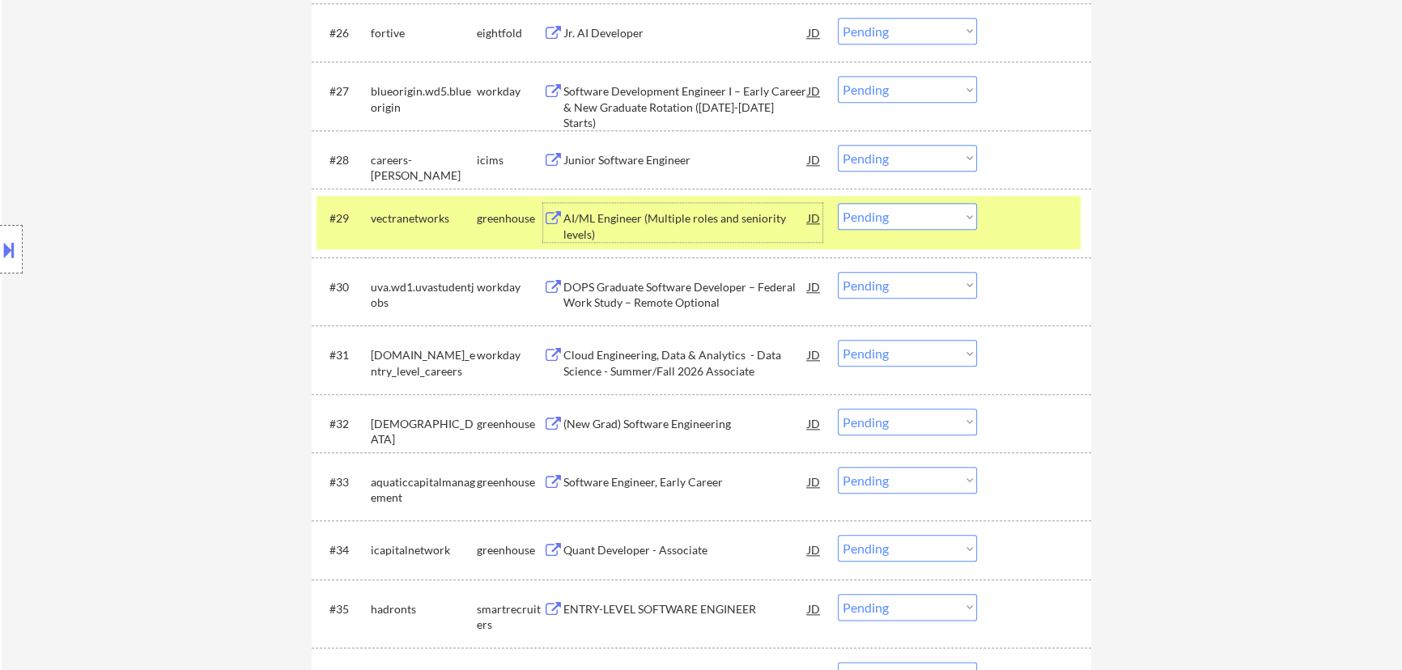
click at [706, 225] on div "AI/ML Engineer (Multiple roles and seniority levels)" at bounding box center [685, 226] width 244 height 32
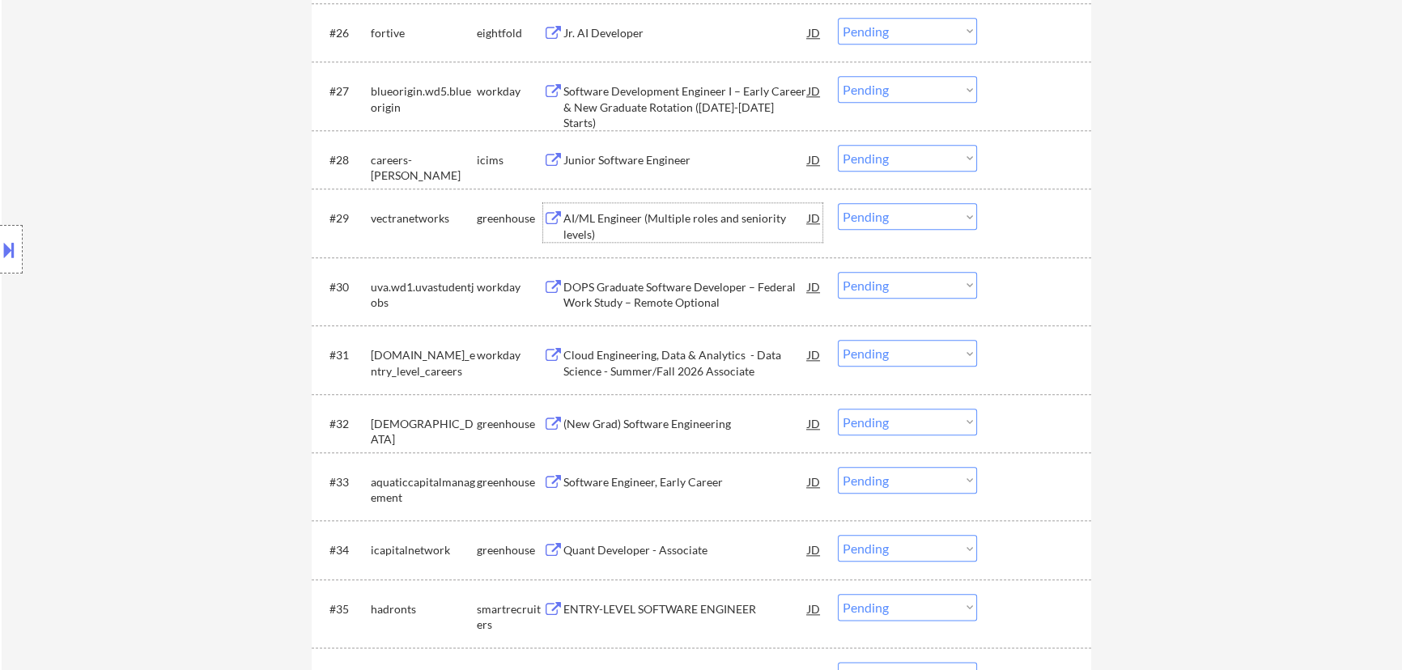
click at [709, 224] on select "Choose an option... Pending Applied Excluded (Questions) Excluded (Expired) Exc…" at bounding box center [907, 216] width 139 height 27
click at [709, 203] on select "Choose an option... Pending Applied Excluded (Questions) Excluded (Expired) Exc…" at bounding box center [907, 216] width 139 height 27
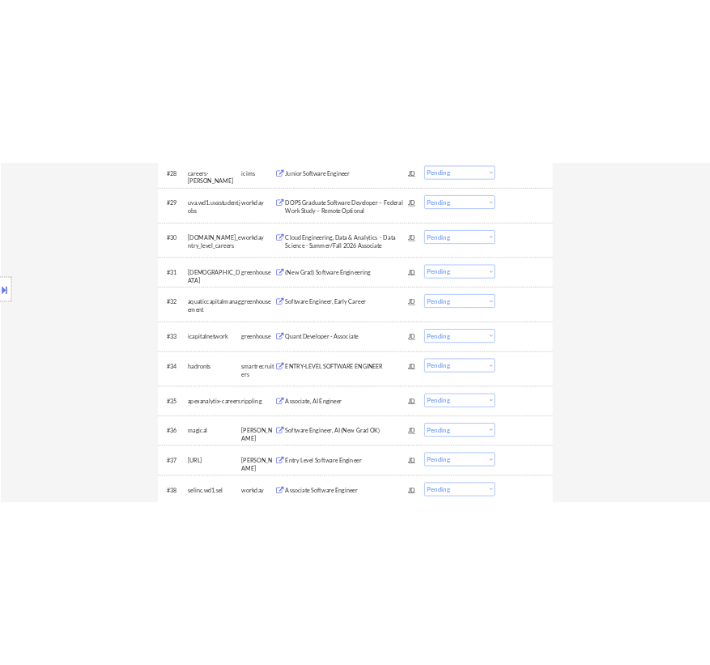
scroll to position [2428, 0]
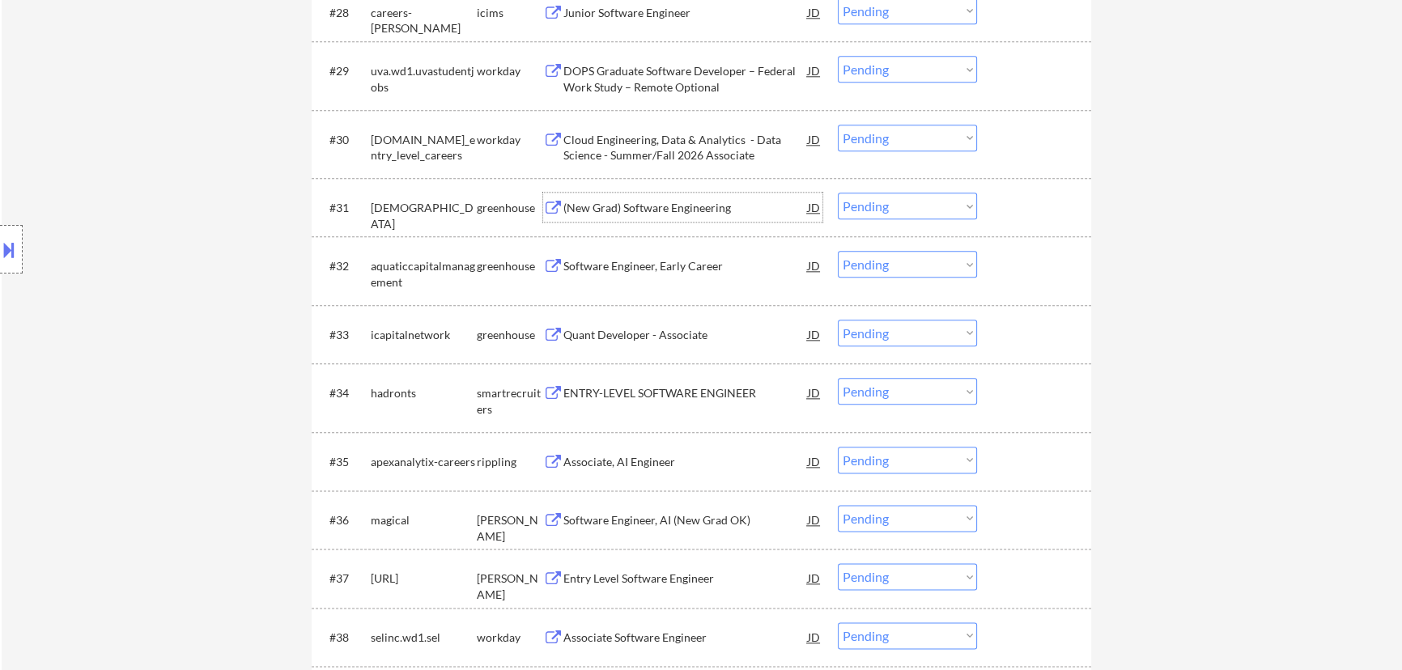
click at [654, 211] on div "(New Grad) Software Engineering" at bounding box center [685, 208] width 244 height 16
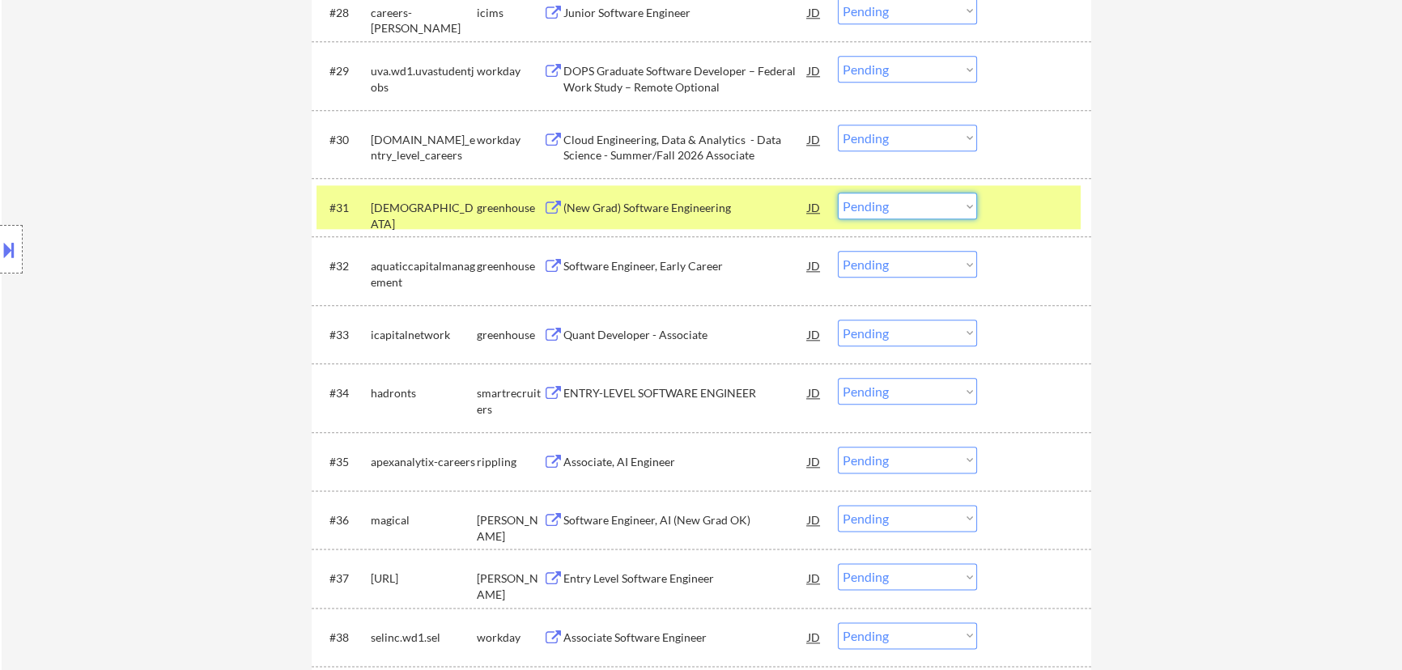
click at [709, 199] on select "Choose an option... Pending Applied Excluded (Questions) Excluded (Expired) Exc…" at bounding box center [907, 206] width 139 height 27
click at [709, 193] on select "Choose an option... Pending Applied Excluded (Questions) Excluded (Expired) Exc…" at bounding box center [907, 206] width 139 height 27
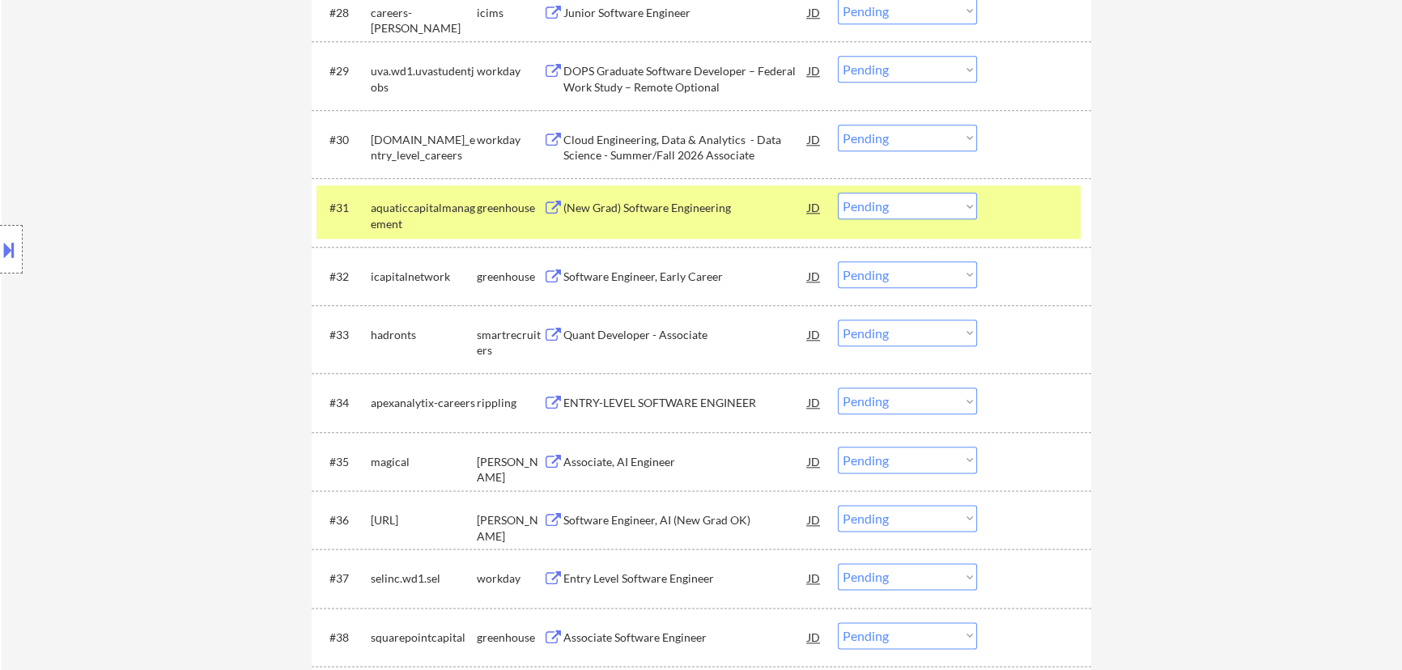
click at [696, 217] on div "(New Grad) Software Engineering" at bounding box center [685, 207] width 244 height 29
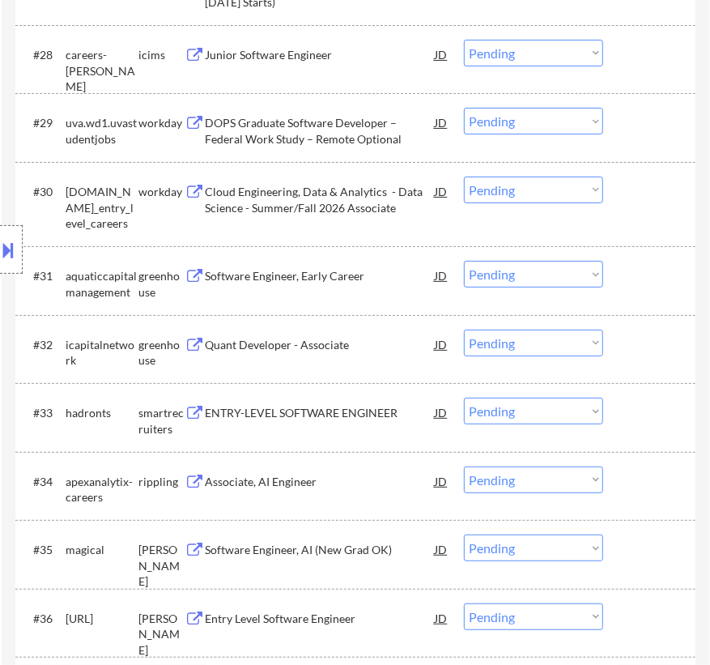
scroll to position [2722, 0]
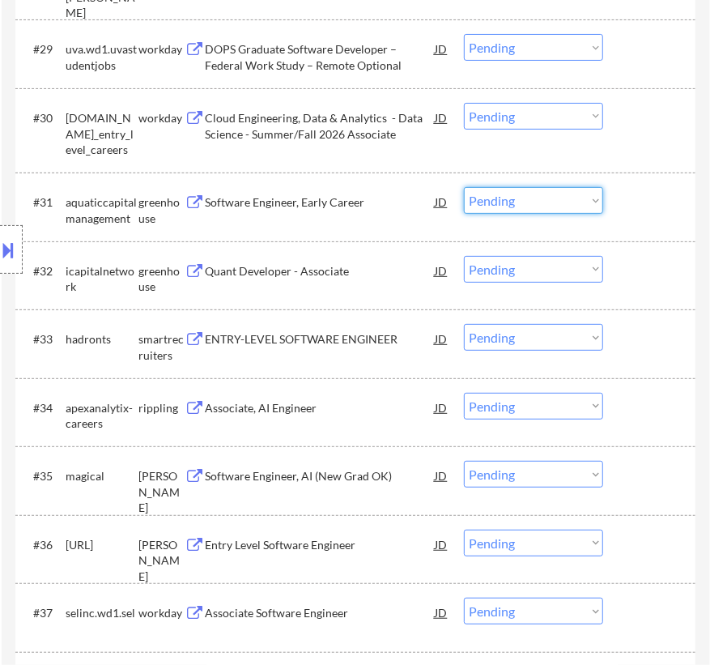
click at [525, 200] on select "Choose an option... Pending Applied Excluded (Questions) Excluded (Expired) Exc…" at bounding box center [533, 200] width 139 height 27
click at [464, 187] on select "Choose an option... Pending Applied Excluded (Questions) Excluded (Expired) Exc…" at bounding box center [533, 200] width 139 height 27
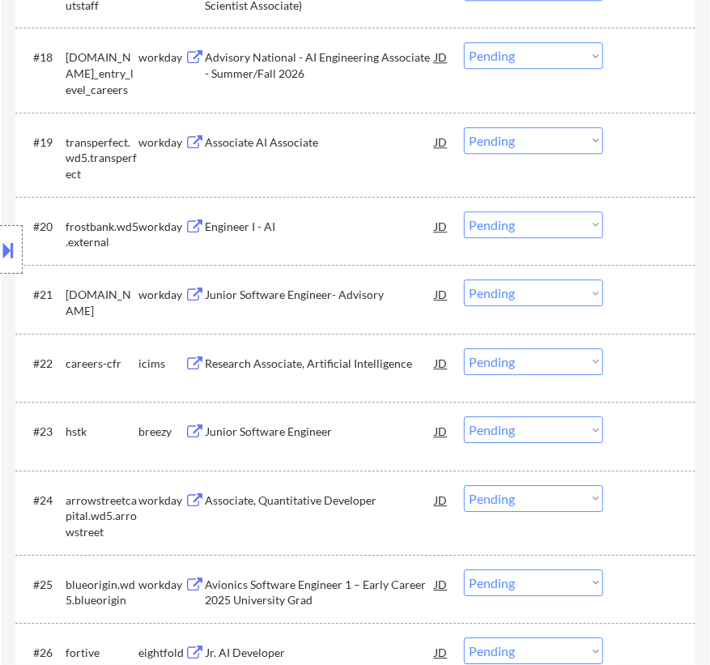
scroll to position [1913, 0]
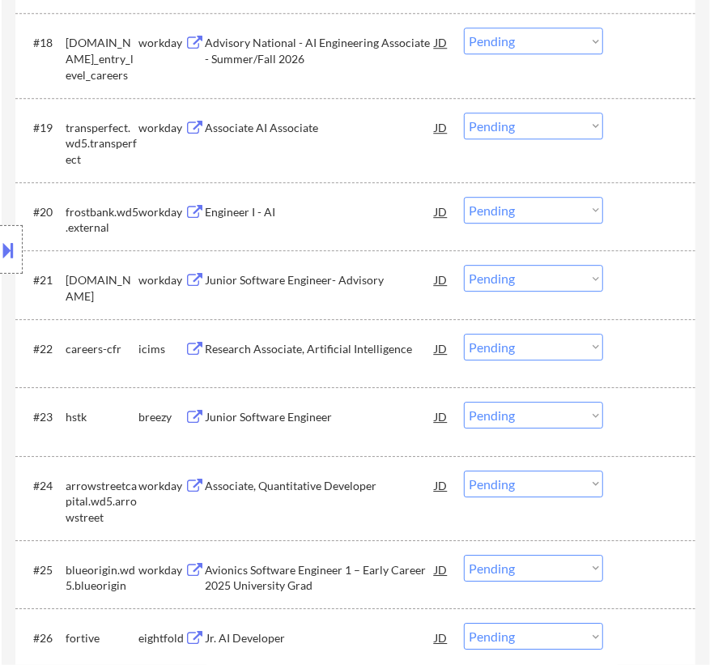
click at [279, 403] on div "Junior Software Engineer" at bounding box center [320, 415] width 230 height 29
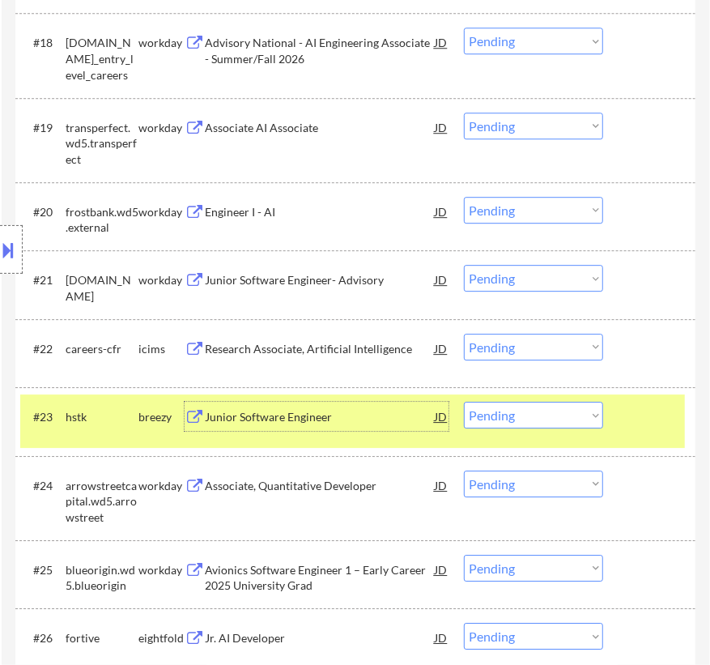
click at [557, 407] on select "Choose an option... Pending Applied Excluded (Questions) Excluded (Expired) Exc…" at bounding box center [533, 414] width 139 height 27
click at [464, 401] on select "Choose an option... Pending Applied Excluded (Questions) Excluded (Expired) Exc…" at bounding box center [533, 414] width 139 height 27
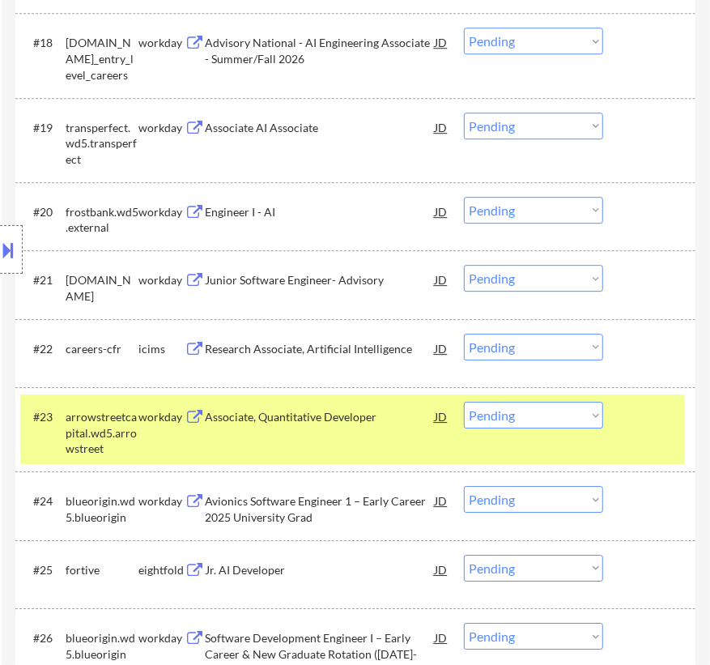
click at [653, 421] on div at bounding box center [651, 415] width 49 height 29
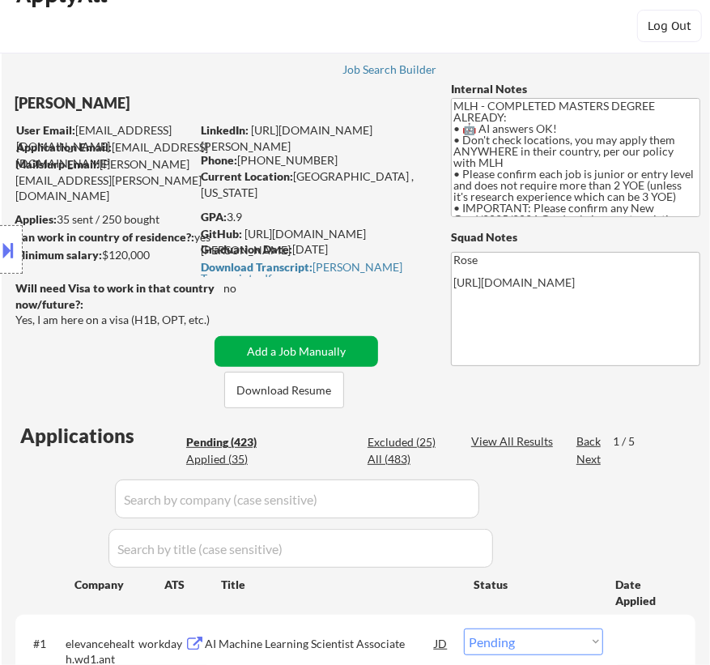
scroll to position [0, 0]
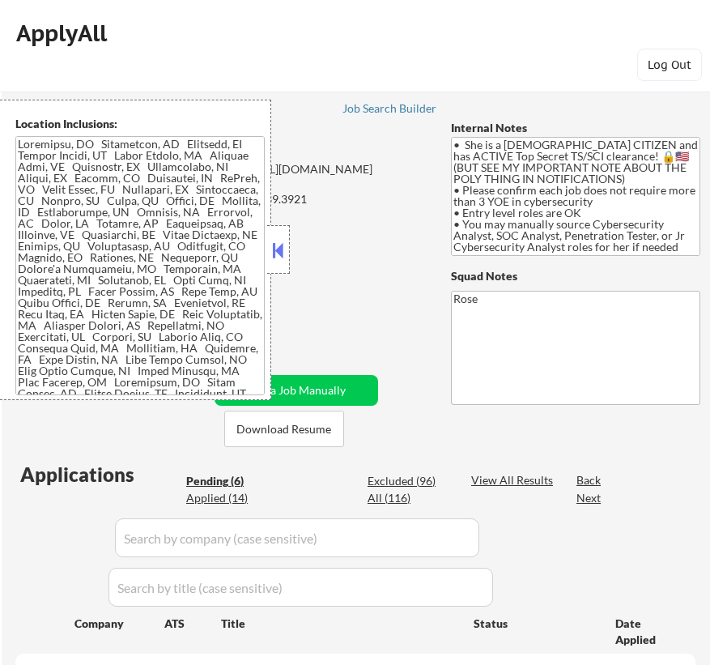
select select ""pending""
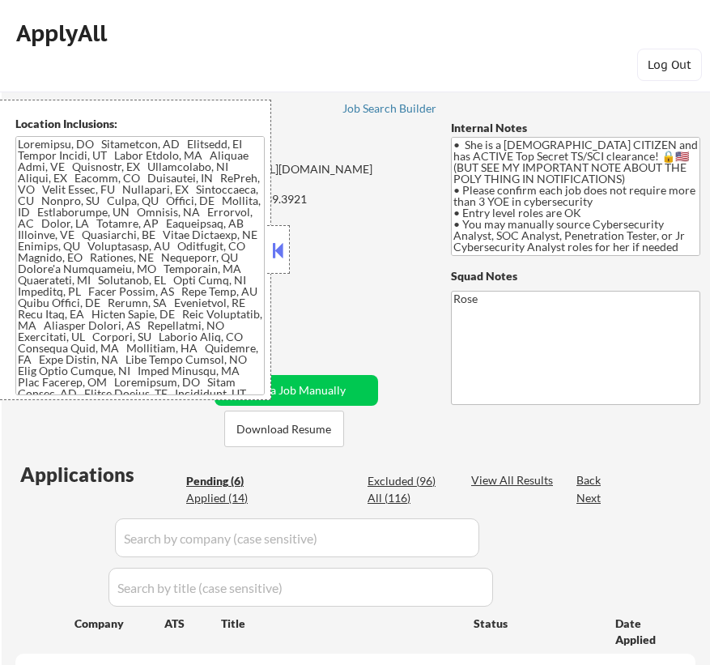
select select ""pending""
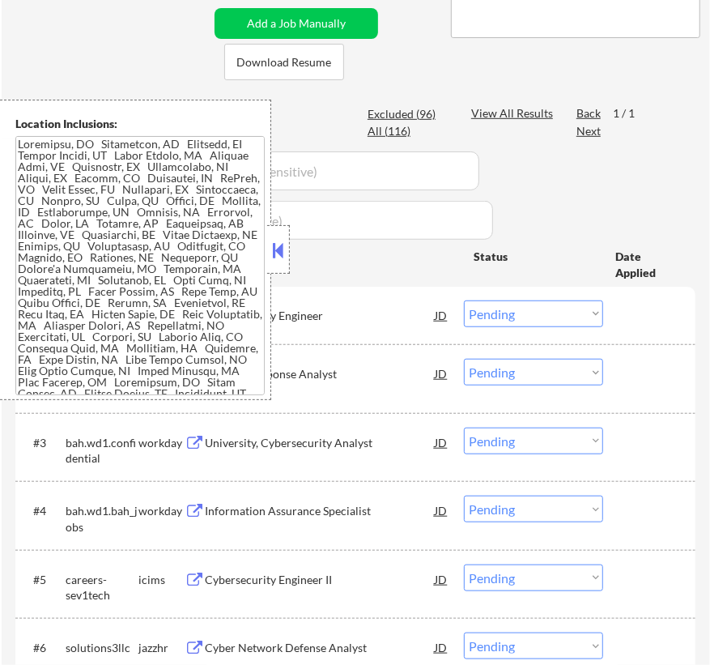
scroll to position [367, 0]
click at [277, 259] on button at bounding box center [279, 250] width 18 height 24
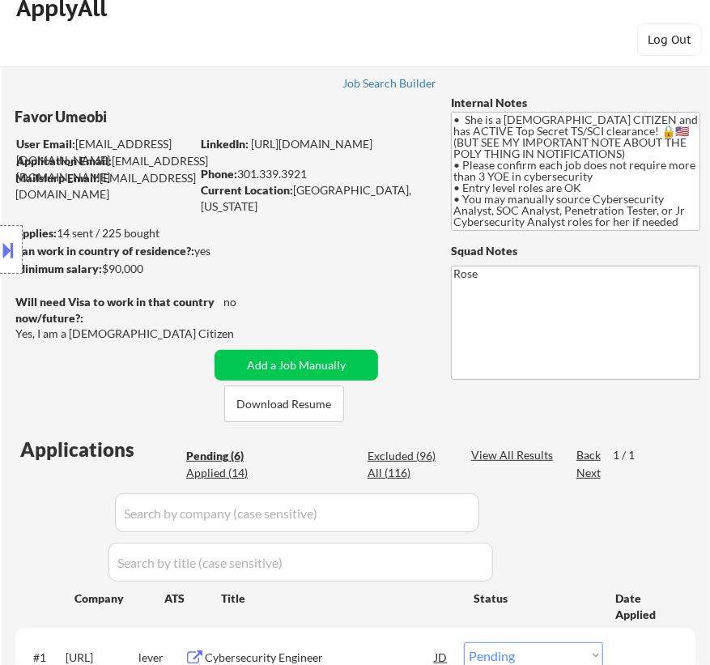
scroll to position [0, 0]
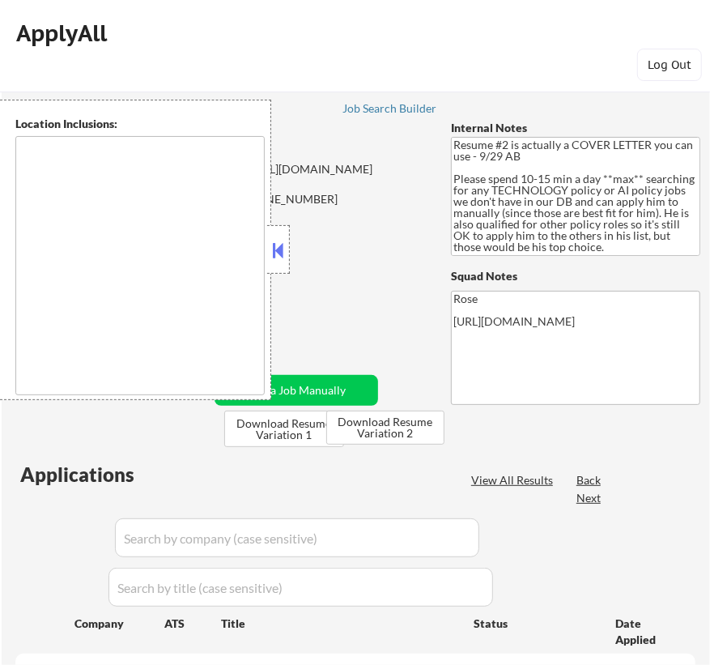
select select ""pending""
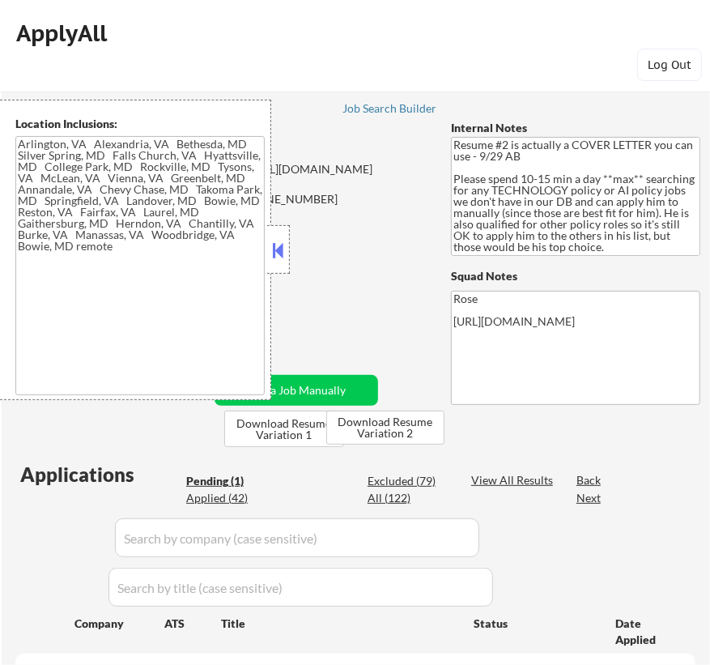
type textarea "[GEOGRAPHIC_DATA], [GEOGRAPHIC_DATA] [GEOGRAPHIC_DATA], [GEOGRAPHIC_DATA] [GEOG…"
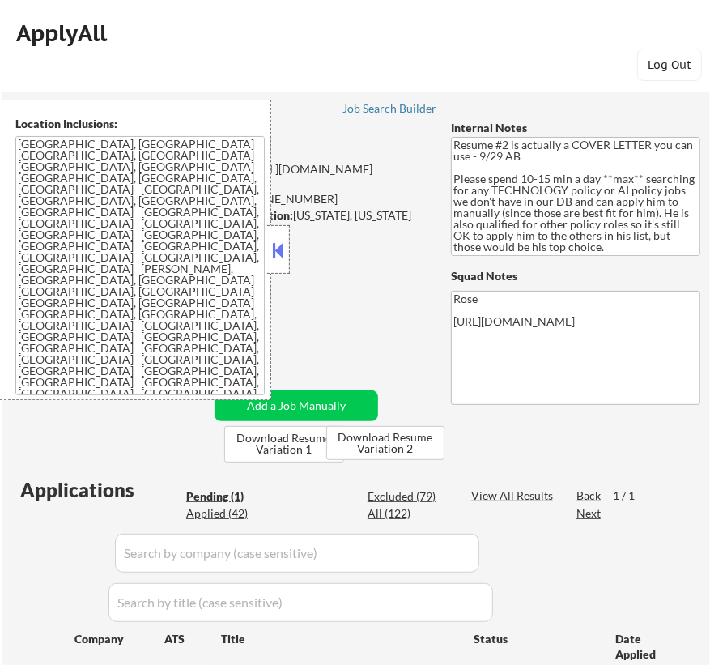
click at [288, 243] on div at bounding box center [278, 249] width 23 height 49
